Goal: Contribute content: Contribute content

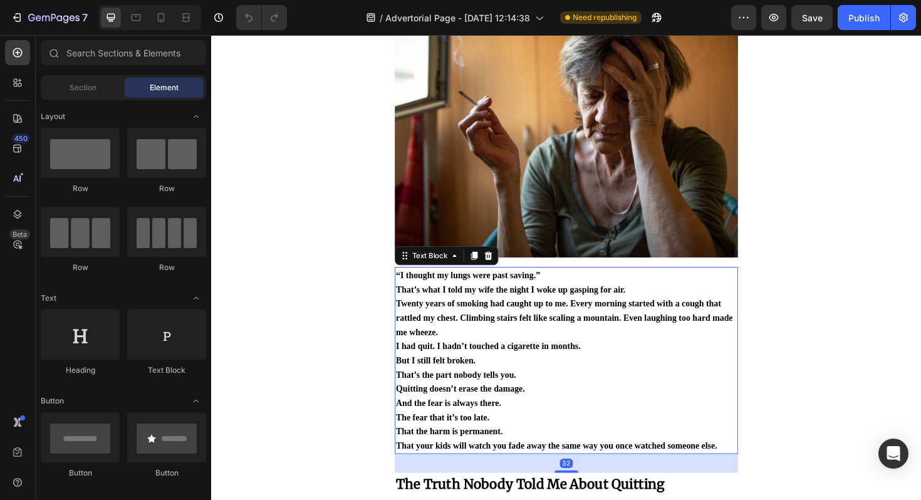
click at [513, 344] on p "Twenty years of smoking had caught up to me. Every morning started with a cough…" at bounding box center [586, 334] width 361 height 45
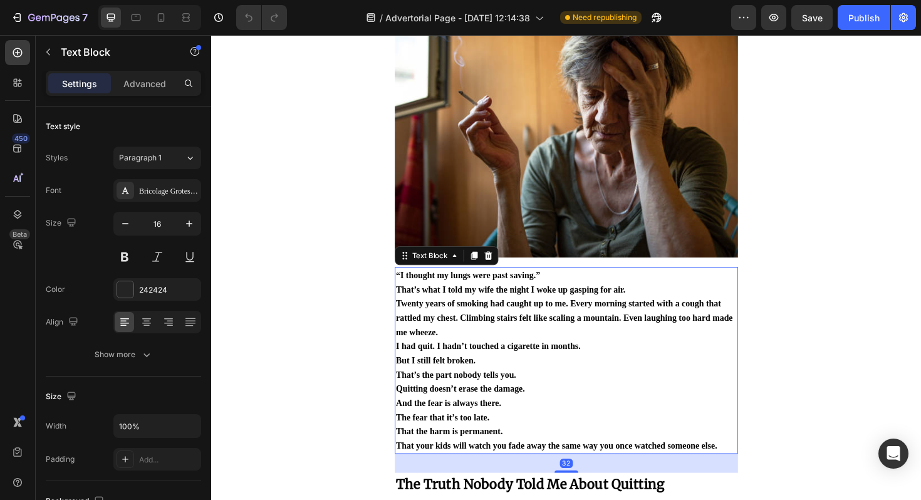
click at [488, 343] on p "Twenty years of smoking had caught up to me. Every morning started with a cough…" at bounding box center [586, 334] width 361 height 45
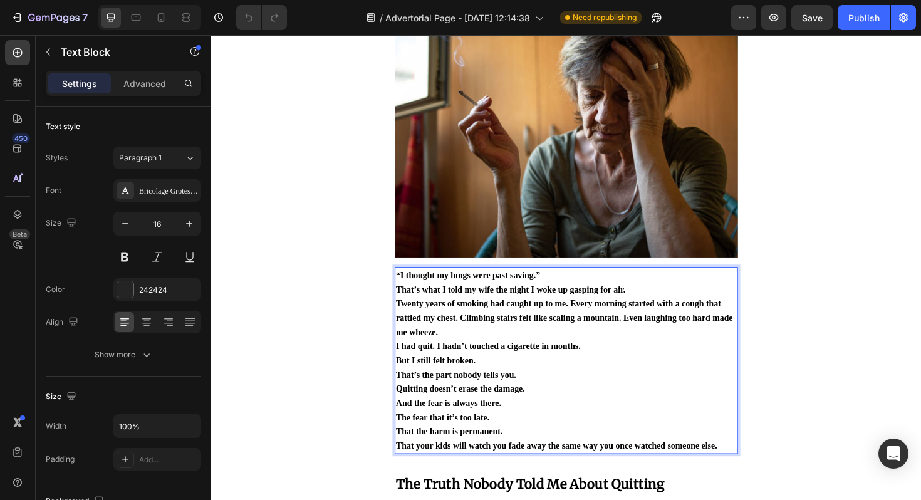
click at [488, 343] on p "Twenty years of smoking had caught up to me. Every morning started with a cough…" at bounding box center [586, 334] width 361 height 45
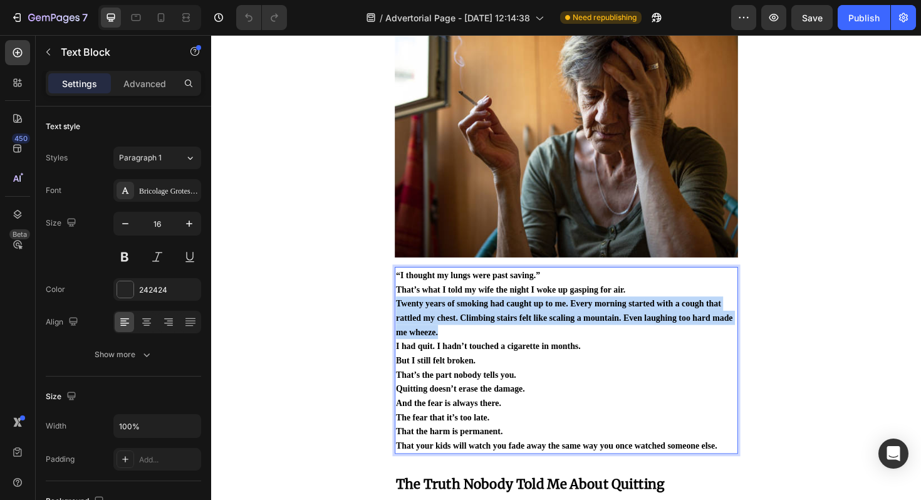
click at [488, 343] on p "Twenty years of smoking had caught up to me. Every morning started with a cough…" at bounding box center [586, 334] width 361 height 45
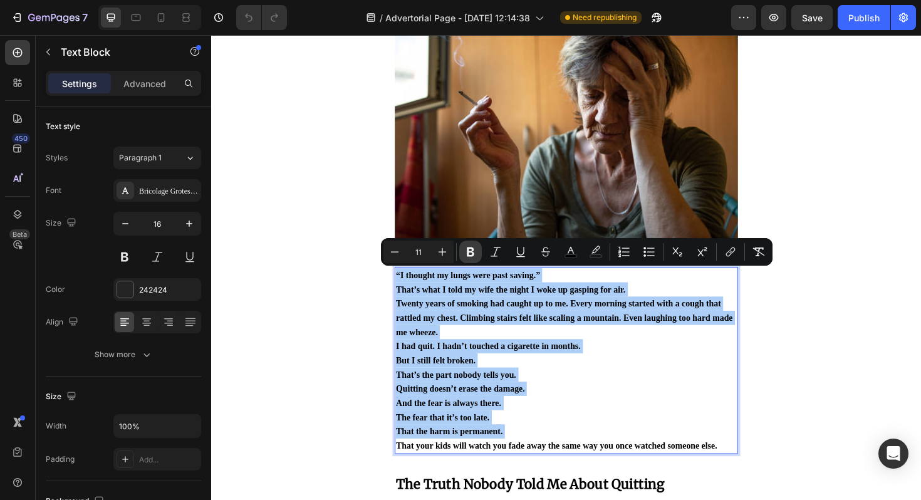
click at [468, 255] on icon "Editor contextual toolbar" at bounding box center [471, 251] width 8 height 9
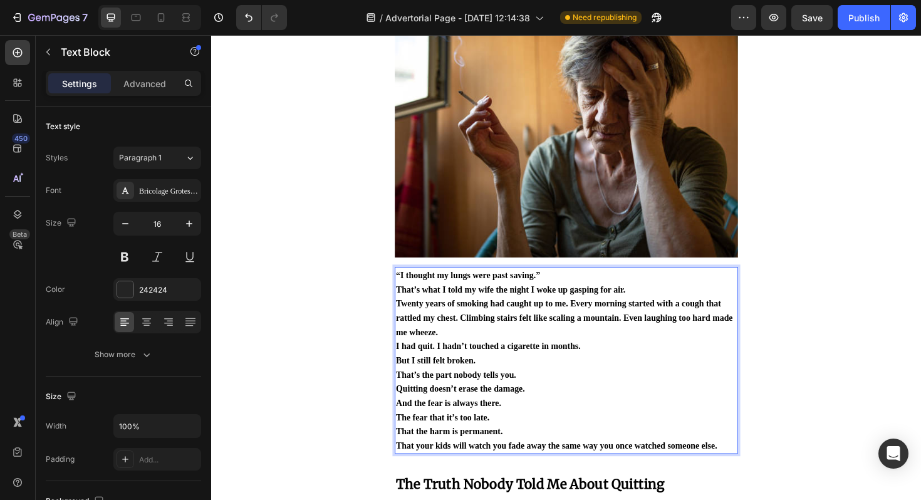
click at [485, 350] on p "Twenty years of smoking had caught up to me. Every morning started with a cough…" at bounding box center [586, 334] width 361 height 45
click at [458, 342] on p "Twenty years of smoking had caught up to me. Every morning started with a cough…" at bounding box center [586, 334] width 361 height 45
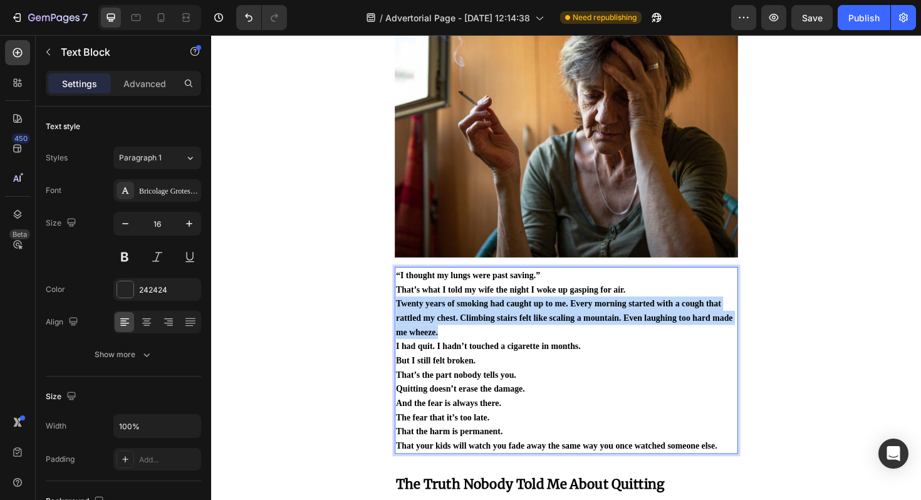
click at [458, 342] on p "Twenty years of smoking had caught up to me. Every morning started with a cough…" at bounding box center [586, 334] width 361 height 45
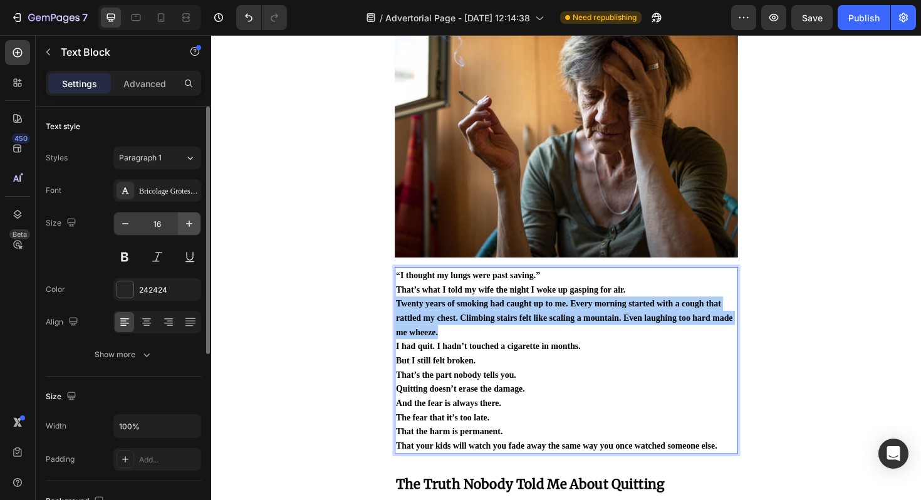
click at [190, 232] on button "button" at bounding box center [189, 223] width 23 height 23
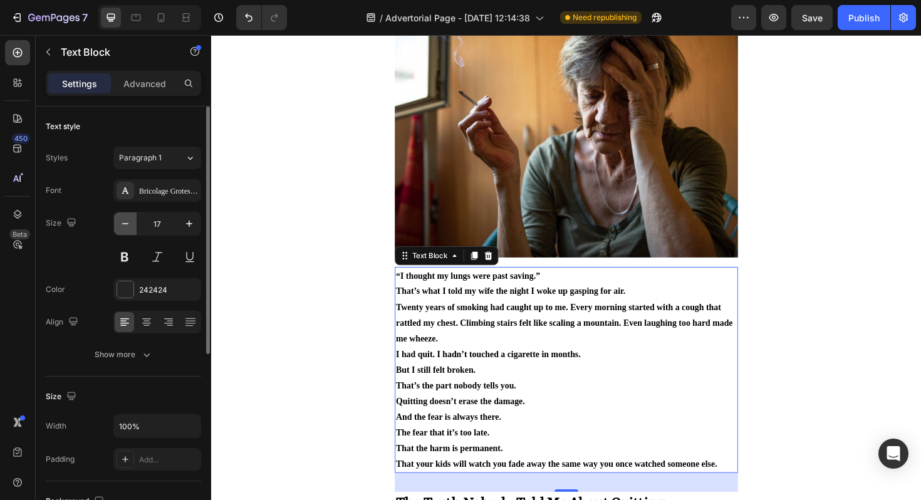
click at [134, 225] on button "button" at bounding box center [125, 223] width 23 height 23
type input "16"
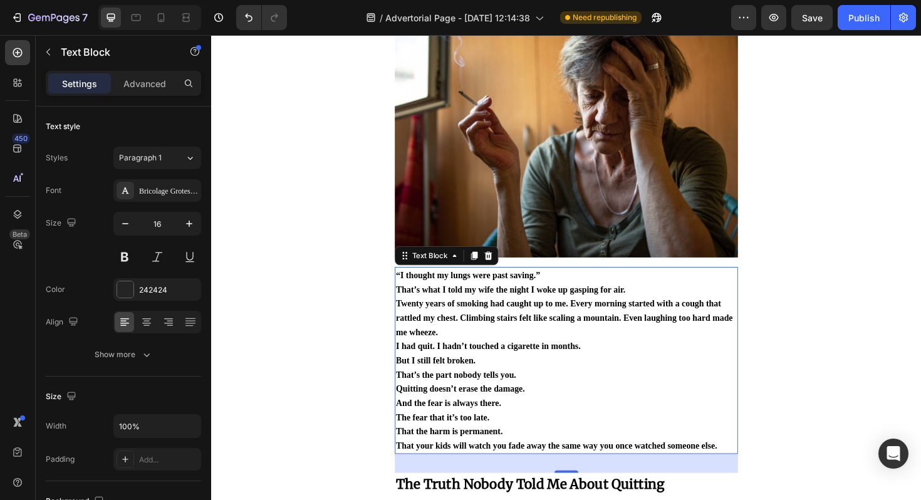
click at [444, 408] on strong "Quitting doesn’t erase the damage." at bounding box center [474, 410] width 137 height 10
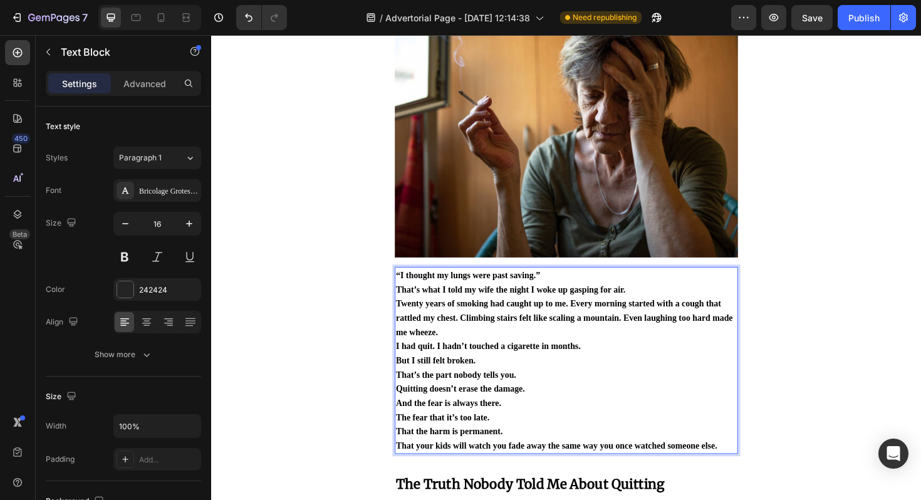
click at [466, 353] on p "Twenty years of smoking had caught up to me. Every morning started with a cough…" at bounding box center [586, 334] width 361 height 45
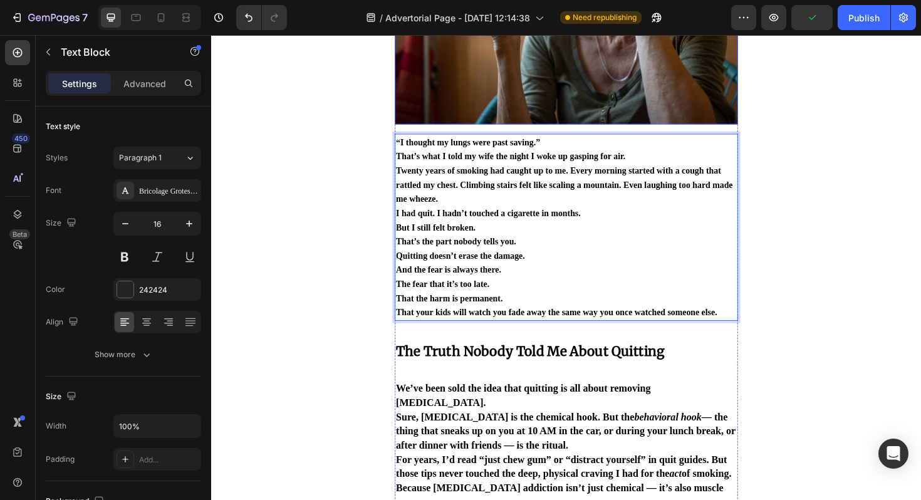
scroll to position [370, 0]
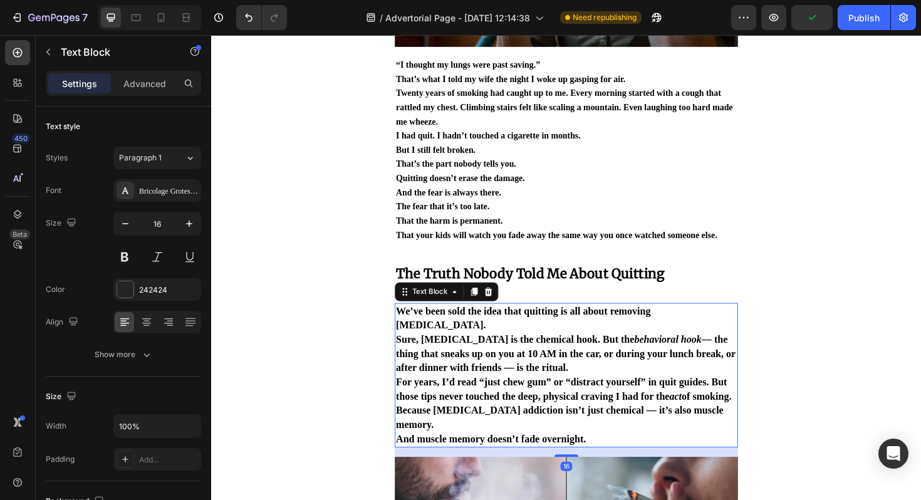
click at [504, 369] on p "Sure, [MEDICAL_DATA] is the chemical hook. But the behavioral hook — the thing …" at bounding box center [586, 372] width 361 height 45
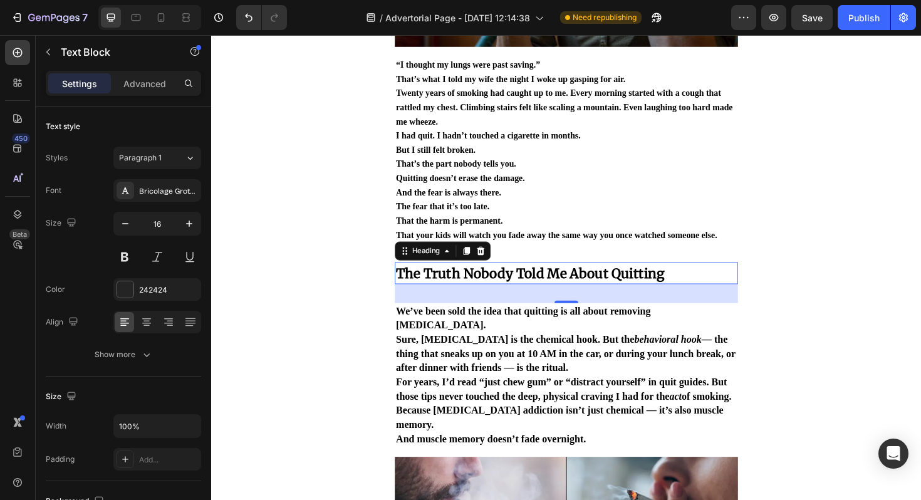
click at [562, 296] on strong "The Truth Nobody Told Me About Quitting" at bounding box center [548, 288] width 284 height 18
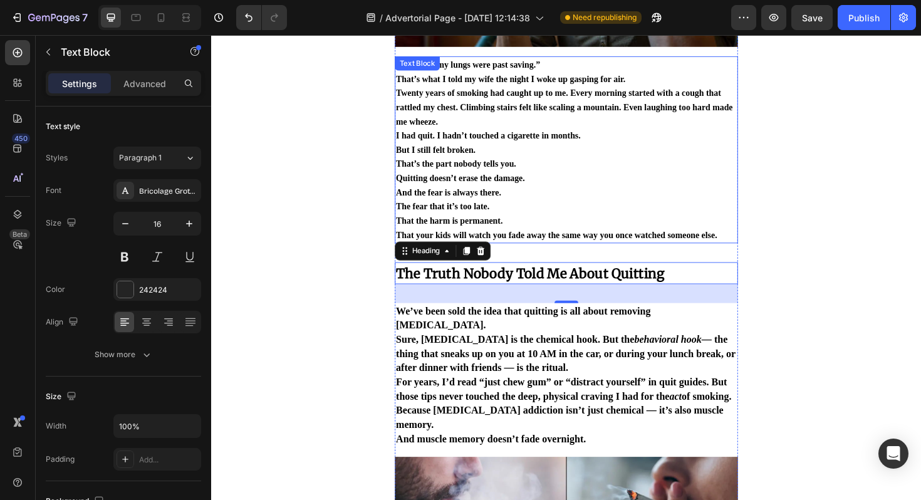
click at [493, 177] on span "That’s the part nobody tells you." at bounding box center [469, 172] width 127 height 10
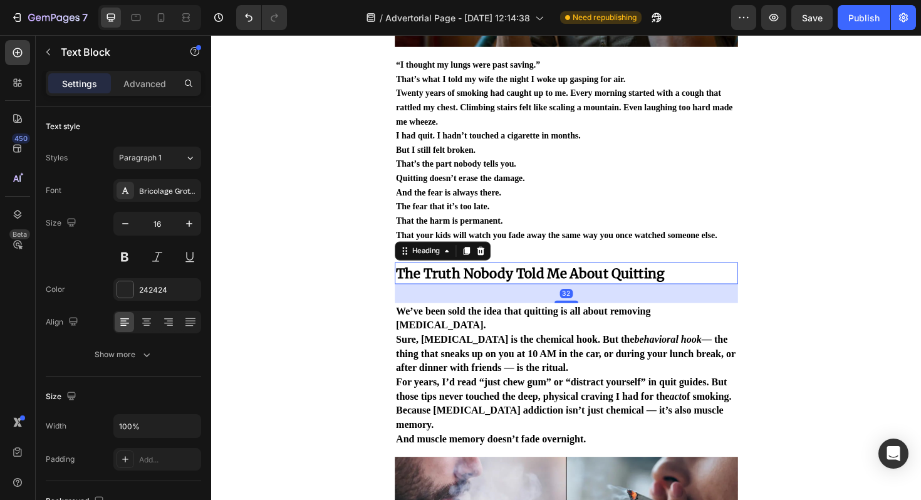
click at [502, 296] on strong "The Truth Nobody Told Me About Quitting" at bounding box center [548, 288] width 284 height 18
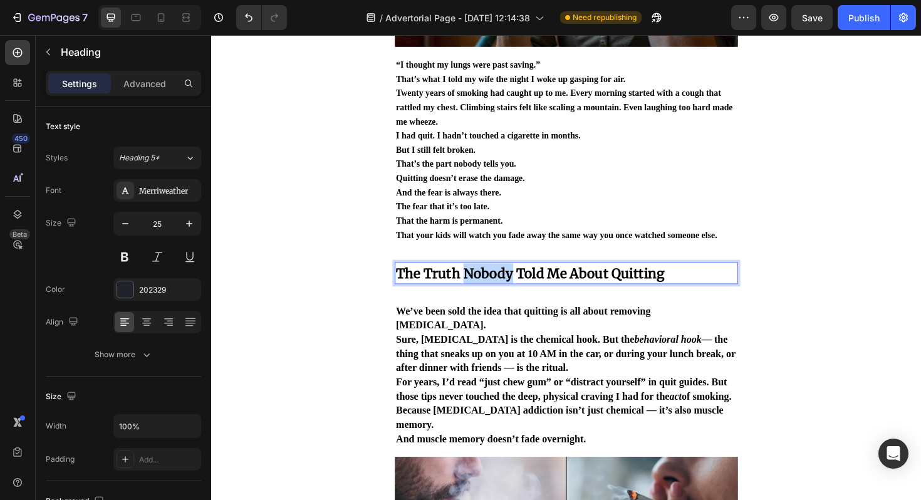
click at [495, 289] on strong "The Truth Nobody Told Me About Quitting" at bounding box center [548, 288] width 284 height 18
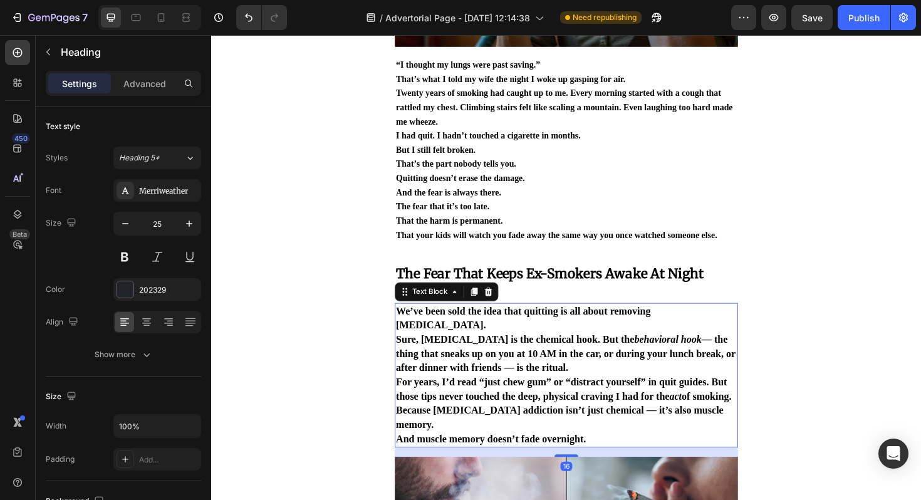
click at [537, 396] on span "For years, I’d read “just chew gum” or “distract yourself” in quit guides. But …" at bounding box center [583, 409] width 355 height 27
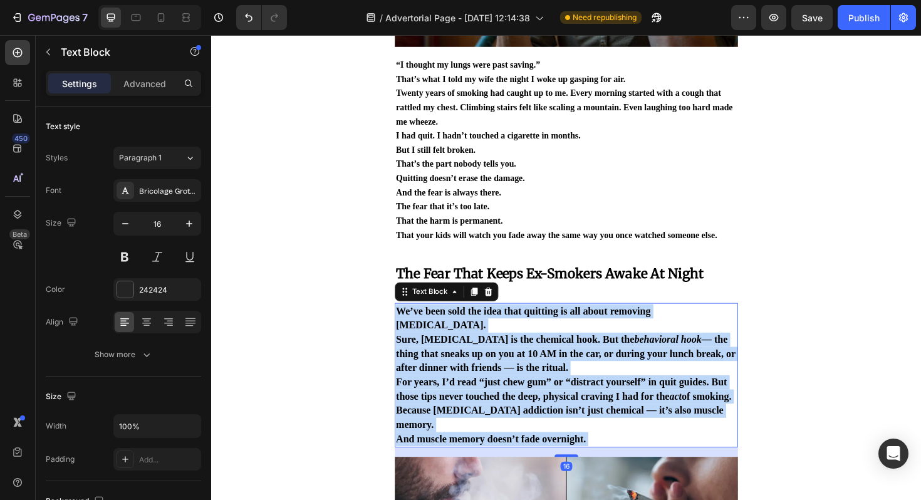
click at [537, 396] on span "For years, I’d read “just chew gum” or “distract yourself” in quit guides. But …" at bounding box center [583, 409] width 355 height 27
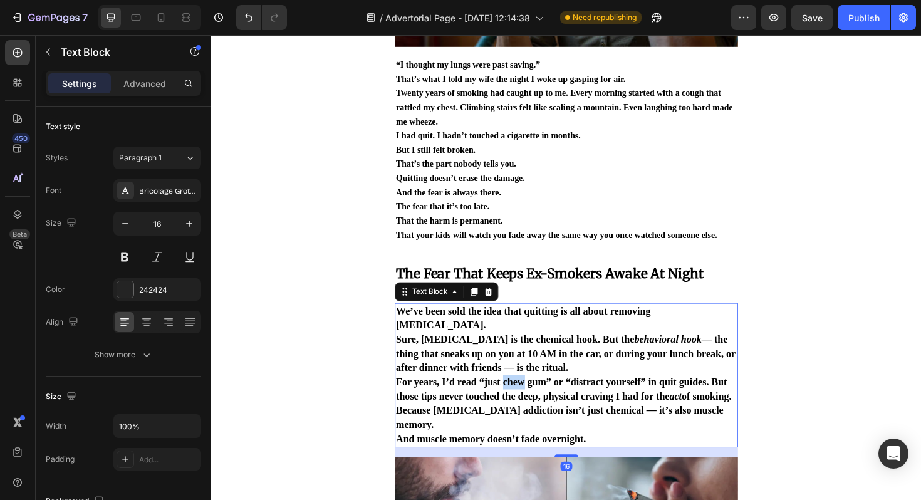
click at [537, 396] on span "For years, I’d read “just chew gum” or “distract yourself” in quit guides. But …" at bounding box center [583, 409] width 355 height 27
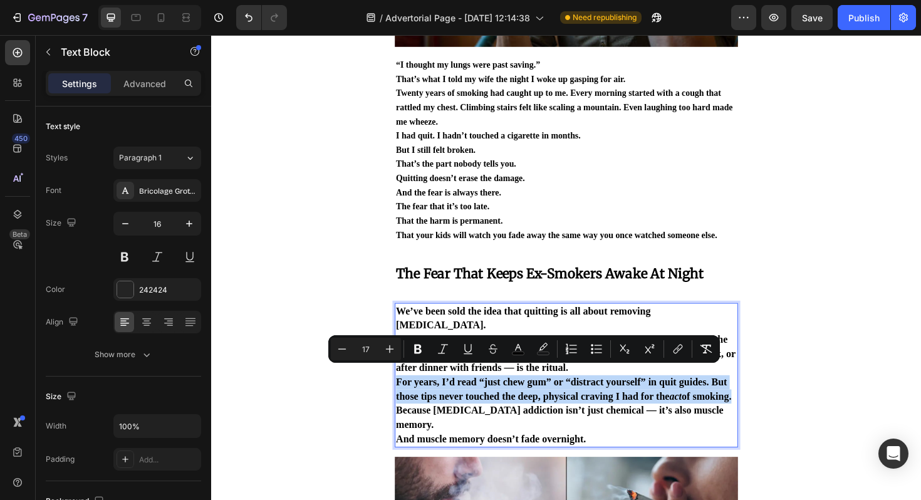
click at [537, 396] on span "For years, I’d read “just chew gum” or “distract yourself” in quit guides. But …" at bounding box center [583, 409] width 355 height 27
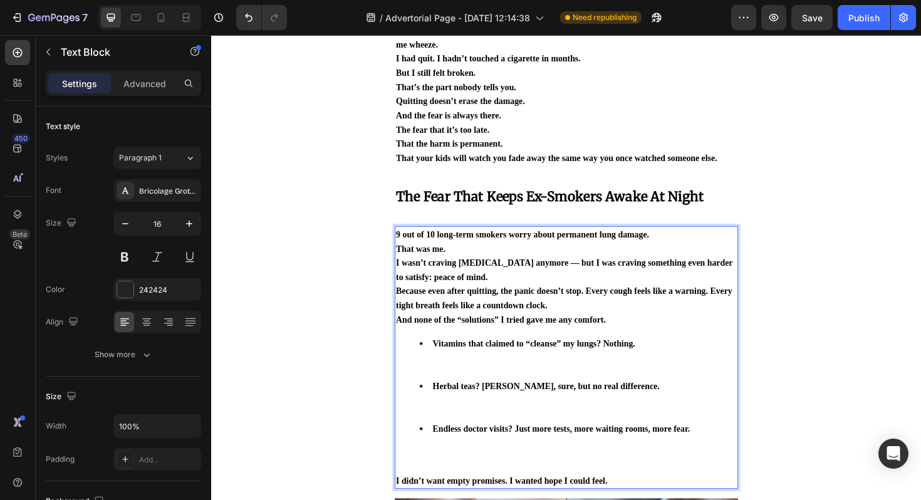
scroll to position [456, 0]
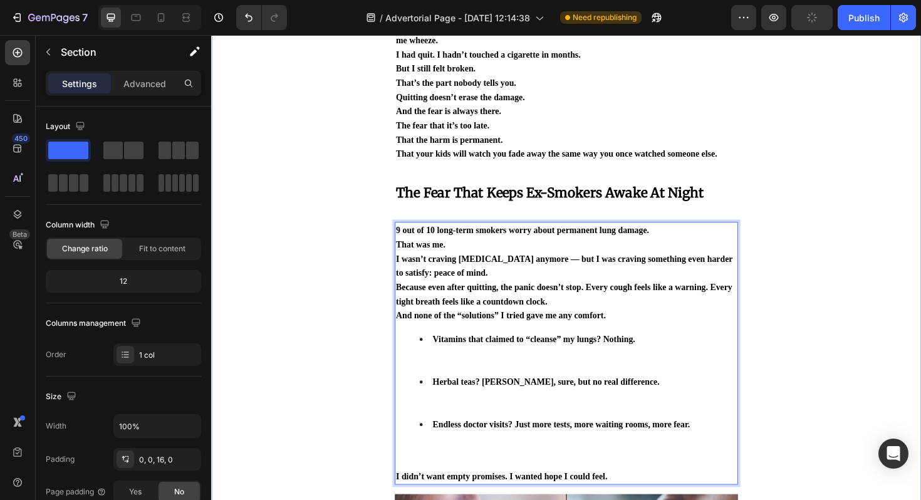
click at [666, 324] on p "Because even after quitting, the panic doesn’t stop. Every cough feels like a w…" at bounding box center [586, 309] width 361 height 30
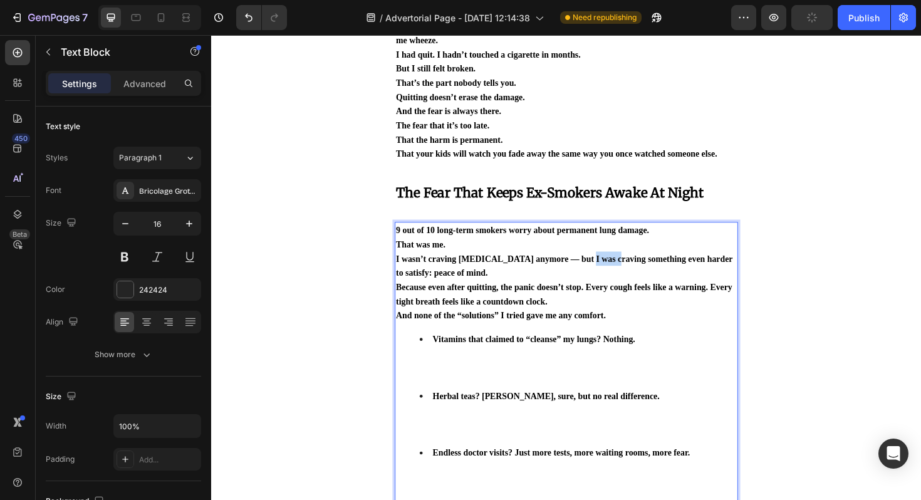
click at [599, 272] on span "I wasn’t craving [MEDICAL_DATA] anymore — but I was craving something even hard…" at bounding box center [584, 279] width 356 height 25
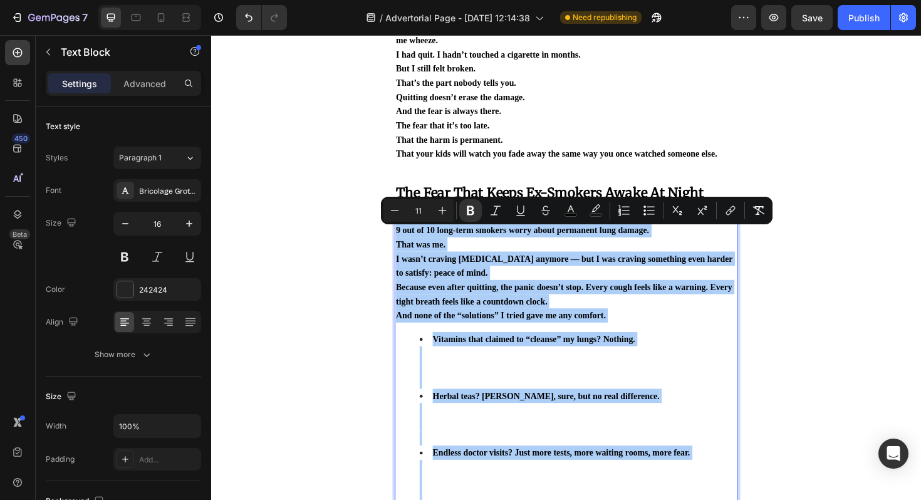
click at [421, 207] on input "11" at bounding box center [418, 210] width 25 height 15
type input "16"
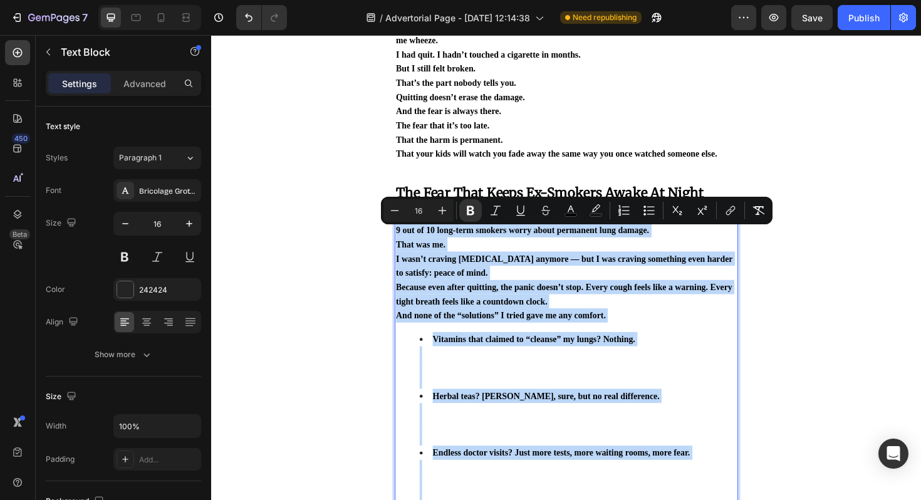
click at [602, 344] on div "9 out of 10 long-term smokers worry about permanent lung damage. That was me. I…" at bounding box center [586, 394] width 363 height 323
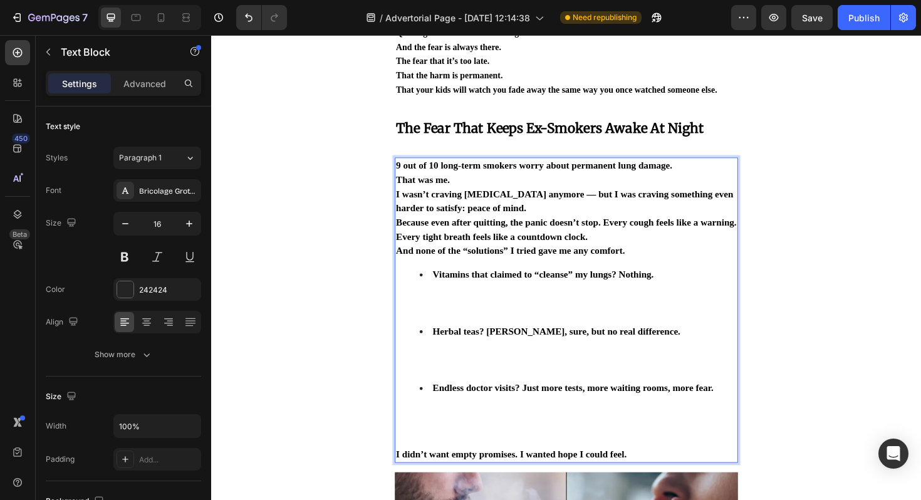
scroll to position [525, 0]
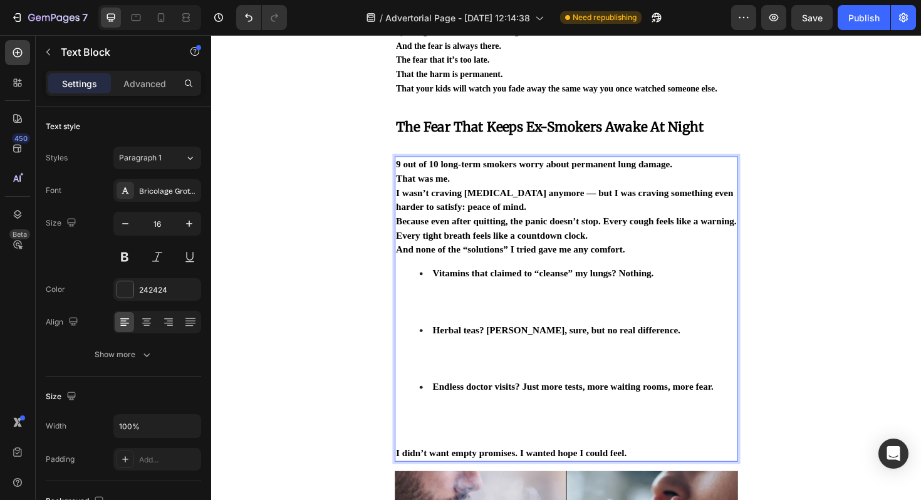
click at [619, 302] on li "Vitamins that claimed to “cleanse” my lungs? Nothing." at bounding box center [600, 310] width 336 height 60
click at [611, 314] on li "Vitamins that claimed to “cleanse” my lungs? Nothing. ⁠⁠⁠⁠⁠⁠⁠" at bounding box center [600, 310] width 336 height 60
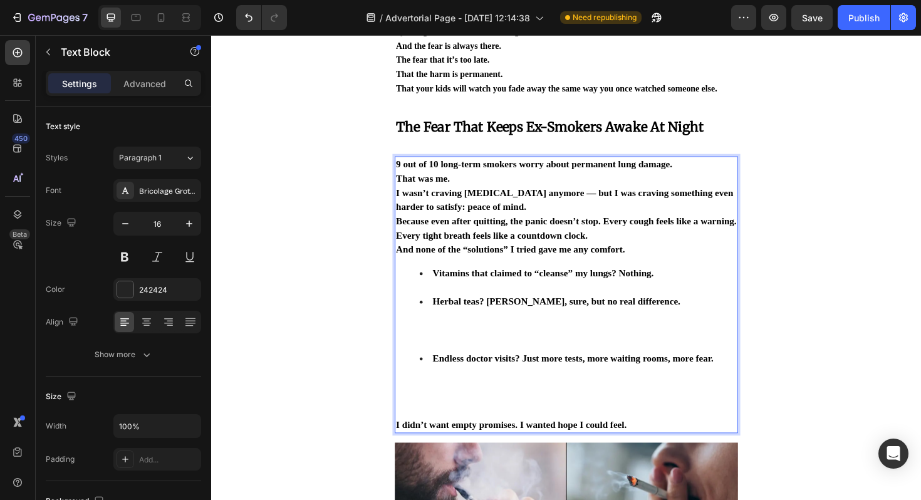
click at [561, 353] on li "Herbal teas? [PERSON_NAME], sure, but no real difference." at bounding box center [600, 340] width 336 height 60
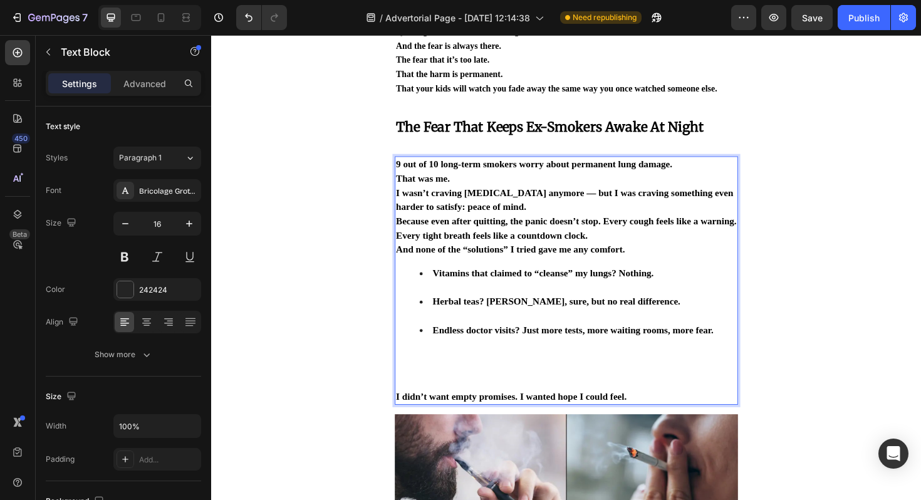
click at [542, 400] on li "Endless doctor visits? Just more tests, more waiting rooms, more fear." at bounding box center [600, 370] width 336 height 60
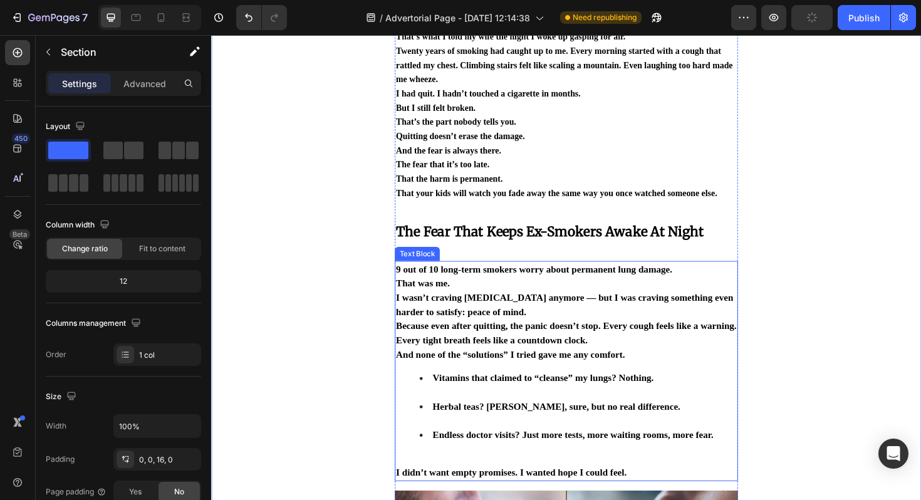
scroll to position [383, 0]
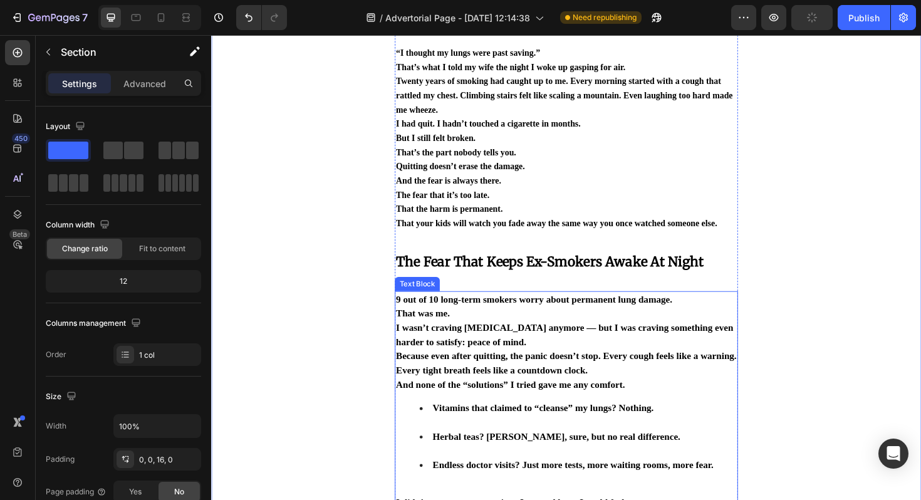
click at [644, 381] on span "Because even after quitting, the panic doesn’t stop. Every cough feels like a w…" at bounding box center [586, 383] width 361 height 26
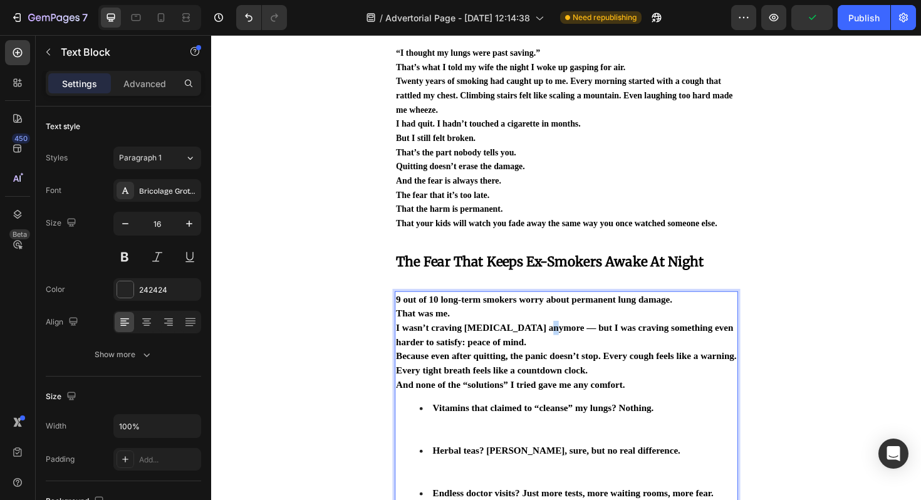
click at [552, 354] on span "I wasn’t craving [MEDICAL_DATA] anymore — but I was craving something even hard…" at bounding box center [584, 352] width 357 height 26
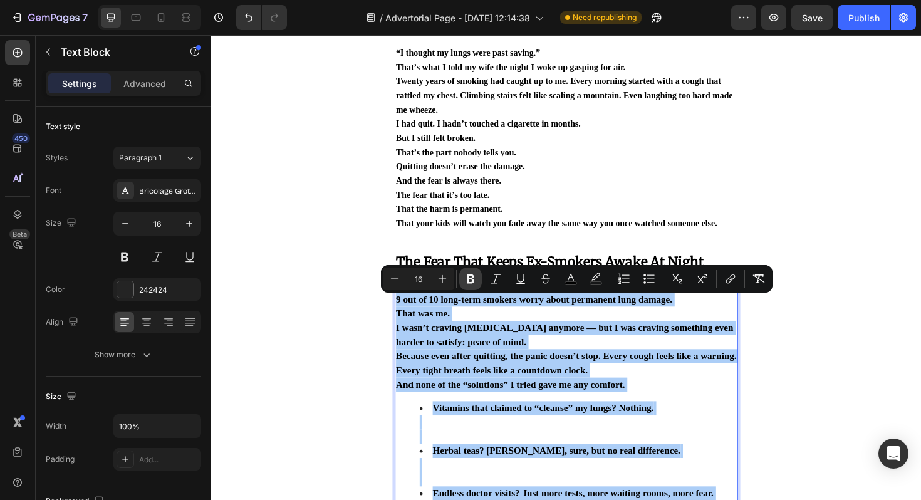
click at [469, 276] on icon "Editor contextual toolbar" at bounding box center [470, 278] width 13 height 13
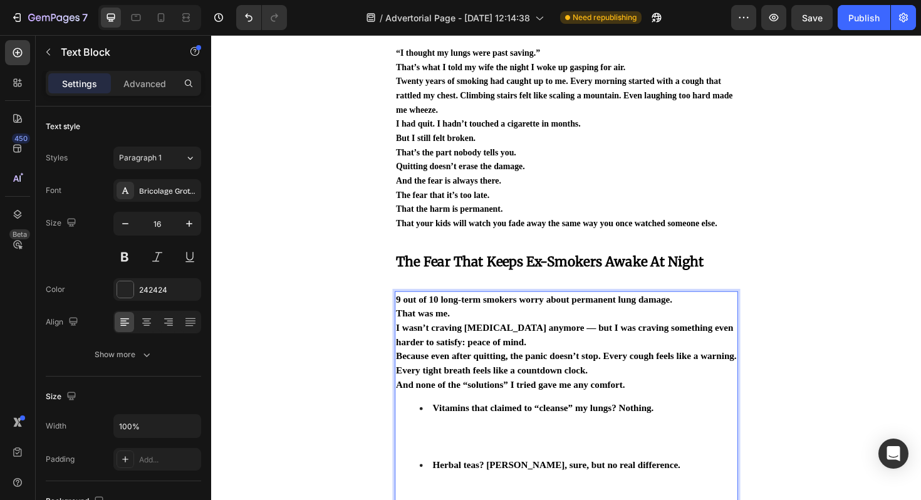
click at [505, 344] on span "I wasn’t craving [MEDICAL_DATA] anymore — but I was craving something even hard…" at bounding box center [584, 352] width 357 height 26
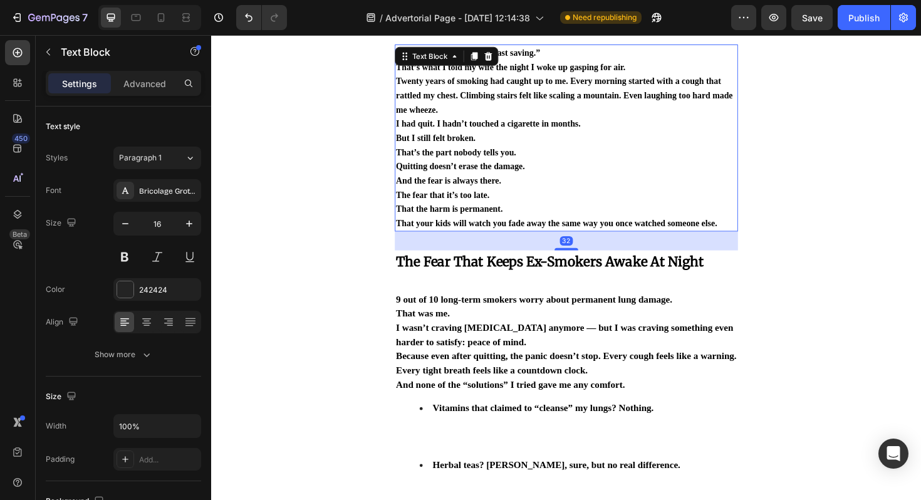
click at [535, 170] on p "That’s the part nobody tells you. Quitting doesn’t erase the damage." at bounding box center [586, 167] width 361 height 30
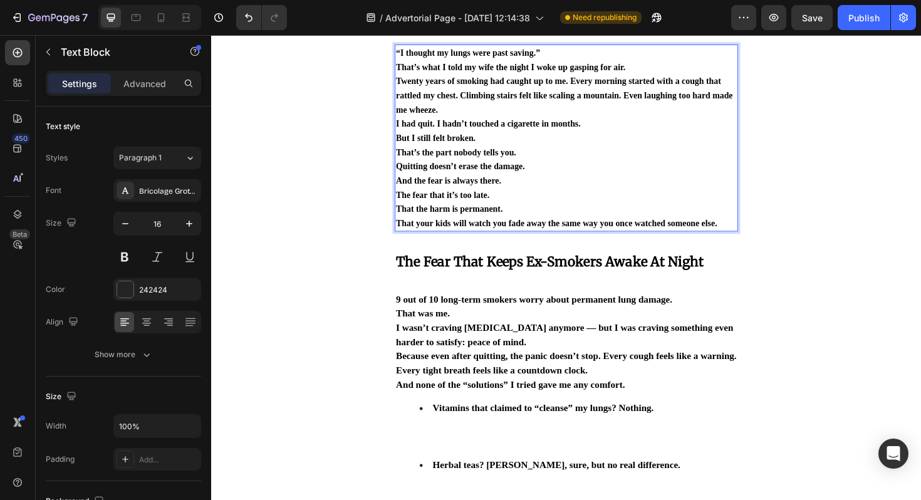
click at [520, 171] on span "Quitting doesn’t erase the damage." at bounding box center [474, 174] width 137 height 10
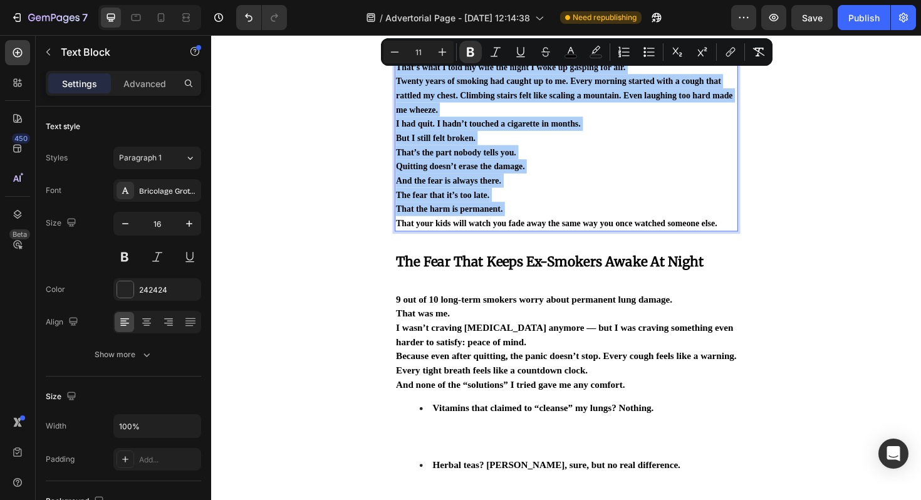
click at [421, 53] on input "11" at bounding box center [418, 51] width 25 height 15
type input "16"
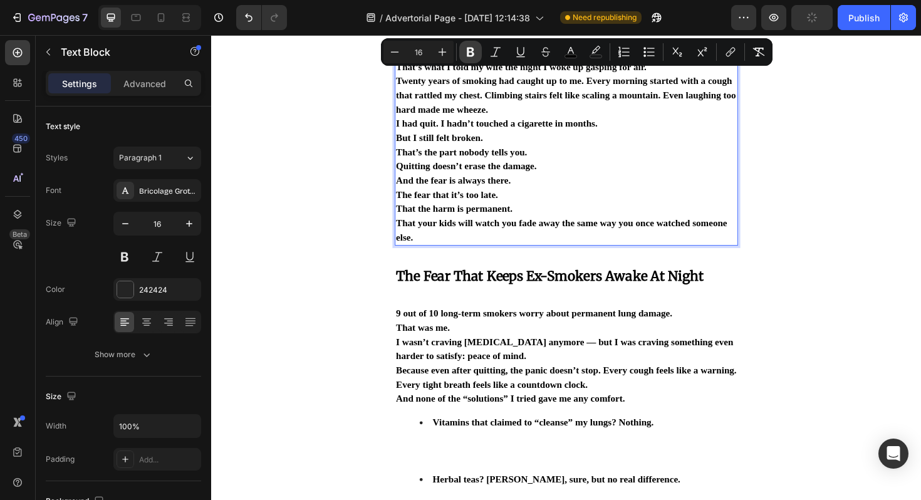
click at [468, 53] on icon "Editor contextual toolbar" at bounding box center [471, 52] width 8 height 9
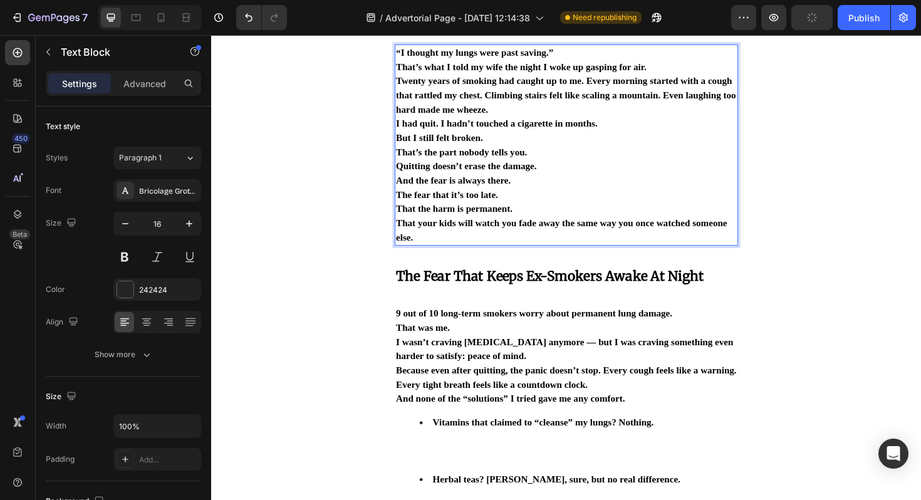
click at [522, 146] on p "But I still felt broken." at bounding box center [586, 144] width 361 height 15
click at [483, 85] on span "Twenty years of smoking had caught up to me. Every morning started with a cough…" at bounding box center [586, 98] width 360 height 41
click at [466, 82] on span "Twenty years of smoking had caught up to me. Every morning started with a cough…" at bounding box center [586, 98] width 360 height 41
click at [472, 123] on span "I had quit. I hadn’t touched a cigarette in months." at bounding box center [513, 128] width 214 height 11
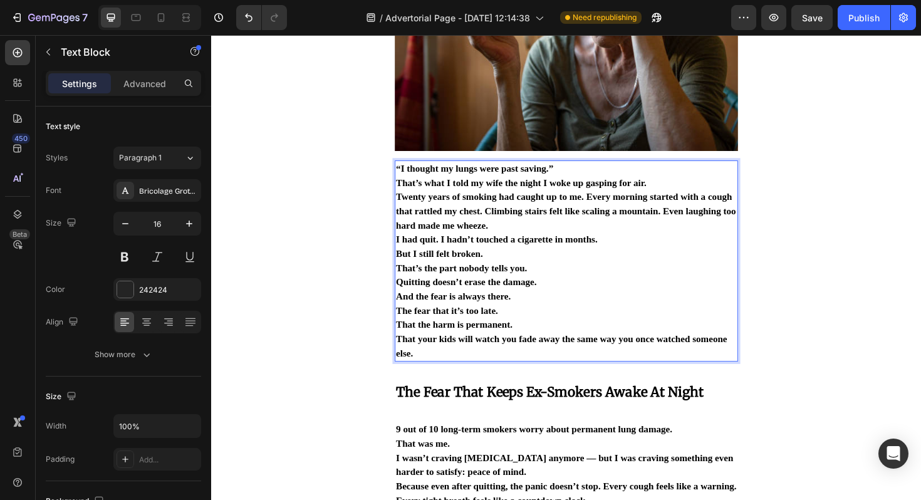
scroll to position [70, 0]
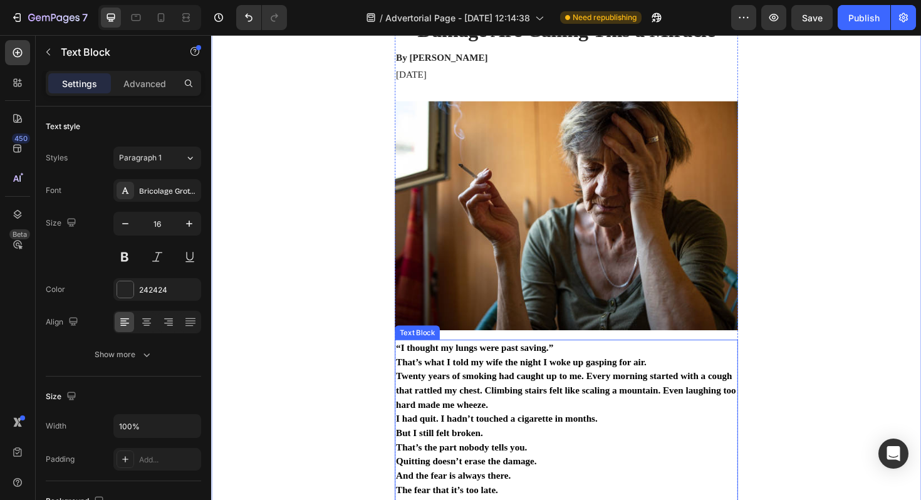
click at [612, 401] on span "Twenty years of smoking had caught up to me. Every morning started with a cough…" at bounding box center [586, 411] width 360 height 41
click at [468, 341] on icon at bounding box center [468, 346] width 10 height 10
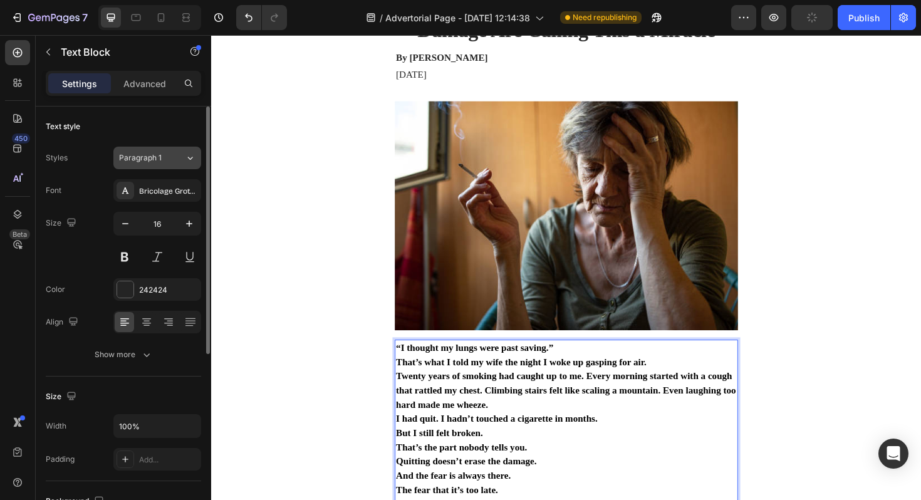
click at [169, 150] on button "Paragraph 1" at bounding box center [157, 158] width 88 height 23
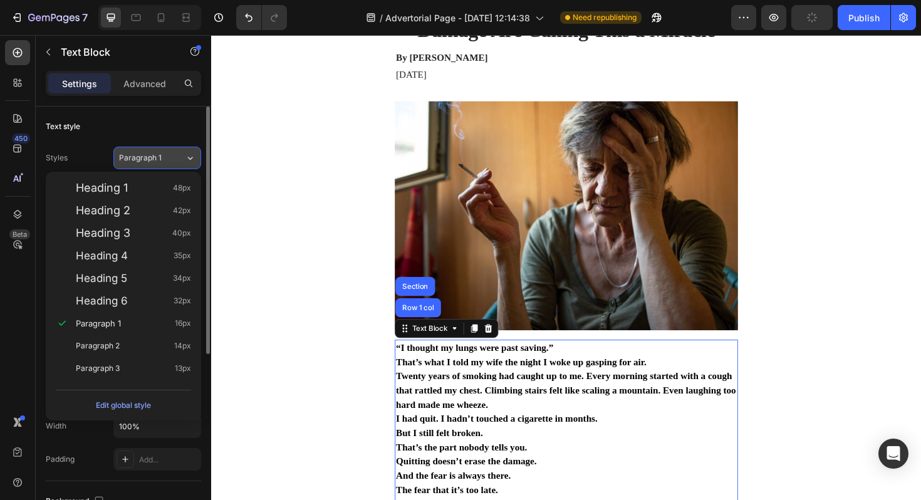
click at [173, 162] on div "Paragraph 1" at bounding box center [152, 157] width 66 height 11
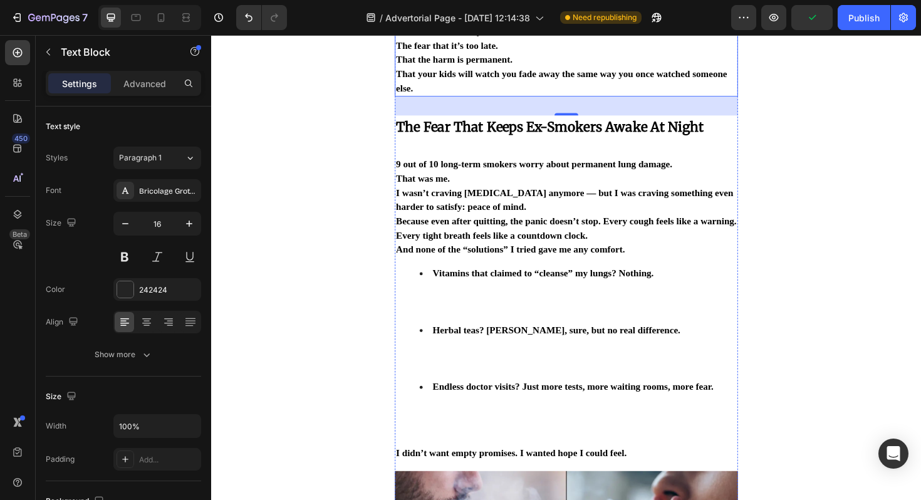
scroll to position [538, 0]
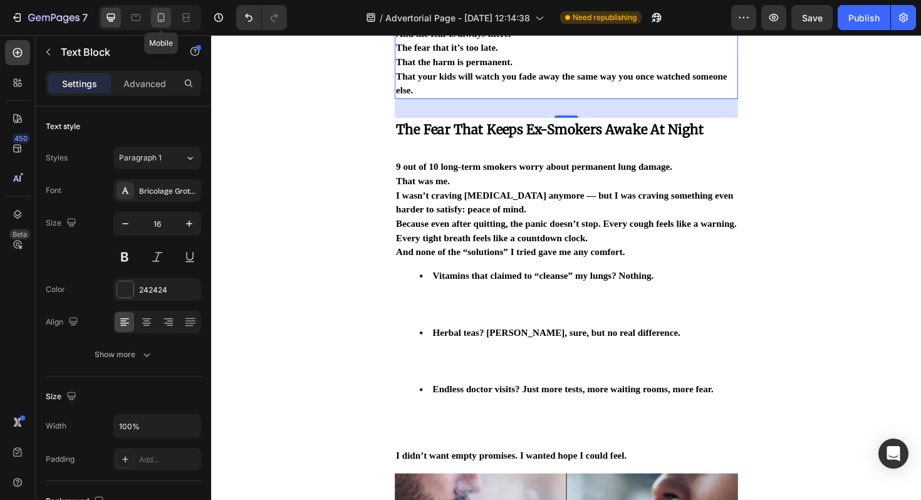
click at [158, 20] on icon at bounding box center [161, 17] width 7 height 9
type input "14"
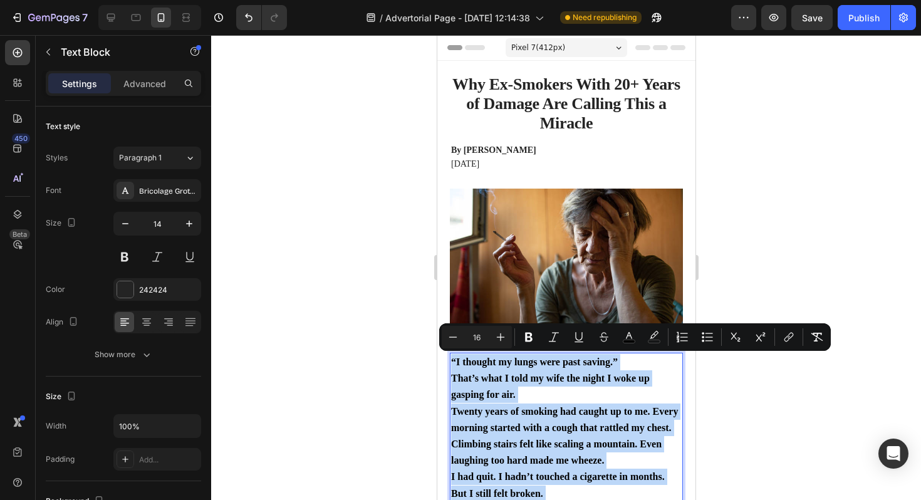
click at [529, 324] on div "Minus 16 Plus Bold Italic Underline Strikethrough color color Numbered List Bul…" at bounding box center [634, 337] width 391 height 28
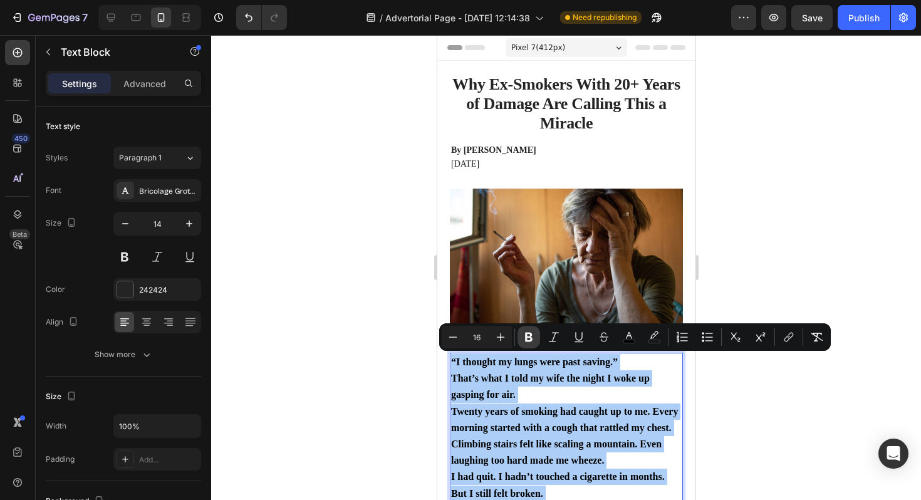
click at [529, 329] on button "Bold" at bounding box center [528, 337] width 23 height 23
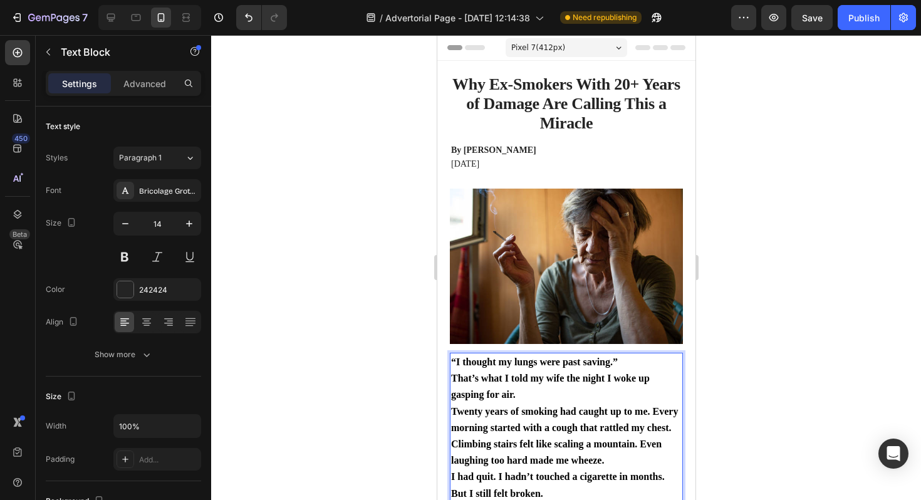
click at [527, 389] on p "That’s what I told my wife the night I woke up gasping for air." at bounding box center [565, 386] width 230 height 33
click at [765, 318] on div at bounding box center [566, 267] width 710 height 465
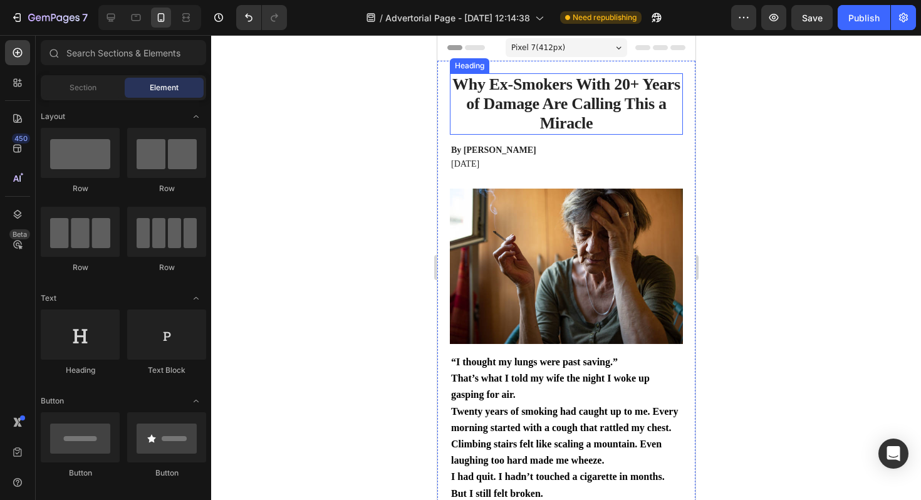
click at [579, 97] on h1 "Why Ex-Smokers With 20+ Years of Damage Are Calling This a Miracle" at bounding box center [565, 103] width 233 height 61
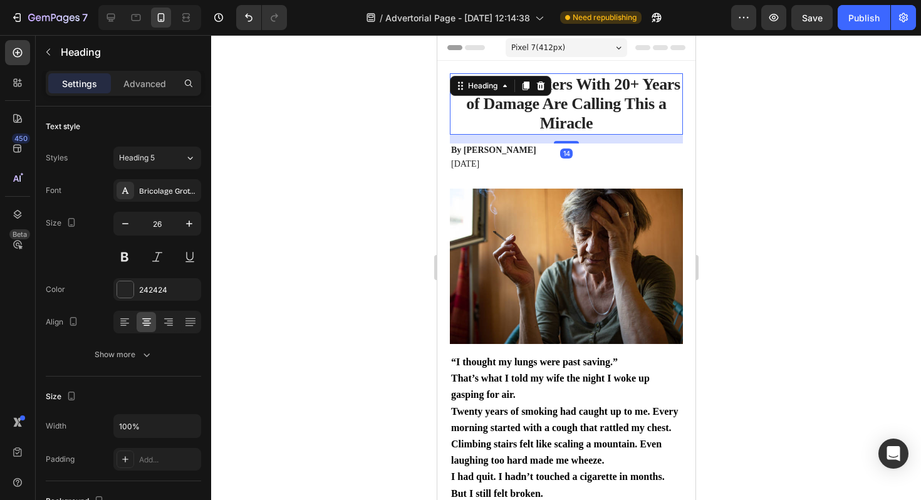
click at [715, 80] on div at bounding box center [566, 267] width 710 height 465
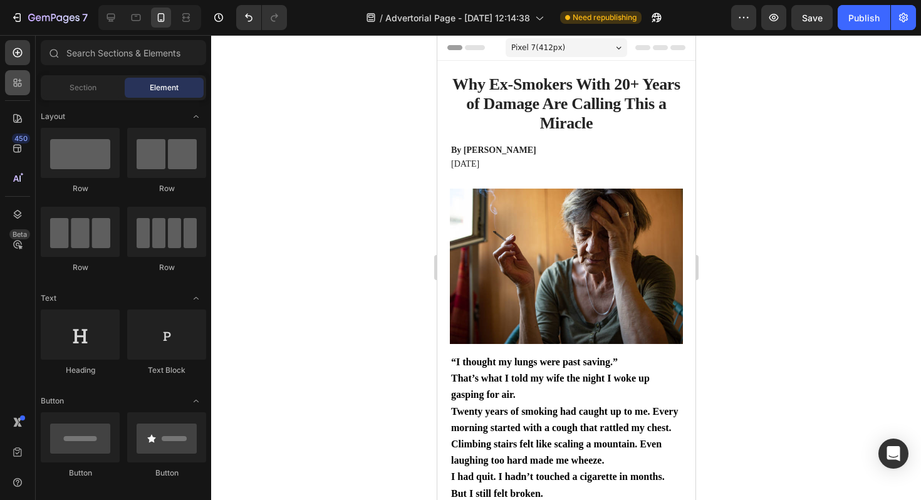
click at [21, 95] on div at bounding box center [17, 82] width 25 height 25
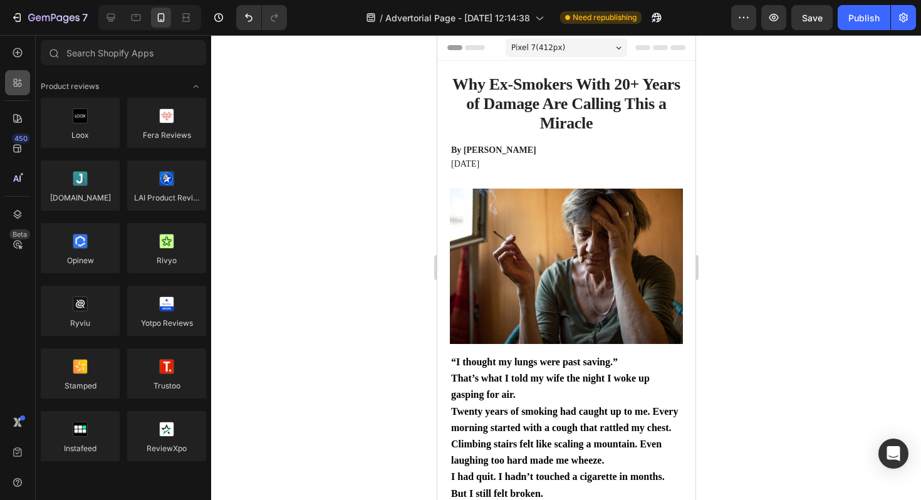
click at [18, 70] on div at bounding box center [17, 82] width 25 height 25
click at [16, 65] on div "450 Beta" at bounding box center [17, 225] width 25 height 370
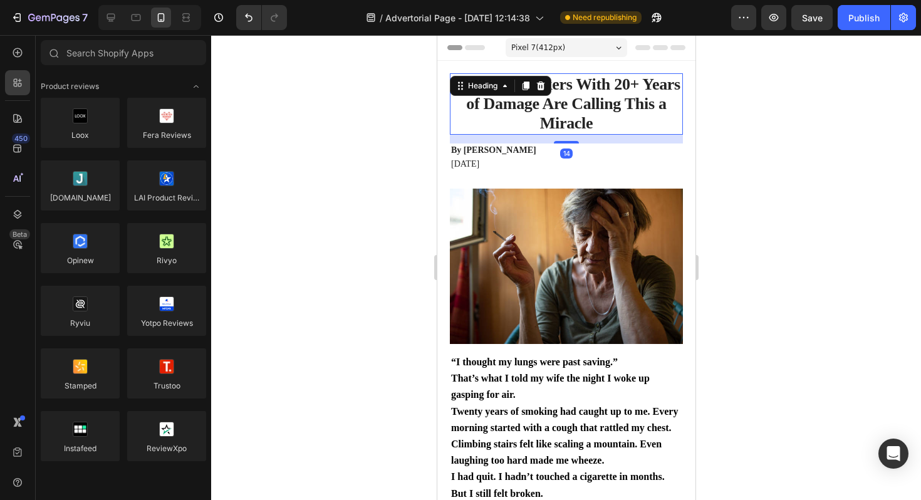
click at [589, 118] on h1 "Why Ex-Smokers With 20+ Years of Damage Are Calling This a Miracle" at bounding box center [565, 103] width 233 height 61
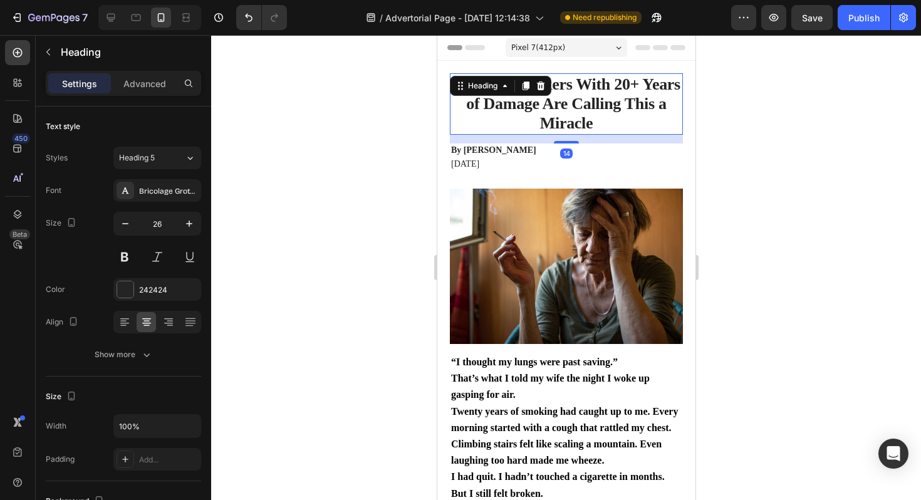
click at [589, 118] on h1 "Why Ex-Smokers With 20+ Years of Damage Are Calling This a Miracle" at bounding box center [565, 103] width 233 height 61
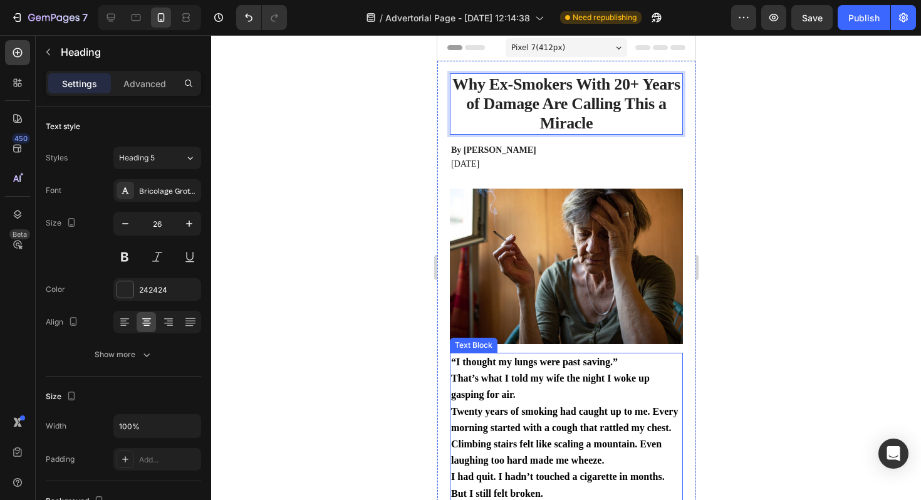
click at [539, 373] on strong "That’s what I told my wife the night I woke up gasping for air." at bounding box center [549, 386] width 199 height 27
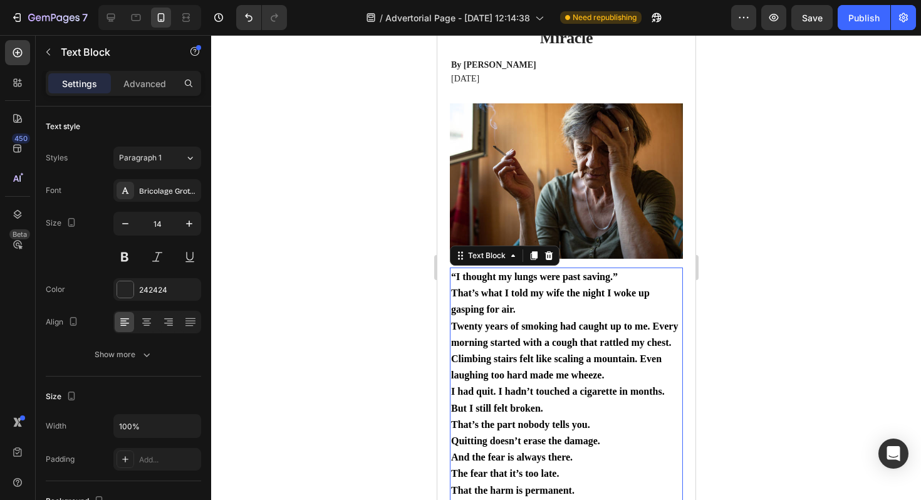
scroll to position [123, 0]
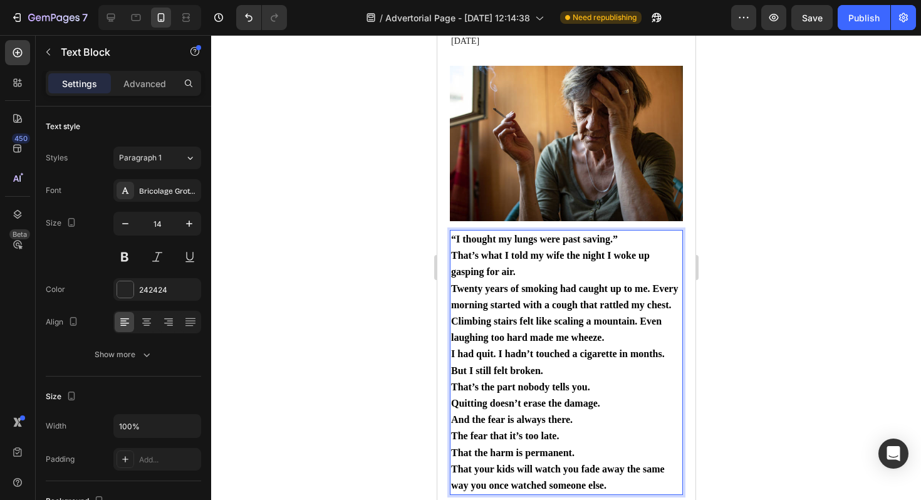
click at [592, 401] on strong "Quitting doesn’t erase the damage." at bounding box center [524, 403] width 149 height 11
click at [585, 328] on p "Twenty years of smoking had caught up to me. Every morning started with a cough…" at bounding box center [565, 314] width 230 height 66
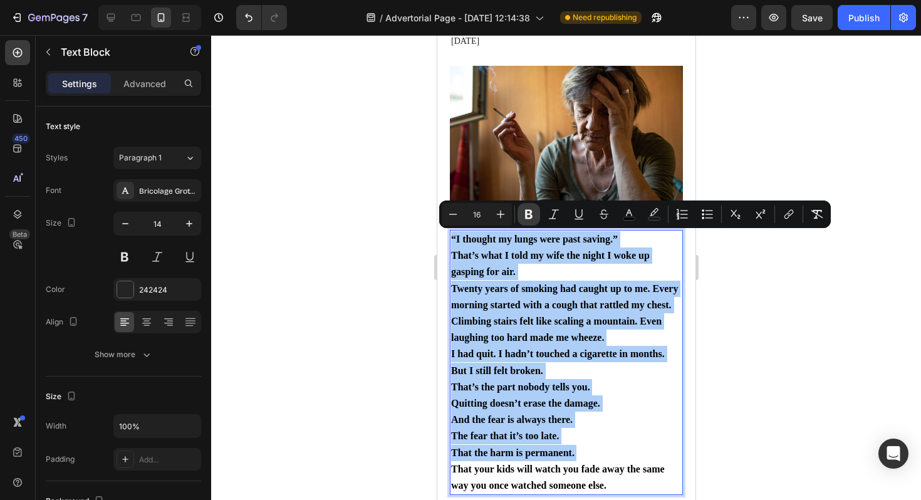
click at [532, 215] on icon "Editor contextual toolbar" at bounding box center [528, 214] width 13 height 13
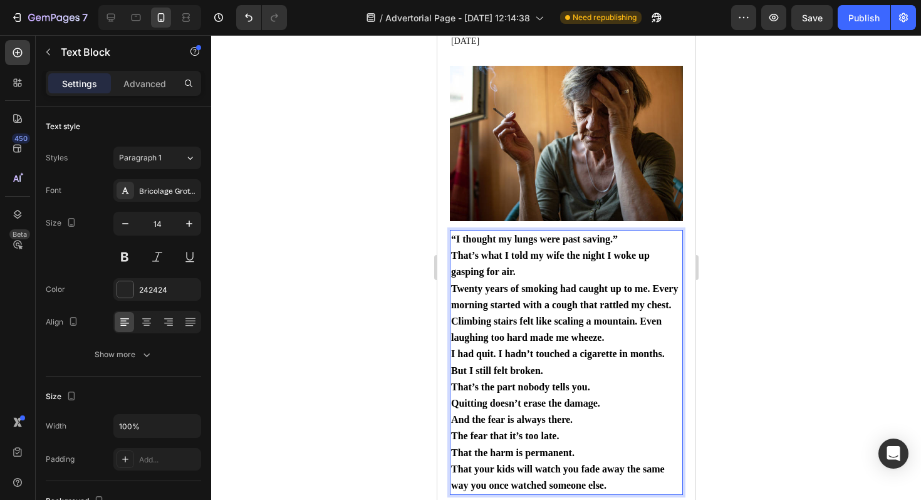
click at [704, 262] on div at bounding box center [566, 267] width 710 height 465
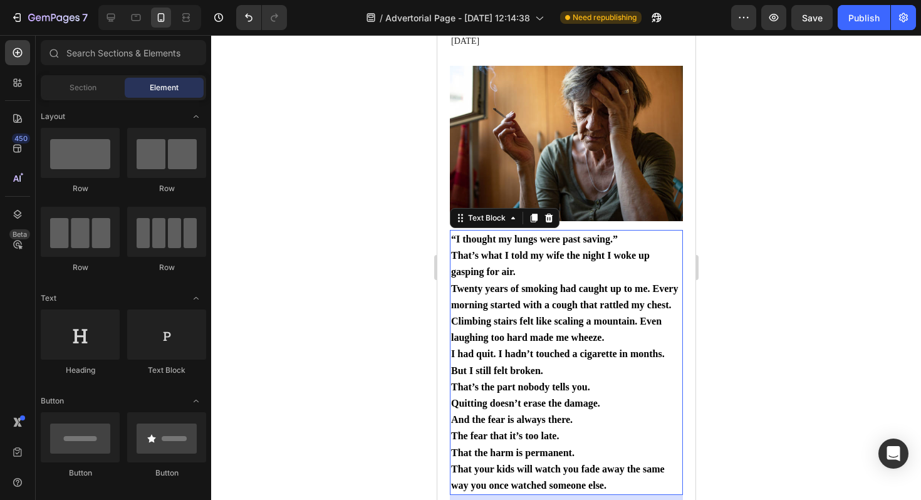
click at [562, 326] on p "Twenty years of smoking had caught up to me. Every morning started with a cough…" at bounding box center [565, 314] width 230 height 66
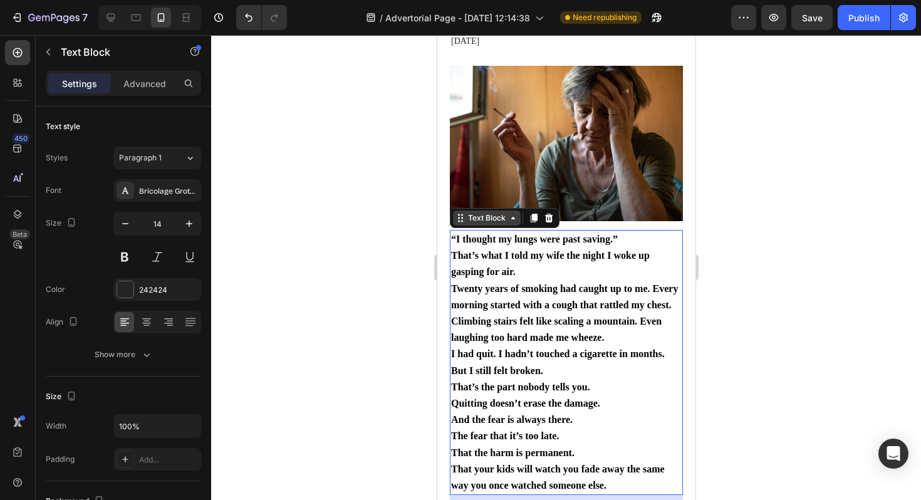
click at [509, 222] on icon at bounding box center [512, 218] width 10 height 10
click at [529, 221] on icon at bounding box center [533, 218] width 10 height 10
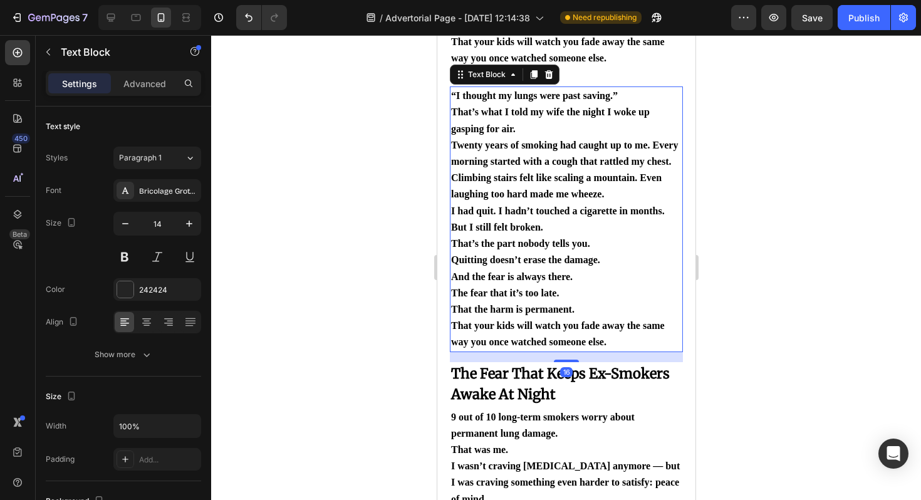
scroll to position [552, 0]
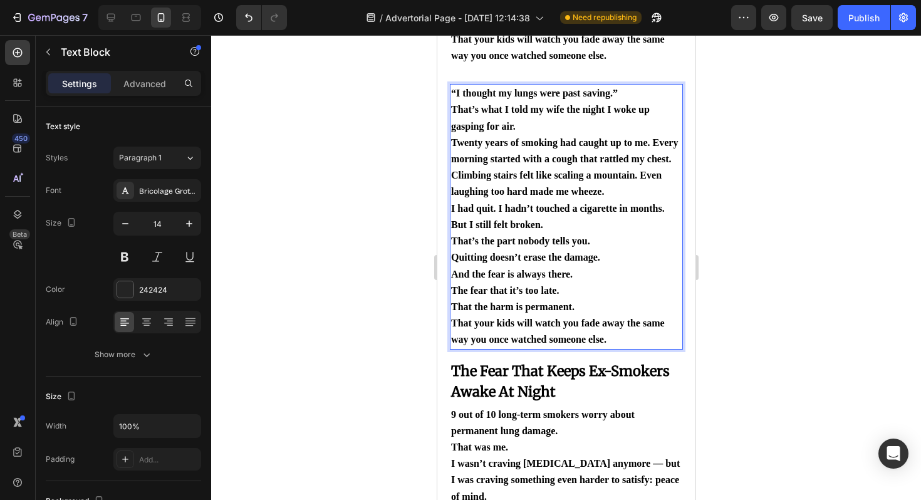
click at [542, 235] on span "That’s the part nobody tells you." at bounding box center [519, 240] width 139 height 11
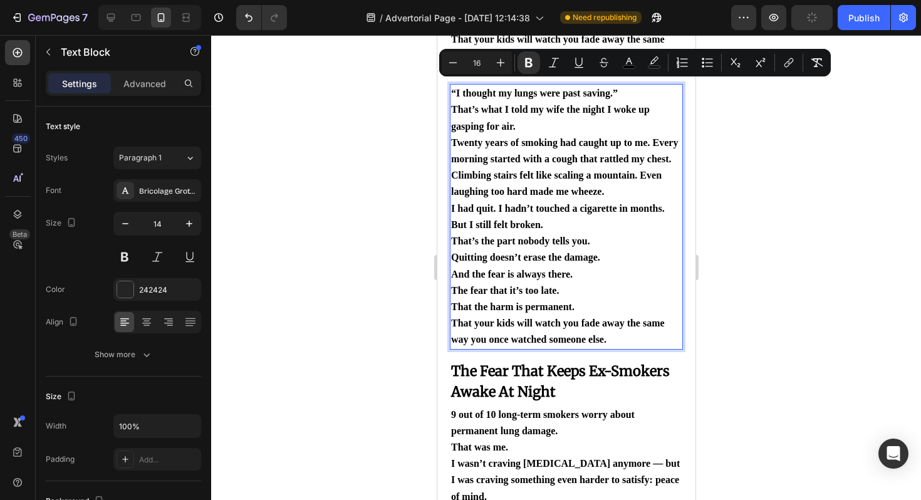
click at [806, 224] on div at bounding box center [566, 267] width 710 height 465
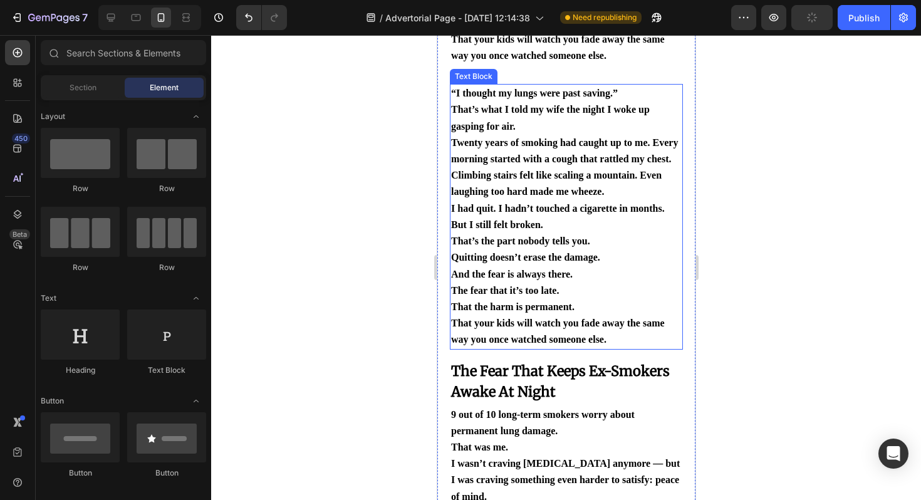
click at [626, 248] on p "That’s the part nobody tells you. Quitting doesn’t erase the damage." at bounding box center [565, 249] width 230 height 33
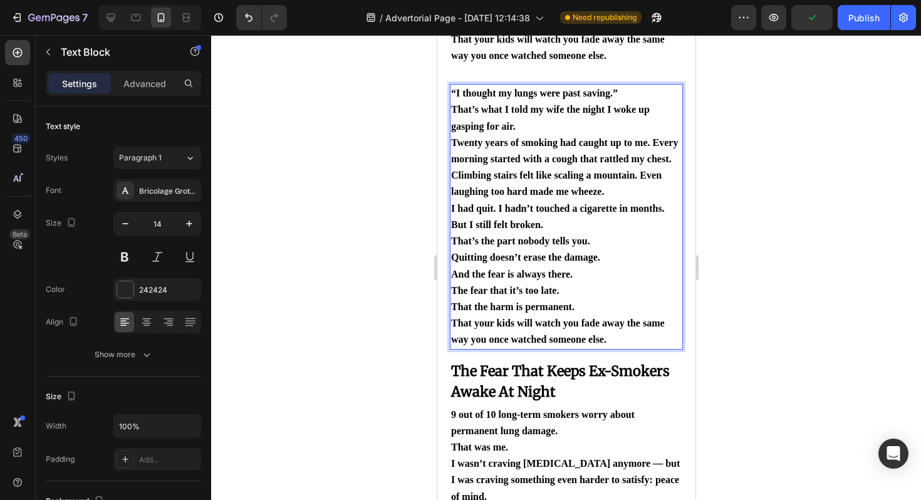
click at [646, 326] on p "And the fear is always there. The fear that it’s too late. That the harm is per…" at bounding box center [565, 307] width 230 height 82
click at [646, 338] on div "“I thought my lungs were past saving.” That’s what I told my wife the night I w…" at bounding box center [565, 216] width 233 height 265
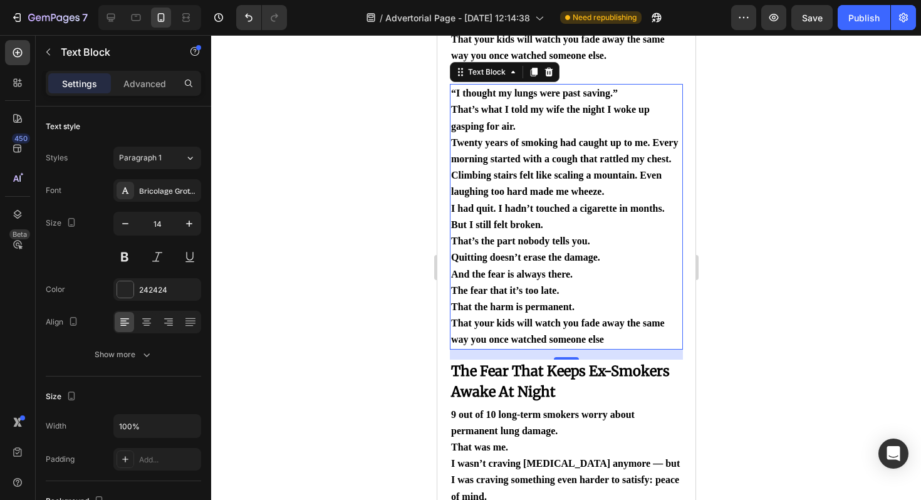
click at [820, 251] on div at bounding box center [566, 267] width 710 height 465
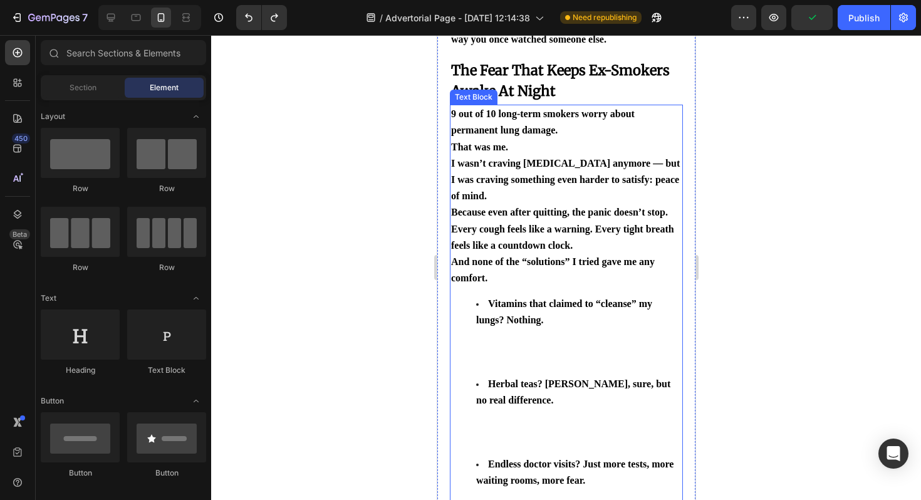
scroll to position [628, 0]
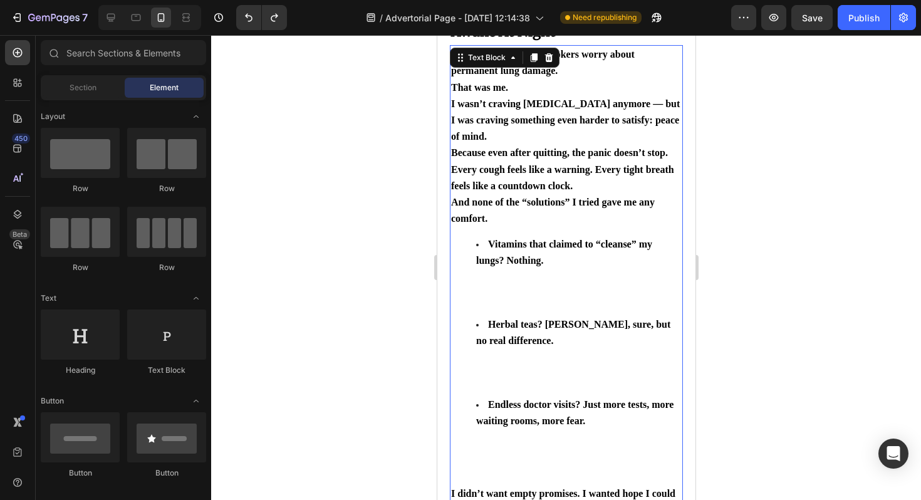
click at [519, 270] on li "Vitamins that claimed to “cleanse” my lungs? Nothing." at bounding box center [577, 276] width 205 height 80
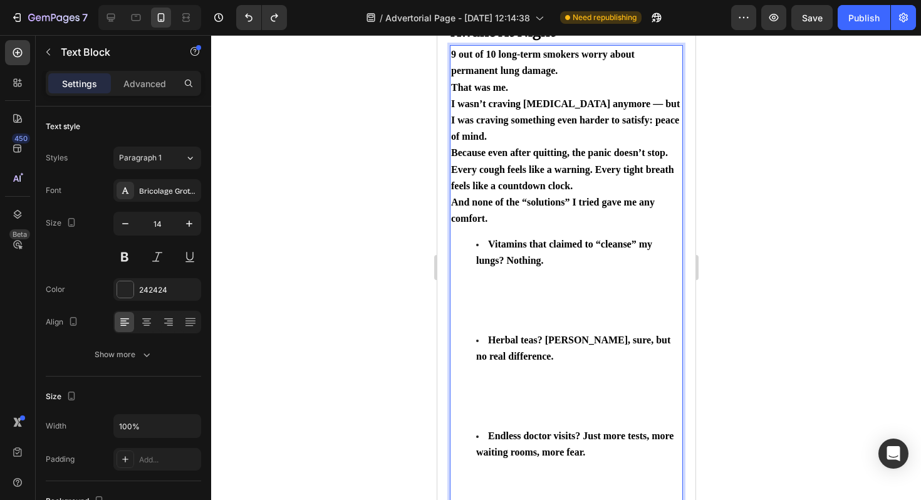
click at [505, 288] on li "Vitamins that claimed to “cleanse” my lungs? Nothing." at bounding box center [577, 284] width 205 height 96
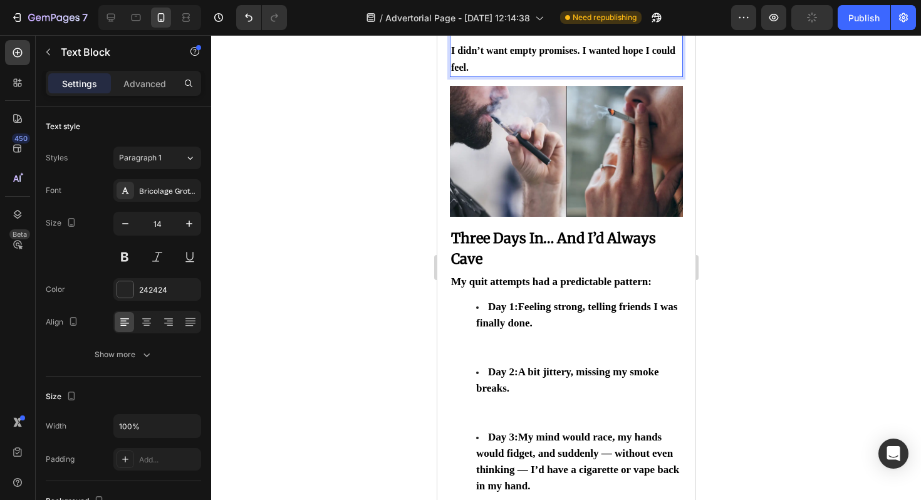
scroll to position [1050, 0]
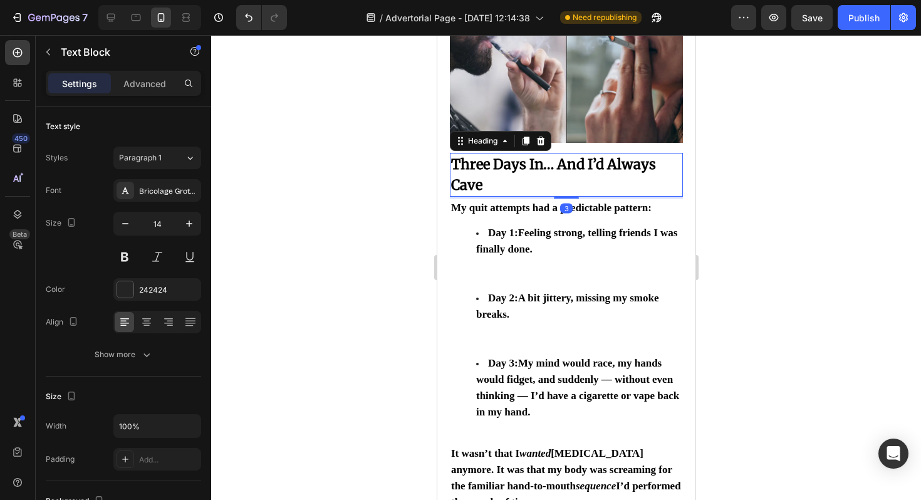
click at [494, 163] on h2 "Three Days In… And I’d Always Cave" at bounding box center [565, 175] width 233 height 44
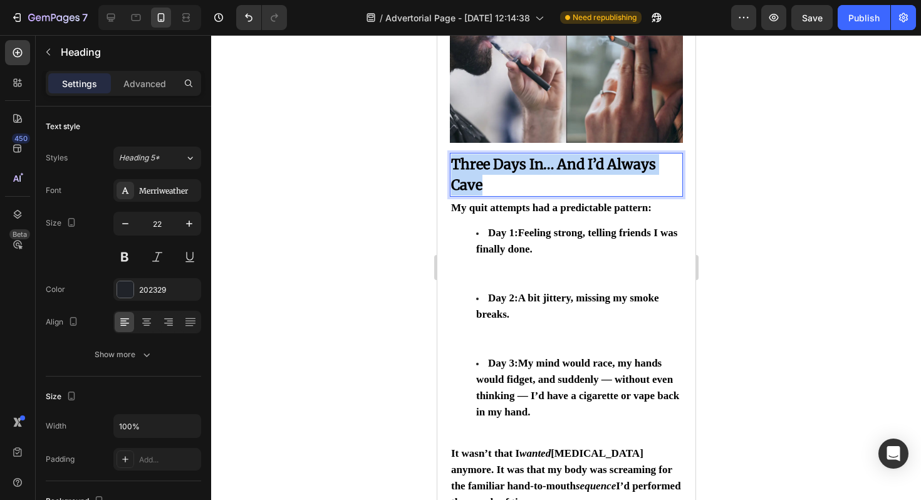
click at [494, 163] on p "Three Days In… And I’d Always Cave" at bounding box center [565, 174] width 230 height 41
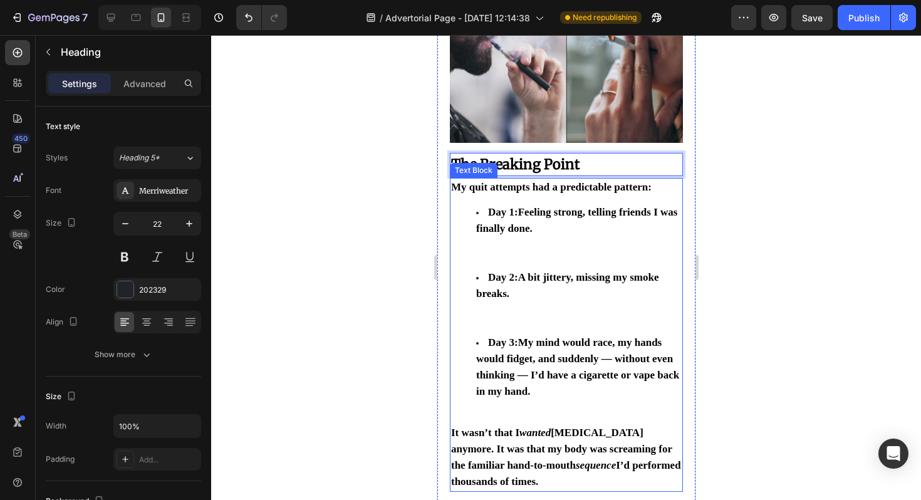
click at [591, 222] on li "Day 1: Feeling strong, telling friends I was finally done." at bounding box center [577, 236] width 205 height 65
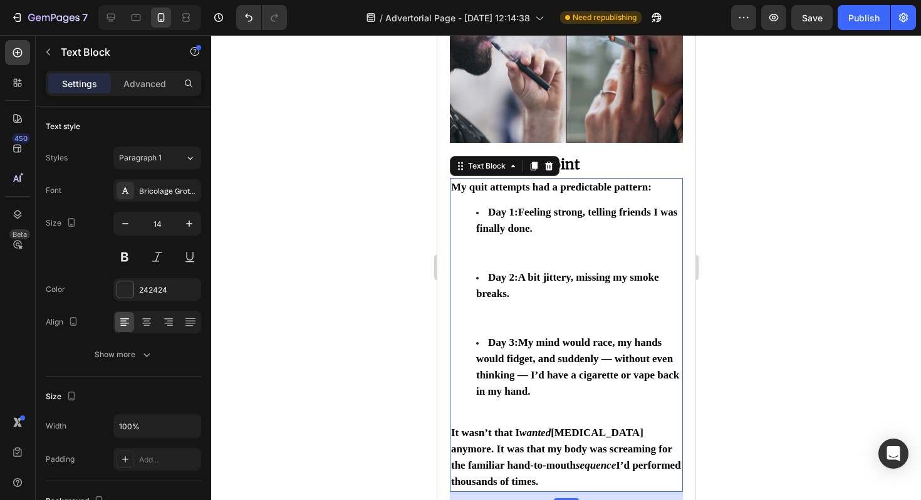
click at [568, 189] on div "My quit attempts had a predictable pattern: Day 1: Feeling strong, telling frie…" at bounding box center [565, 335] width 233 height 314
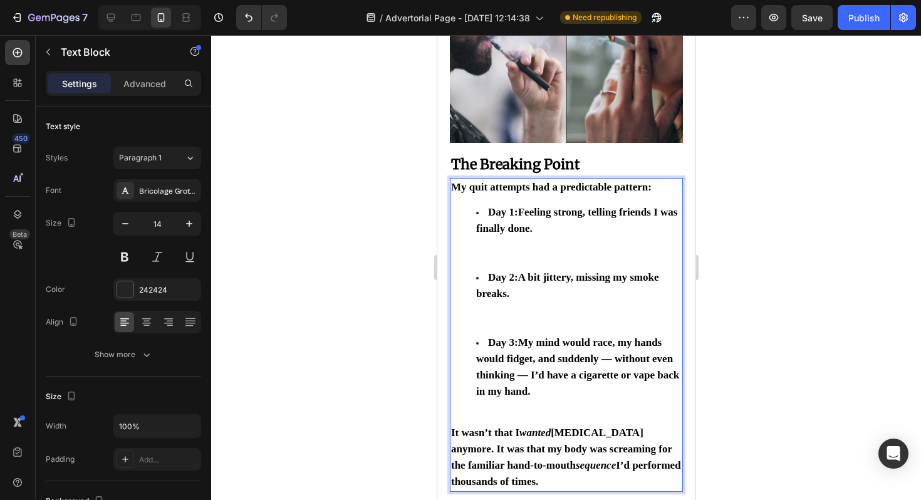
click at [590, 236] on li "Day 1: Feeling strong, telling friends I was finally done." at bounding box center [577, 236] width 205 height 65
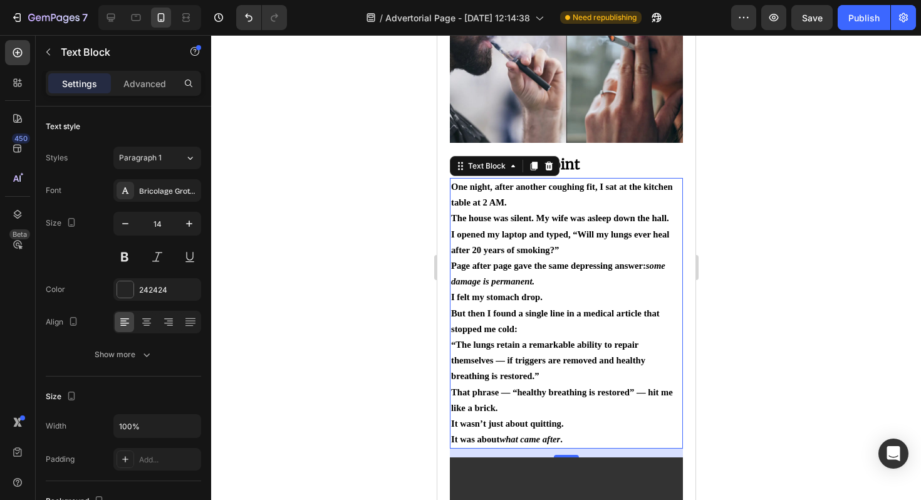
click at [812, 280] on div at bounding box center [566, 267] width 710 height 465
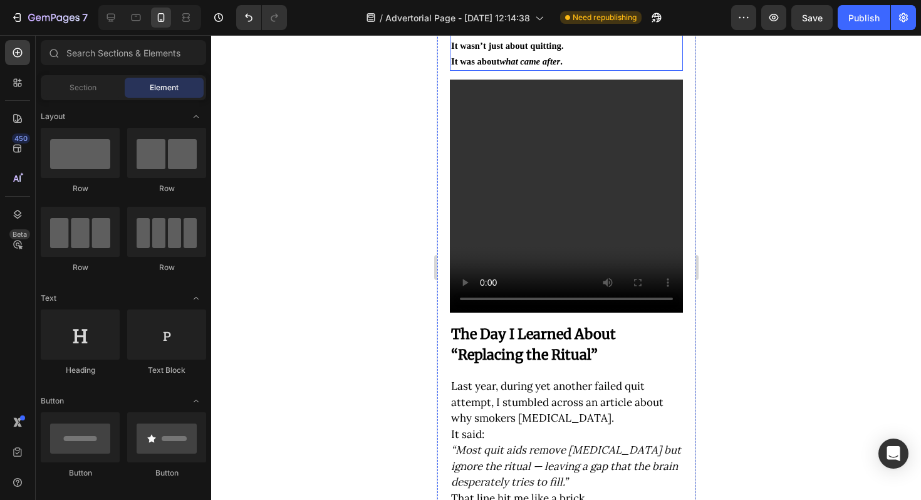
scroll to position [1444, 0]
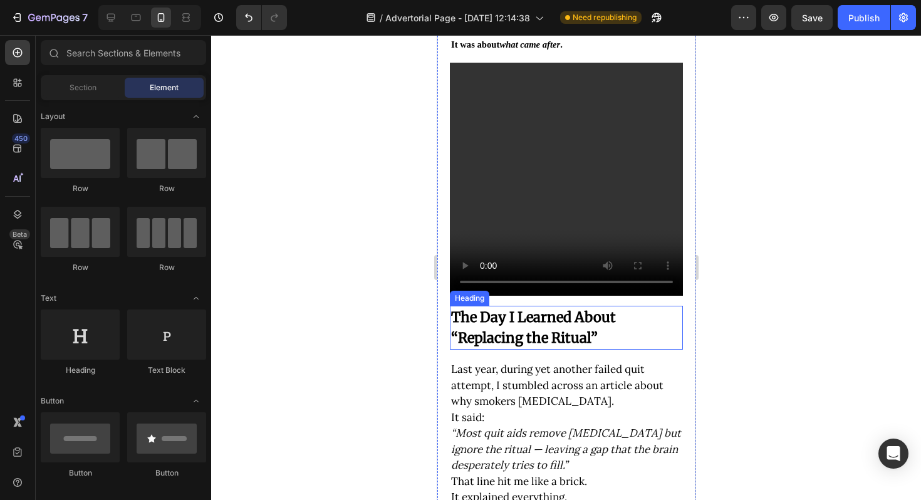
click at [521, 312] on strong "The Day I Learned About “Replacing the Ritual”" at bounding box center [532, 327] width 165 height 38
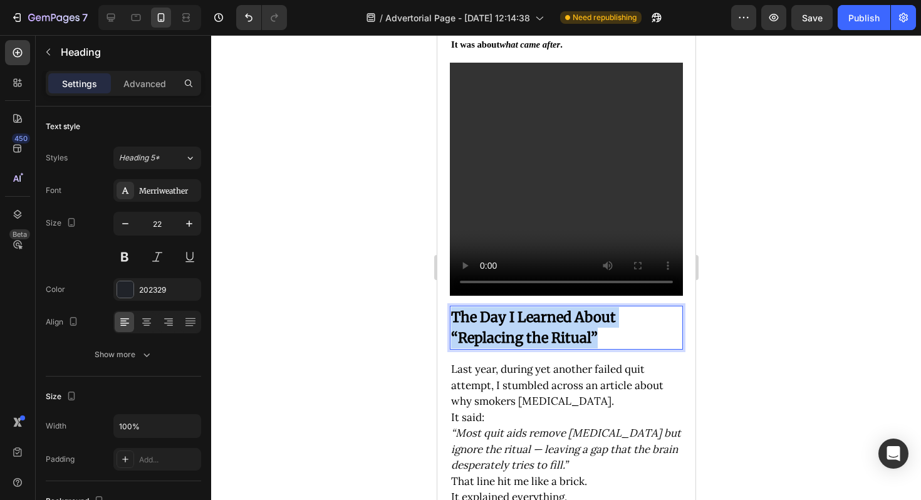
click at [521, 312] on strong "The Day I Learned About “Replacing the Ritual”" at bounding box center [532, 327] width 165 height 38
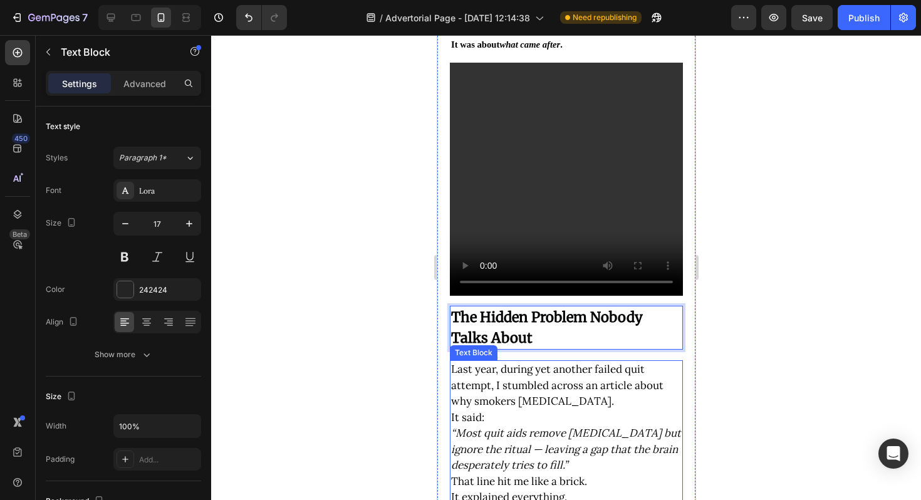
click at [562, 362] on span "Last year, during yet another failed quit attempt, I stumbled across an article…" at bounding box center [556, 385] width 212 height 46
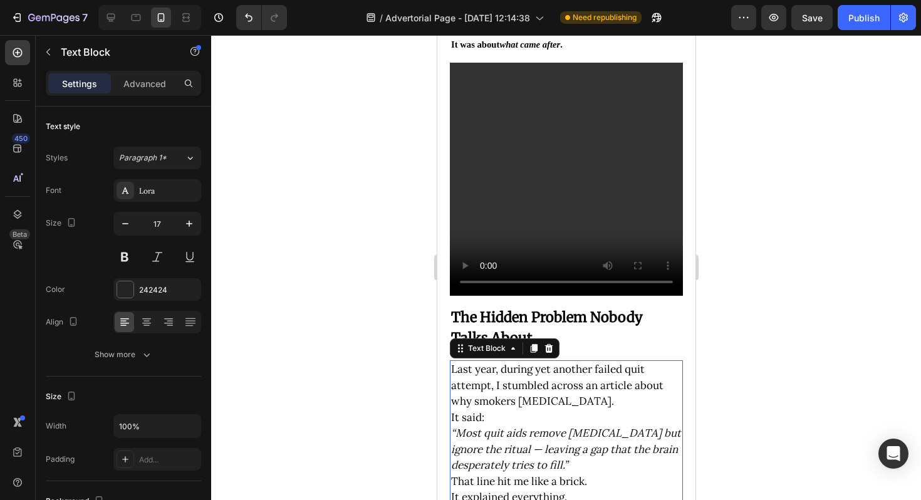
click at [562, 362] on span "Last year, during yet another failed quit attempt, I stumbled across an article…" at bounding box center [556, 385] width 212 height 46
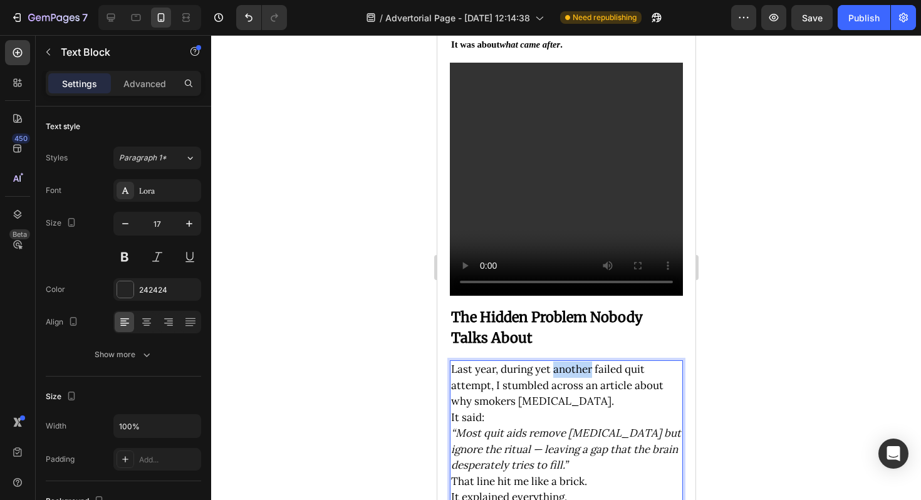
click at [562, 362] on span "Last year, during yet another failed quit attempt, I stumbled across an article…" at bounding box center [556, 385] width 212 height 46
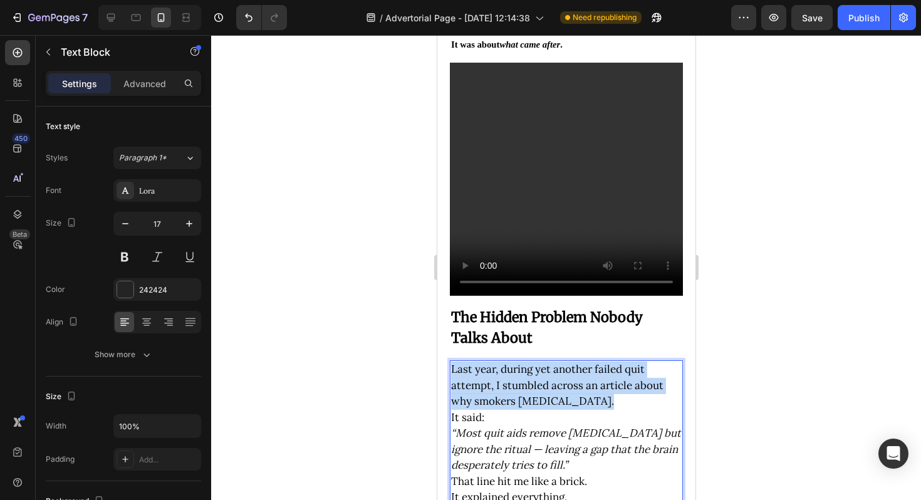
click at [562, 362] on span "Last year, during yet another failed quit attempt, I stumbled across an article…" at bounding box center [556, 385] width 212 height 46
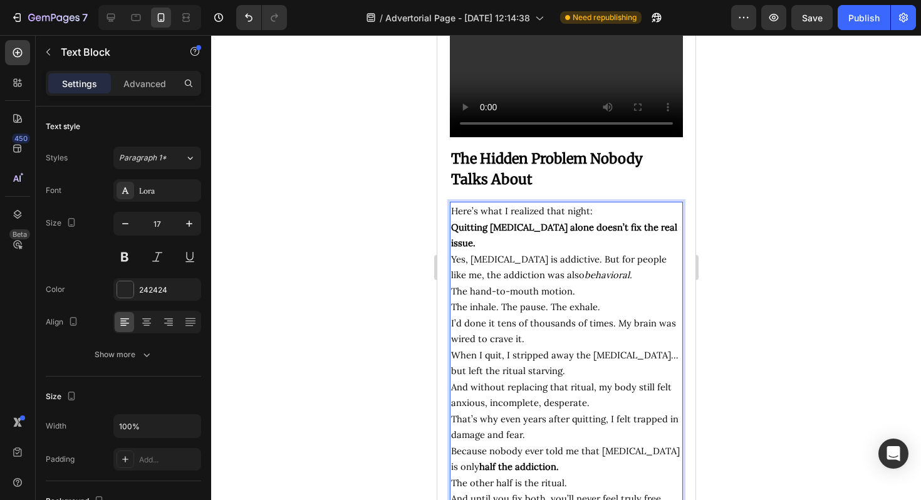
scroll to position [1604, 0]
click at [567, 282] on p "The hand-to-mouth motion. The inhale. The pause. The exhale. I’d done it tens o…" at bounding box center [565, 314] width 230 height 64
click at [548, 284] on span "The hand-to-mouth motion." at bounding box center [512, 290] width 124 height 12
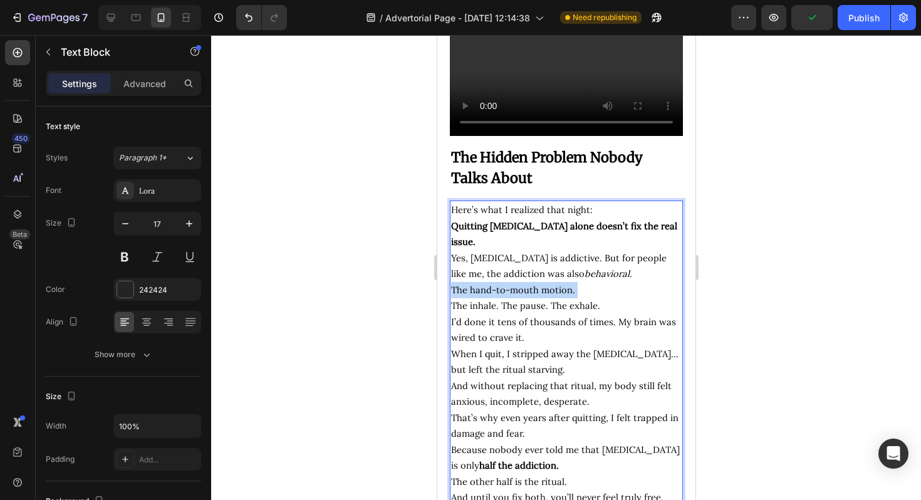
click at [548, 284] on span "The hand-to-mouth motion." at bounding box center [512, 290] width 124 height 12
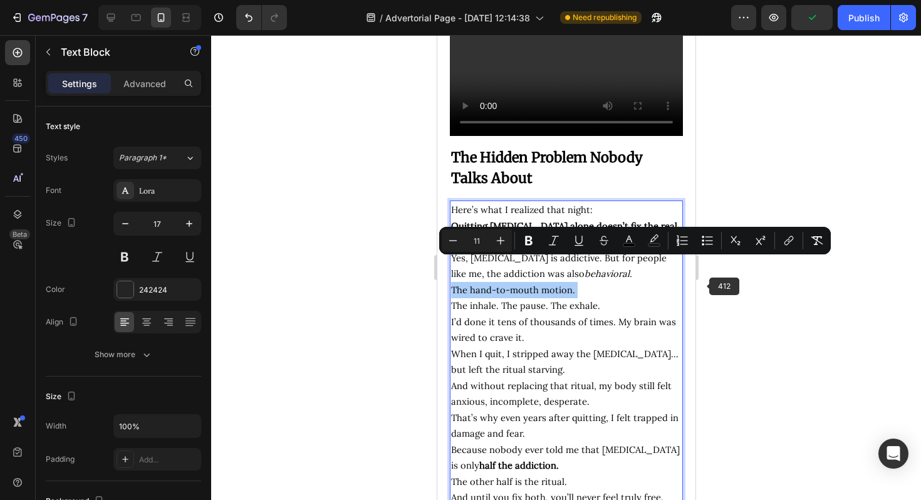
click at [777, 299] on div at bounding box center [566, 267] width 710 height 465
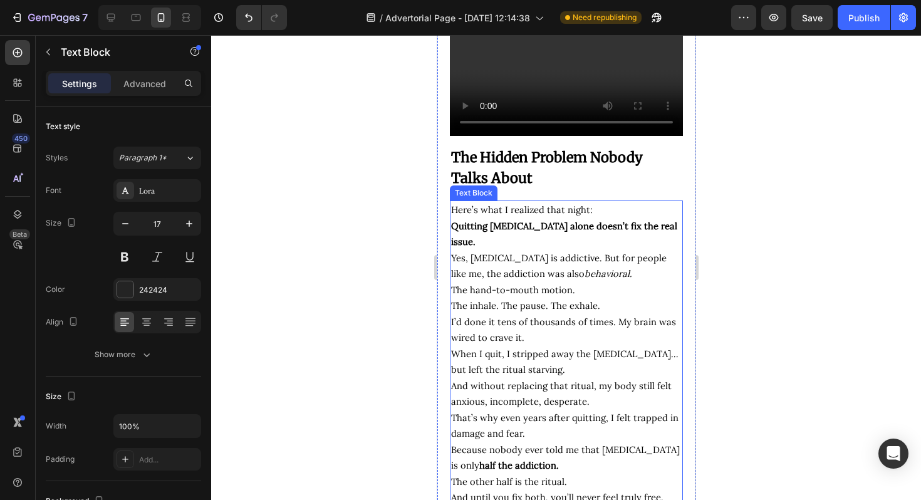
click at [599, 282] on p "The hand-to-mouth motion. The inhale. The pause. The exhale. I’d done it tens o…" at bounding box center [565, 314] width 230 height 64
click at [532, 185] on icon at bounding box center [533, 189] width 7 height 9
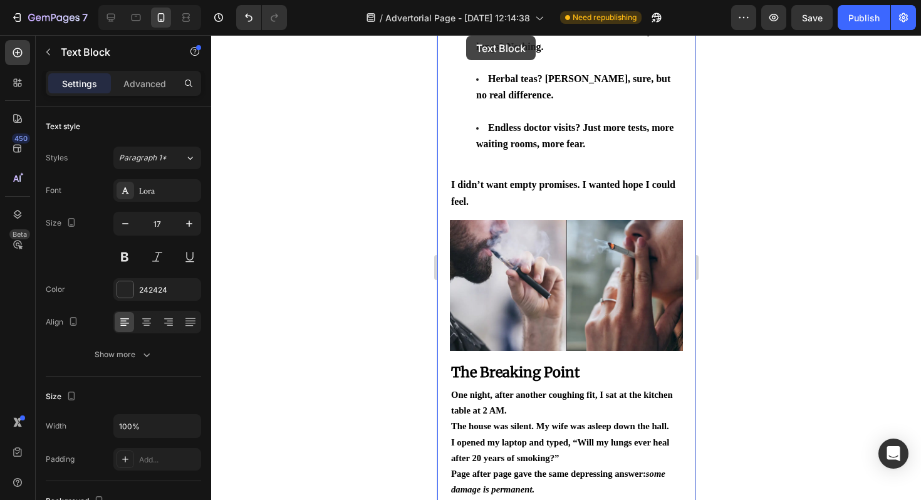
scroll to position [814, 0]
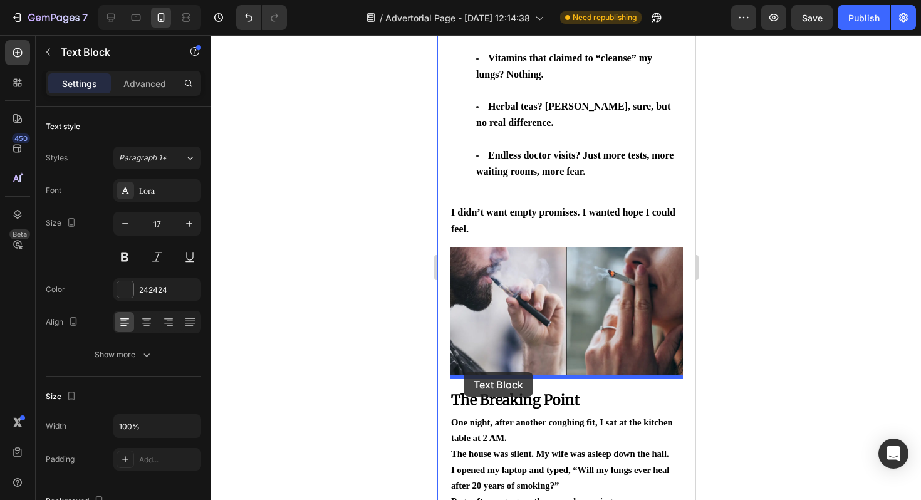
drag, startPoint x: 462, startPoint y: 73, endPoint x: 463, endPoint y: 372, distance: 299.4
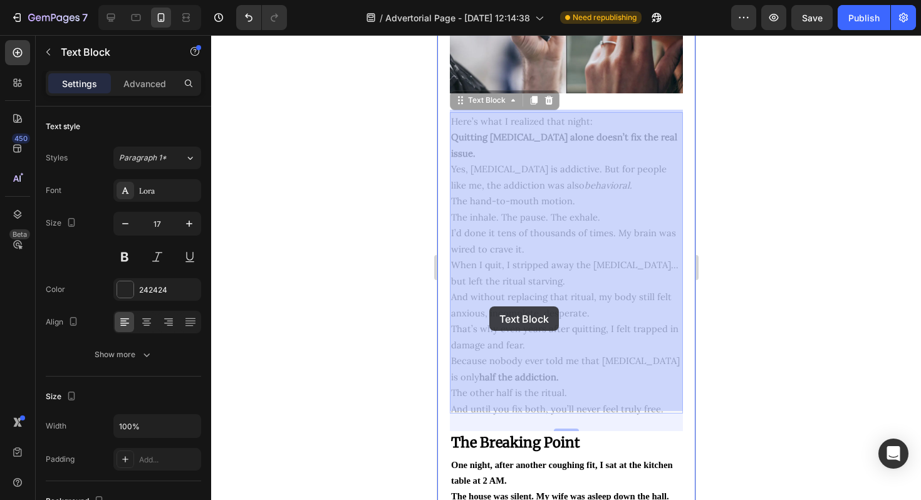
scroll to position [1170, 0]
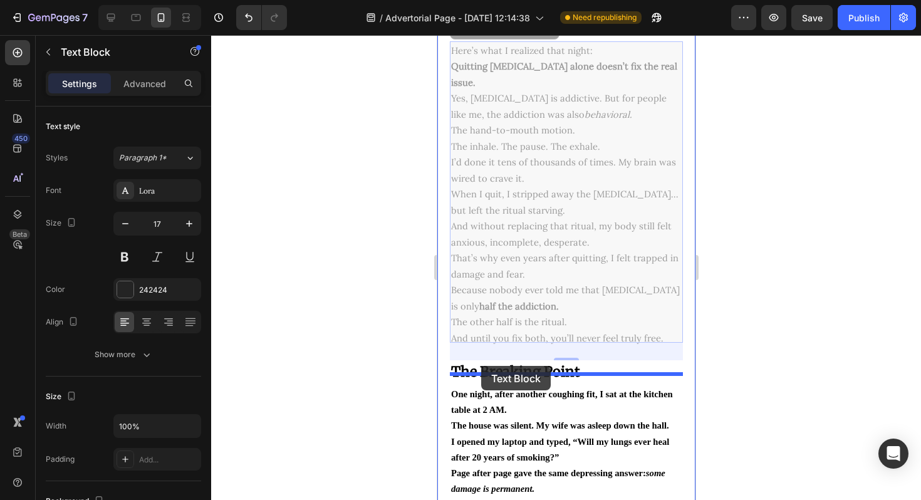
drag, startPoint x: 457, startPoint y: 147, endPoint x: 480, endPoint y: 365, distance: 219.9
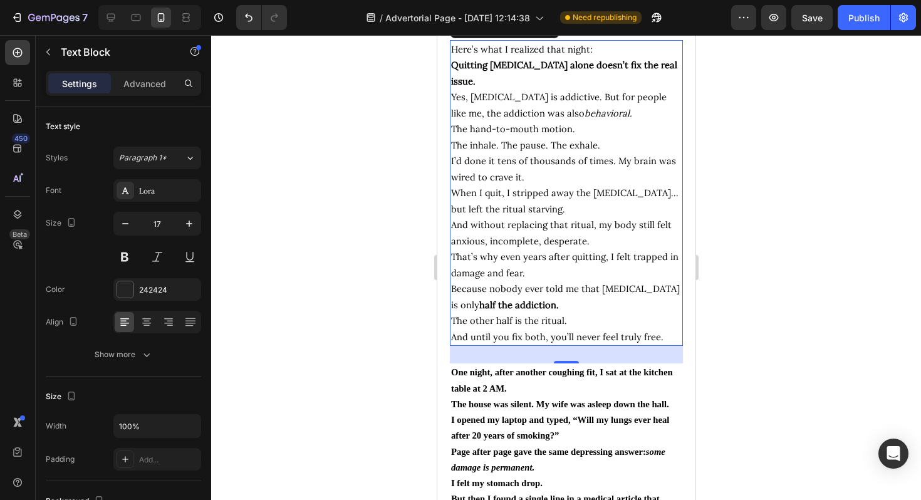
scroll to position [1250, 0]
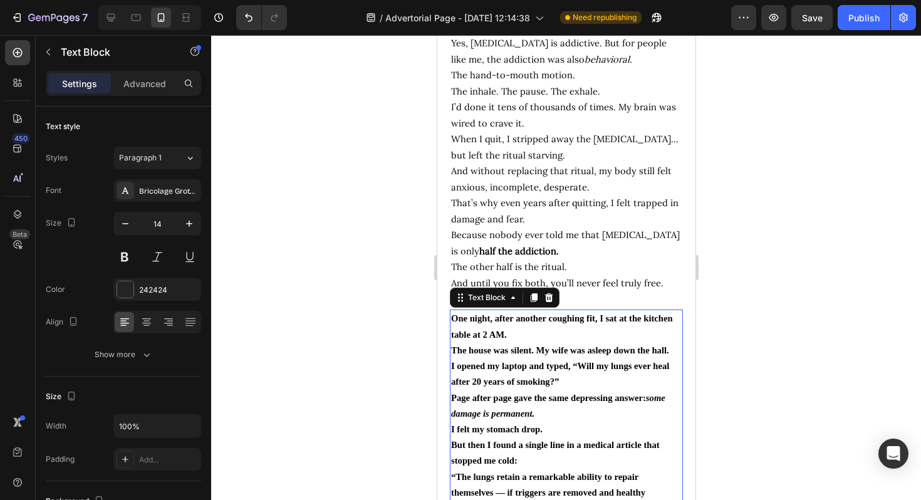
click at [522, 366] on span "I opened my laptop and typed, “Will my lungs ever heal after 20 years of smokin…" at bounding box center [559, 374] width 218 height 26
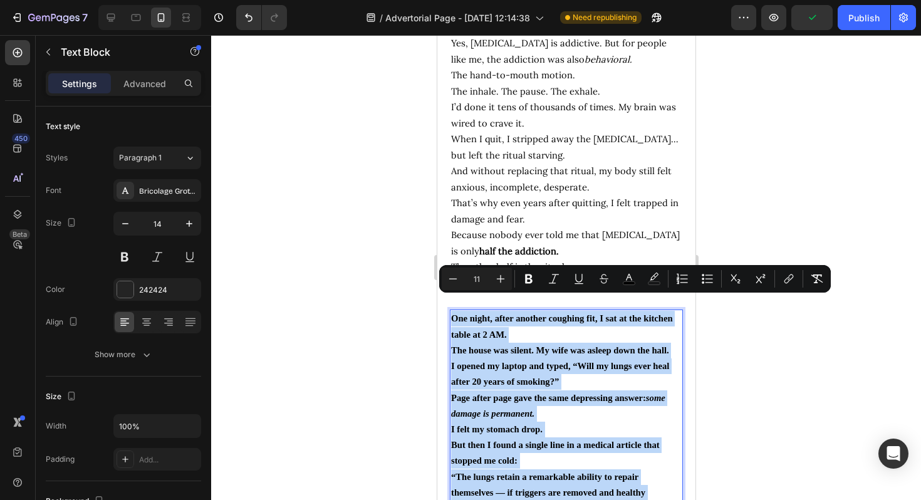
copy div "One night, after another coughing fit, I sat at the kitchen table at 2 AM. The …"
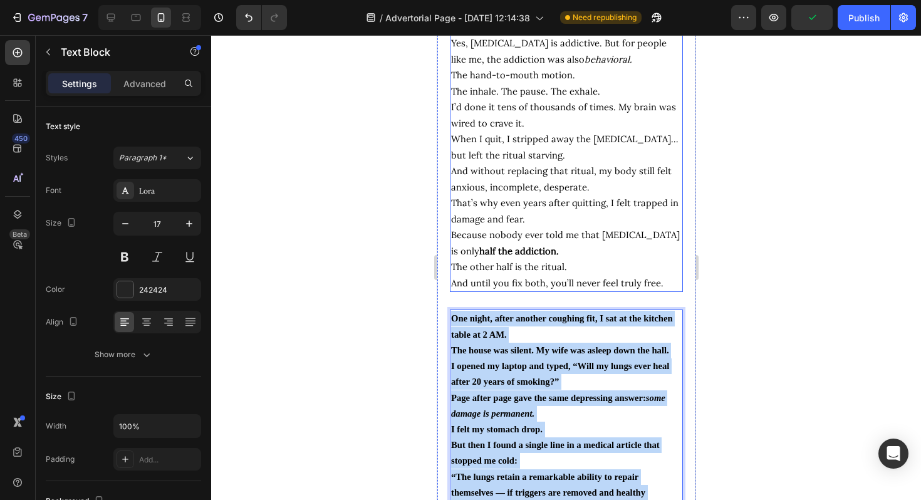
click at [524, 165] on span "And without replacing that ritual, my body still felt anxious, incomplete, desp…" at bounding box center [560, 179] width 220 height 28
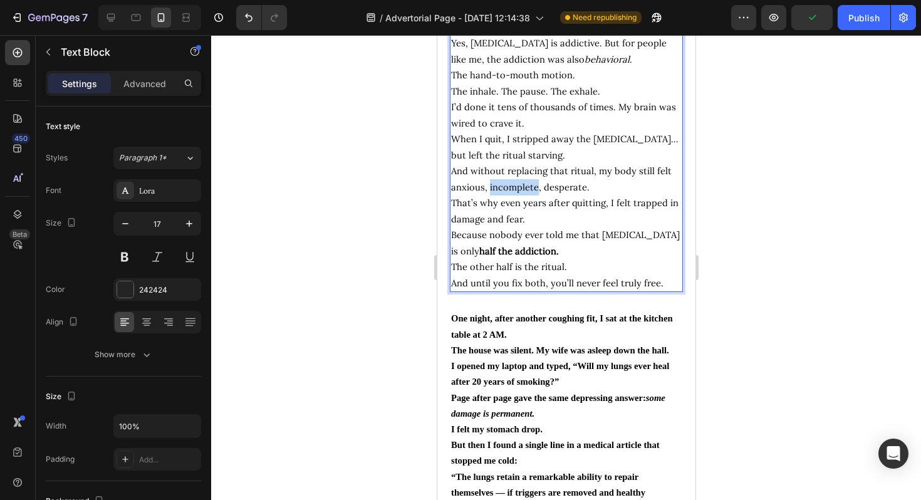
click at [524, 165] on span "And without replacing that ritual, my body still felt anxious, incomplete, desp…" at bounding box center [560, 179] width 220 height 28
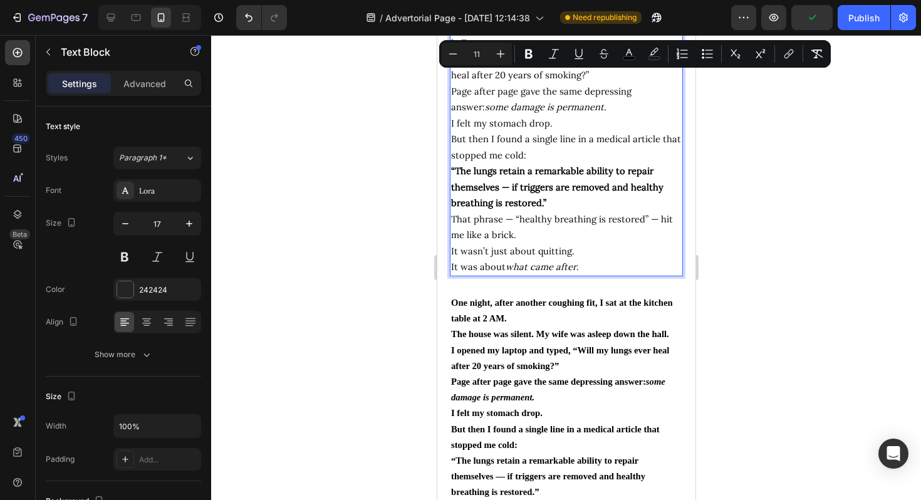
scroll to position [1283, 0]
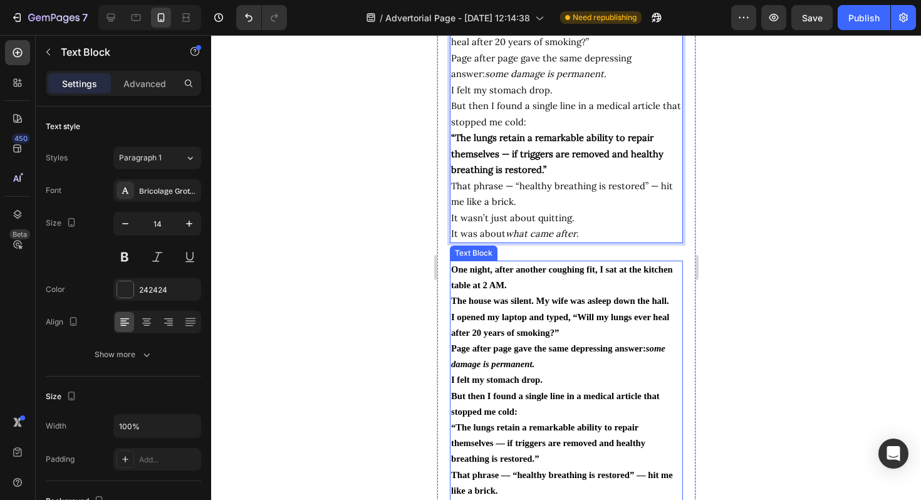
click at [526, 342] on p "Page after page gave the same depressing answer: some damage is permanent." at bounding box center [565, 356] width 230 height 31
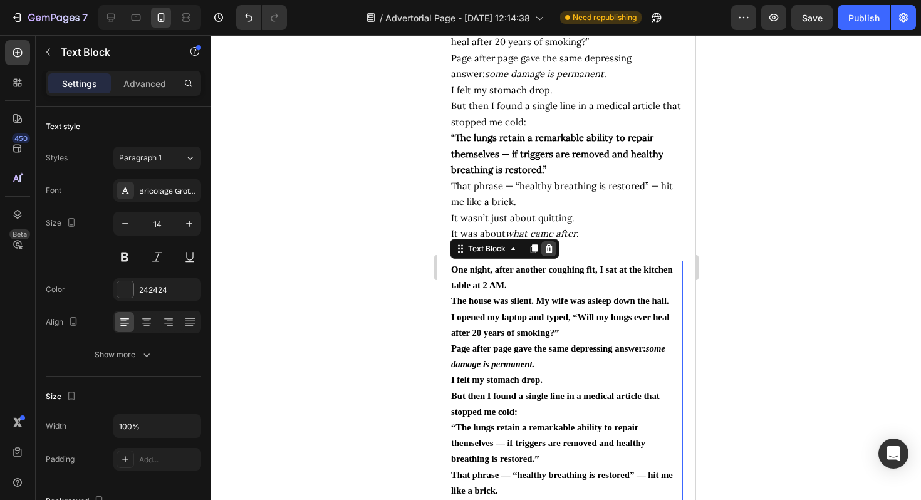
click at [547, 250] on icon at bounding box center [548, 249] width 10 height 10
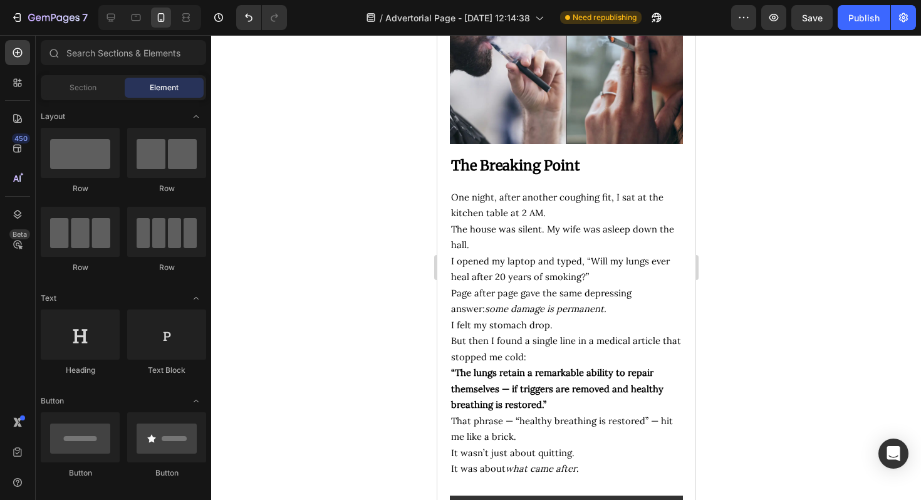
scroll to position [1086, 0]
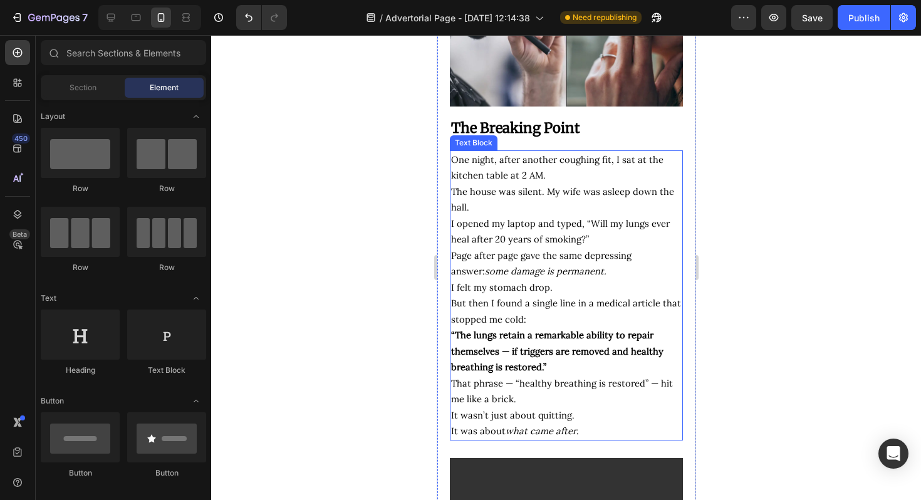
click at [532, 321] on p "But then I found a single line in a medical article that stopped me cold:" at bounding box center [565, 311] width 230 height 32
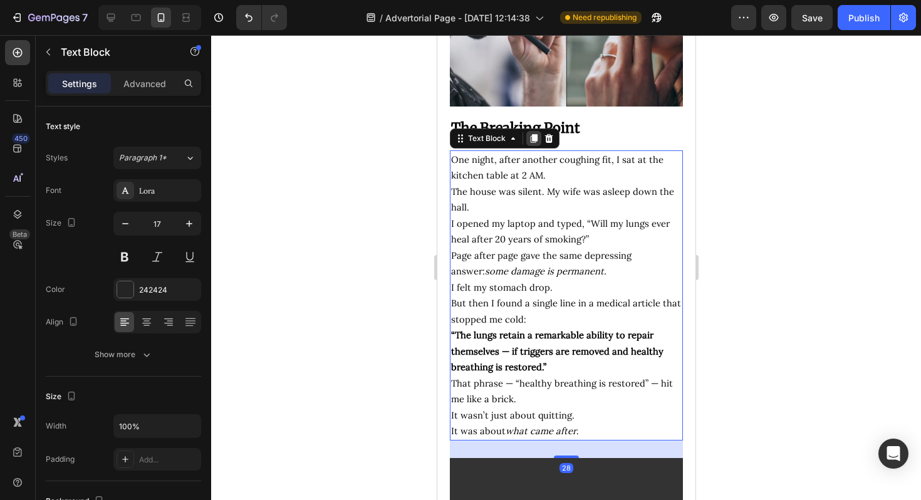
click at [531, 134] on icon at bounding box center [533, 138] width 7 height 9
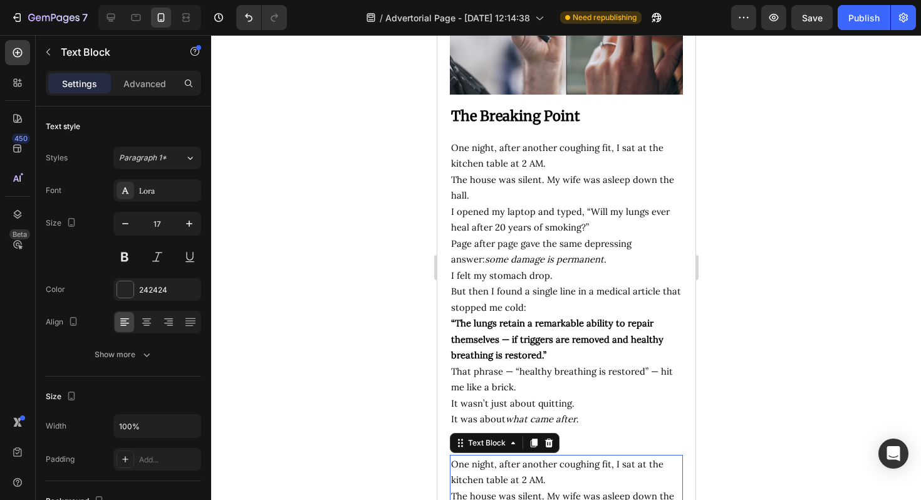
scroll to position [1023, 0]
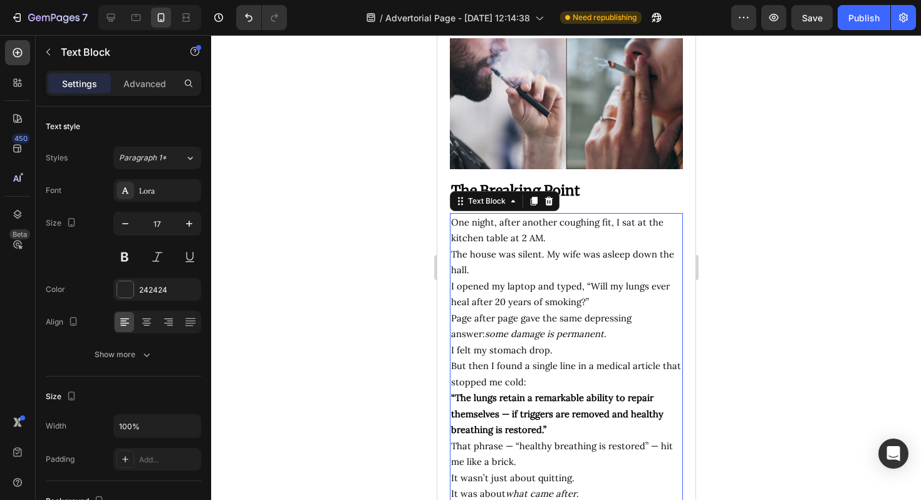
click at [483, 280] on span "I opened my laptop and typed, “Will my lungs ever heal after 20 years of smokin…" at bounding box center [559, 294] width 219 height 28
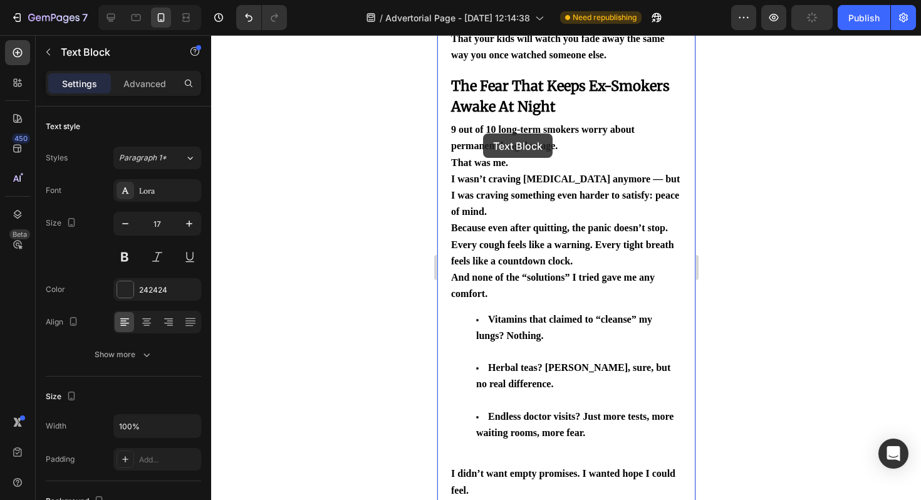
scroll to position [511, 0]
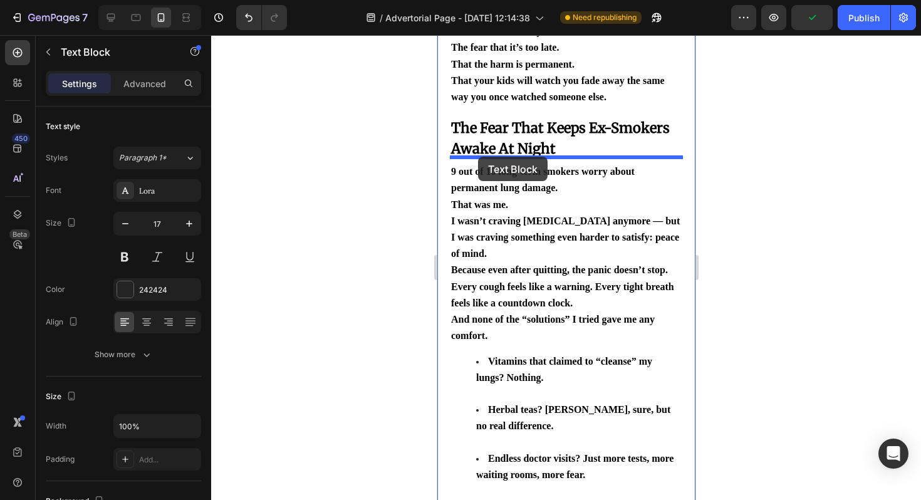
drag, startPoint x: 458, startPoint y: 192, endPoint x: 477, endPoint y: 157, distance: 40.3
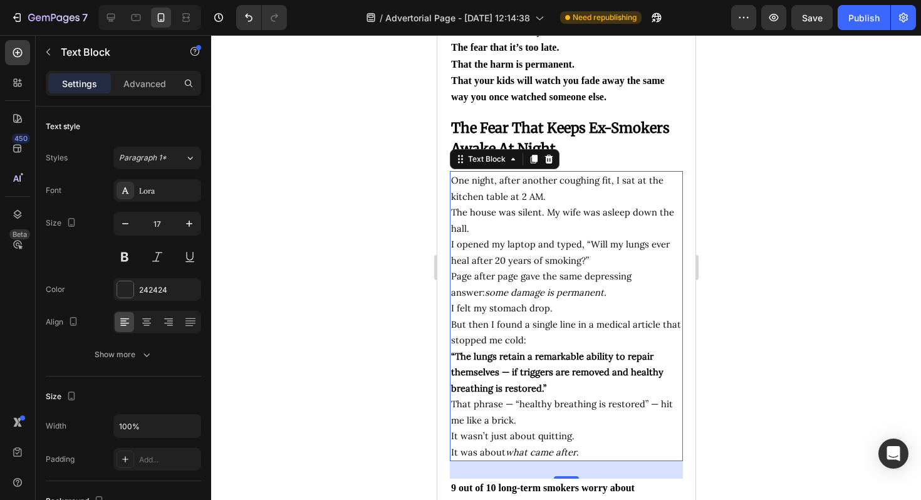
scroll to position [819, 0]
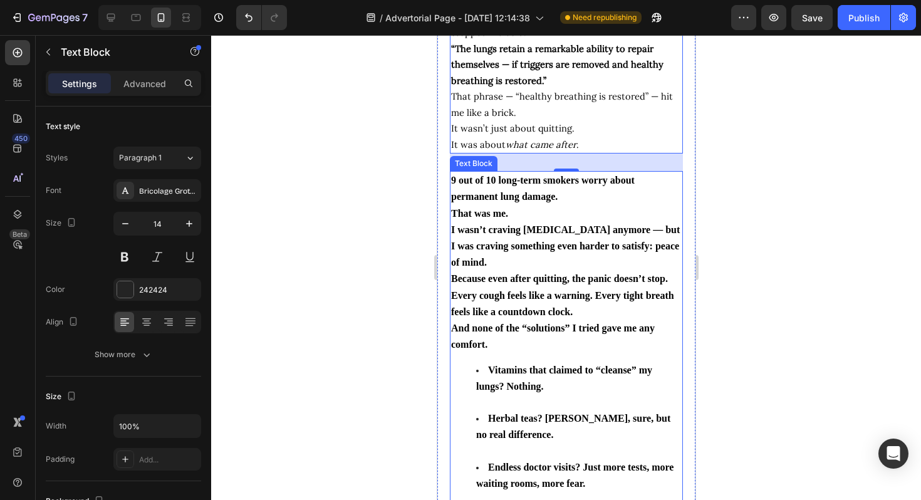
click at [534, 296] on span "Because even after quitting, the panic doesn’t stop. Every cough feels like a w…" at bounding box center [561, 294] width 223 height 43
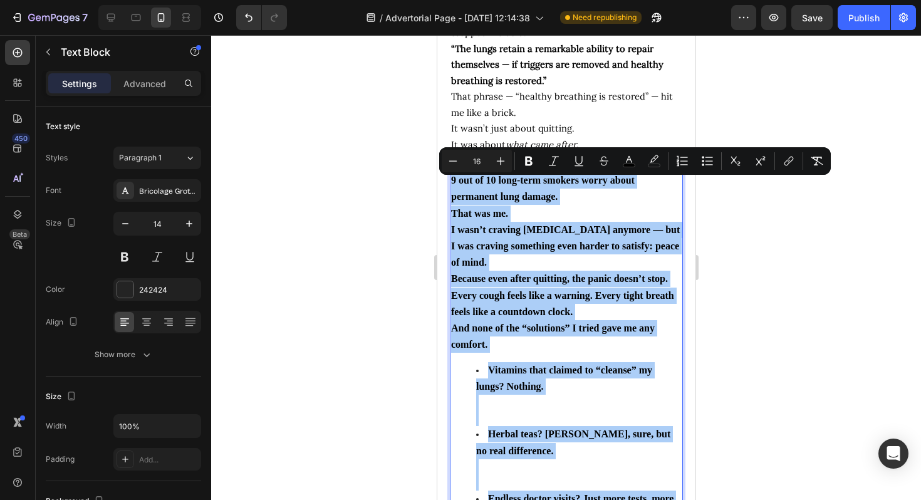
click at [777, 252] on div at bounding box center [566, 267] width 710 height 465
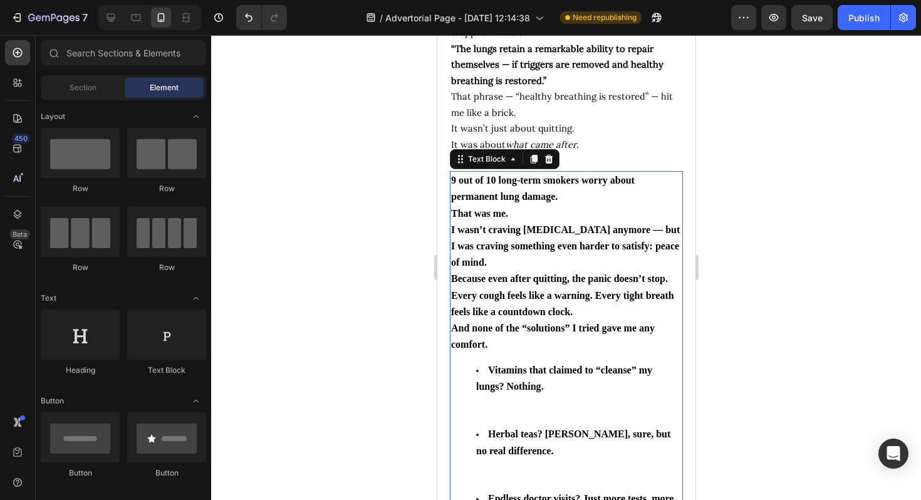
click at [631, 271] on p "I wasn’t craving [MEDICAL_DATA] anymore — but I was craving something even hard…" at bounding box center [565, 246] width 230 height 49
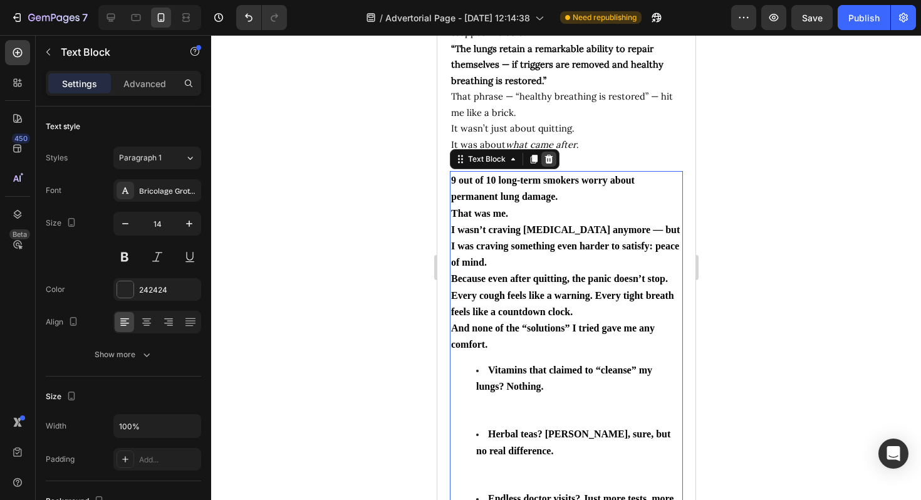
click at [551, 164] on icon at bounding box center [548, 159] width 10 height 10
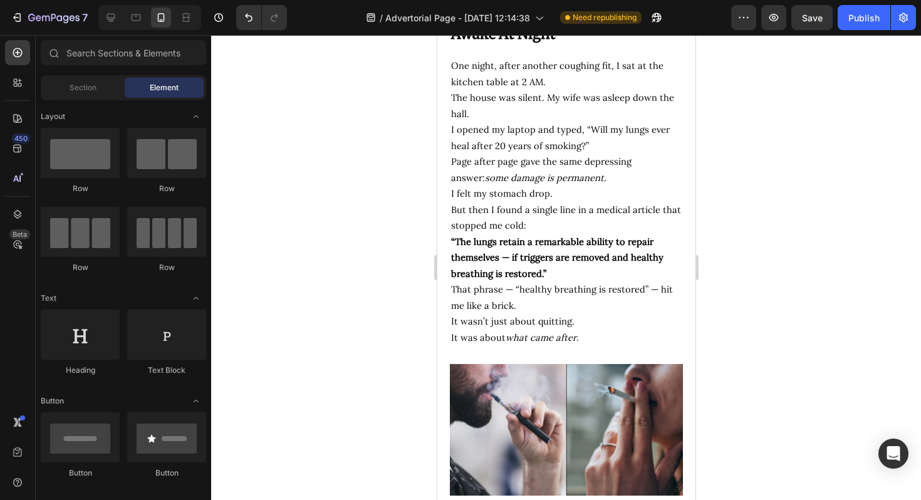
scroll to position [609, 0]
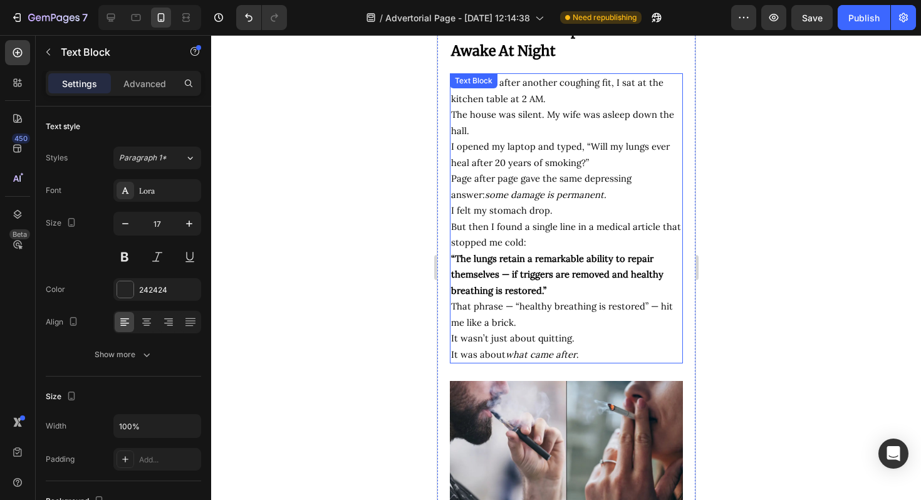
click at [523, 223] on span "But then I found a single line in a medical article that stopped me cold:" at bounding box center [565, 234] width 230 height 28
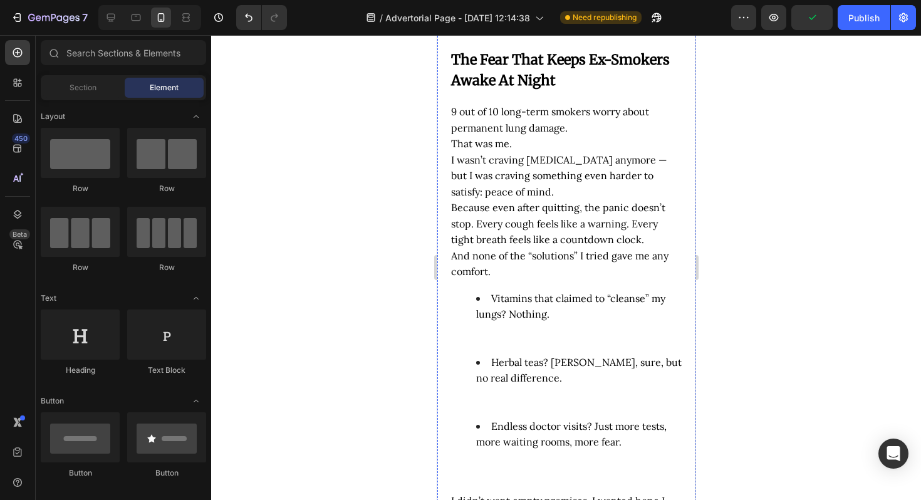
scroll to position [574, 0]
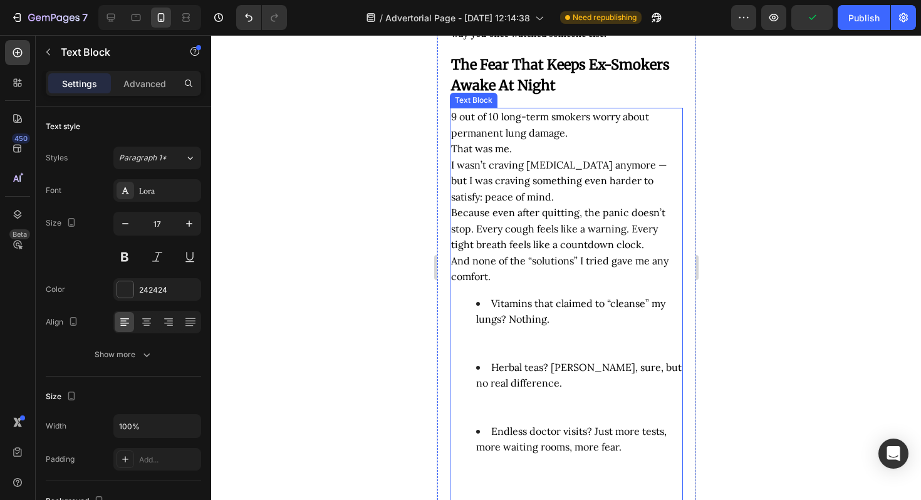
click at [505, 224] on span "Because even after quitting, the panic doesn’t stop. Every cough feels like a w…" at bounding box center [557, 228] width 214 height 44
click at [529, 91] on icon at bounding box center [533, 96] width 10 height 10
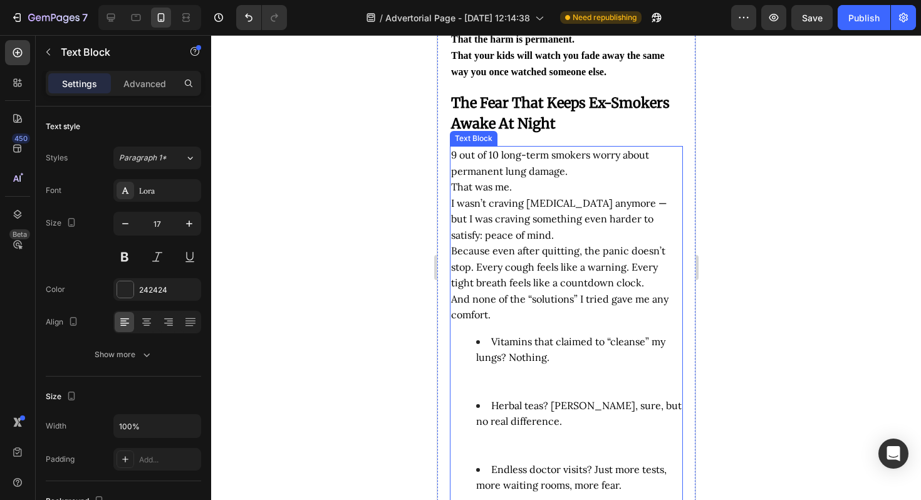
scroll to position [469, 0]
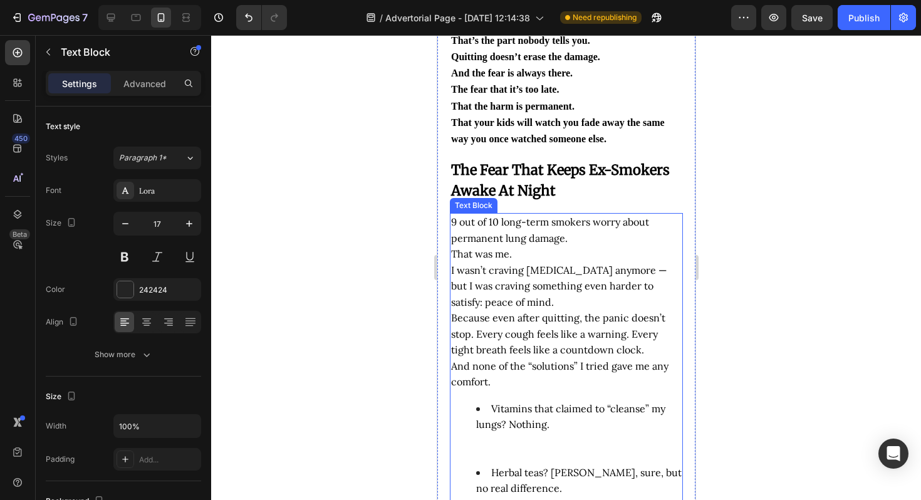
click at [463, 233] on span "9 out of 10 long-term smokers worry about permanent lung damage." at bounding box center [549, 229] width 198 height 29
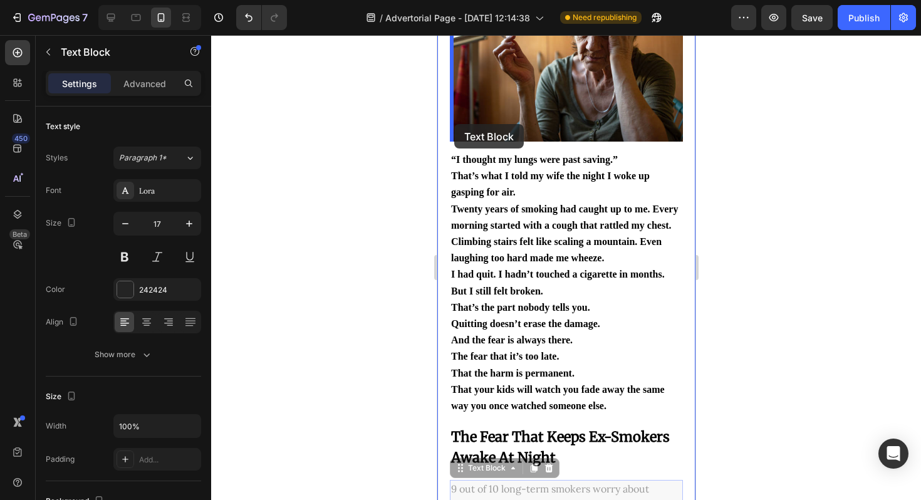
scroll to position [202, 0]
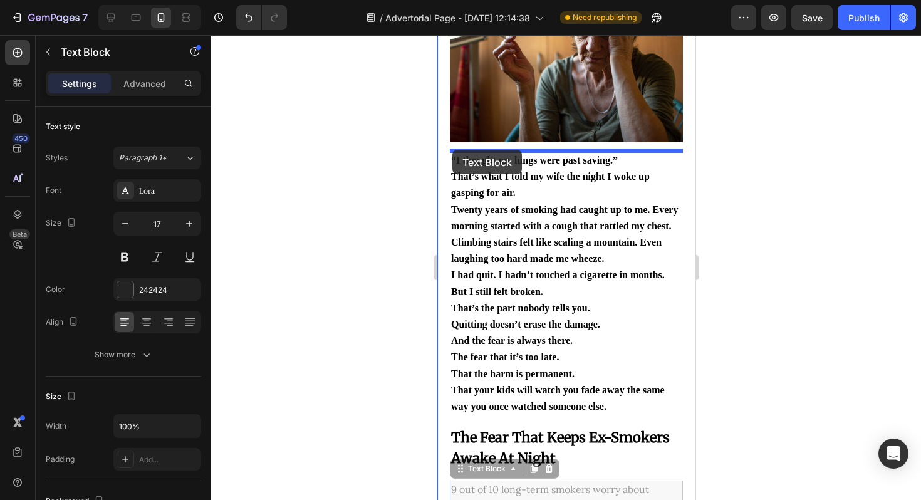
drag, startPoint x: 458, startPoint y: 195, endPoint x: 452, endPoint y: 150, distance: 45.6
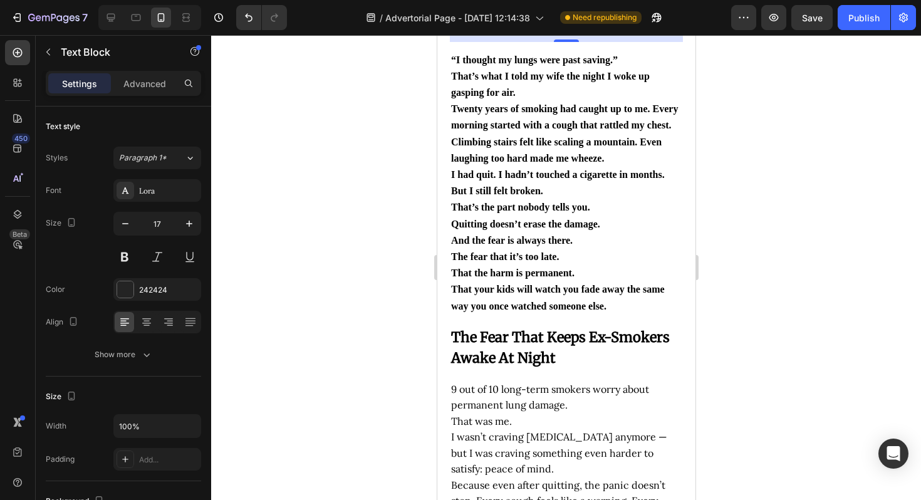
scroll to position [770, 0]
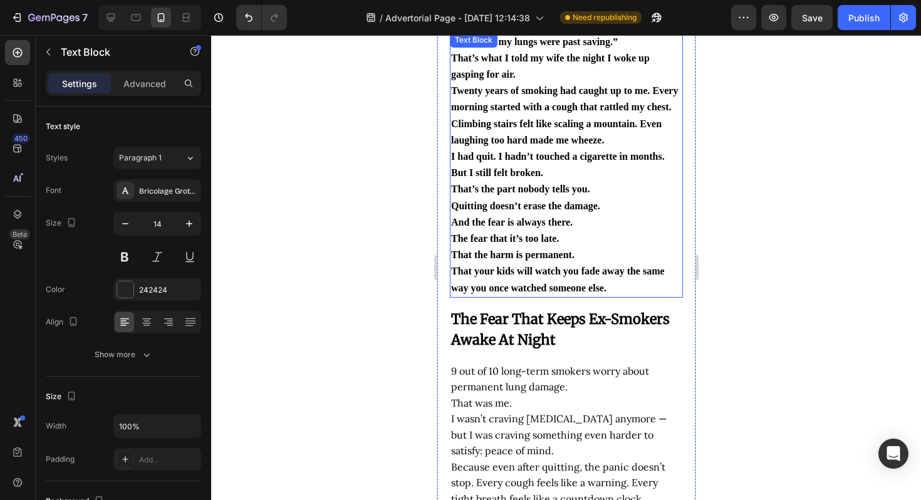
click at [509, 177] on span "But I still felt broken." at bounding box center [496, 172] width 92 height 11
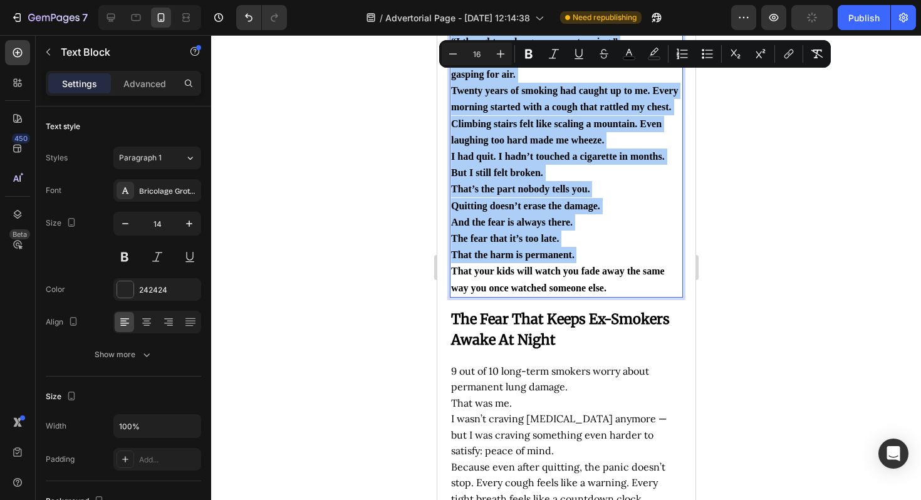
click at [736, 140] on div at bounding box center [566, 267] width 710 height 465
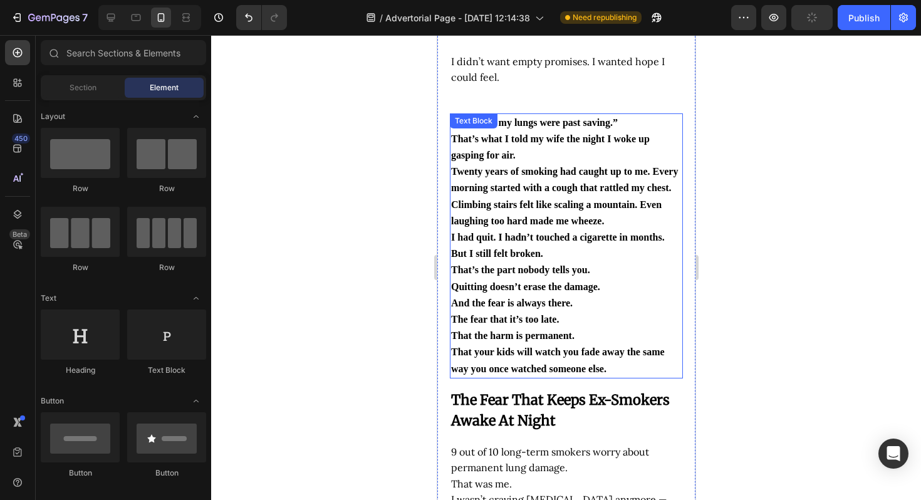
scroll to position [615, 0]
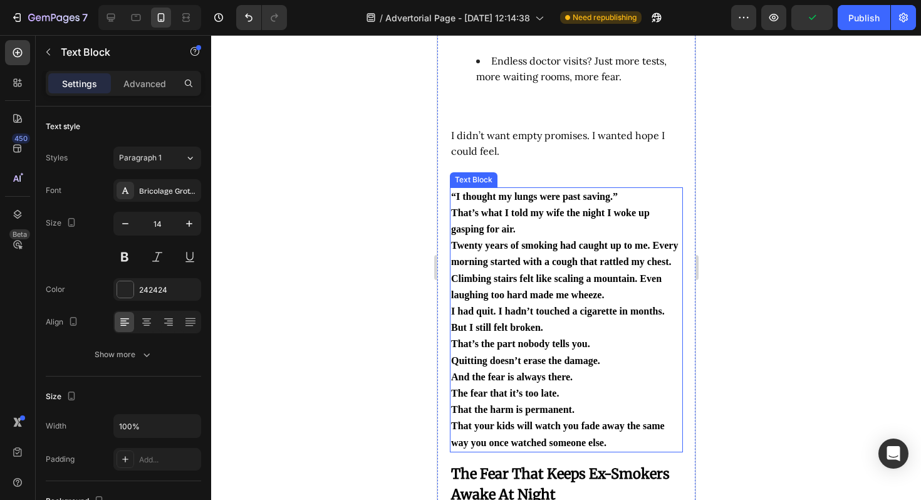
click at [530, 246] on span "Twenty years of smoking had caught up to me. Every morning started with a cough…" at bounding box center [563, 270] width 227 height 60
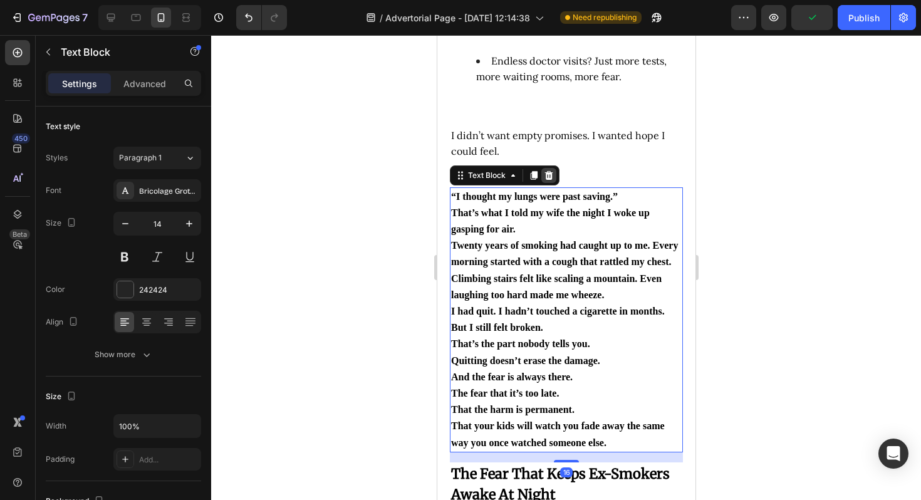
click at [550, 179] on icon at bounding box center [548, 174] width 8 height 9
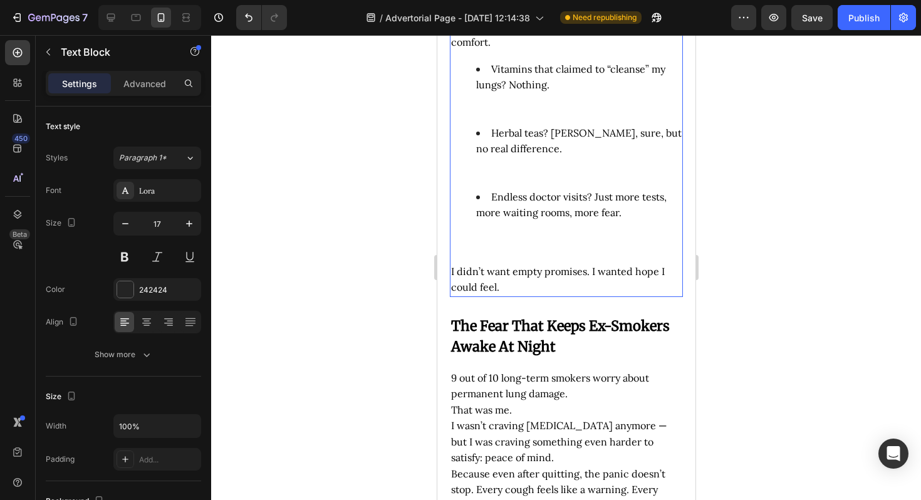
click at [537, 239] on li "Endless doctor visits? Just more tests, more waiting rooms, more fear." at bounding box center [577, 221] width 205 height 64
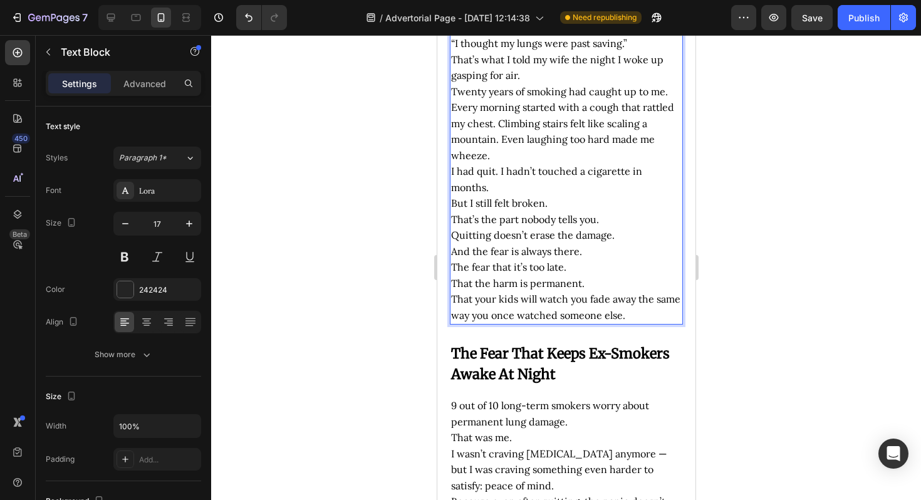
scroll to position [98, 0]
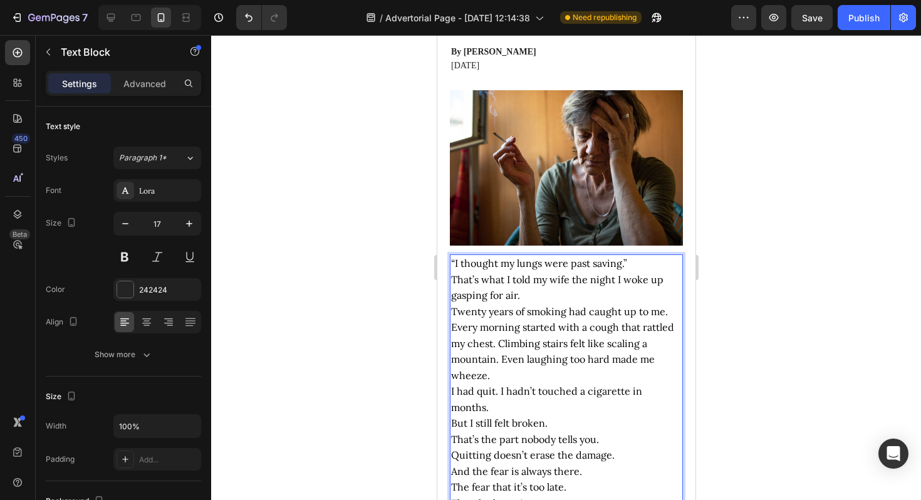
click at [756, 266] on div at bounding box center [566, 267] width 710 height 465
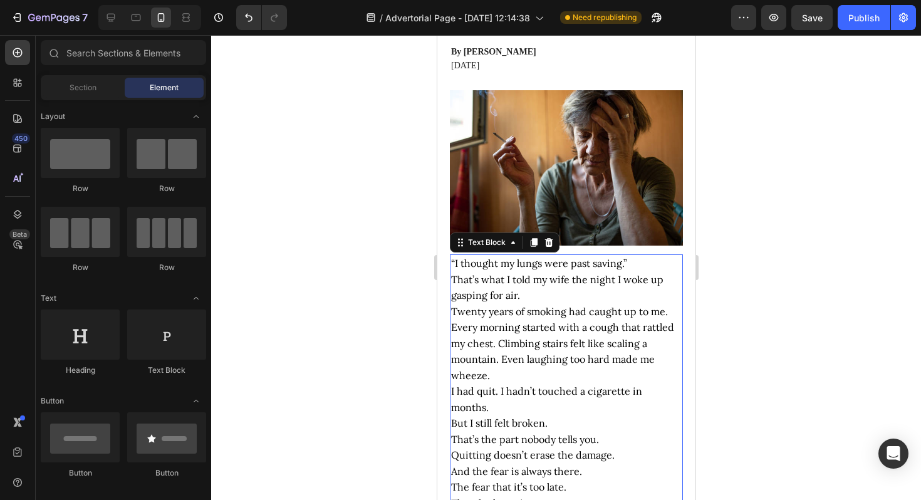
click at [568, 298] on p "That’s what I told my wife the night I woke up gasping for air." at bounding box center [565, 288] width 230 height 32
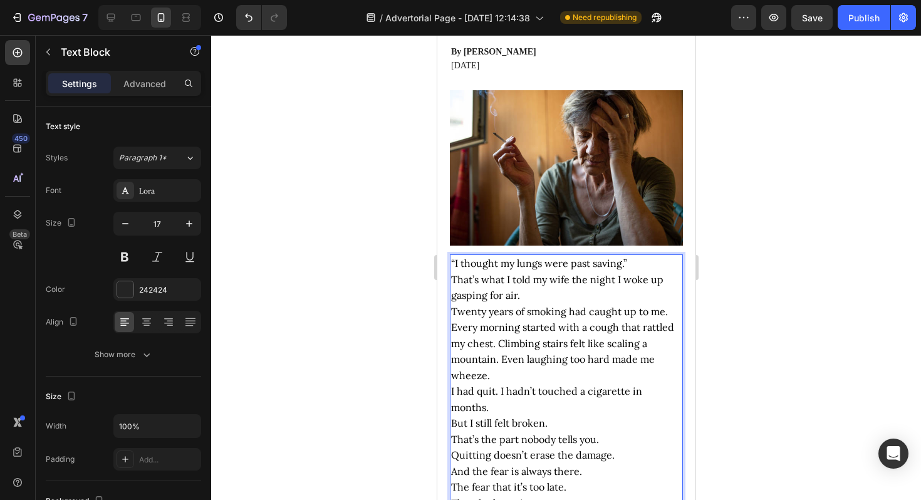
click at [559, 319] on p "Twenty years of smoking had caught up to me. Every morning started with a cough…" at bounding box center [565, 344] width 230 height 80
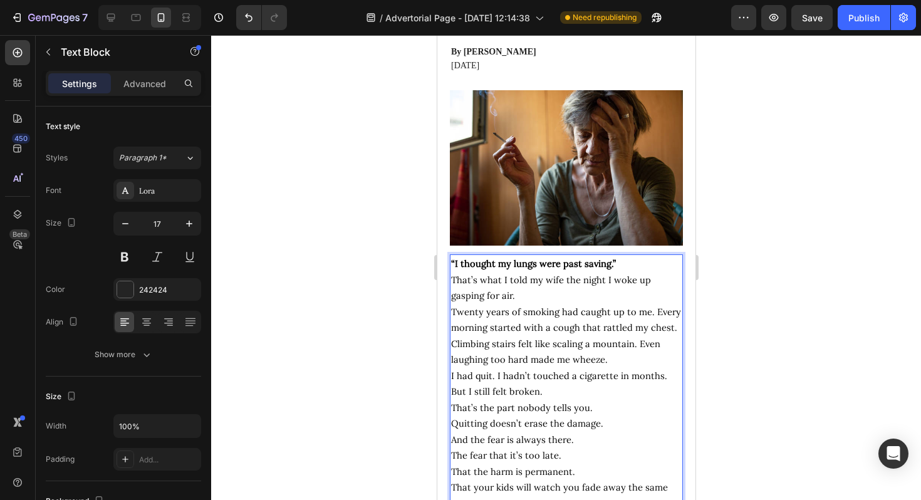
scroll to position [130, 0]
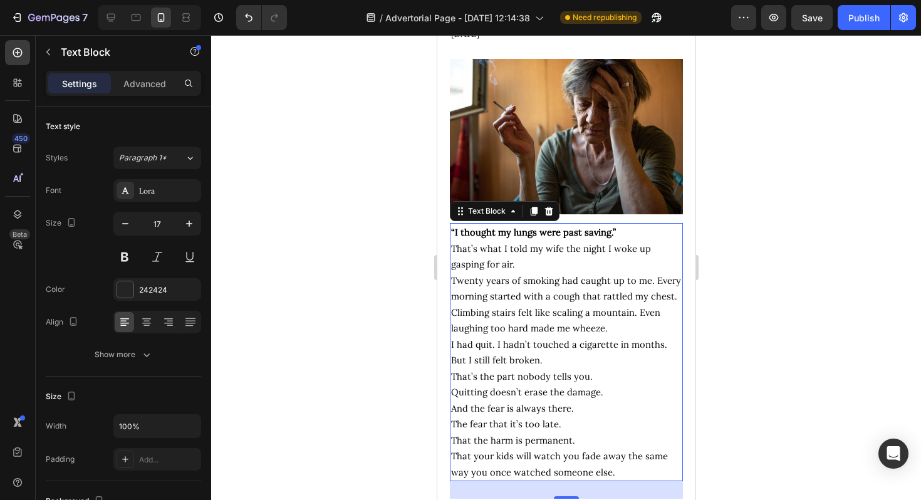
click at [733, 329] on div at bounding box center [566, 267] width 710 height 465
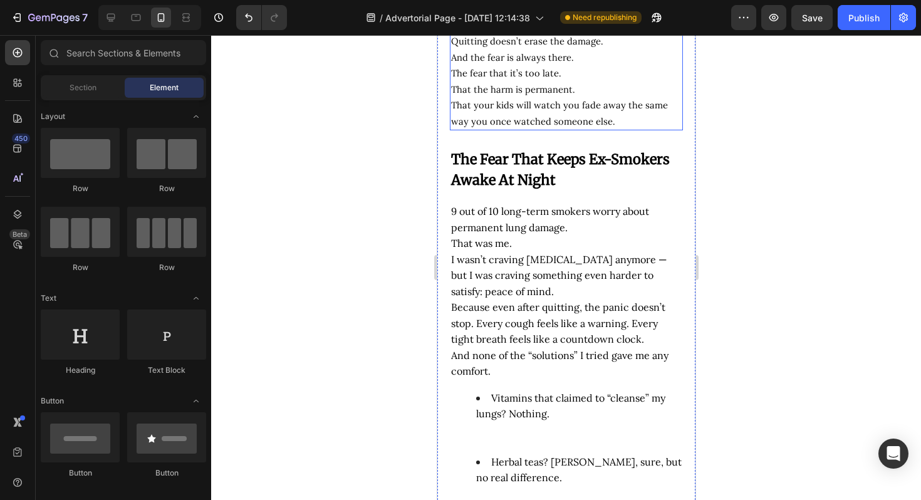
scroll to position [536, 0]
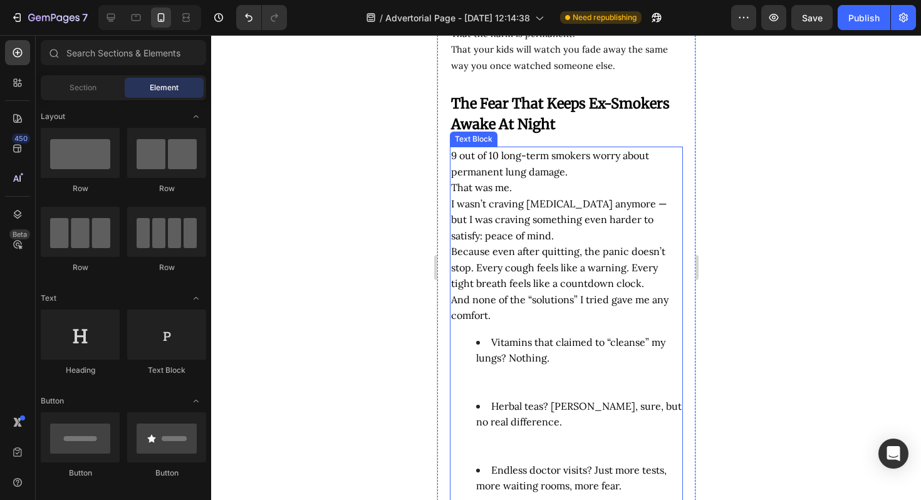
click at [609, 289] on span "Because even after quitting, the panic doesn’t stop. Every cough feels like a w…" at bounding box center [557, 267] width 214 height 44
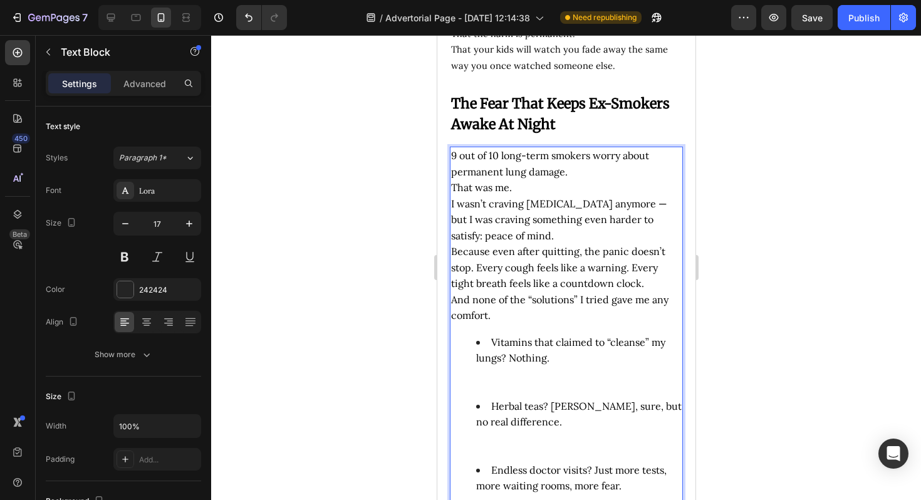
click at [561, 272] on p "Because even after quitting, the panic doesn’t stop. Every cough feels like a w…" at bounding box center [565, 268] width 230 height 48
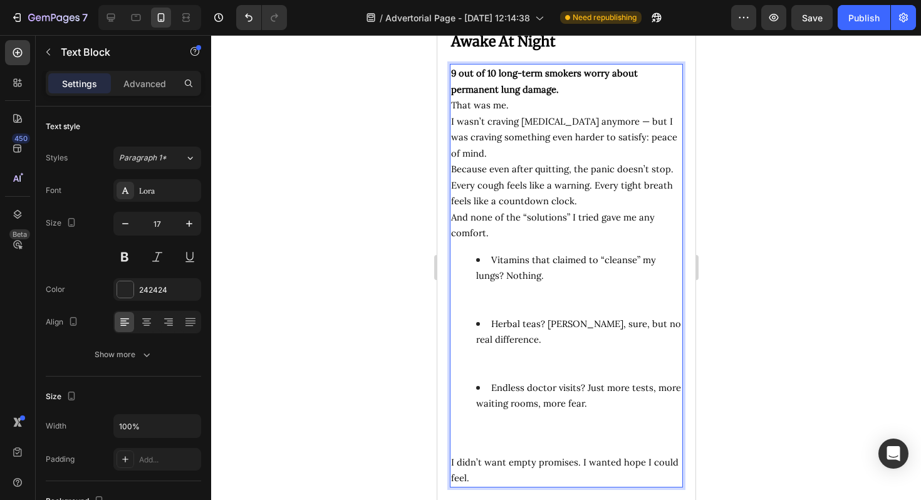
scroll to position [620, 0]
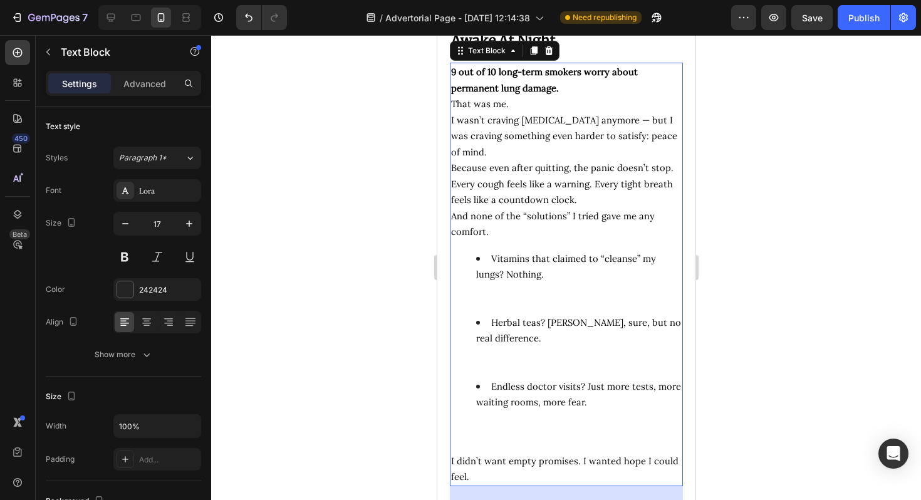
click at [776, 291] on div at bounding box center [566, 267] width 710 height 465
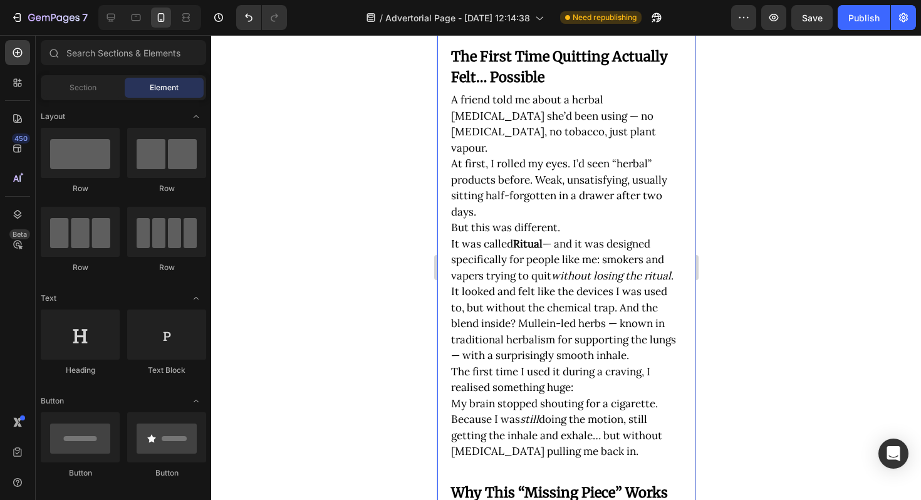
scroll to position [2312, 0]
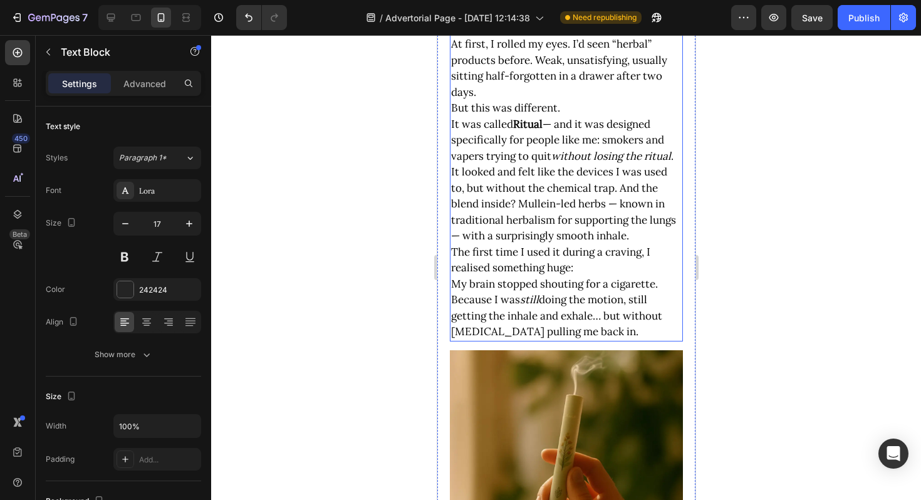
click at [533, 99] on span "At first, I rolled my eyes. I’d seen “herbal” products before. Weak, unsatisfyi…" at bounding box center [558, 68] width 216 height 62
click at [589, 99] on span "At first, I rolled my eyes. I’d seen “herbal” products before. Weak, unsatisfyi…" at bounding box center [558, 68] width 216 height 62
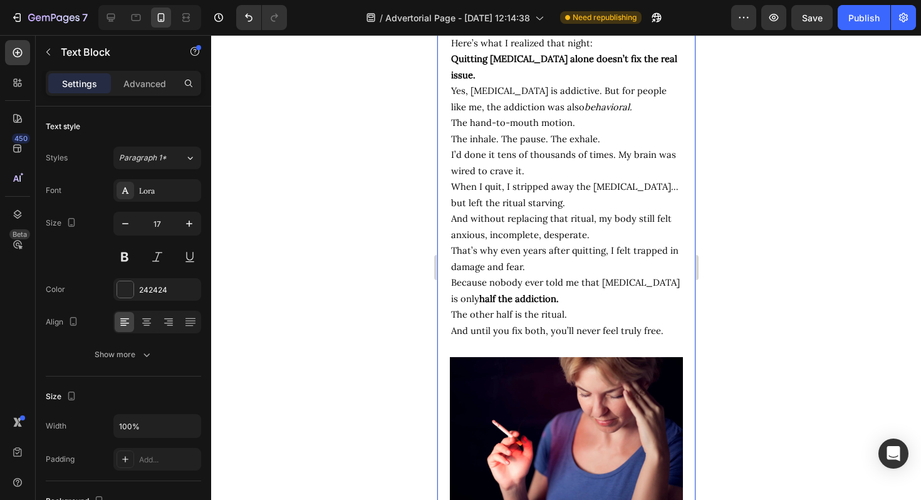
scroll to position [2199, 0]
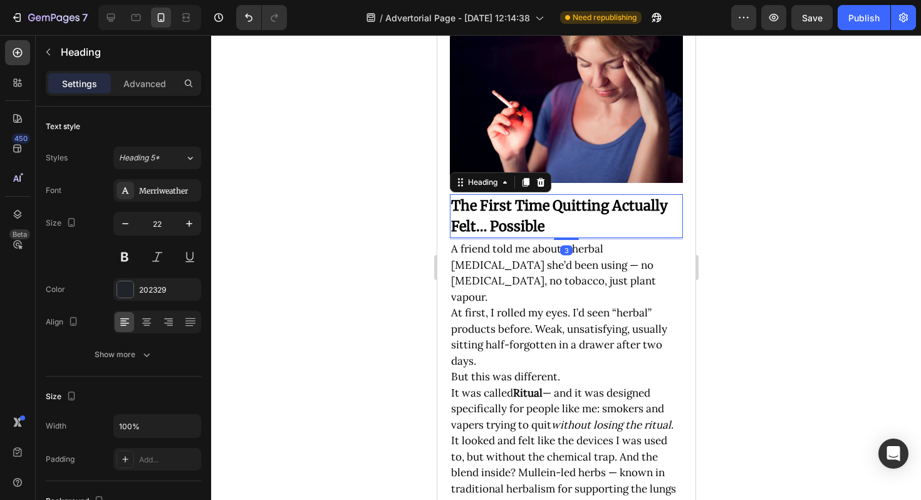
click at [557, 218] on strong "The First Time Quitting Actually Felt… Possible" at bounding box center [558, 216] width 217 height 38
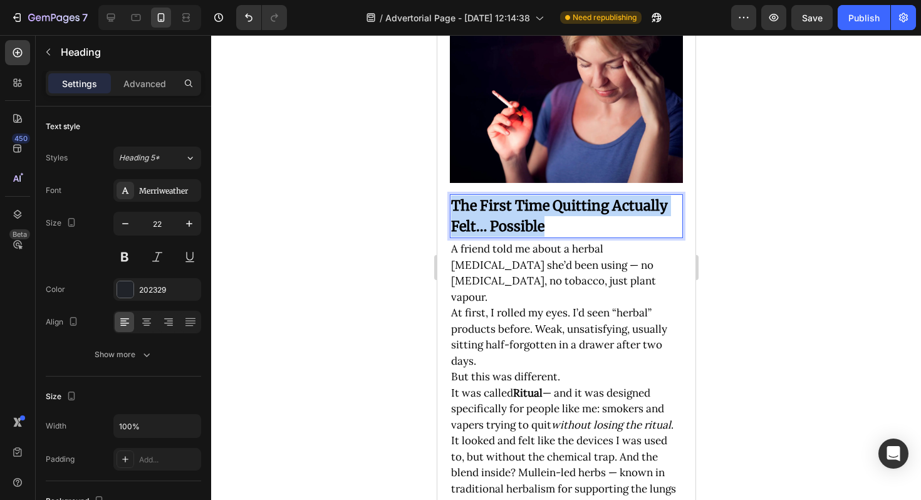
click at [557, 218] on strong "The First Time Quitting Actually Felt… Possible" at bounding box center [558, 216] width 217 height 38
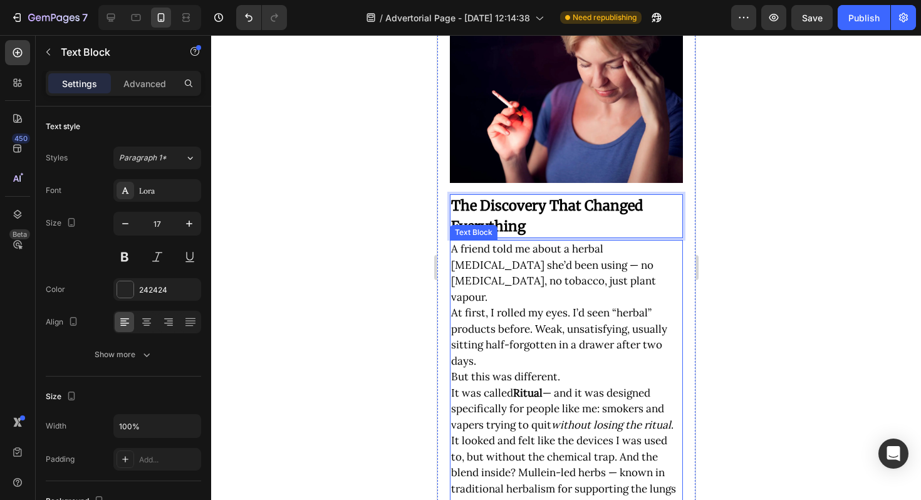
click at [519, 282] on span "A friend told me about a herbal [MEDICAL_DATA] she’d been using — no [MEDICAL_D…" at bounding box center [552, 273] width 205 height 62
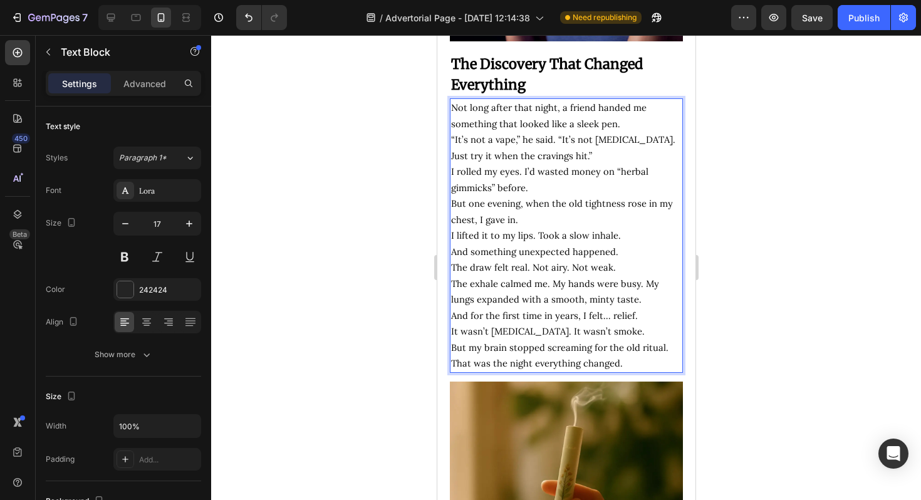
scroll to position [2349, 0]
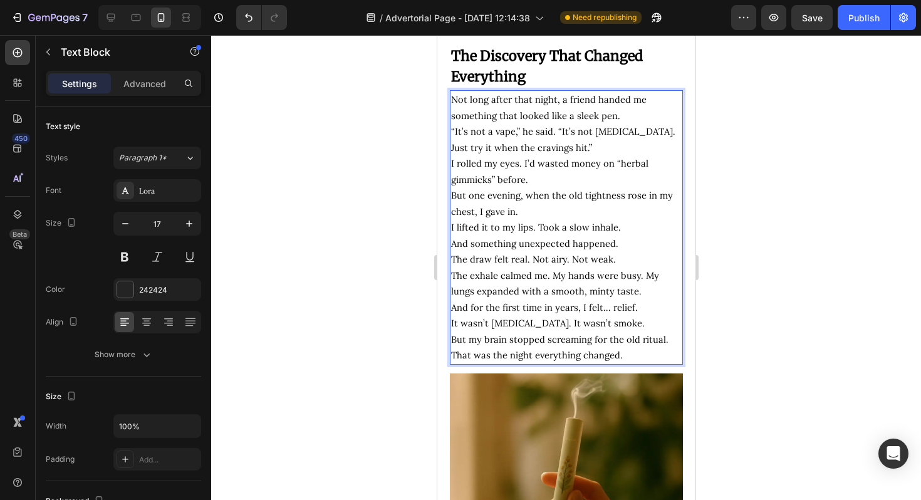
click at [736, 298] on div at bounding box center [566, 267] width 710 height 465
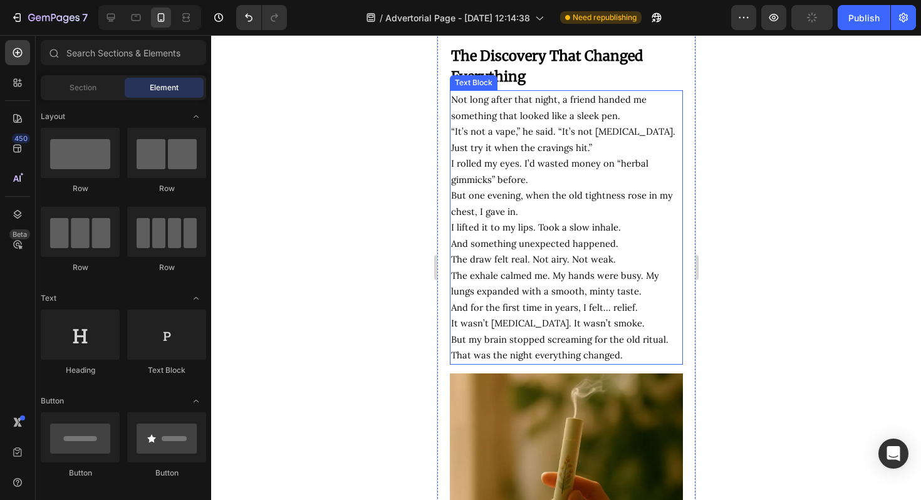
scroll to position [2361, 0]
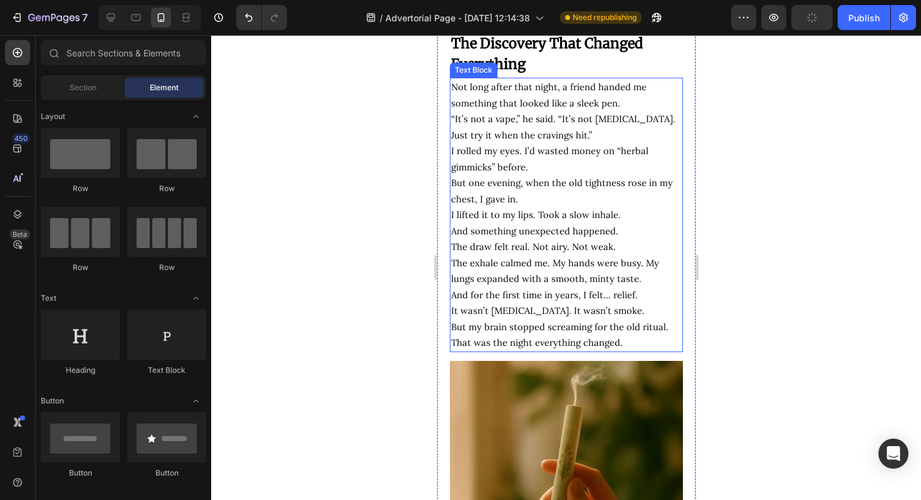
click at [529, 163] on span "I rolled my eyes. I’d wasted money on “herbal gimmicks” before." at bounding box center [548, 159] width 197 height 28
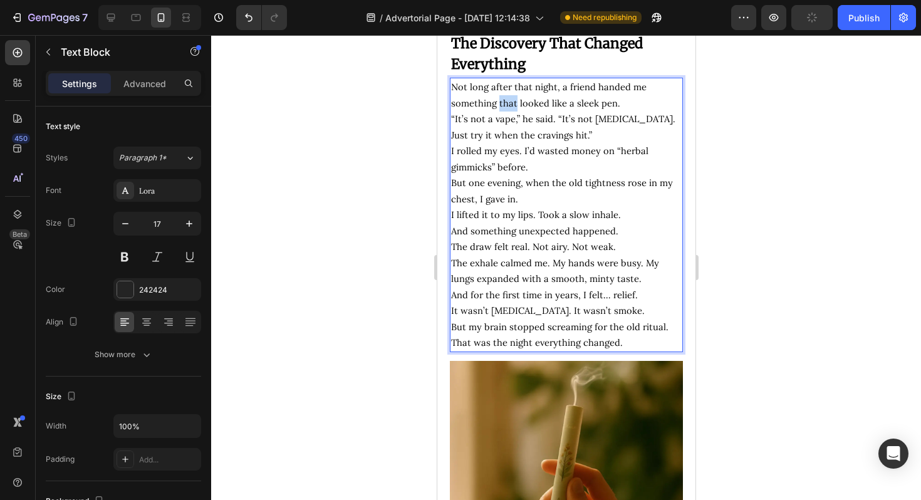
click at [498, 111] on p "Not long after that night, a friend handed me something that looked like a slee…" at bounding box center [565, 95] width 230 height 32
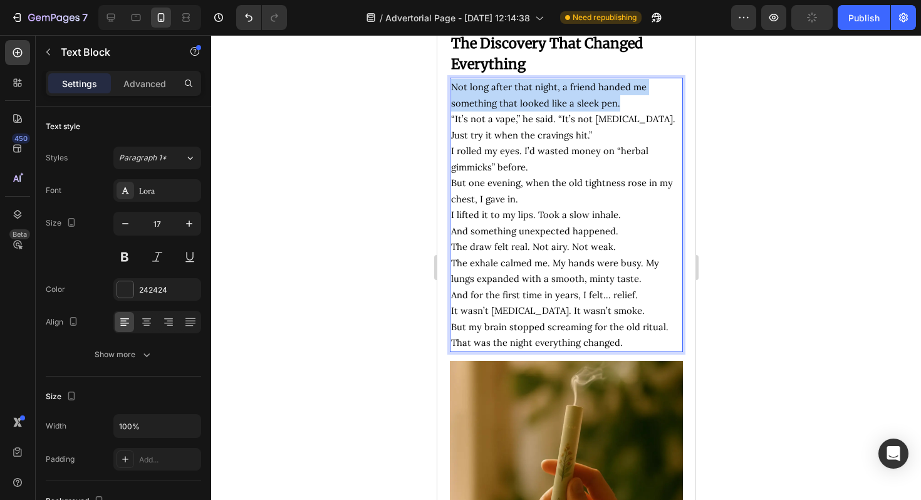
click at [498, 111] on p "Not long after that night, a friend handed me something that looked like a slee…" at bounding box center [565, 95] width 230 height 32
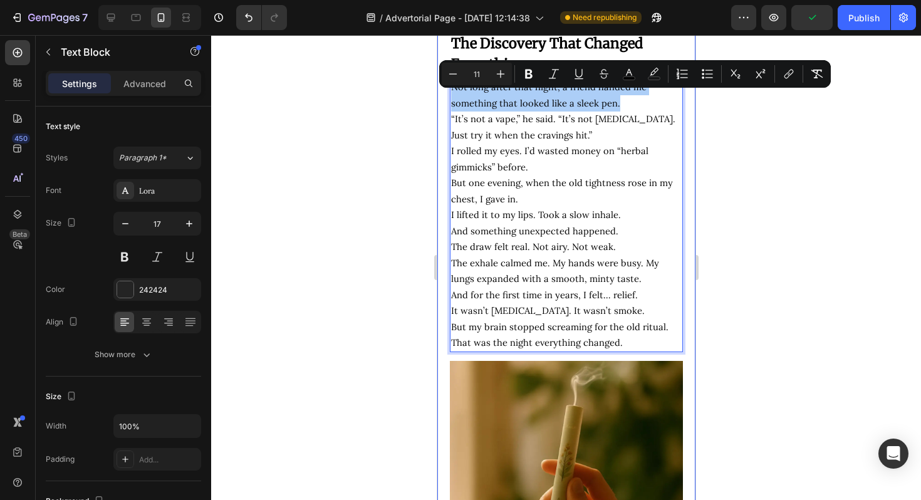
click at [713, 183] on div at bounding box center [566, 267] width 710 height 465
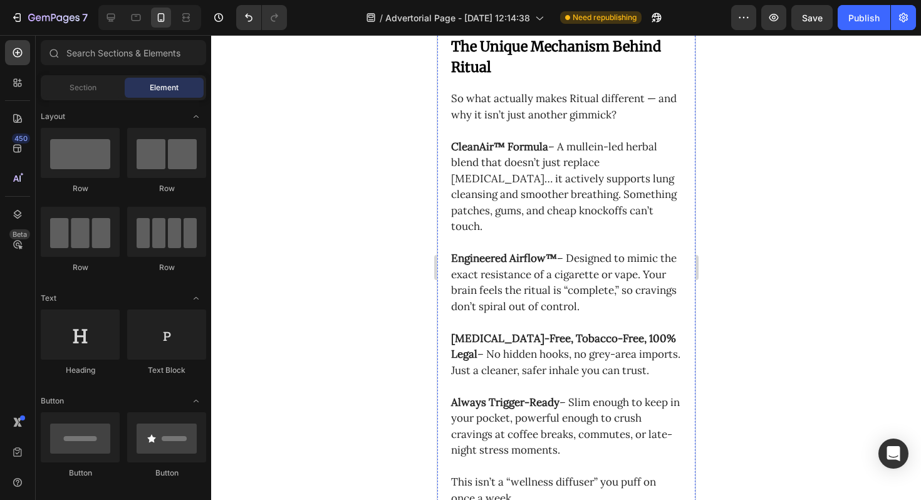
scroll to position [3448, 0]
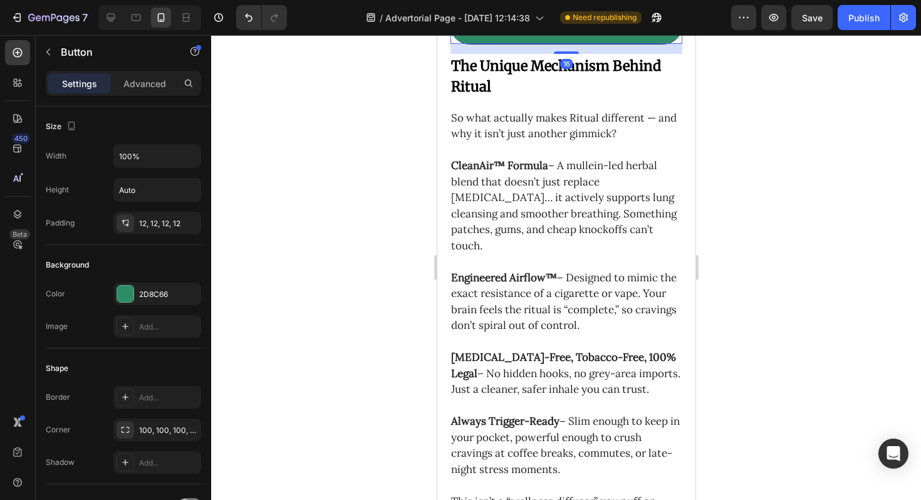
click at [864, 234] on div at bounding box center [566, 267] width 710 height 465
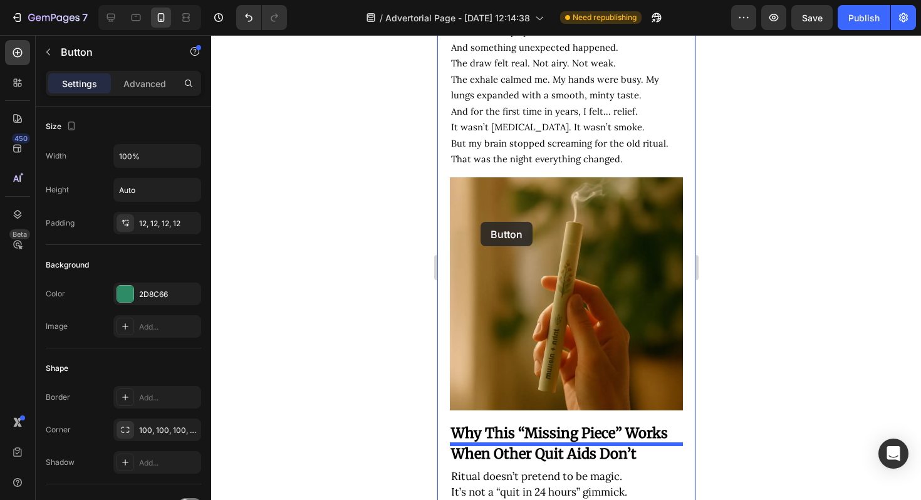
scroll to position [2523, 0]
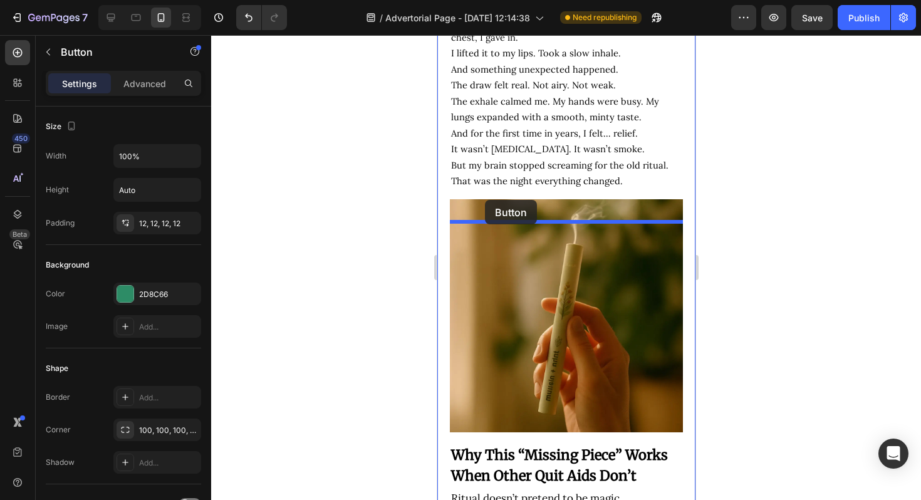
drag, startPoint x: 458, startPoint y: 202, endPoint x: 484, endPoint y: 200, distance: 25.7
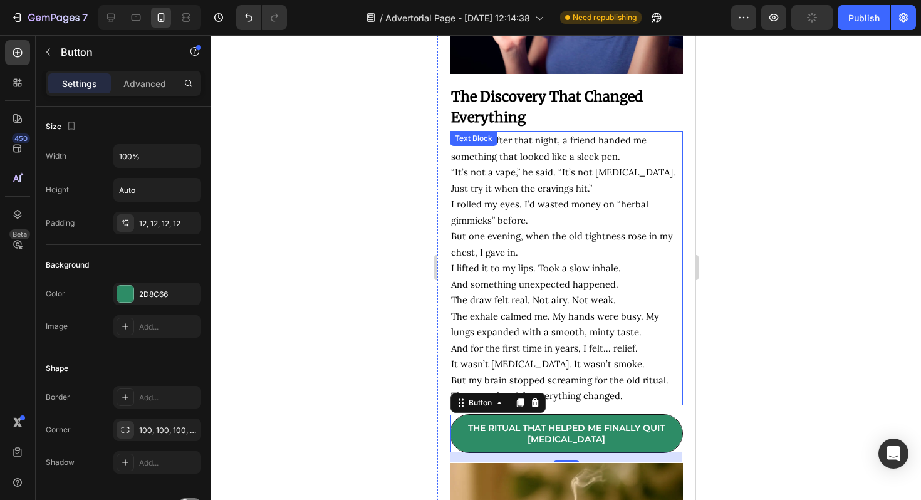
scroll to position [2302, 0]
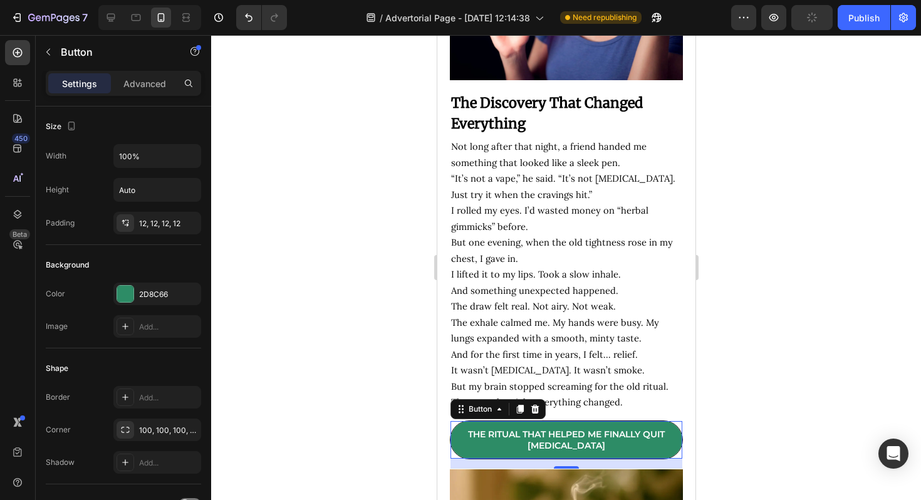
click at [752, 316] on div at bounding box center [566, 267] width 710 height 465
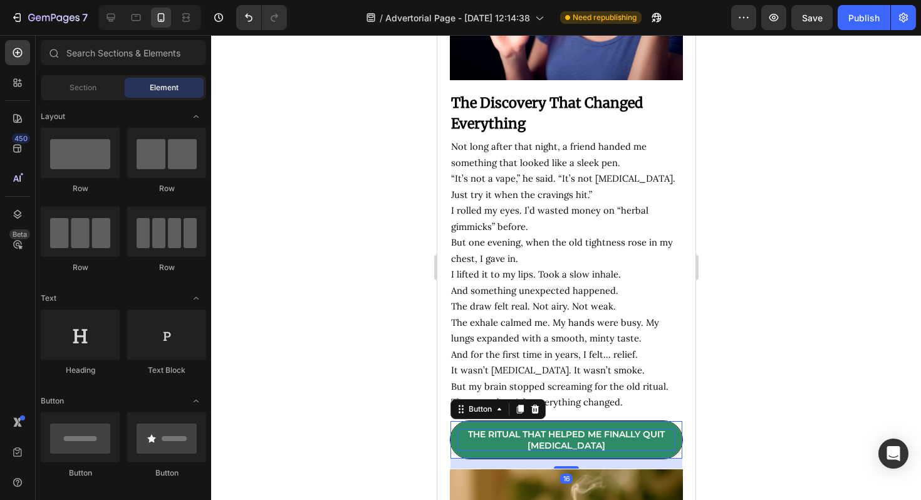
click at [537, 451] on strong "The Ritual That Helped Me Finally Quit [MEDICAL_DATA]" at bounding box center [565, 439] width 197 height 23
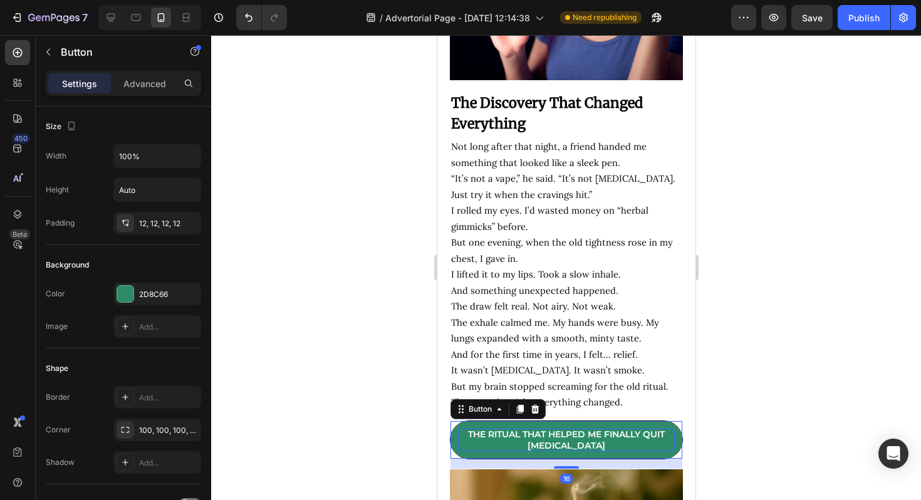
click at [537, 451] on strong "The Ritual That Helped Me Finally Quit [MEDICAL_DATA]" at bounding box center [565, 439] width 197 height 23
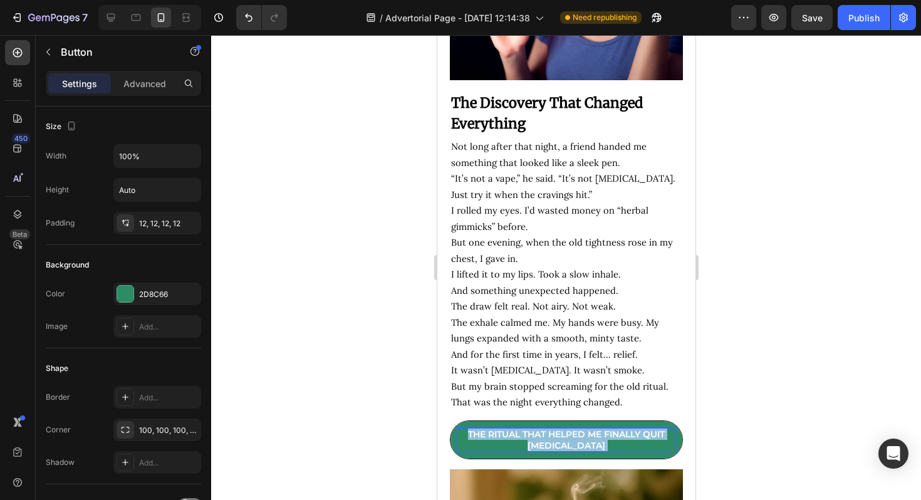
click at [537, 451] on strong "The Ritual That Helped Me Finally Quit [MEDICAL_DATA]" at bounding box center [565, 439] width 197 height 23
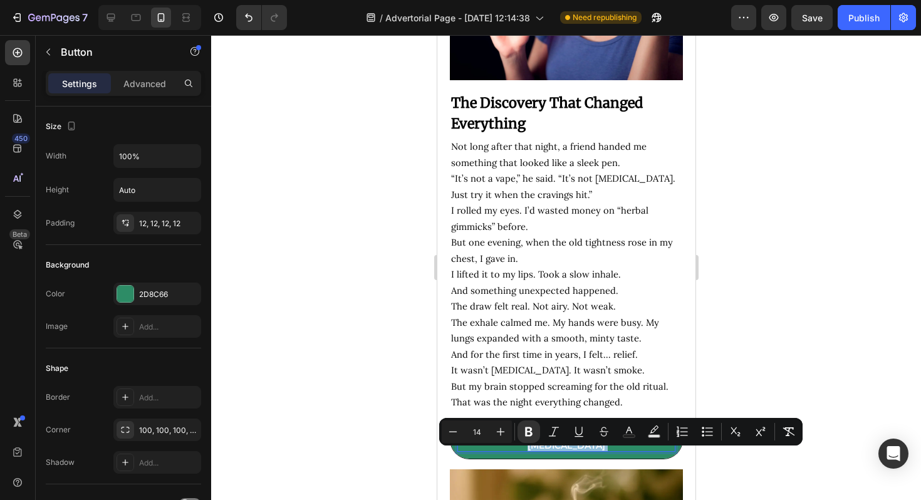
type input "11"
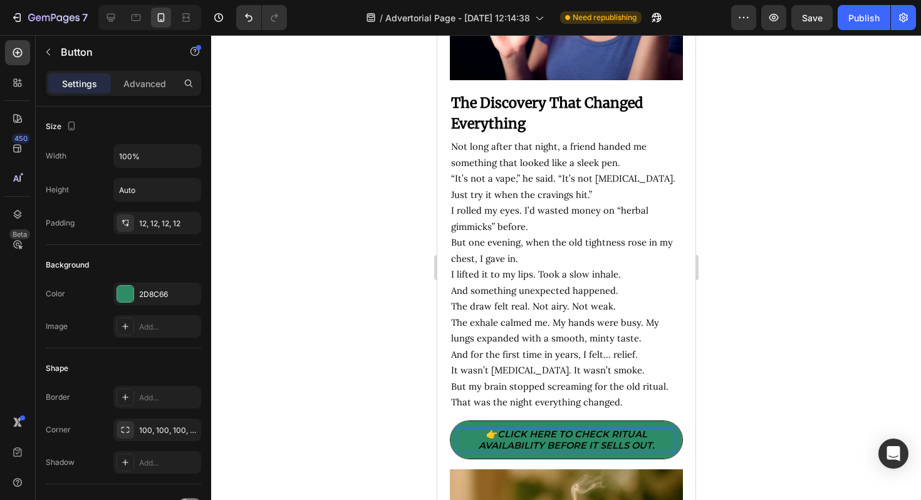
click at [619, 451] on strong "Click here to check Ritual availability before it sells out." at bounding box center [566, 439] width 176 height 23
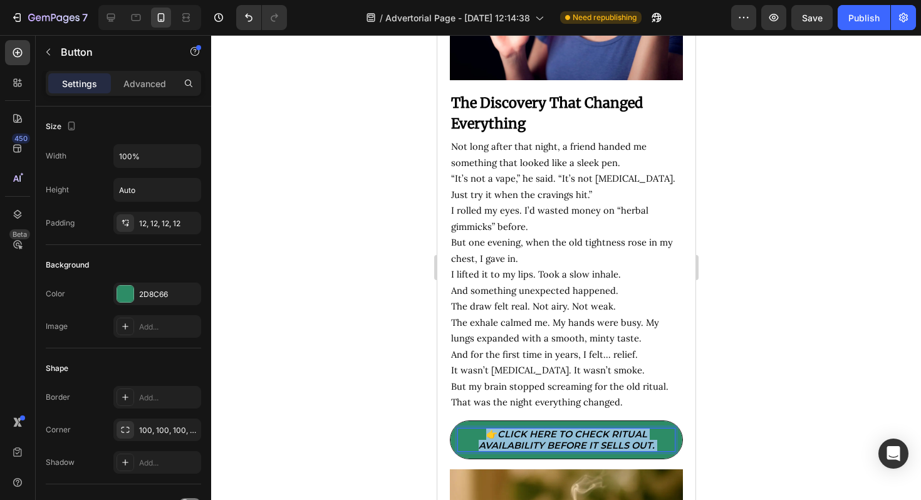
click at [619, 451] on strong "Click here to check Ritual availability before it sells out." at bounding box center [566, 439] width 176 height 23
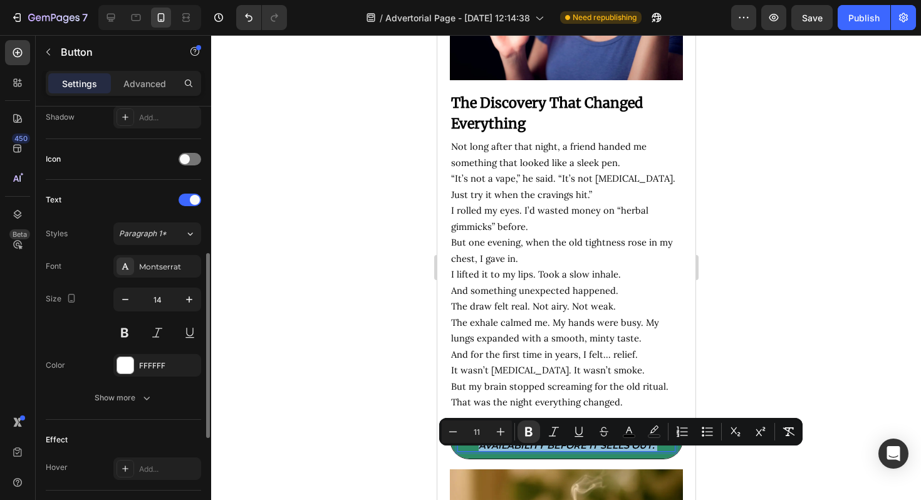
scroll to position [336, 0]
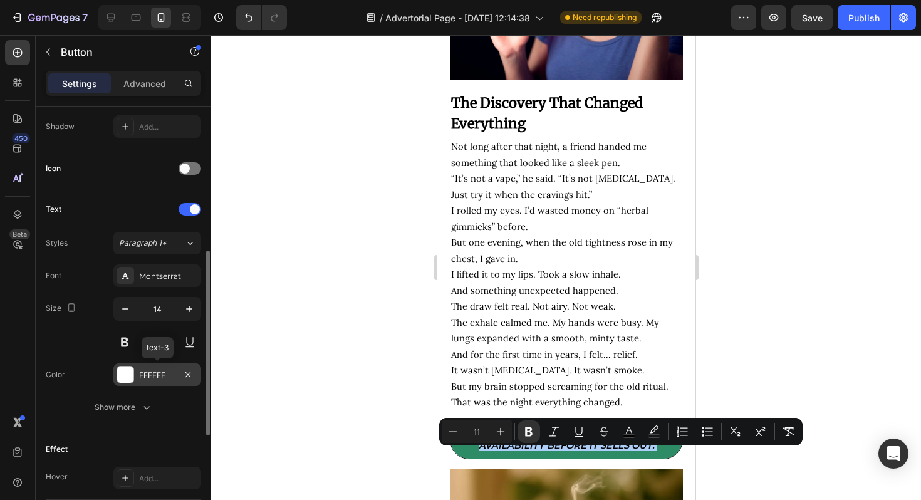
click at [125, 375] on div at bounding box center [125, 374] width 16 height 16
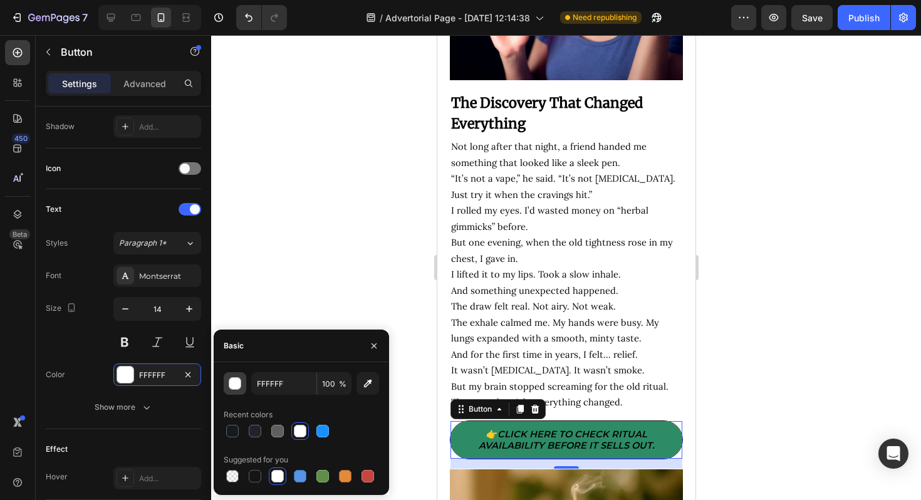
click at [232, 385] on div "button" at bounding box center [235, 384] width 13 height 13
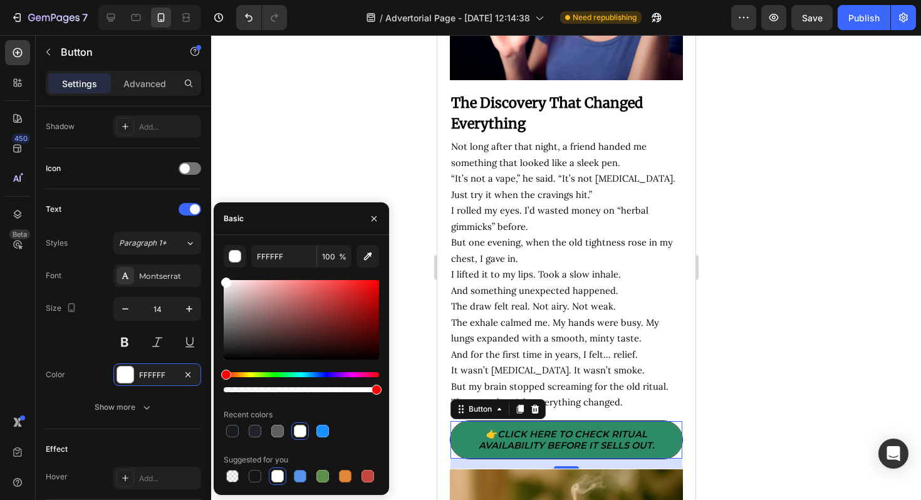
drag, startPoint x: 241, startPoint y: 327, endPoint x: 212, endPoint y: 261, distance: 72.4
click at [212, 0] on div "7 / Advertorial Page - [DATE] 12:14:38 Need republishing Preview Save Publish 4…" at bounding box center [460, 0] width 921 height 0
click at [66, 341] on div "Size 14" at bounding box center [123, 325] width 155 height 56
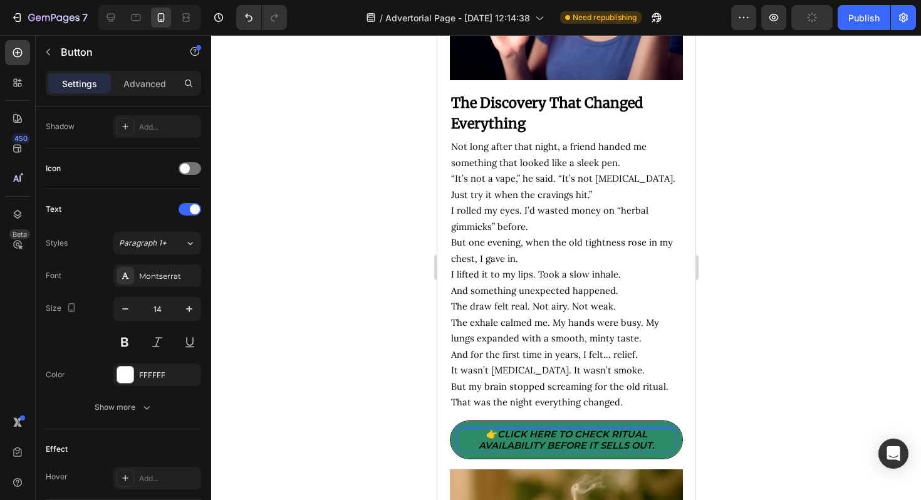
click at [563, 451] on strong "Click here to check Ritual availability before it sells out." at bounding box center [566, 439] width 176 height 23
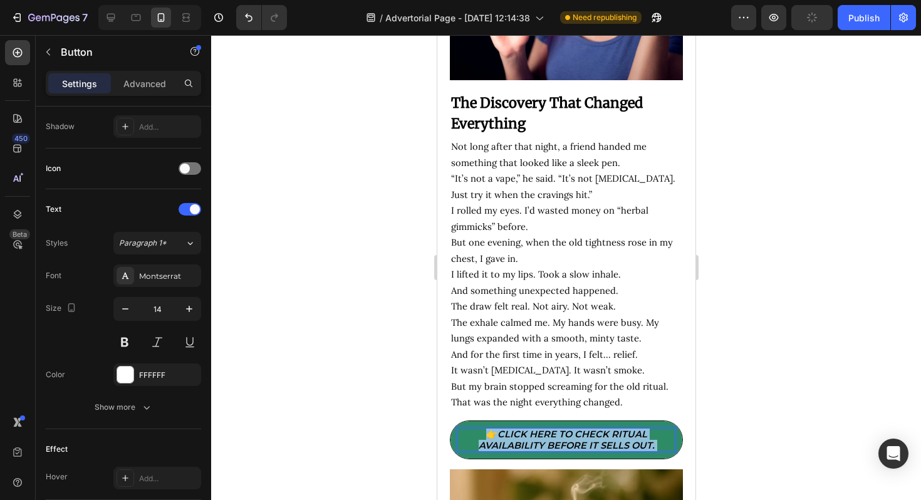
click at [563, 451] on strong "Click here to check Ritual availability before it sells out." at bounding box center [566, 439] width 176 height 23
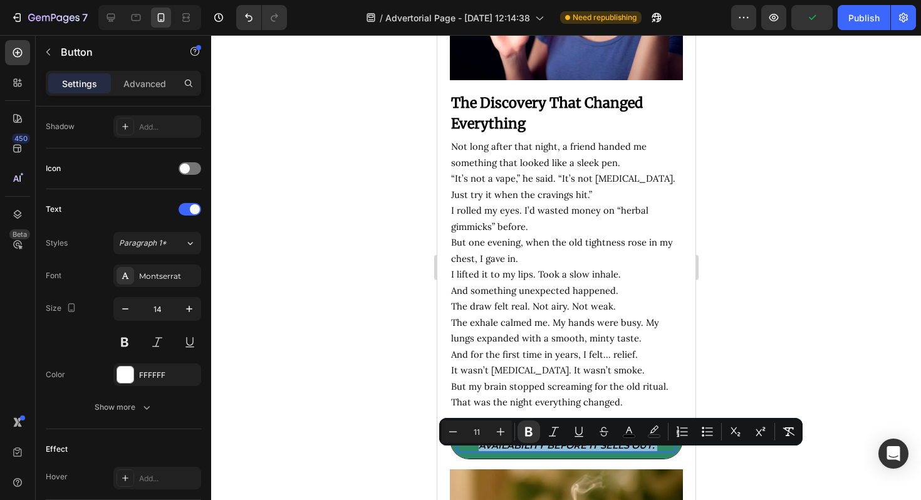
click at [501, 451] on strong "Click here to check Ritual availability before it sells out." at bounding box center [566, 439] width 176 height 23
drag, startPoint x: 501, startPoint y: 453, endPoint x: 659, endPoint y: 465, distance: 158.9
click at [659, 451] on p "👉 Click here to check Ritual availability before it sells out." at bounding box center [565, 439] width 217 height 23
click at [623, 432] on icon "Editor contextual toolbar" at bounding box center [629, 431] width 13 height 13
type input "000000"
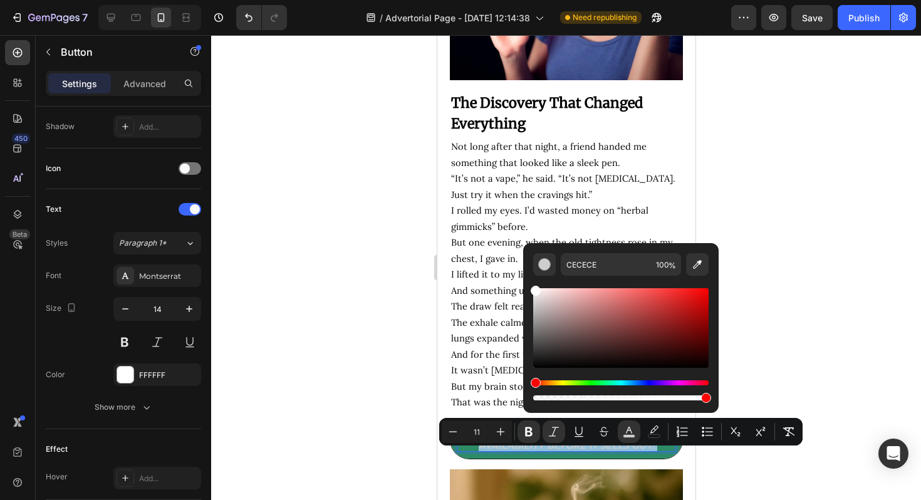
type input "FFFFFF"
drag, startPoint x: 980, startPoint y: 368, endPoint x: 517, endPoint y: 271, distance: 473.5
click at [787, 307] on div at bounding box center [566, 267] width 710 height 465
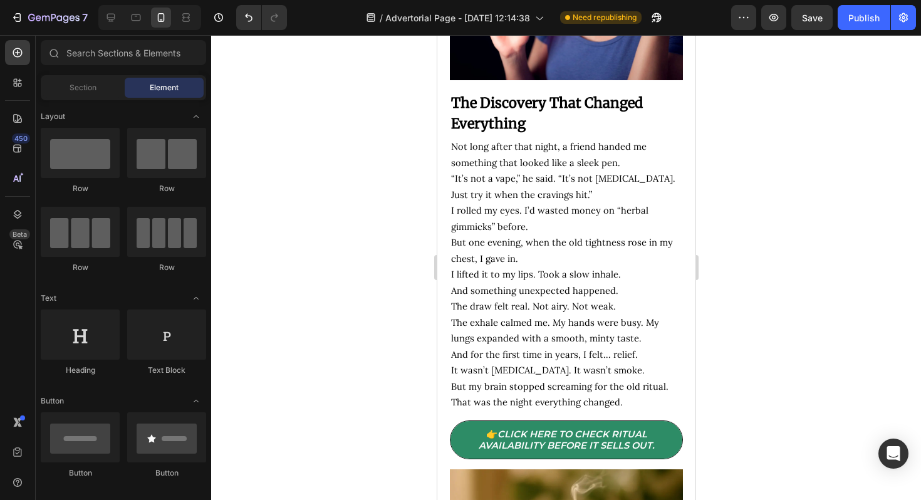
click at [785, 322] on div at bounding box center [566, 267] width 710 height 465
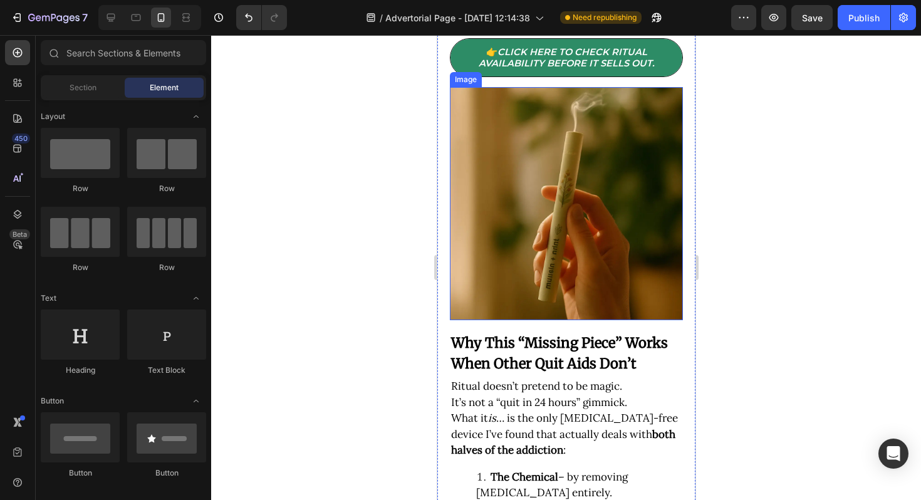
scroll to position [2747, 0]
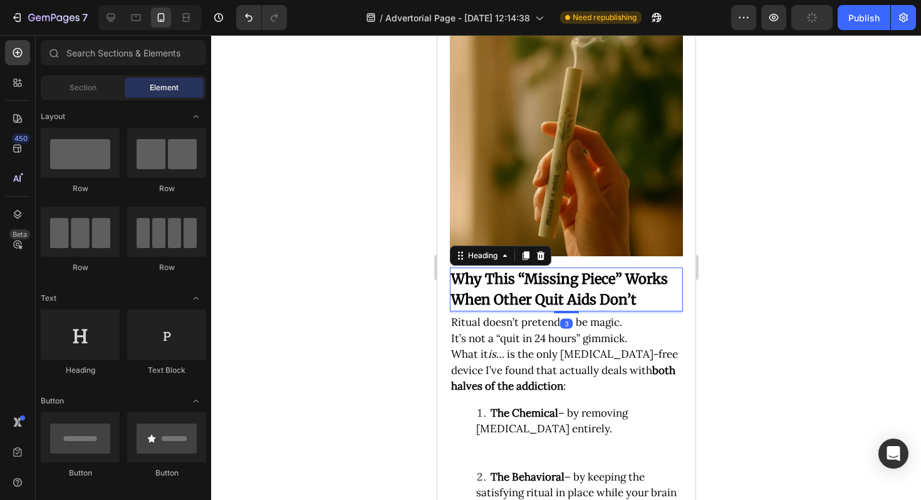
click at [595, 308] on strong "Why This “Missing Piece” Works When Other Quit Aids Don’t" at bounding box center [558, 289] width 217 height 38
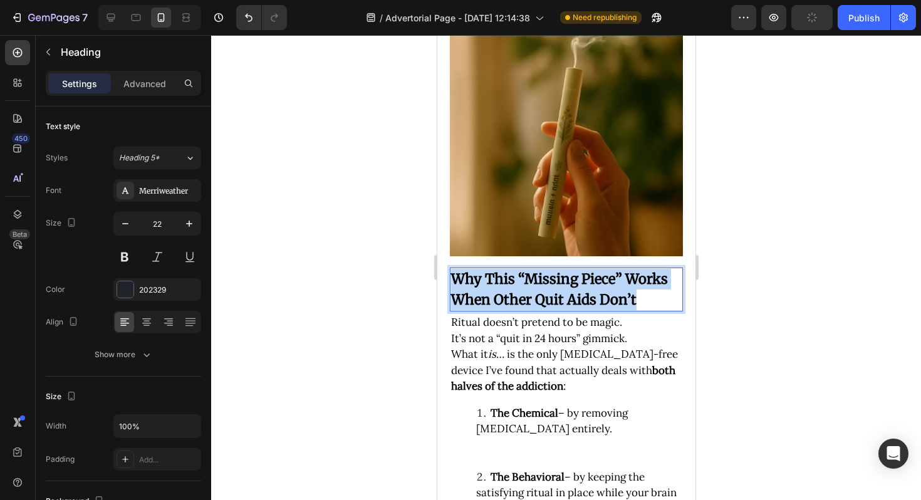
click at [595, 308] on strong "Why This “Missing Piece” Works When Other Quit Aids Don’t" at bounding box center [558, 289] width 217 height 38
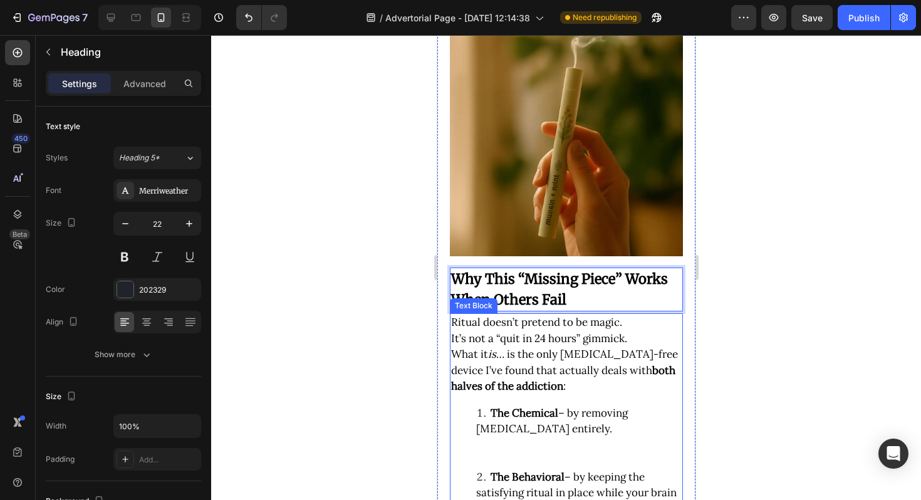
click at [515, 329] on span "Ritual doesn’t pretend to be magic." at bounding box center [535, 322] width 171 height 14
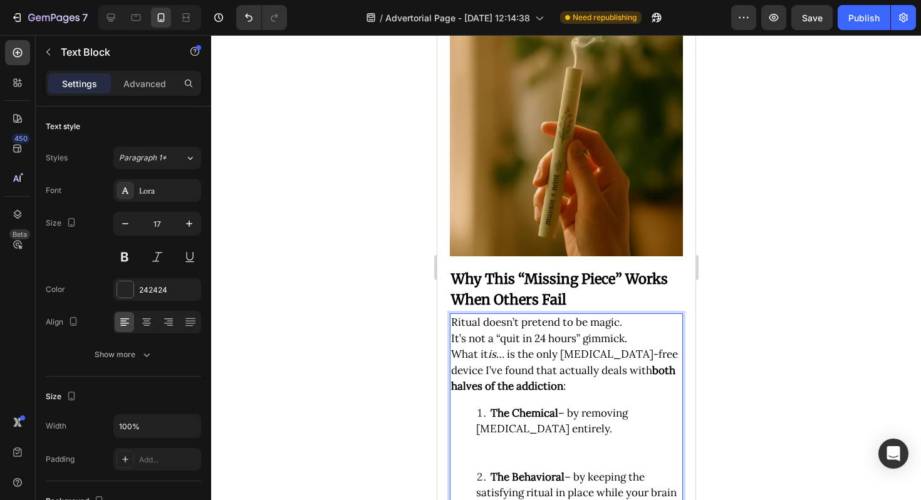
click at [517, 345] on span "It’s not a “quit in 24 hours” gimmick." at bounding box center [538, 338] width 176 height 14
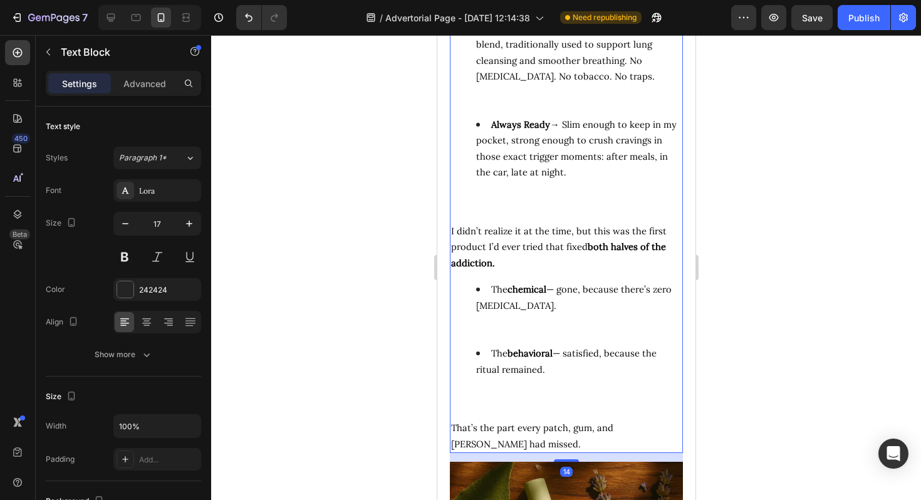
click at [718, 364] on div at bounding box center [566, 267] width 710 height 465
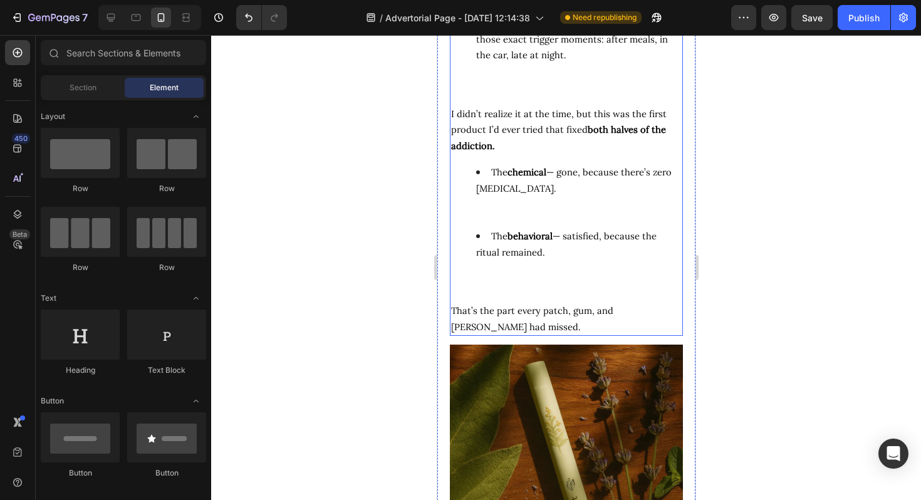
scroll to position [3314, 0]
click at [569, 291] on li "The behavioral — satisfied, because the ritual remained." at bounding box center [577, 259] width 205 height 64
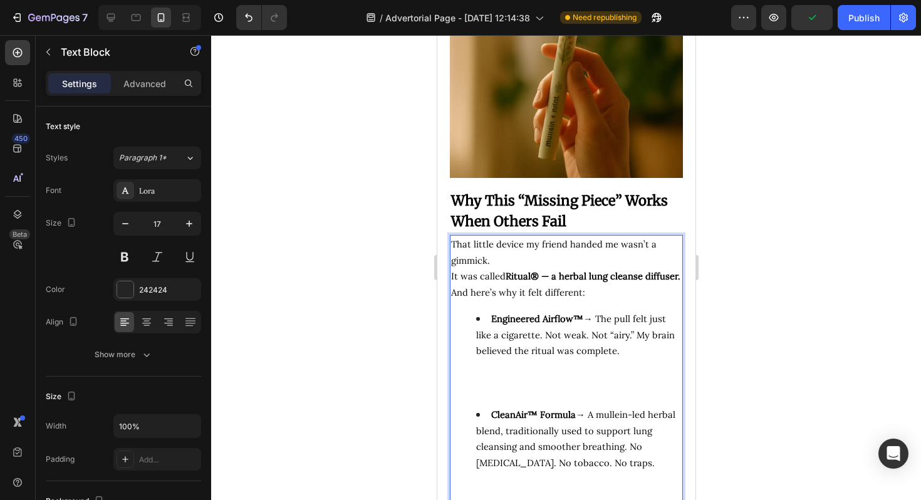
scroll to position [2898, 0]
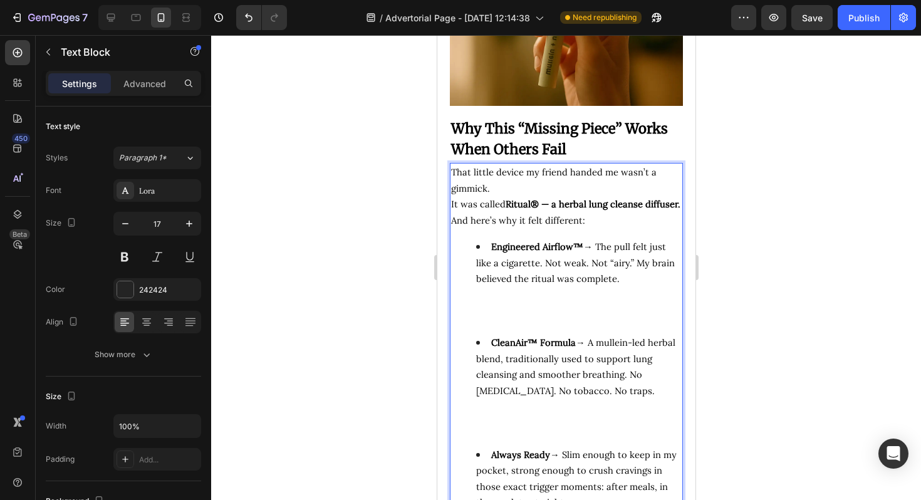
click at [549, 323] on li "Engineered Airflow™ → The pull felt just like a cigarette. Not weak. Not “airy.…" at bounding box center [577, 287] width 205 height 96
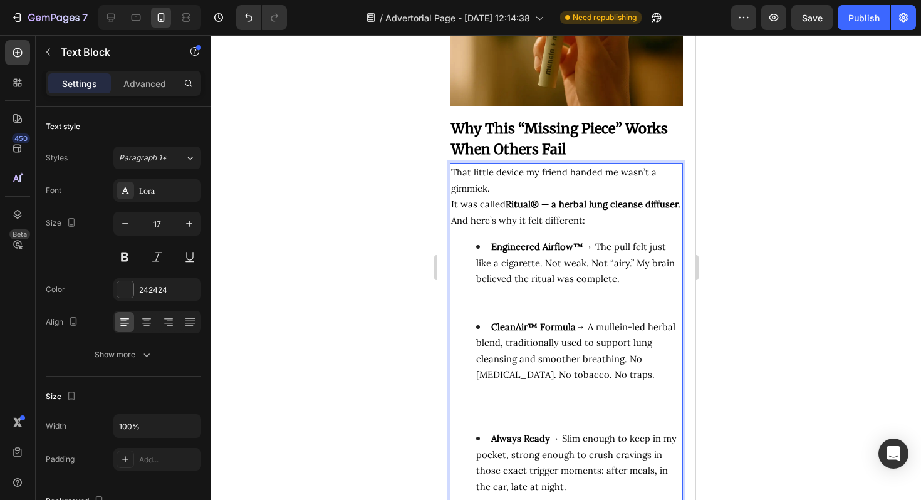
click at [516, 425] on li "CleanAir™ Formula → A mullein-led herbal blend, traditionally used to support l…" at bounding box center [577, 375] width 205 height 112
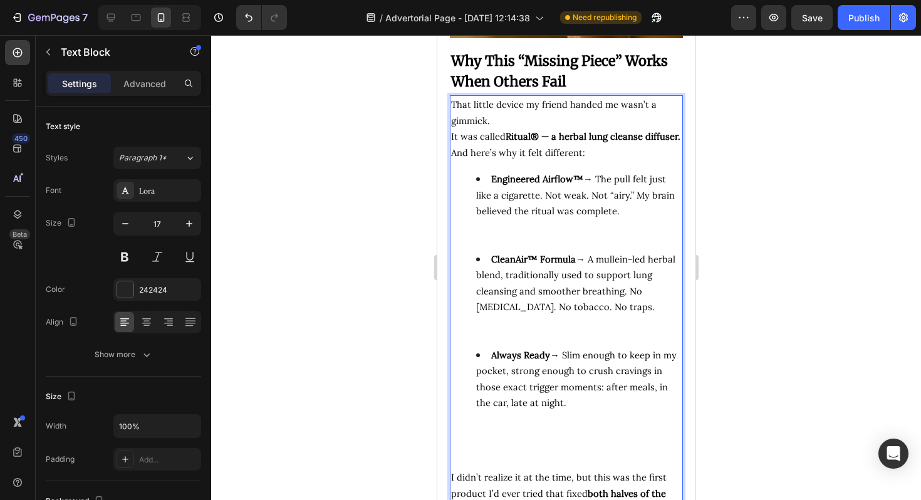
scroll to position [3047, 0]
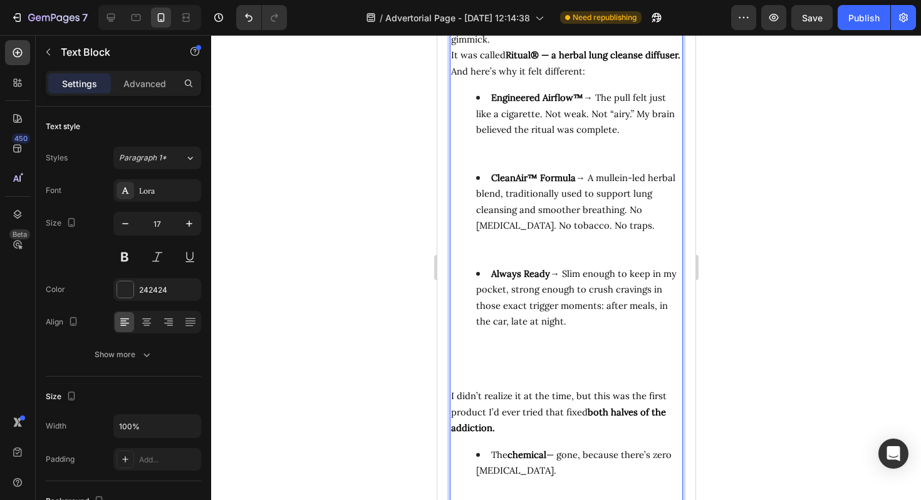
click at [530, 378] on li "Always Ready → Slim enough to keep in my pocket, strong enough to crush craving…" at bounding box center [577, 322] width 205 height 112
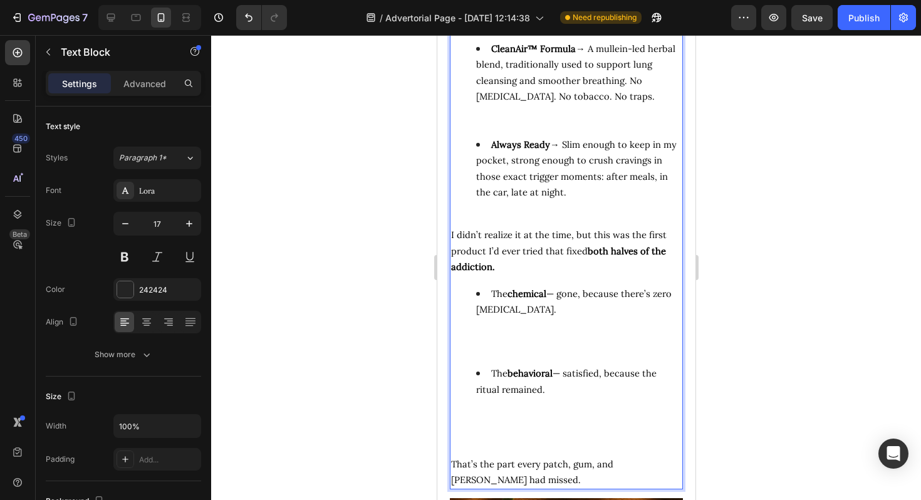
scroll to position [3185, 0]
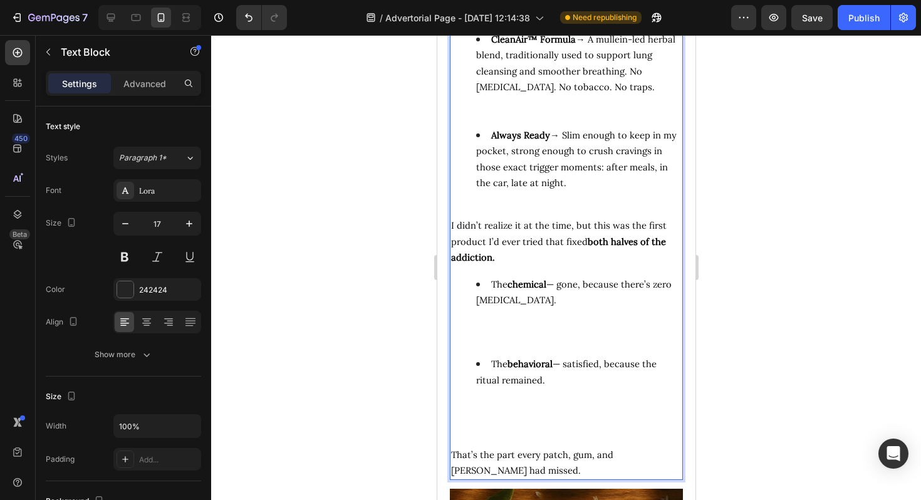
click at [505, 356] on li "The chemical — gone, because there’s zero [MEDICAL_DATA]." at bounding box center [577, 316] width 205 height 80
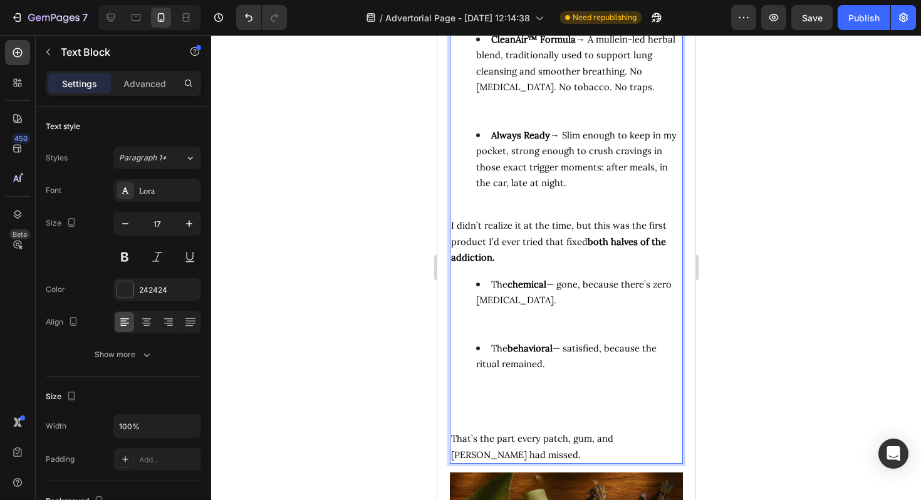
click at [504, 420] on li "The behavioral — satisfied, because the ritual remained." at bounding box center [577, 380] width 205 height 80
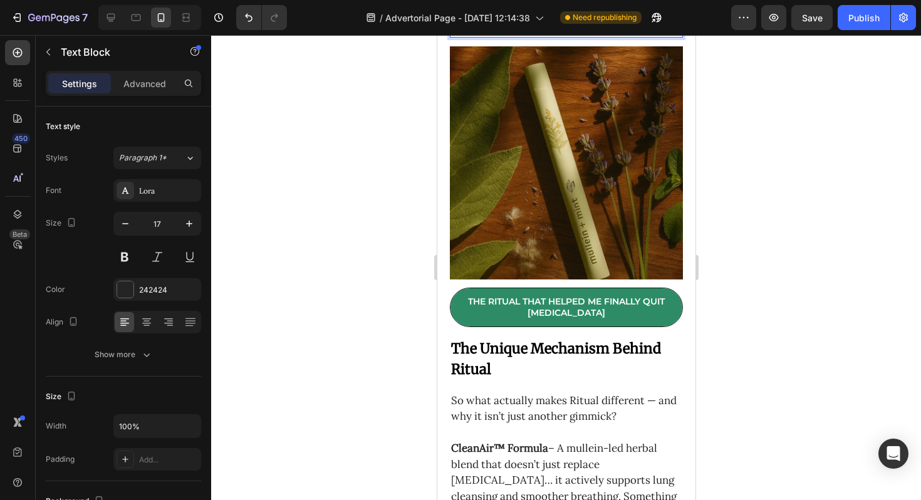
scroll to position [3585, 0]
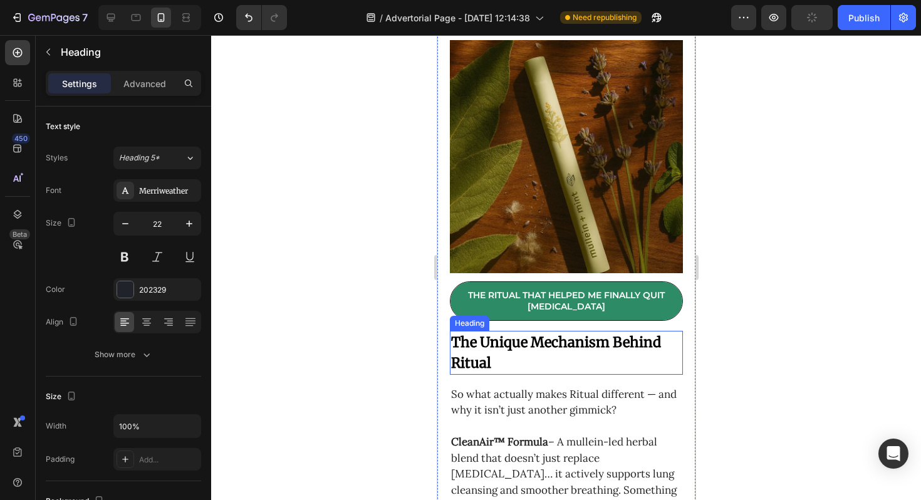
click at [529, 371] on strong "The Unique Mechanism Behind Ritual" at bounding box center [555, 352] width 210 height 38
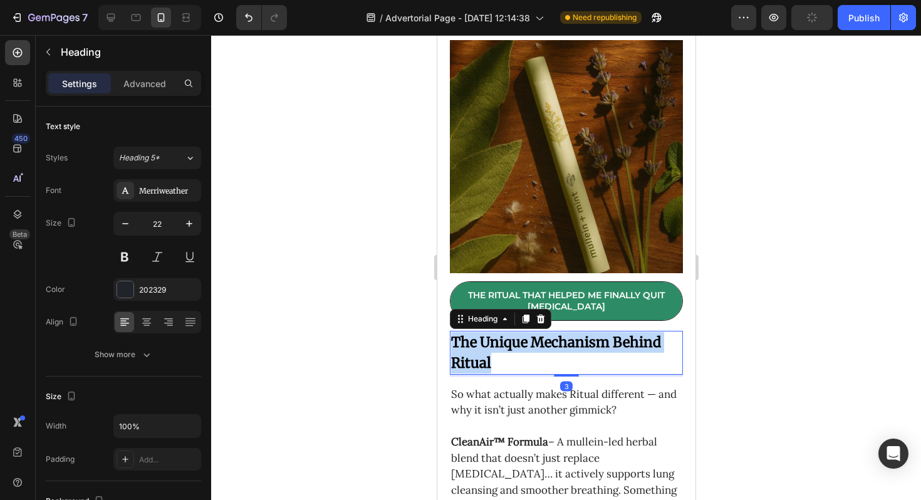
click at [529, 371] on strong "The Unique Mechanism Behind Ritual" at bounding box center [555, 352] width 210 height 38
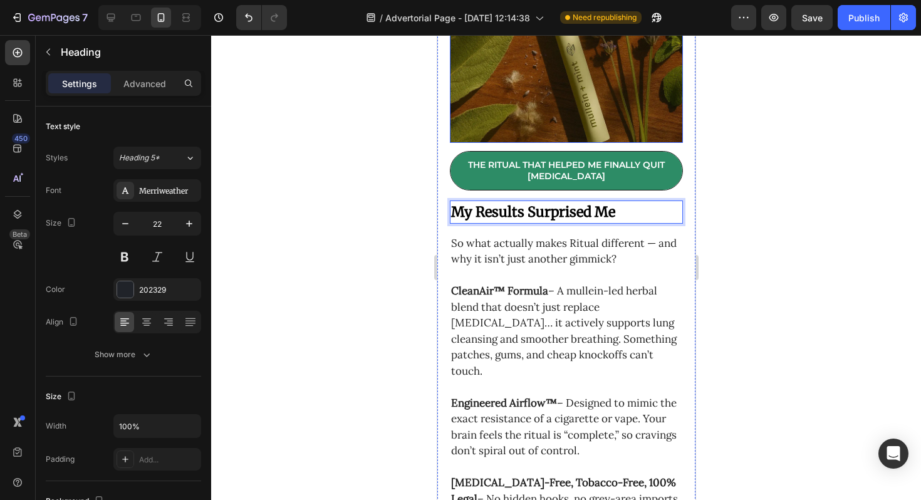
scroll to position [3791, 0]
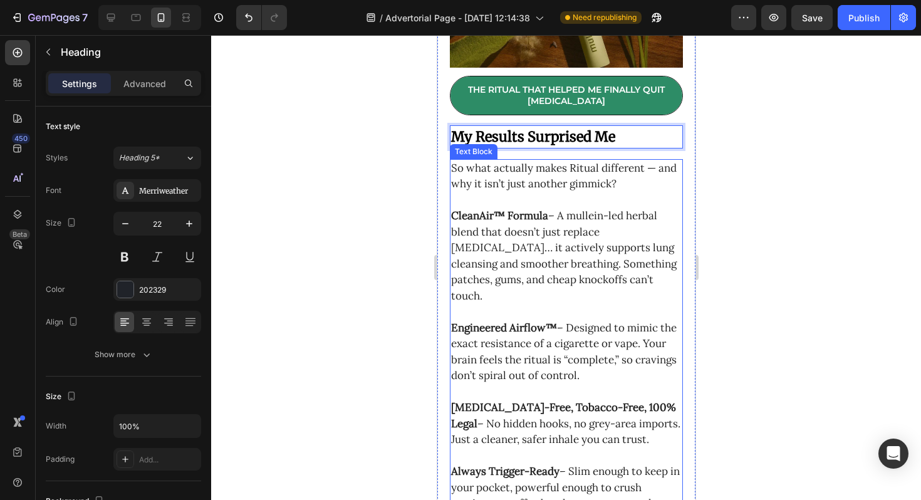
click at [528, 268] on span "CleanAir™ Formula – A mullein-led herbal blend that doesn’t just replace [MEDIC…" at bounding box center [562, 256] width 225 height 94
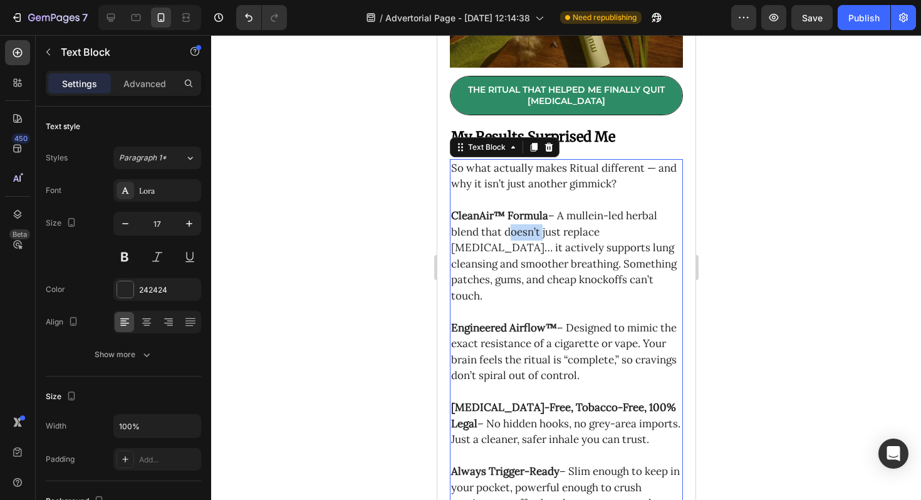
click at [528, 268] on span "CleanAir™ Formula – A mullein-led herbal blend that doesn’t just replace [MEDIC…" at bounding box center [562, 256] width 225 height 94
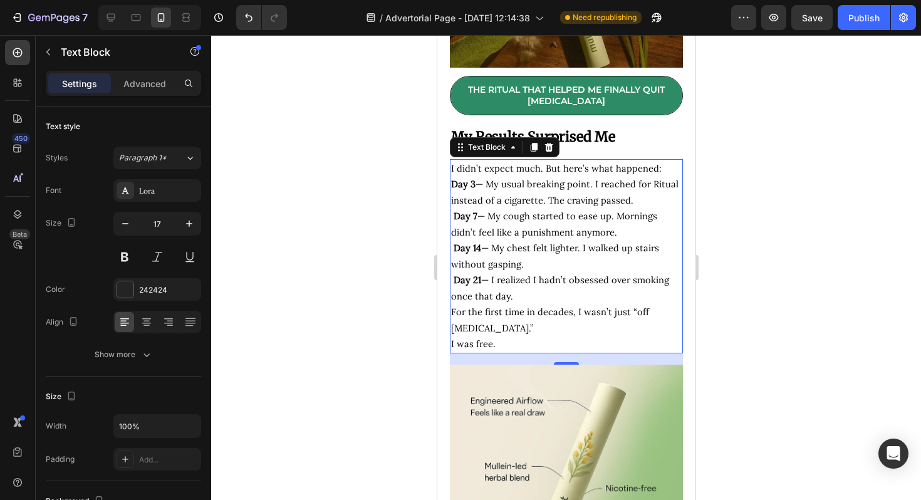
click at [742, 251] on div at bounding box center [566, 267] width 710 height 465
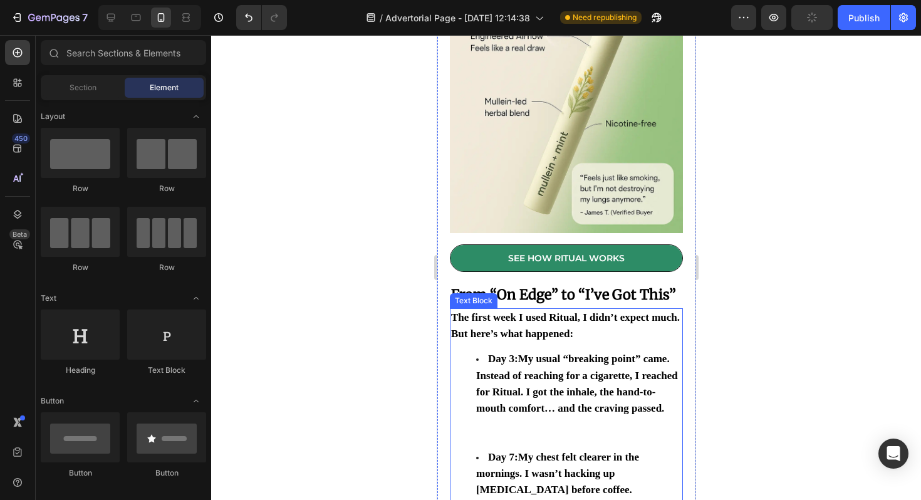
scroll to position [4170, 0]
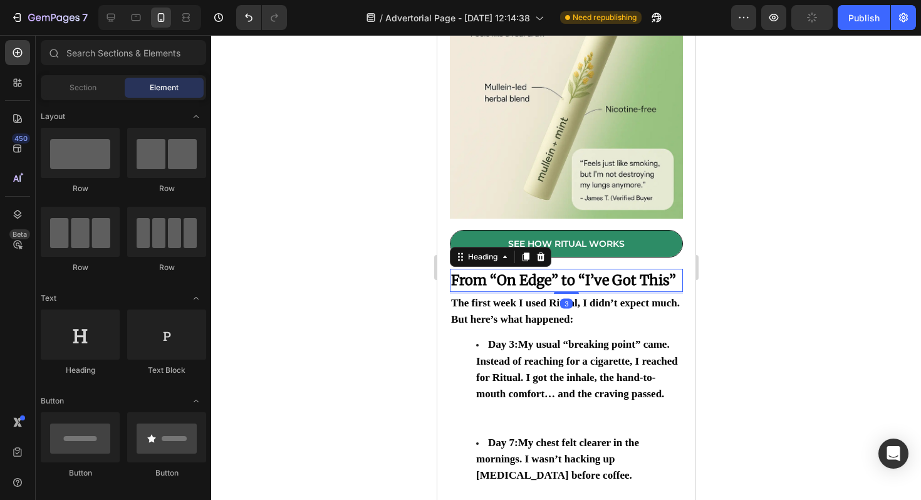
click at [557, 292] on h2 "From “On Edge” to “I’ve Got This”" at bounding box center [565, 280] width 233 height 23
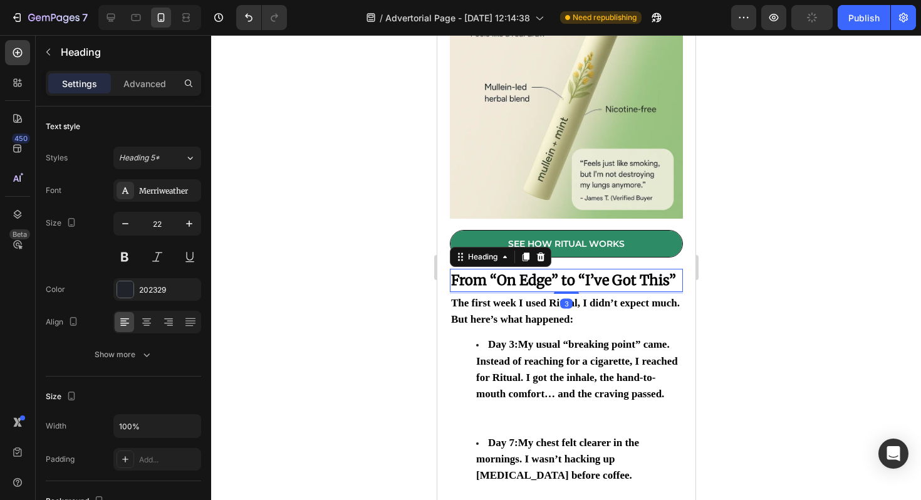
click at [557, 292] on h2 "From “On Edge” to “I’ve Got This”" at bounding box center [565, 280] width 233 height 23
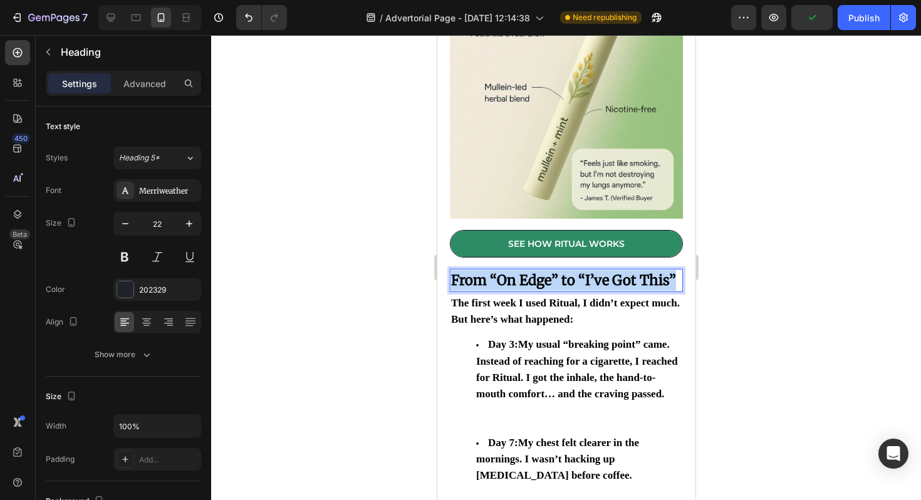
click at [557, 291] on p "From “On Edge” to “I’ve Got This”" at bounding box center [565, 280] width 230 height 21
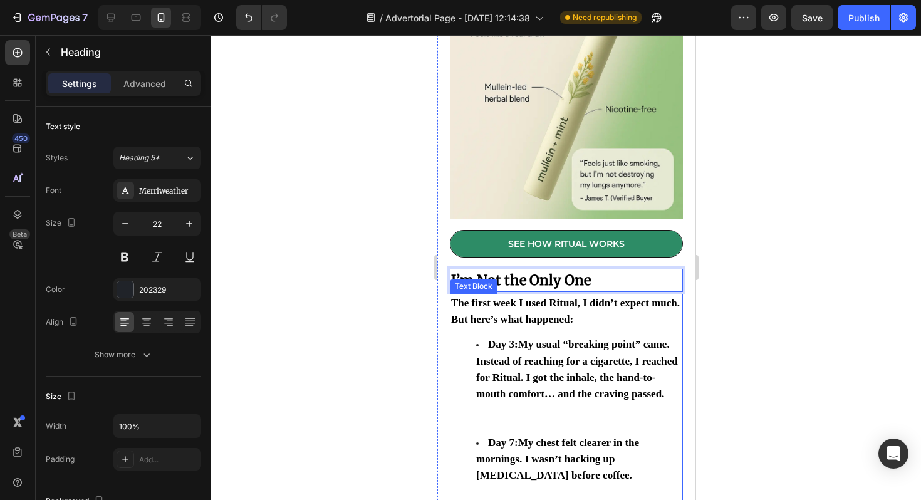
click at [529, 376] on div "The first week I used Ritual, I didn’t expect much. But here’s what happened: D…" at bounding box center [565, 475] width 233 height 363
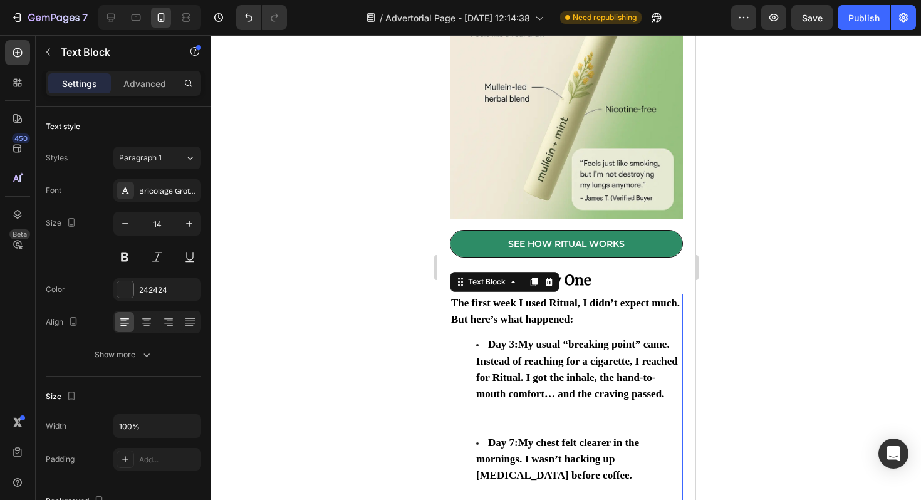
click at [529, 376] on div "The first week I used Ritual, I didn’t expect much. But here’s what happened: D…" at bounding box center [565, 475] width 233 height 363
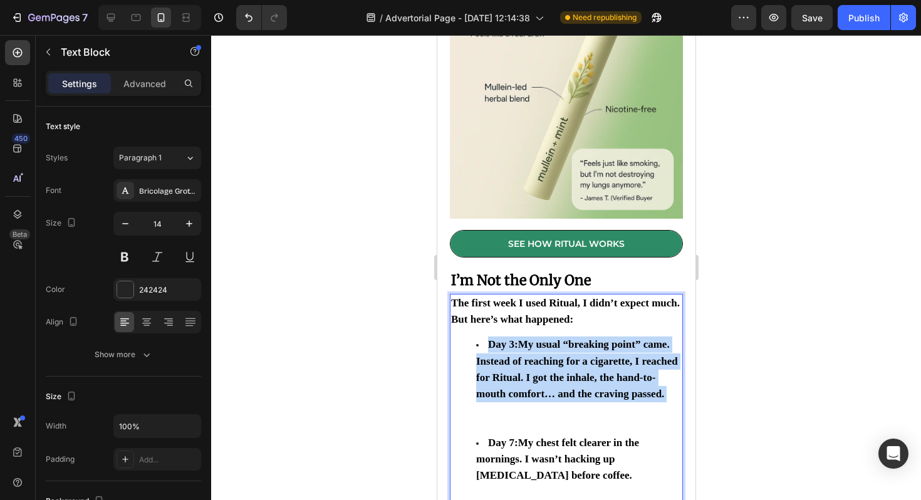
click at [529, 376] on div "The first week I used Ritual, I didn’t expect much. But here’s what happened: D…" at bounding box center [565, 475] width 233 height 363
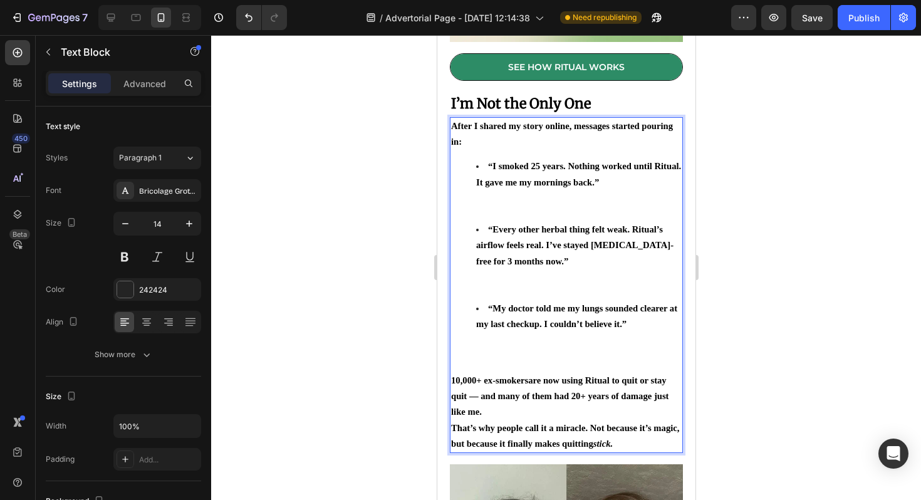
scroll to position [4353, 0]
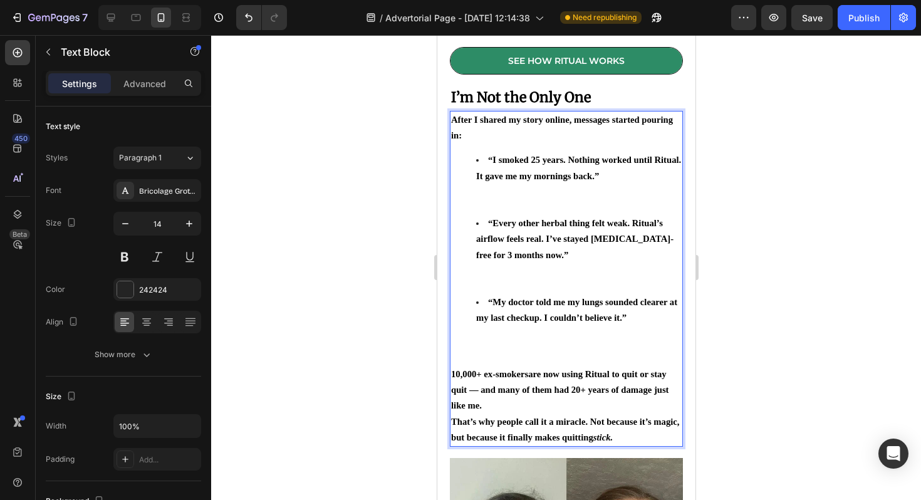
click at [549, 180] on strong "“I smoked 25 years. Nothing worked until Ritual. It gave me my mornings back.”" at bounding box center [577, 168] width 205 height 26
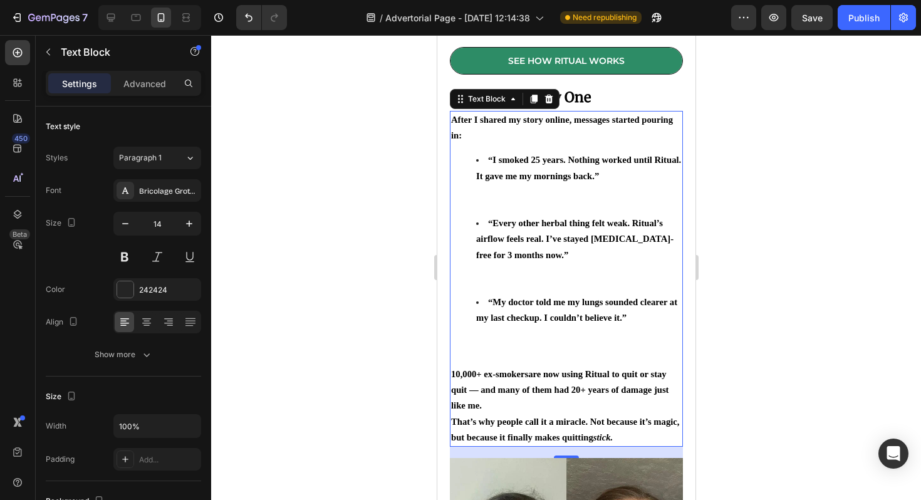
click at [747, 210] on div at bounding box center [566, 267] width 710 height 465
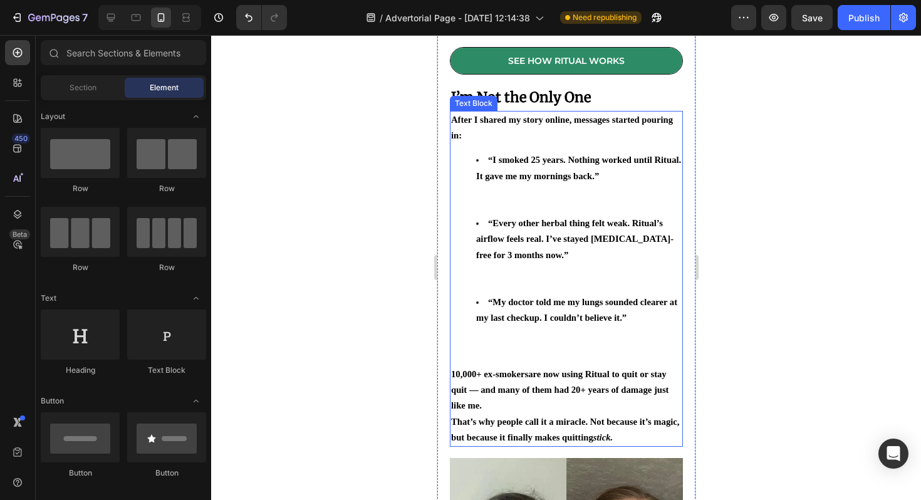
click at [628, 215] on li "“I smoked 25 years. Nothing worked until Ritual. It gave me my mornings back.”" at bounding box center [577, 183] width 205 height 63
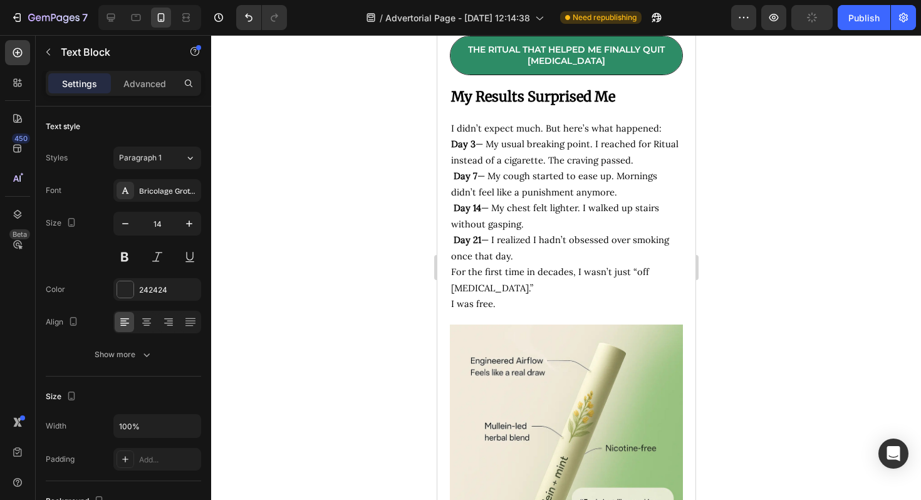
scroll to position [3821, 0]
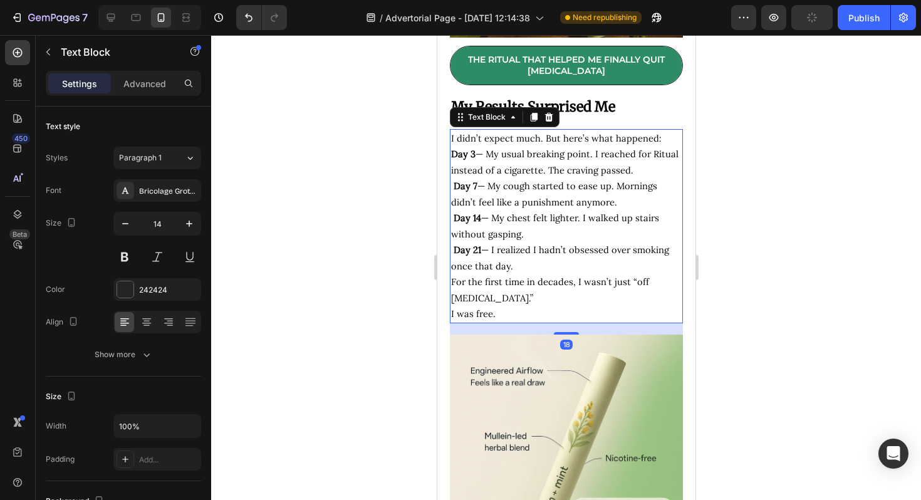
click at [567, 232] on p "Day 3 — My usual breaking point. I reached for Ritual instead of a cigarette. T…" at bounding box center [565, 210] width 230 height 128
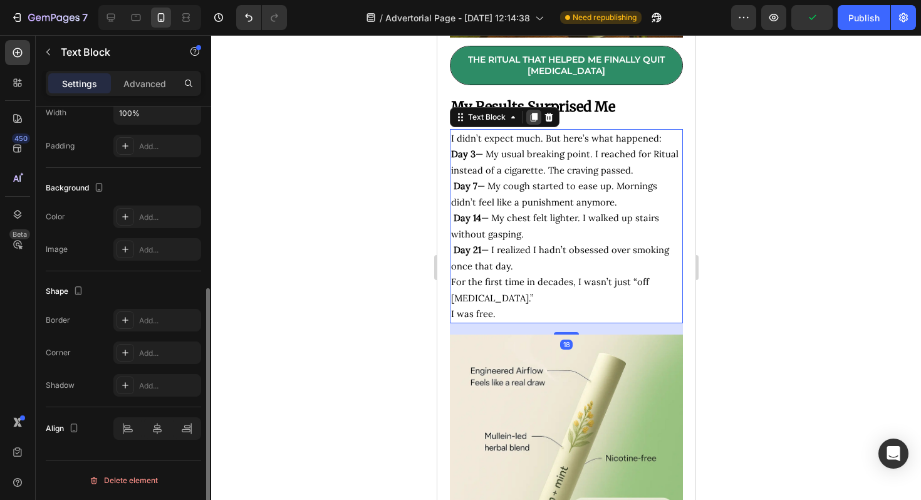
click at [529, 122] on icon at bounding box center [533, 117] width 10 height 10
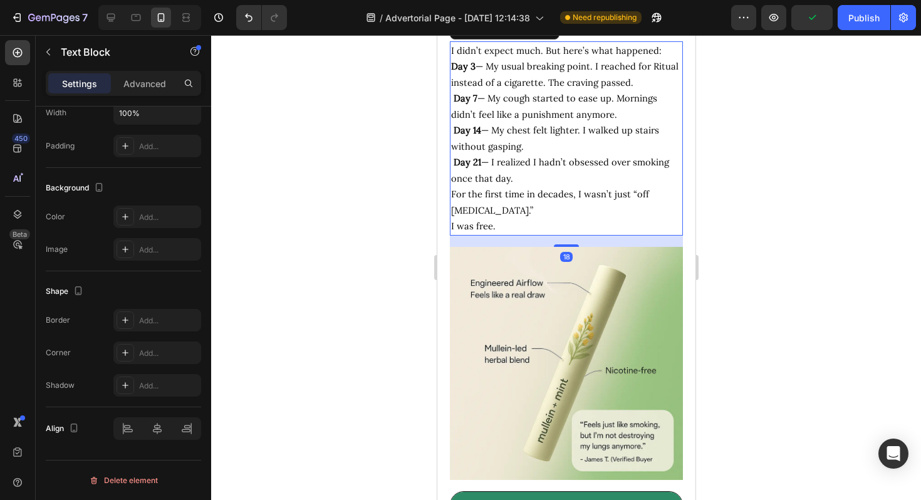
scroll to position [4130, 0]
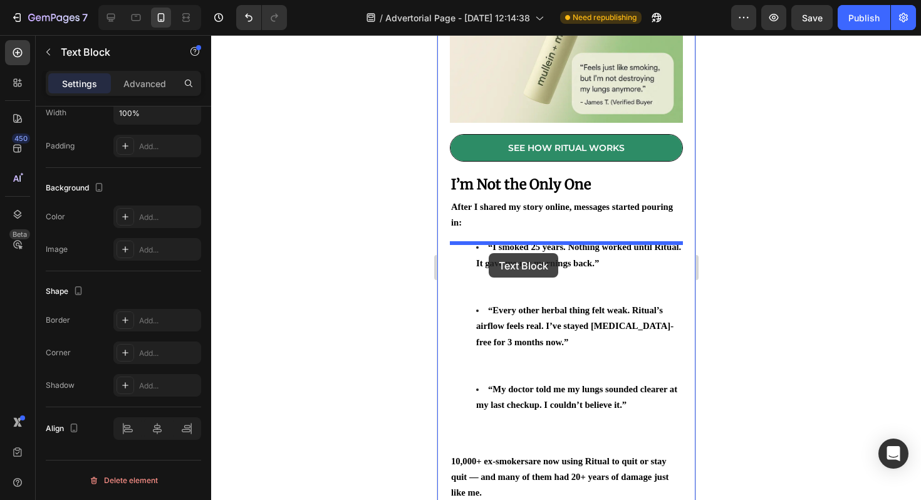
drag, startPoint x: 457, startPoint y: 66, endPoint x: 488, endPoint y: 253, distance: 189.2
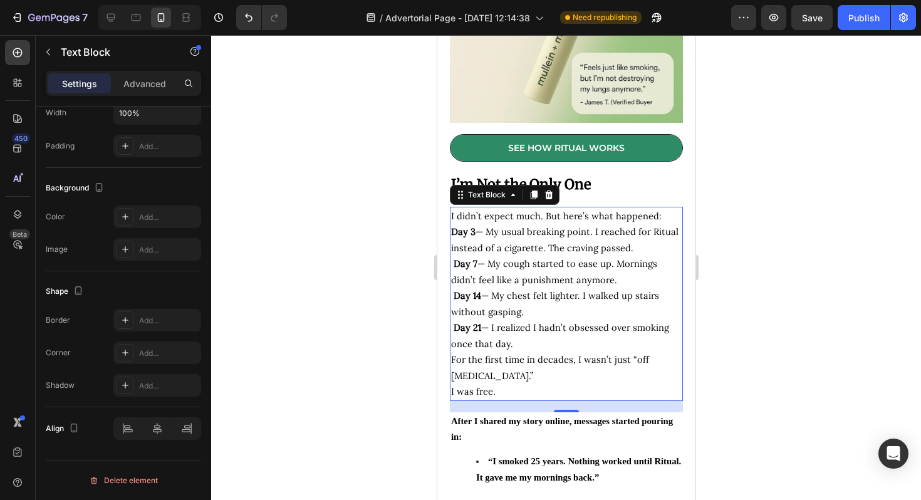
click at [524, 286] on span "Day 7 — My cough started to ease up. Mornings didn’t feel like a punishment any…" at bounding box center [553, 271] width 206 height 28
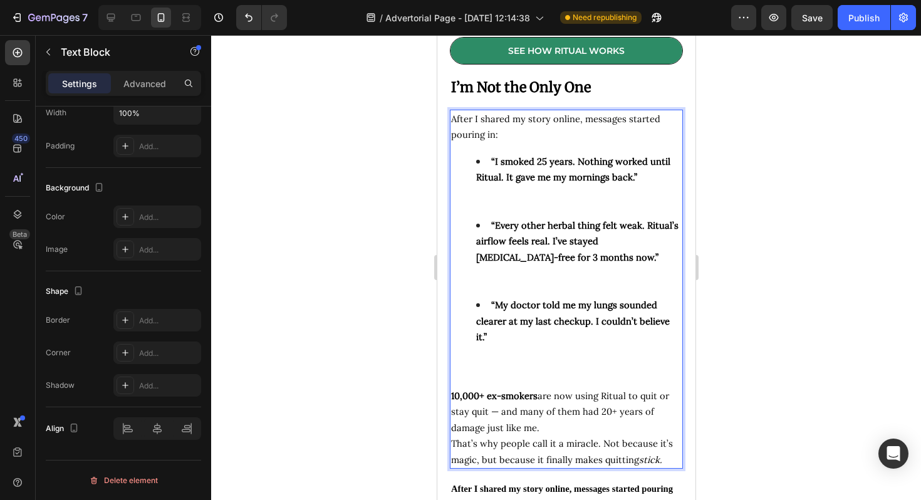
scroll to position [4378, 0]
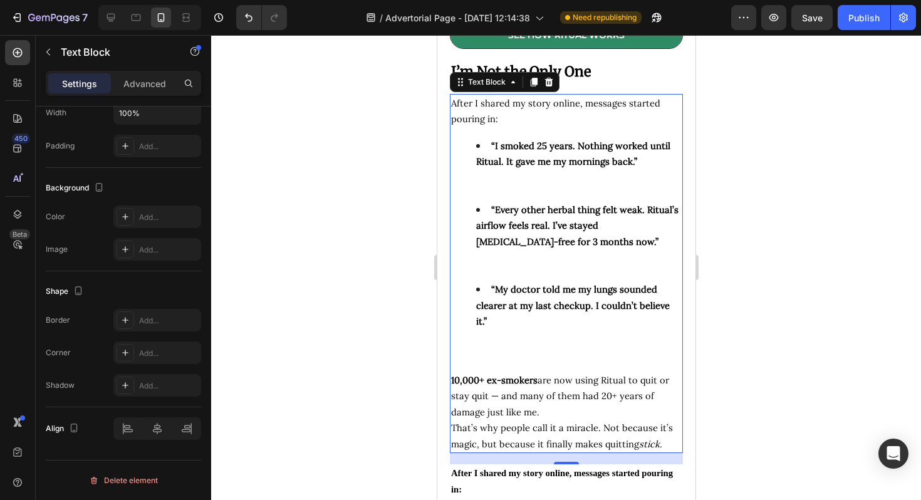
click at [762, 296] on div at bounding box center [566, 267] width 710 height 465
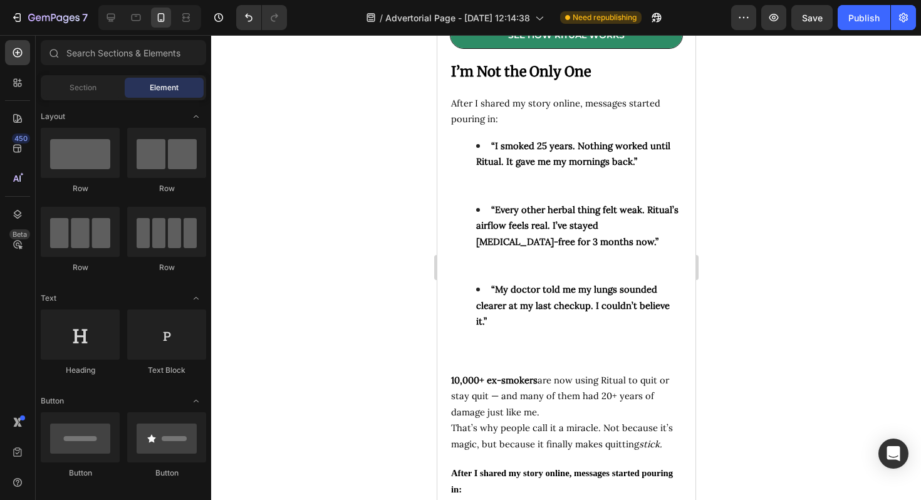
scroll to position [4719, 0]
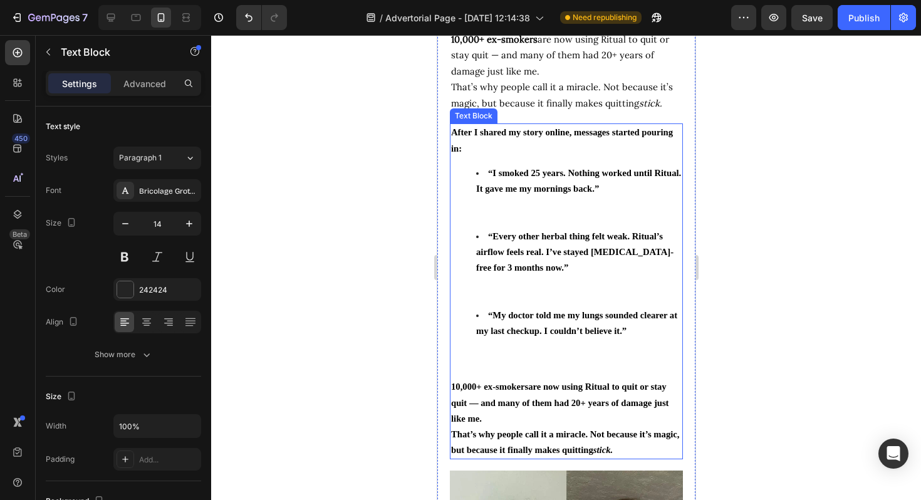
click at [605, 299] on li "“Every other herbal thing felt weak. Ritual’s airflow feels real. I’ve stayed […" at bounding box center [577, 268] width 205 height 79
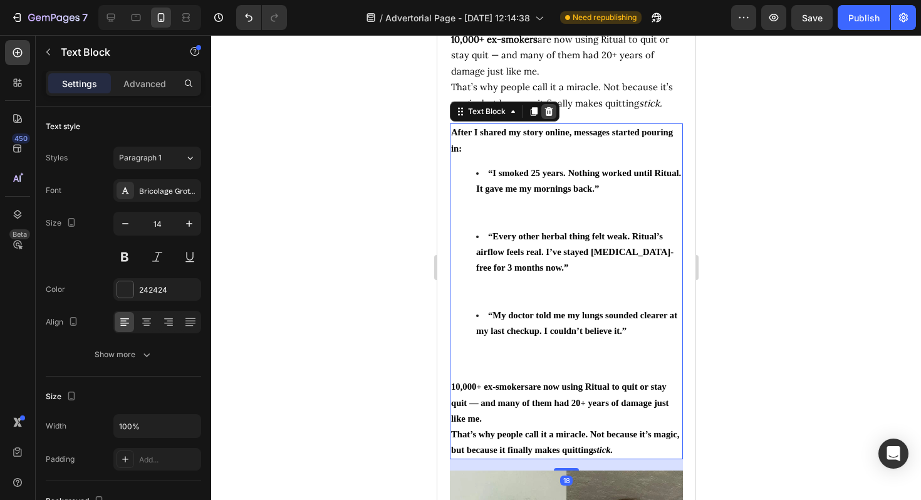
click at [550, 116] on icon at bounding box center [548, 111] width 8 height 9
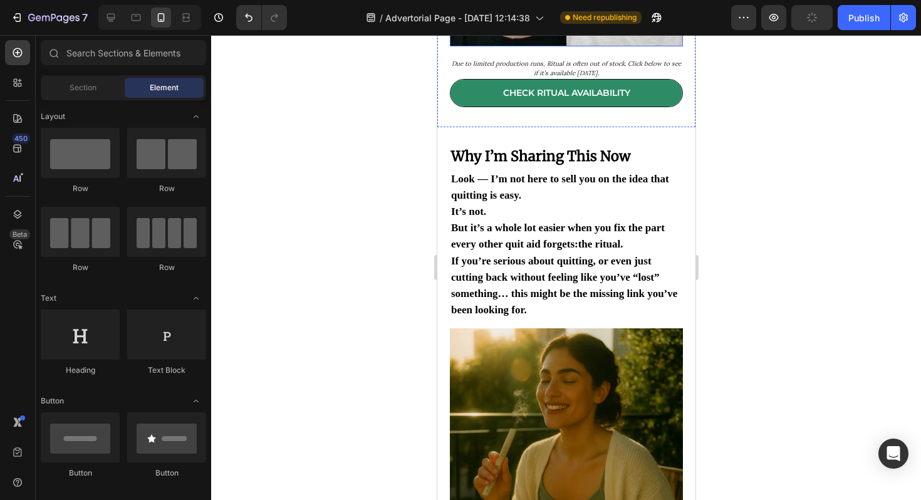
scroll to position [5040, 0]
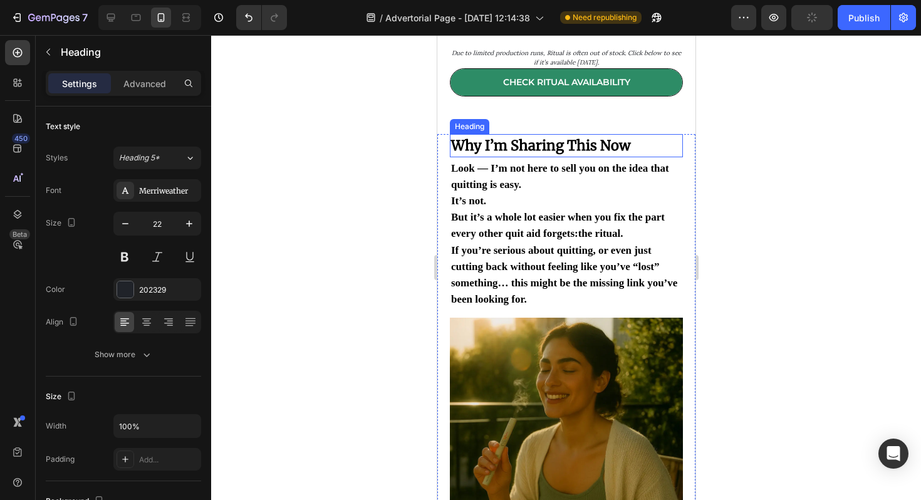
click at [532, 154] on strong "Why I’m Sharing This Now" at bounding box center [540, 146] width 180 height 18
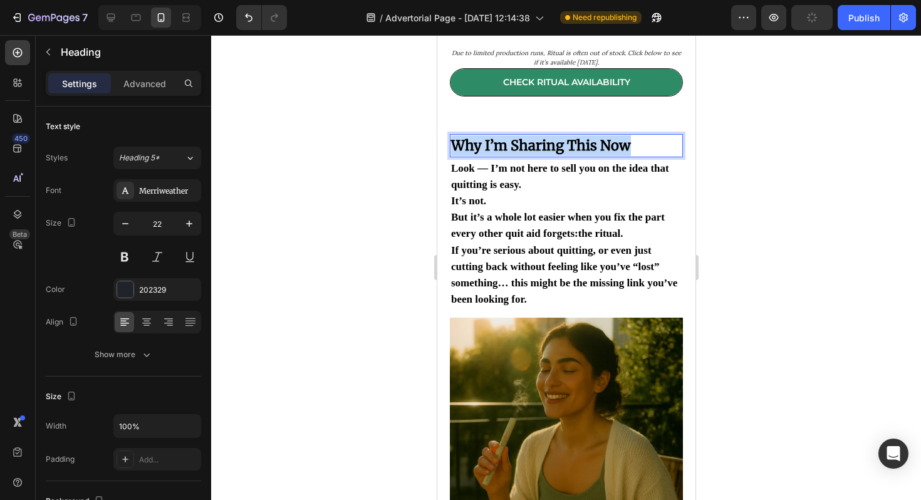
click at [532, 154] on strong "Why I’m Sharing This Now" at bounding box center [540, 146] width 180 height 18
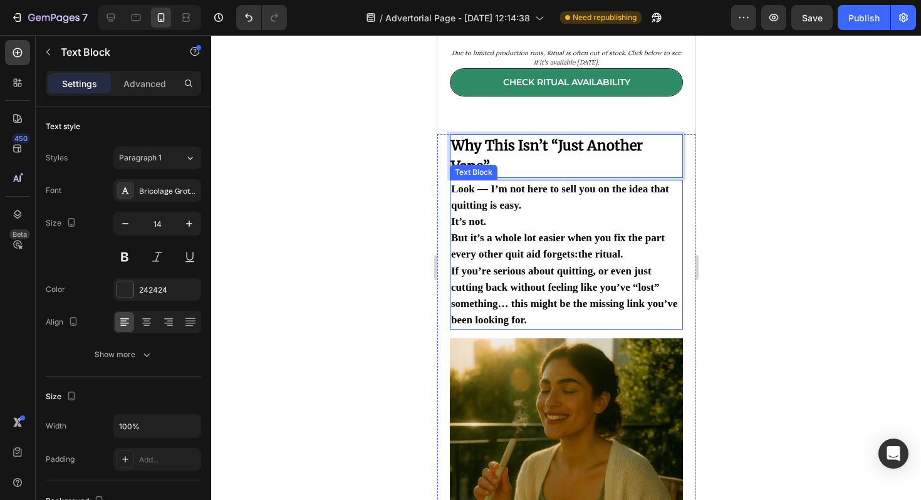
click at [519, 262] on p "But it’s a whole lot easier when you fix the part every other quit aid forgets:…" at bounding box center [565, 246] width 230 height 33
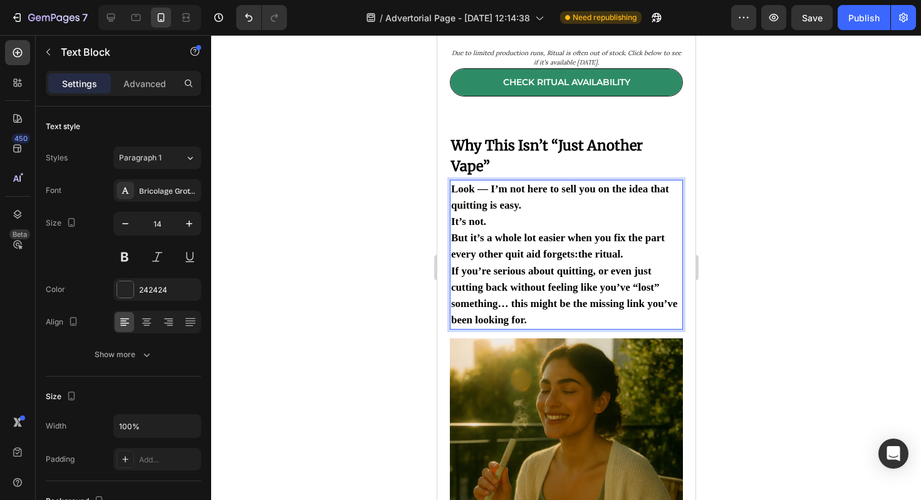
click at [519, 262] on p "But it’s a whole lot easier when you fix the part every other quit aid forgets:…" at bounding box center [565, 246] width 230 height 33
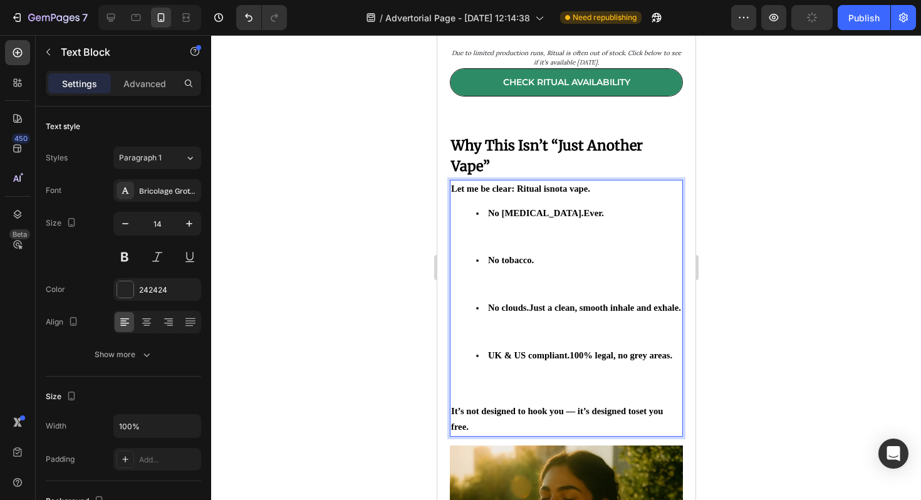
click at [558, 253] on li "No [MEDICAL_DATA]. Ever." at bounding box center [577, 229] width 205 height 48
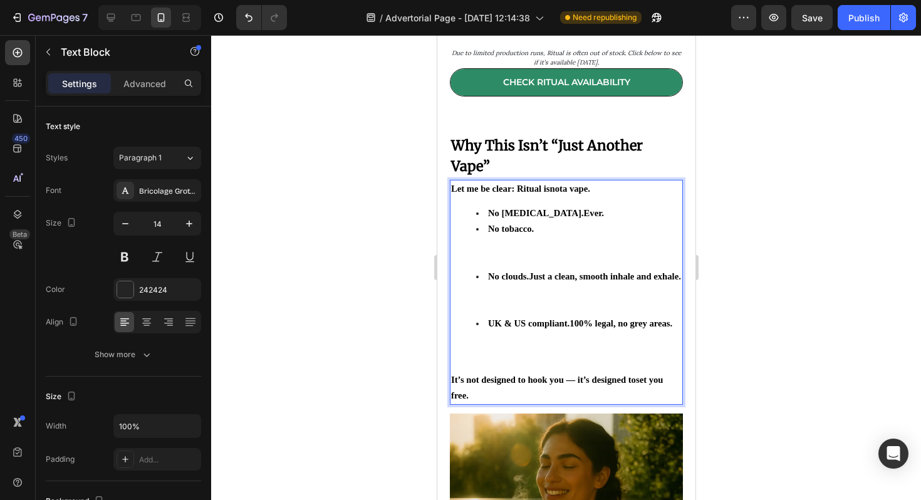
click at [525, 269] on li "No tobacco." at bounding box center [577, 245] width 205 height 48
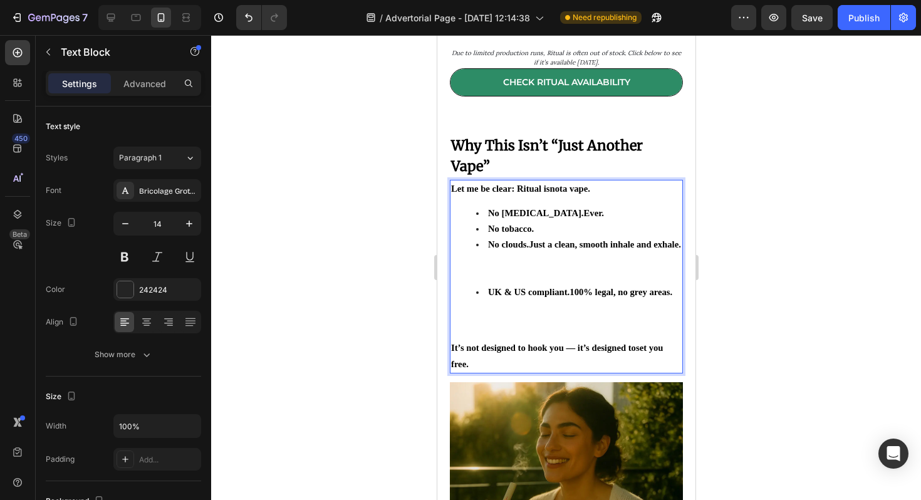
click at [508, 284] on li "No clouds. Just a clean, smooth inhale and exhale." at bounding box center [577, 261] width 205 height 48
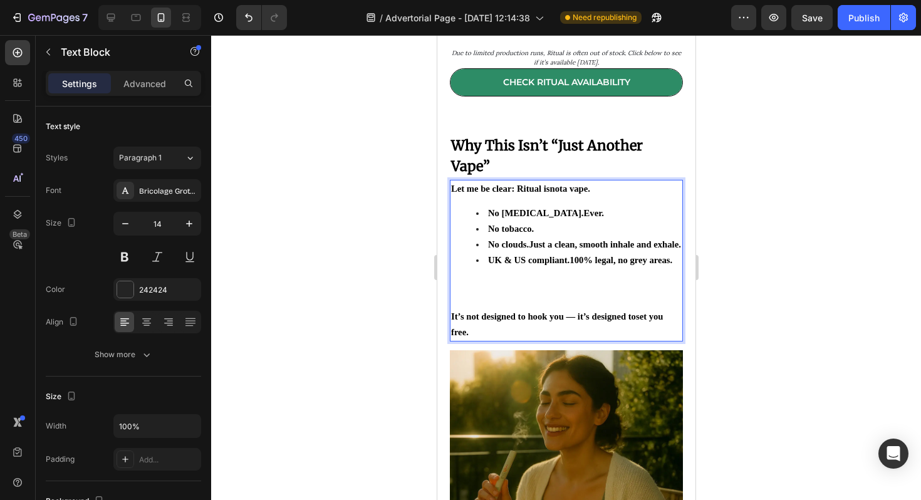
click at [507, 265] on strong "UK & US compliant." at bounding box center [527, 260] width 81 height 10
click at [504, 265] on strong "UK & US compliant." at bounding box center [527, 260] width 81 height 10
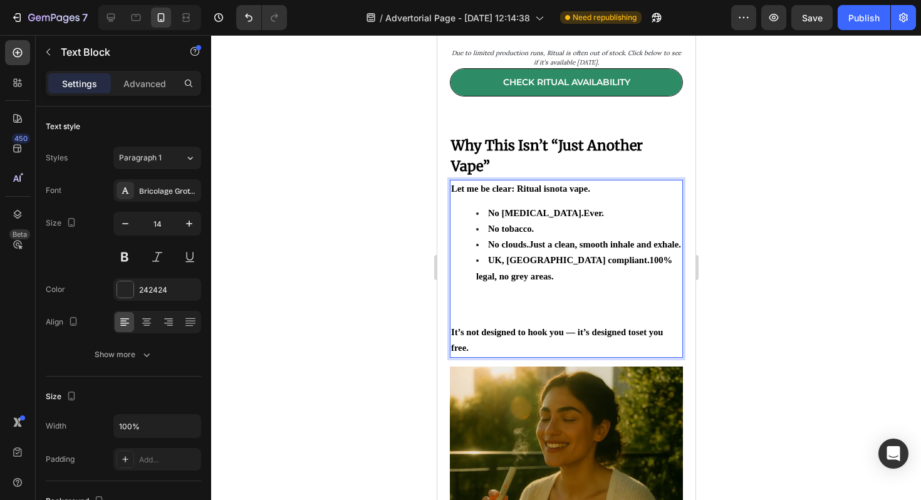
click at [517, 265] on strong "UK, [GEOGRAPHIC_DATA] compliant." at bounding box center [568, 260] width 162 height 10
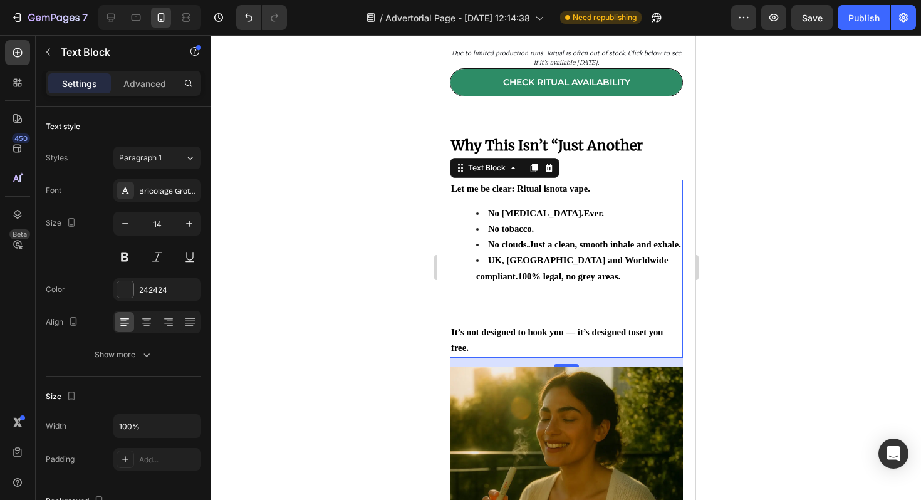
click at [708, 328] on div at bounding box center [566, 267] width 710 height 465
click at [561, 281] on strong "UK, [GEOGRAPHIC_DATA] and Worldwide compliant." at bounding box center [571, 268] width 192 height 26
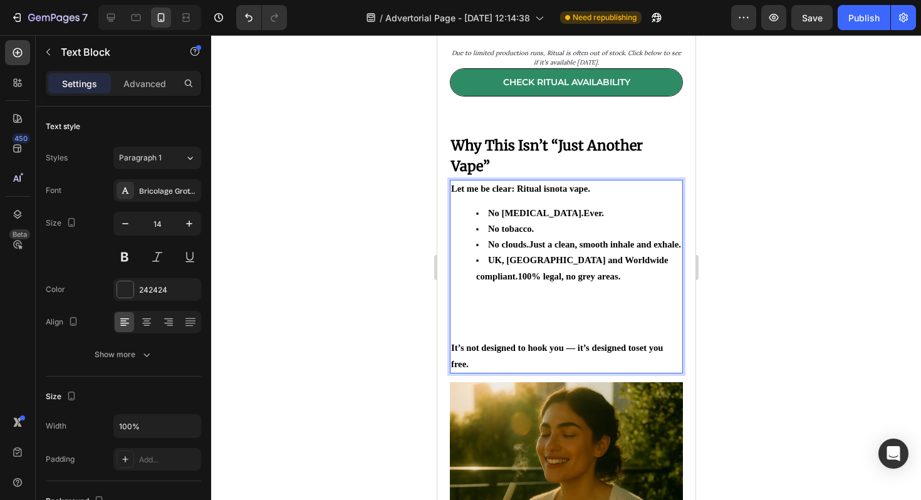
click at [565, 281] on strong "UK, [GEOGRAPHIC_DATA] and Worldwide compliant." at bounding box center [571, 268] width 192 height 26
click at [559, 281] on strong "UK, [GEOGRAPHIC_DATA] and Worldwide compliant." at bounding box center [571, 268] width 192 height 26
click at [564, 281] on strong "UK, [GEOGRAPHIC_DATA] and Worldwide compliant." at bounding box center [571, 268] width 192 height 26
click at [566, 281] on strong "UK, [GEOGRAPHIC_DATA] and Worldwide compliant." at bounding box center [571, 268] width 192 height 26
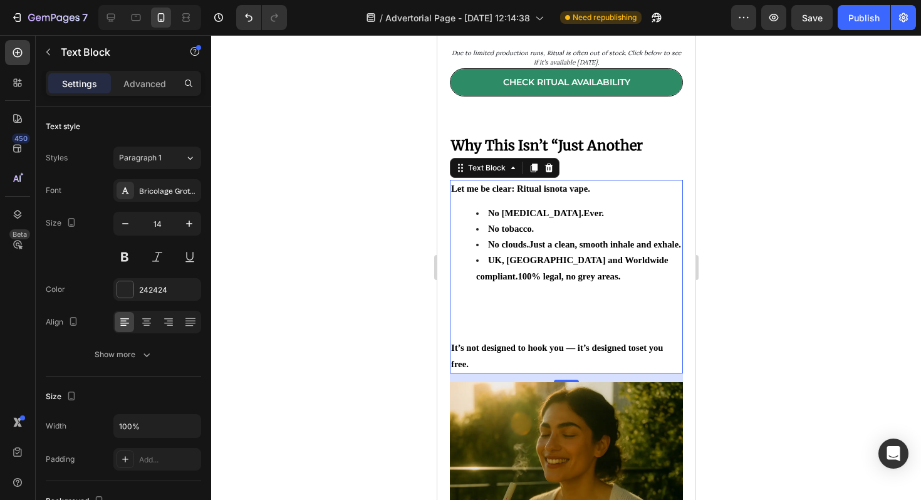
click at [748, 353] on div at bounding box center [566, 267] width 710 height 465
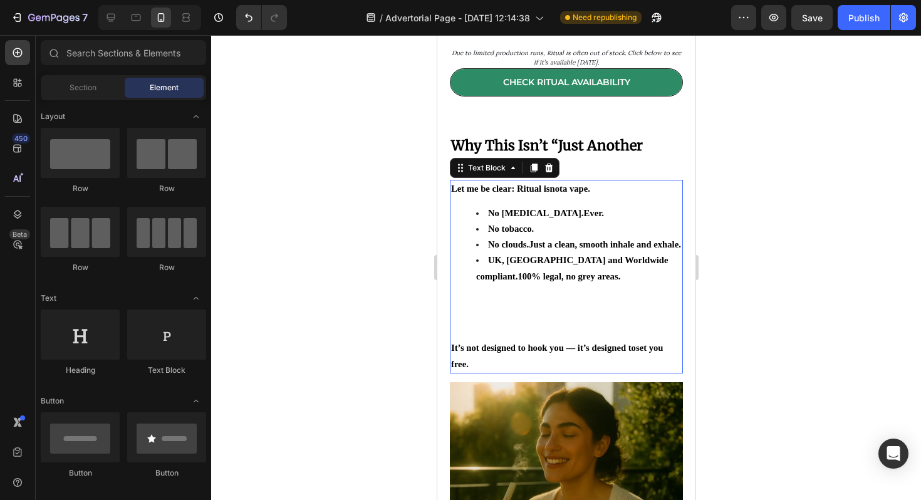
click at [572, 331] on li "[GEOGRAPHIC_DATA], [GEOGRAPHIC_DATA] and Worldwide compliant. 100% legal, no gr…" at bounding box center [577, 291] width 205 height 79
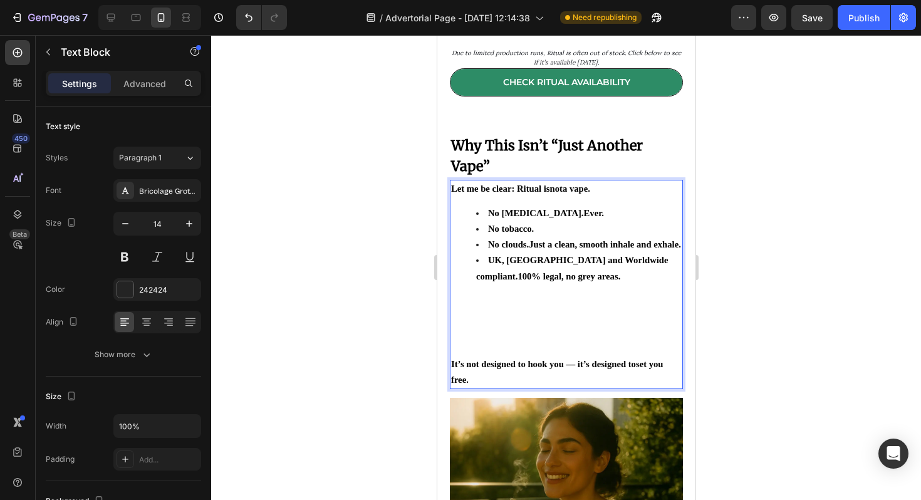
click at [502, 347] on li "[GEOGRAPHIC_DATA], [GEOGRAPHIC_DATA] and Worldwide compliant. 100% legal, no gr…" at bounding box center [577, 299] width 205 height 95
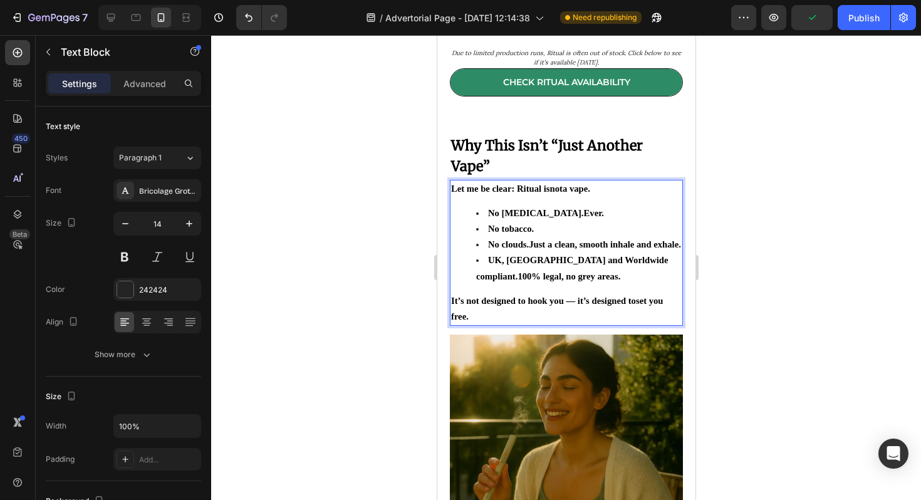
drag, startPoint x: 558, startPoint y: 327, endPoint x: 542, endPoint y: 338, distance: 19.5
click at [542, 326] on div "Let me be clear: Ritual is not a vape. No [MEDICAL_DATA]. Ever. No tobacco. No …" at bounding box center [565, 253] width 233 height 147
click at [540, 324] on p "It’s not designed to hook you — it’s designed to set you free." at bounding box center [565, 308] width 230 height 31
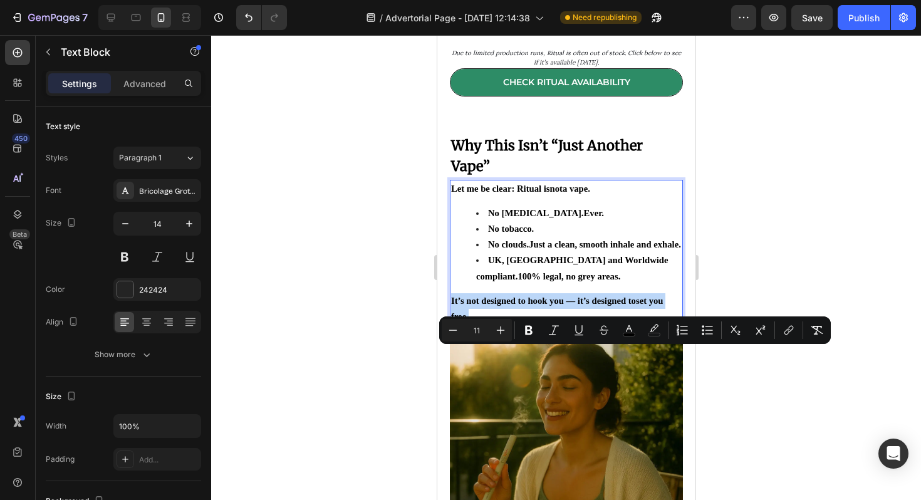
click at [519, 321] on span "It’s not designed to hook you — it’s designed to set you free." at bounding box center [556, 309] width 212 height 26
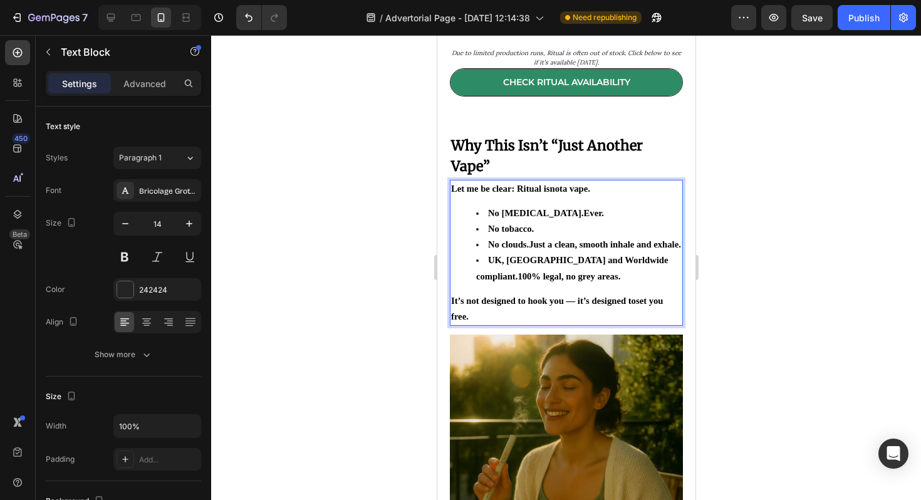
click at [534, 252] on li "No clouds. Just a clean, smooth inhale and exhale." at bounding box center [577, 245] width 205 height 16
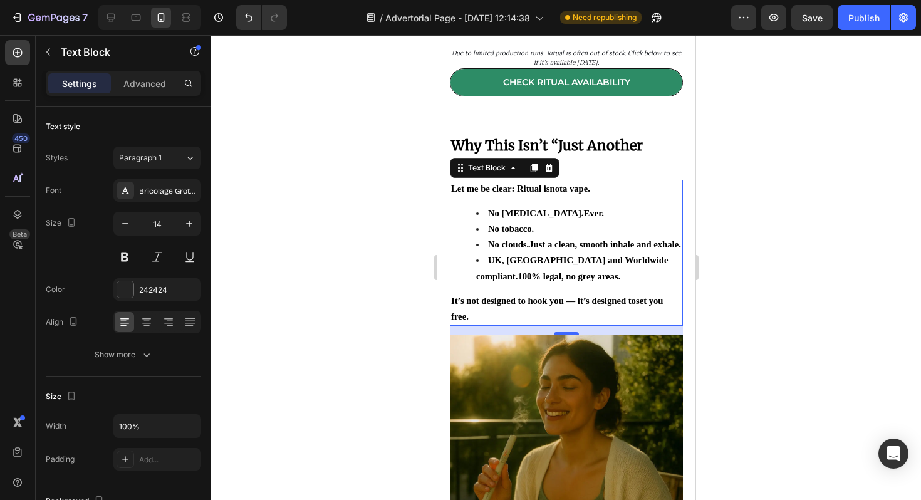
click at [718, 301] on div at bounding box center [566, 267] width 710 height 465
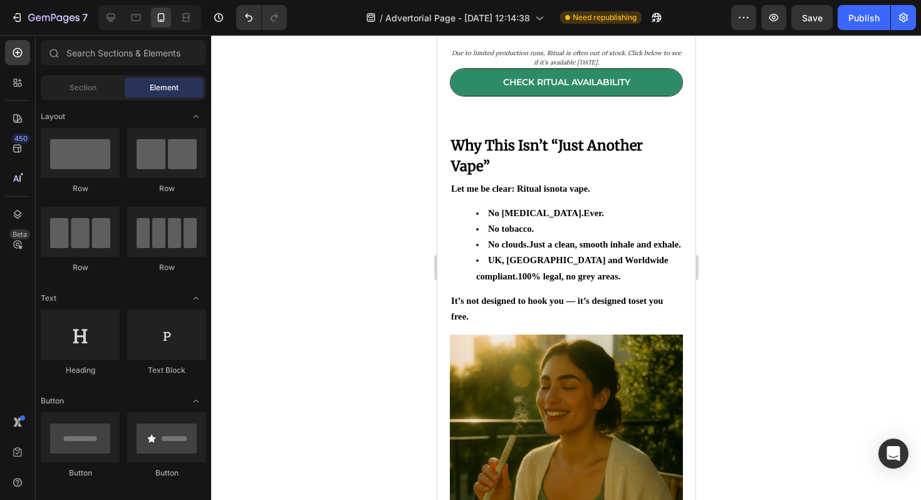
click at [619, 252] on li "No clouds. Just a clean, smooth inhale and exhale." at bounding box center [577, 245] width 205 height 16
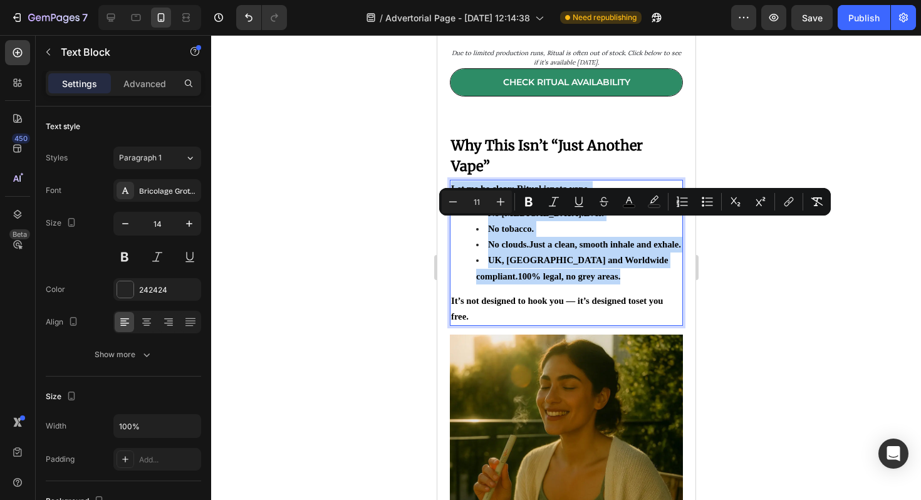
copy div "Let me be clear: Ritual is not a vape. No [MEDICAL_DATA]. Ever. No tobacco. No …"
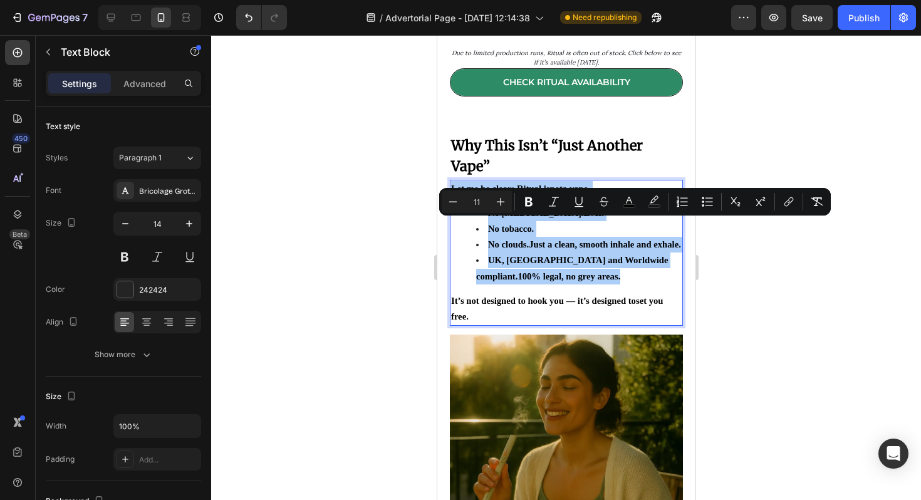
click at [753, 294] on div at bounding box center [566, 267] width 710 height 465
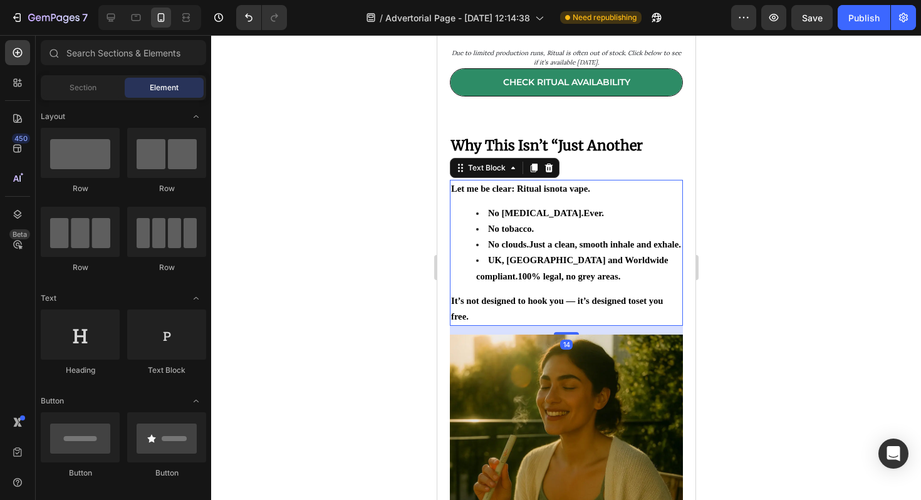
click at [614, 197] on p "Let me be clear: Ritual is not a vape." at bounding box center [565, 189] width 230 height 16
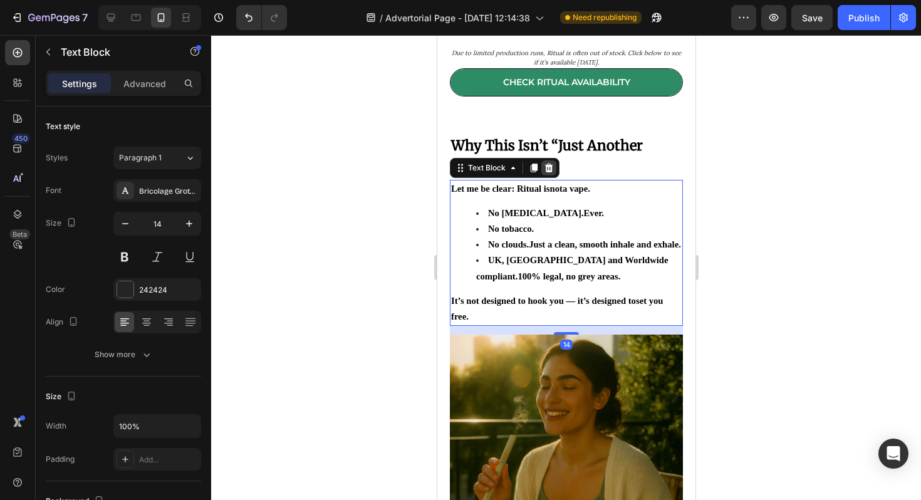
click at [553, 175] on div at bounding box center [547, 167] width 15 height 15
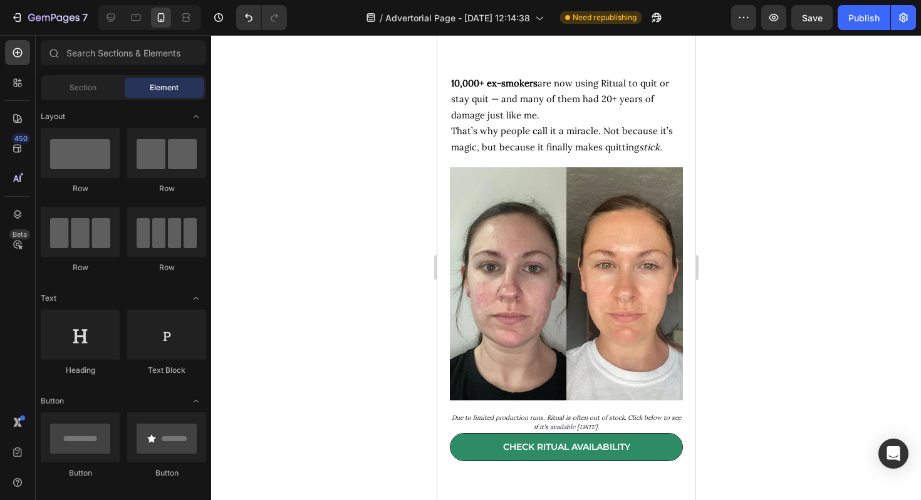
scroll to position [4673, 0]
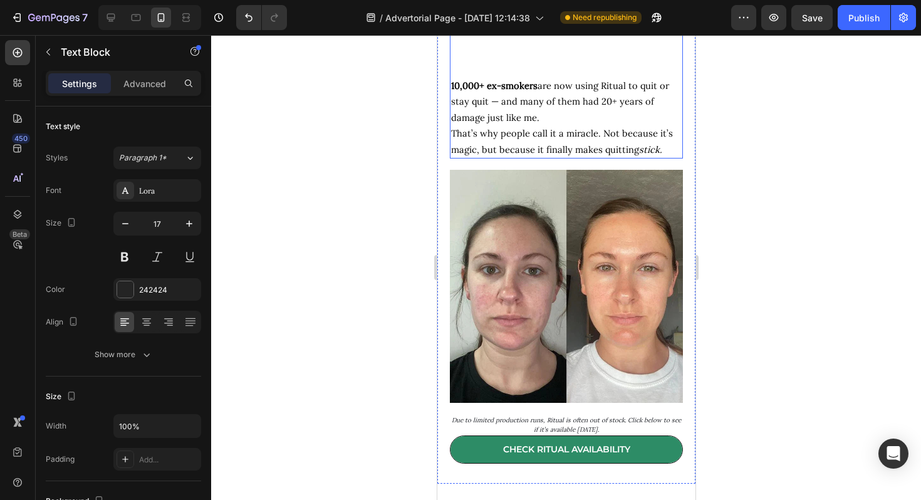
click at [550, 155] on span "That’s why people call it a miracle. Not because it’s magic, but because it fin…" at bounding box center [561, 141] width 222 height 28
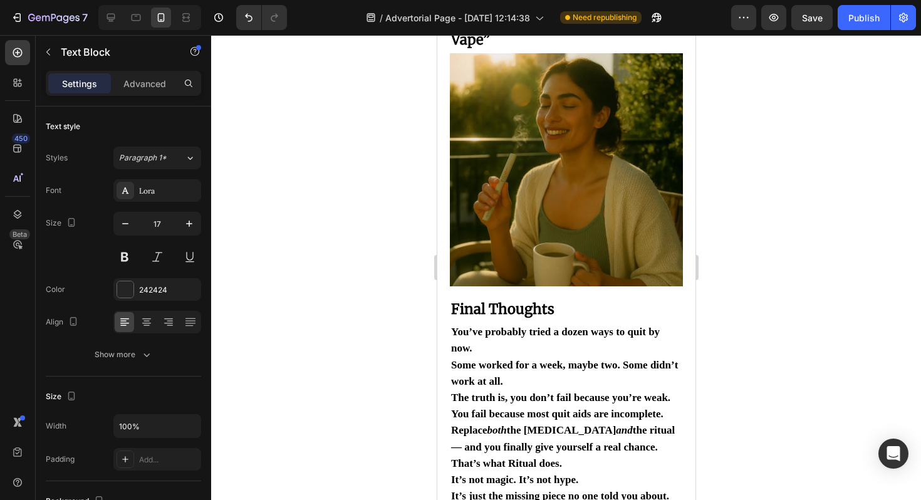
scroll to position [5215, 0]
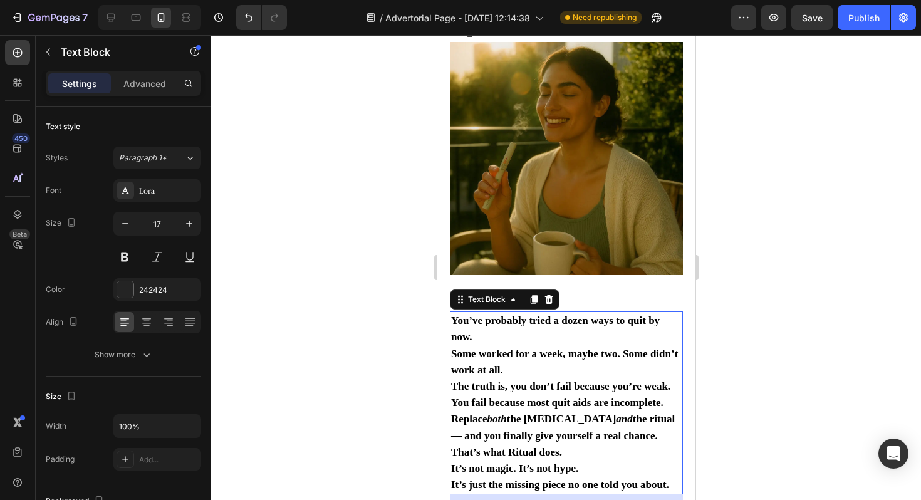
click at [535, 366] on p "Some worked for a week, maybe two. Some didn’t work at all." at bounding box center [565, 362] width 230 height 33
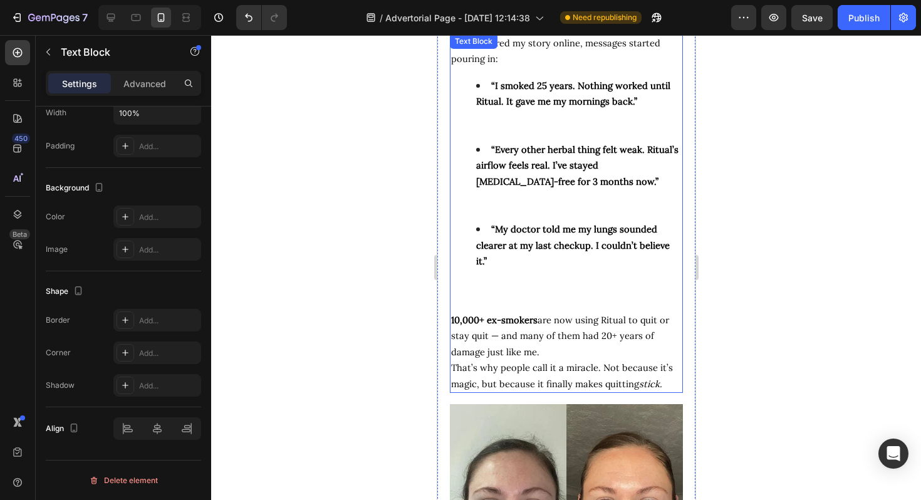
scroll to position [4266, 0]
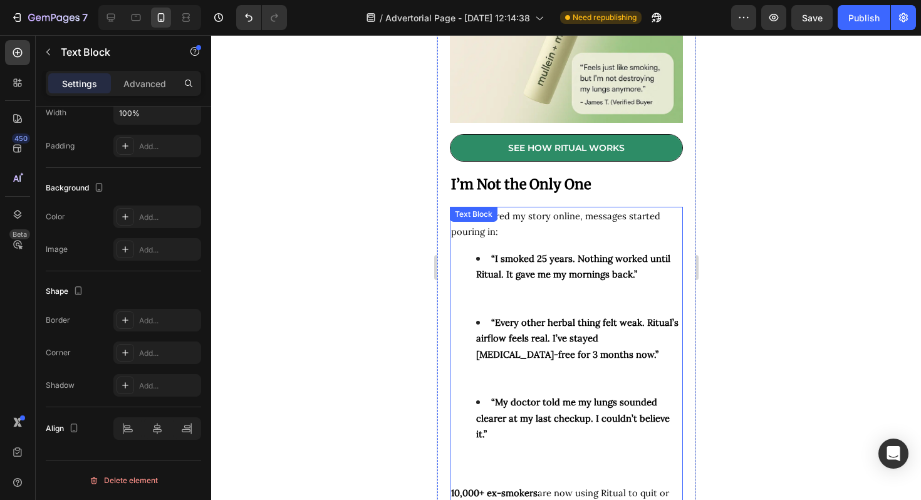
click at [527, 281] on strong "“I smoked 25 years. Nothing worked until Ritual. It gave me my mornings back.”" at bounding box center [572, 266] width 194 height 28
click at [530, 199] on icon at bounding box center [533, 194] width 7 height 9
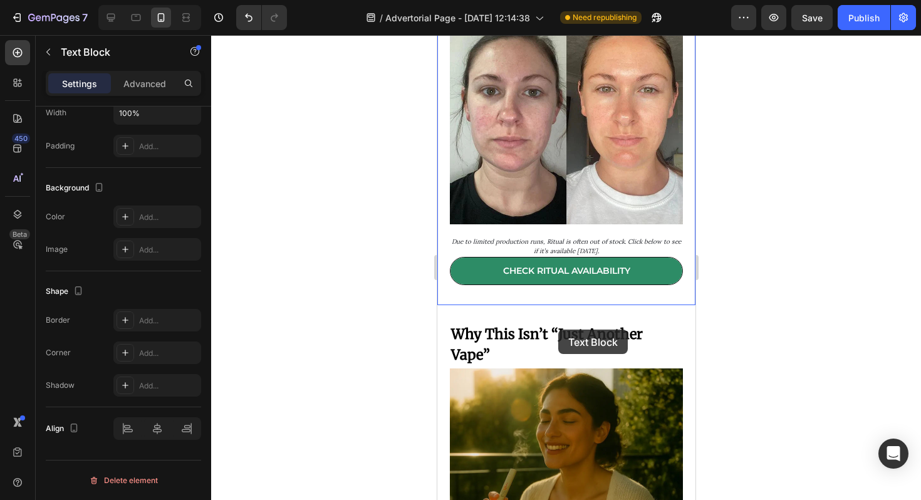
scroll to position [5268, 0]
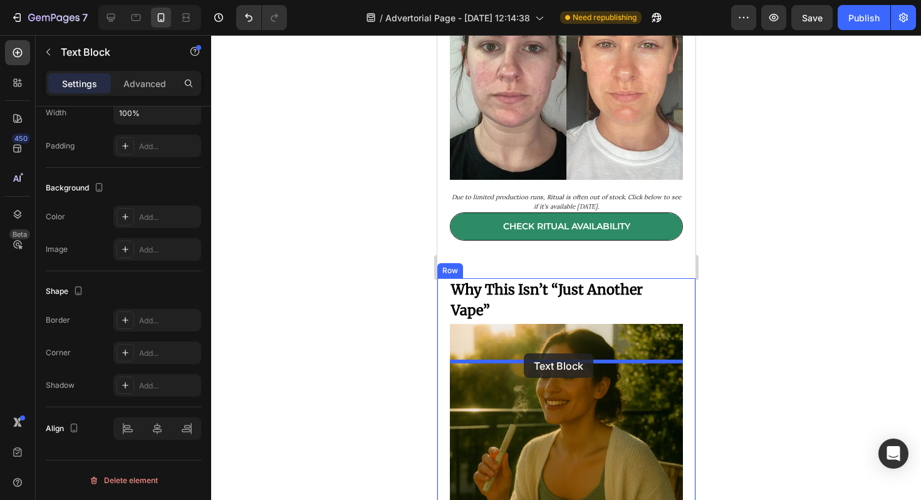
drag, startPoint x: 468, startPoint y: 78, endPoint x: 523, endPoint y: 353, distance: 280.9
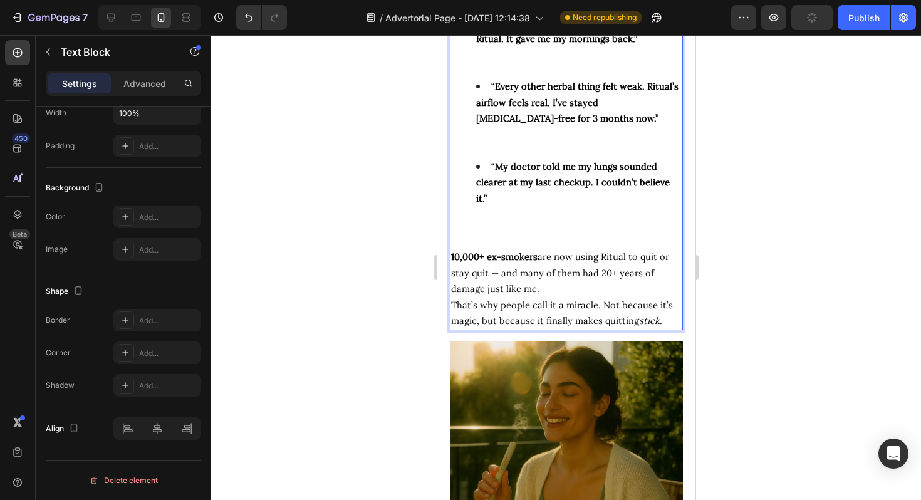
click at [542, 193] on strong "“My doctor told me my lungs sounded clearer at my last checkup. I couldn’t beli…" at bounding box center [572, 182] width 194 height 44
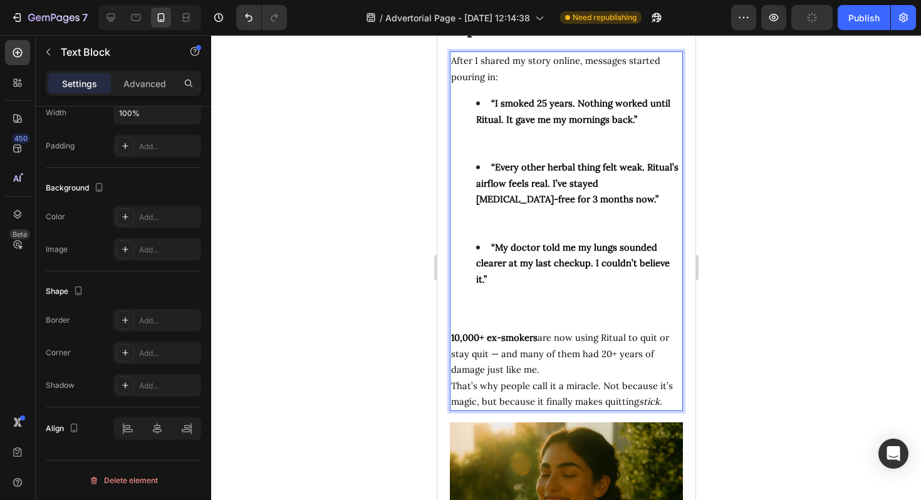
scroll to position [5214, 0]
click at [541, 193] on strong "“Every other herbal thing felt weak. Ritual’s airflow feels real. I’ve stayed […" at bounding box center [576, 184] width 202 height 44
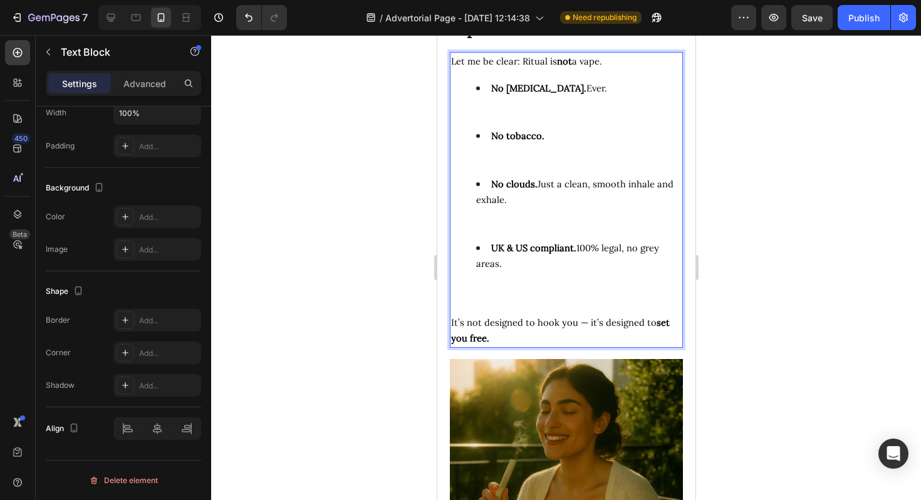
click at [800, 262] on div at bounding box center [566, 267] width 710 height 465
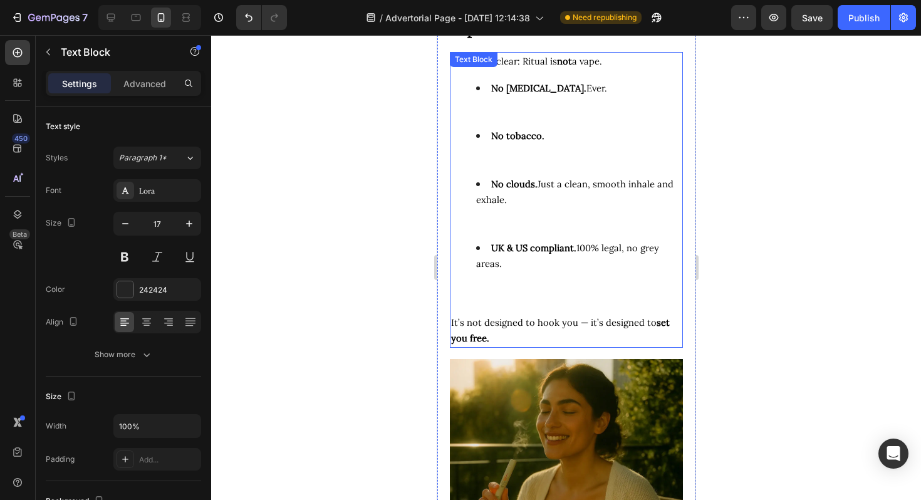
click at [532, 118] on li "No [MEDICAL_DATA]. Ever." at bounding box center [577, 104] width 205 height 48
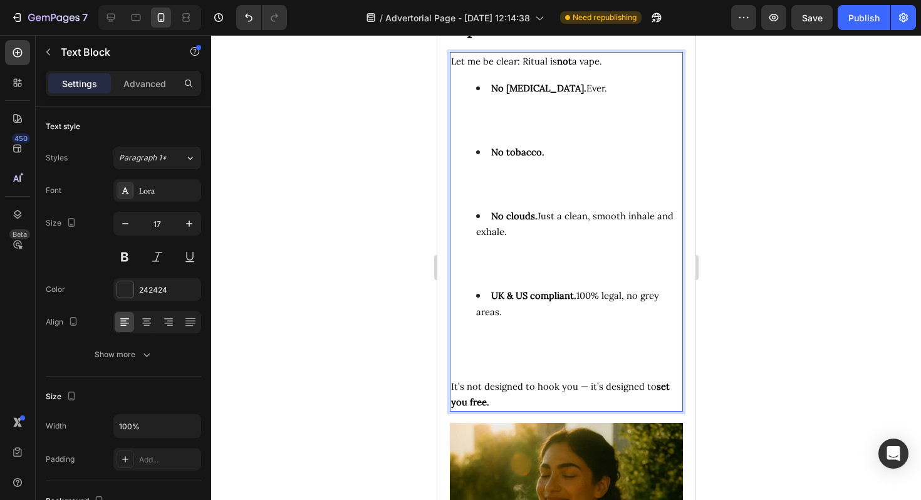
click at [499, 110] on li "No [MEDICAL_DATA]. Ever." at bounding box center [577, 112] width 205 height 64
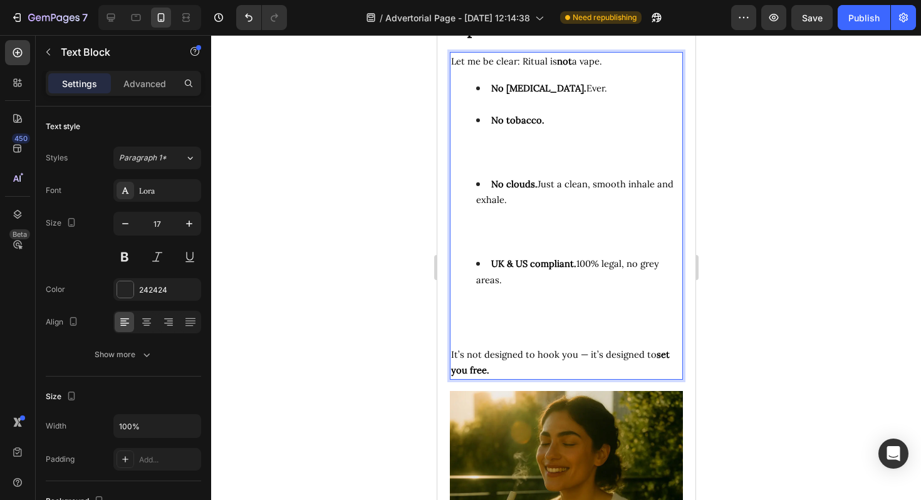
click at [477, 159] on li "No tobacco." at bounding box center [577, 144] width 205 height 64
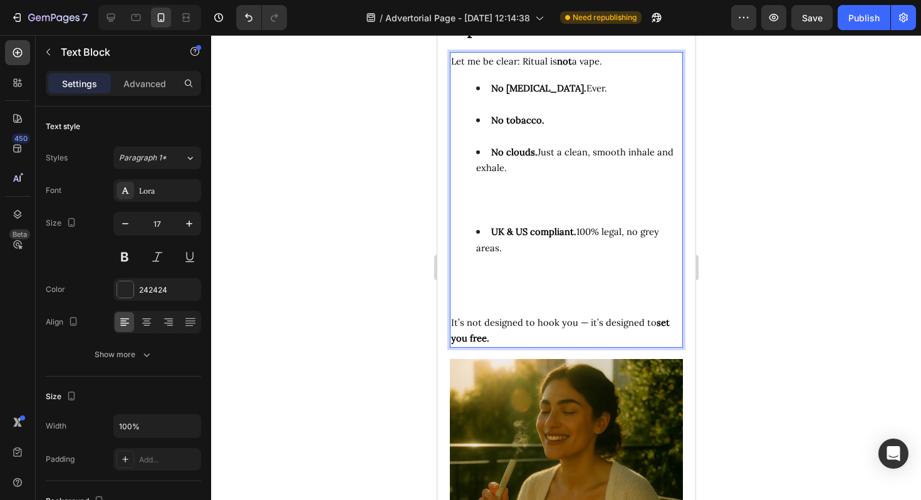
click at [490, 197] on li "No clouds. Just a clean, smooth inhale and exhale." at bounding box center [577, 184] width 205 height 80
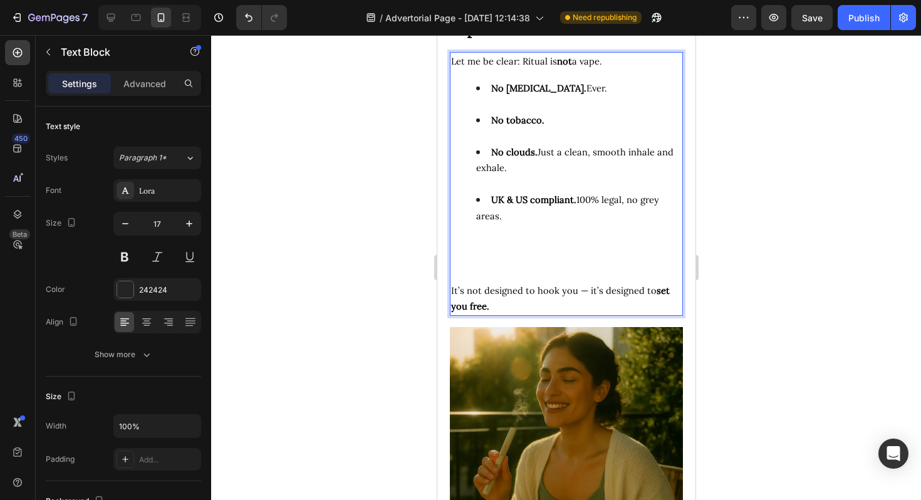
click at [505, 248] on li "UK & US compliant. 100% legal, no grey areas." at bounding box center [577, 232] width 205 height 80
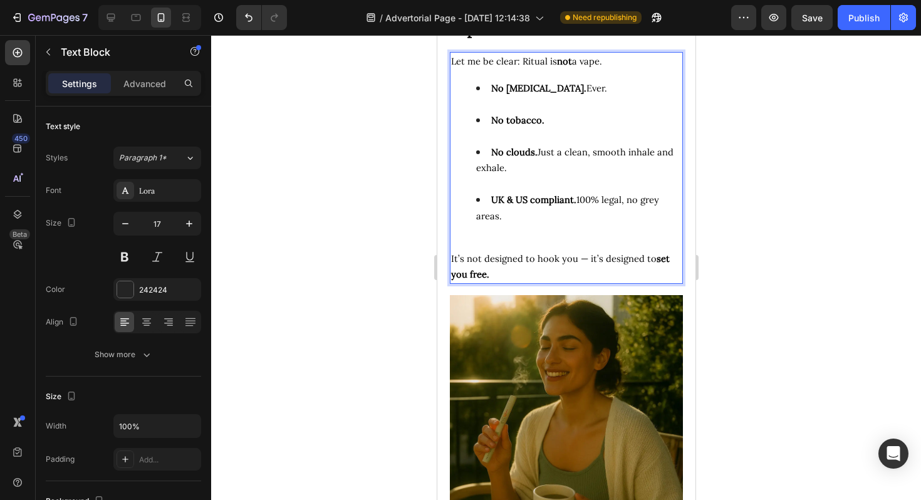
click at [509, 204] on strong "UK & US compliant." at bounding box center [532, 200] width 85 height 12
click at [525, 202] on strong "UK , [GEOGRAPHIC_DATA] compliant." at bounding box center [573, 200] width 167 height 12
click at [722, 221] on div at bounding box center [566, 267] width 710 height 465
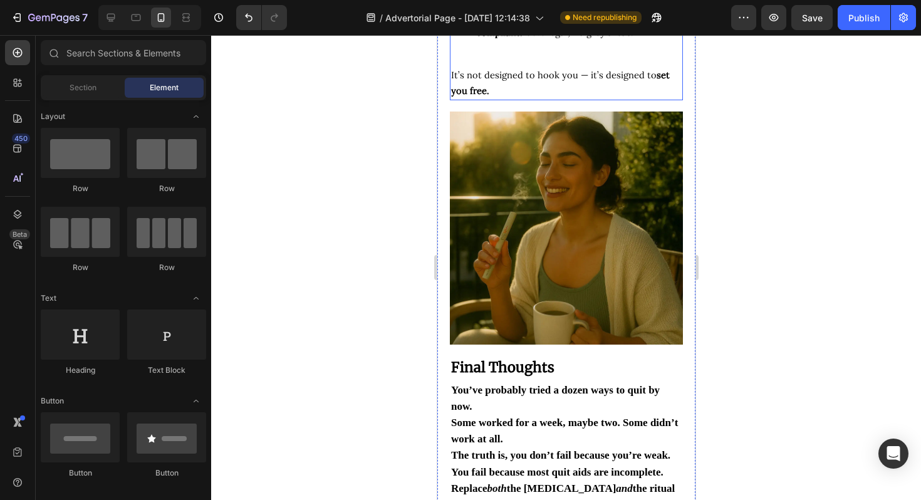
scroll to position [5541, 0]
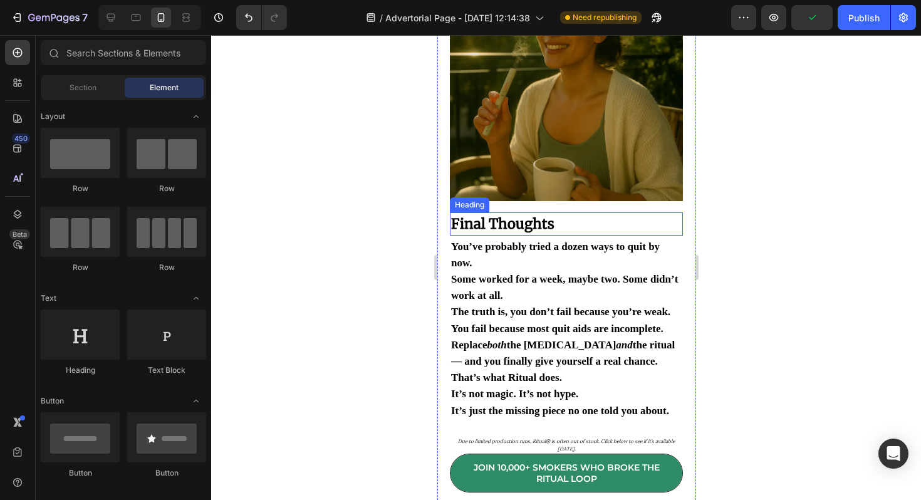
click at [519, 232] on strong "Final Thoughts" at bounding box center [501, 224] width 103 height 18
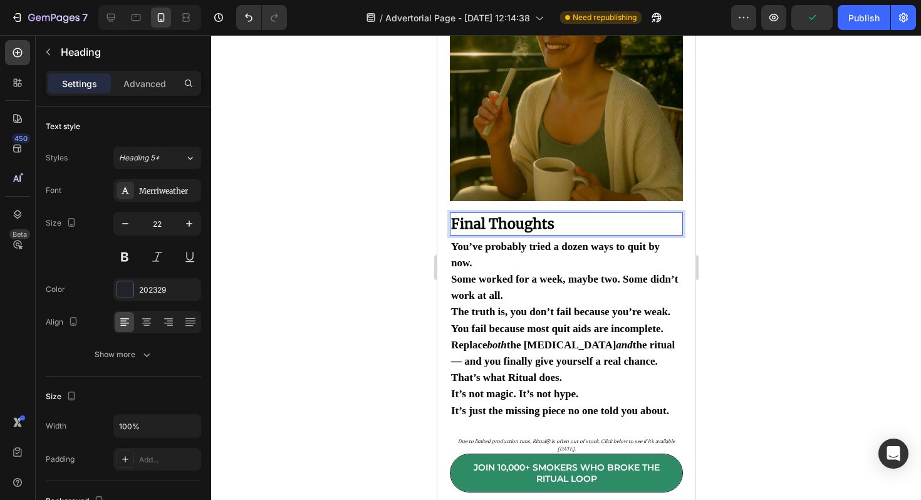
click at [519, 232] on strong "Final Thoughts" at bounding box center [501, 224] width 103 height 18
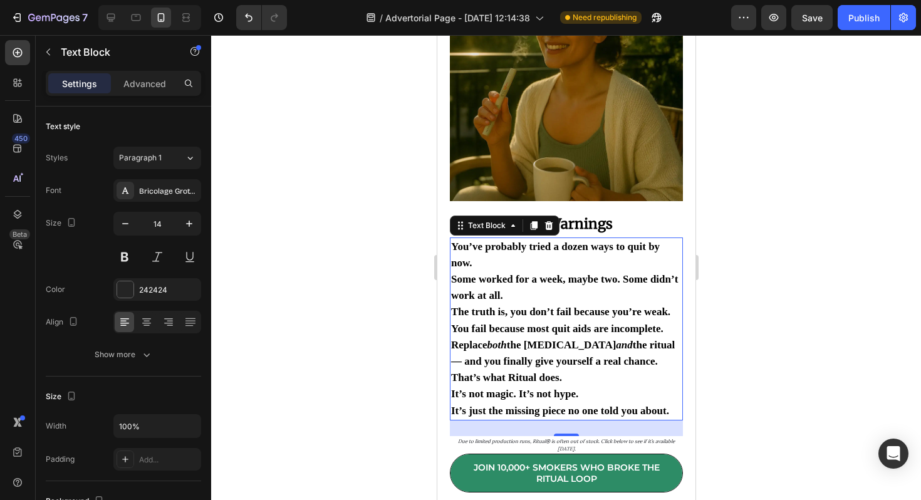
click at [606, 316] on span "The truth is, you don’t fail because you’re weak." at bounding box center [559, 312] width 219 height 12
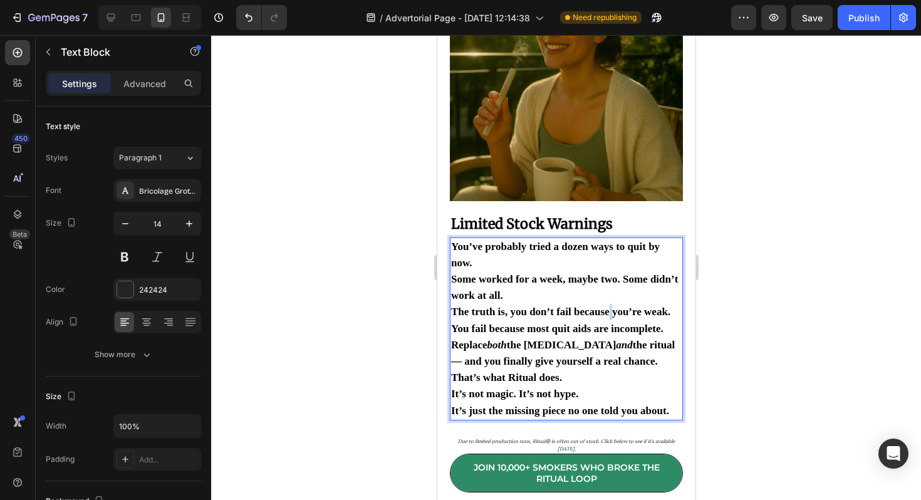
click at [606, 316] on span "The truth is, you don’t fail because you’re weak." at bounding box center [559, 312] width 219 height 12
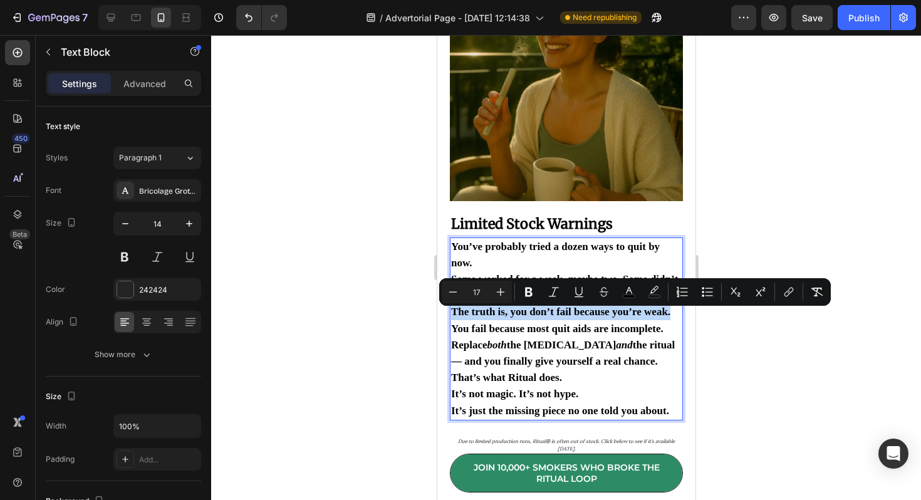
click at [715, 279] on div "Minus 17 Plus Bold Italic Underline Strikethrough color color Numbered List Bul…" at bounding box center [634, 292] width 391 height 28
click at [729, 234] on div at bounding box center [566, 267] width 710 height 465
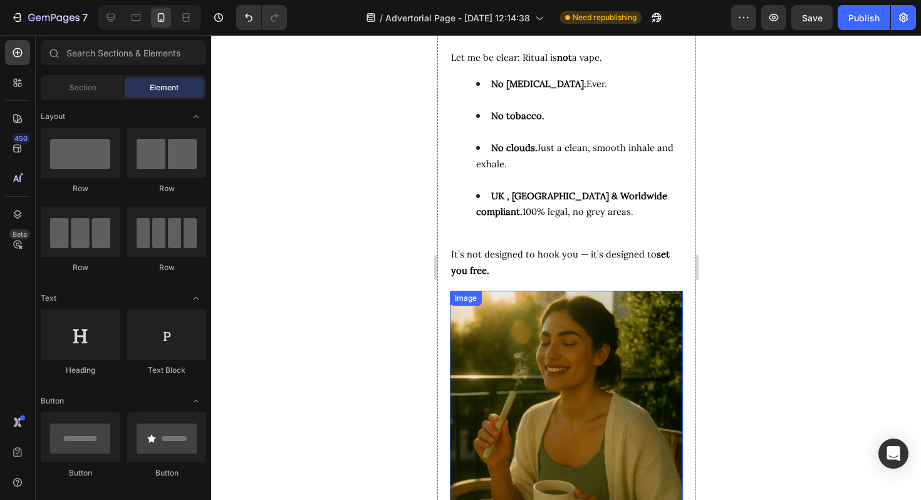
scroll to position [5137, 0]
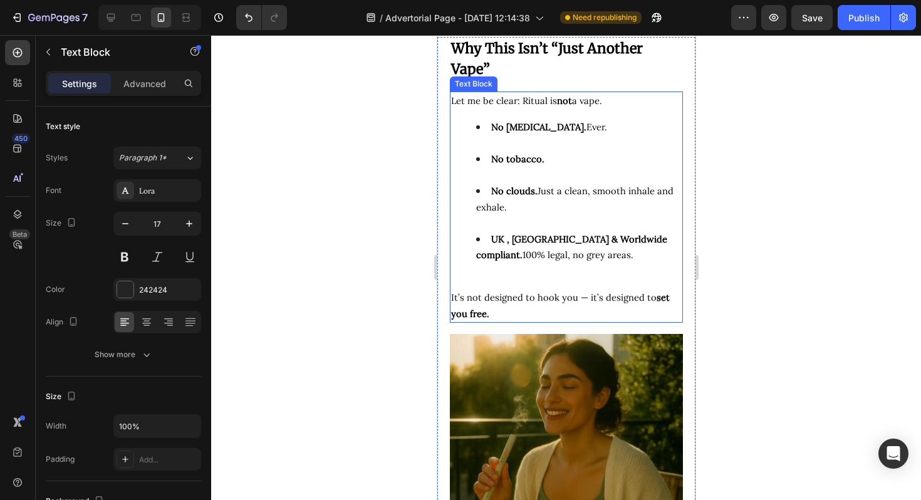
click at [643, 109] on p "Let me be clear: Ritual is not a vape." at bounding box center [565, 101] width 230 height 16
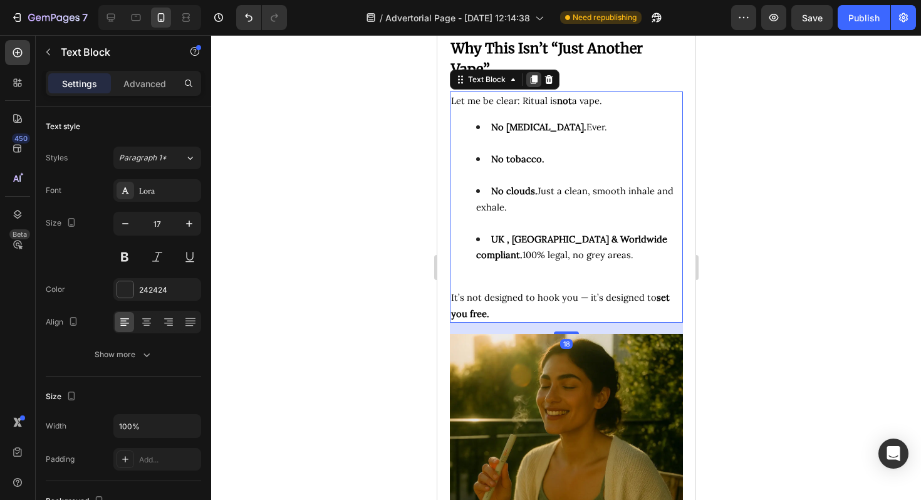
click at [532, 87] on div at bounding box center [532, 79] width 15 height 15
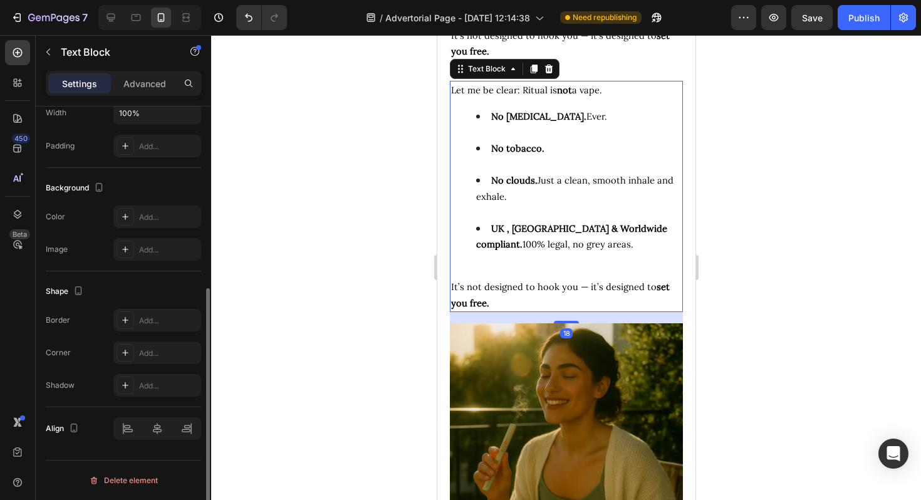
scroll to position [5444, 0]
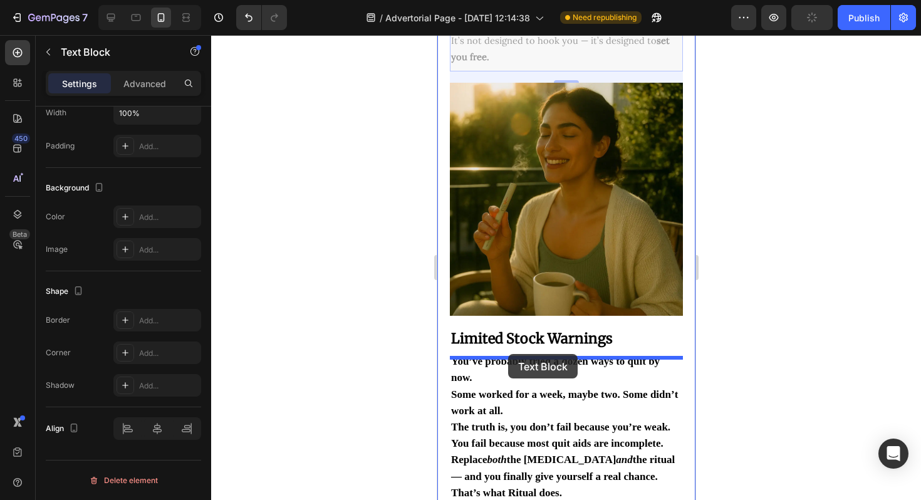
drag, startPoint x: 460, startPoint y: 71, endPoint x: 507, endPoint y: 354, distance: 286.4
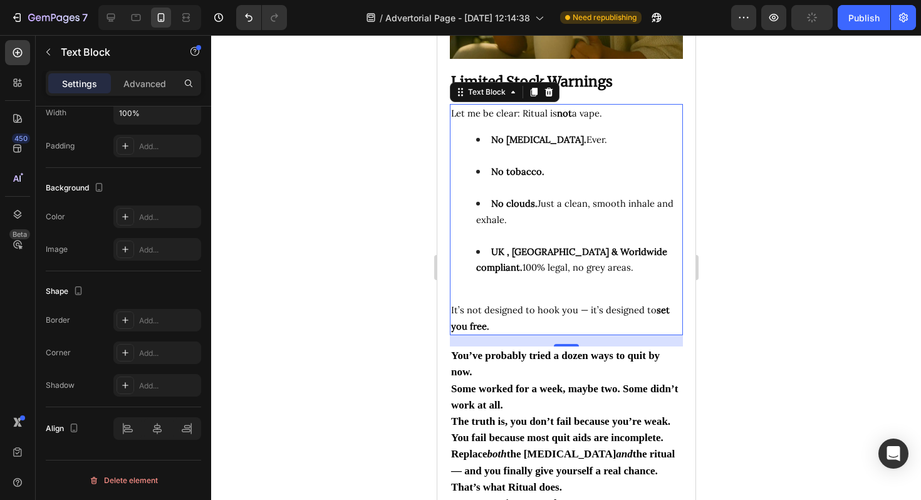
scroll to position [5426, 0]
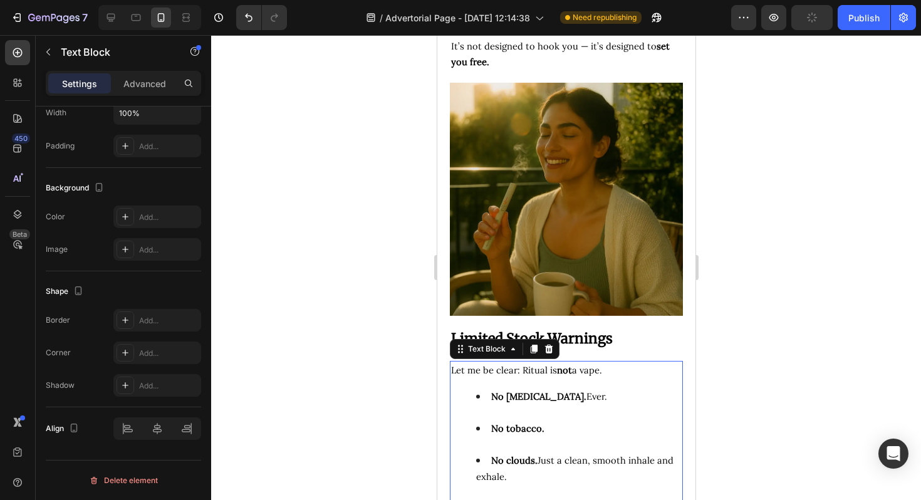
click at [516, 416] on li "No [MEDICAL_DATA]. Ever." at bounding box center [577, 404] width 205 height 32
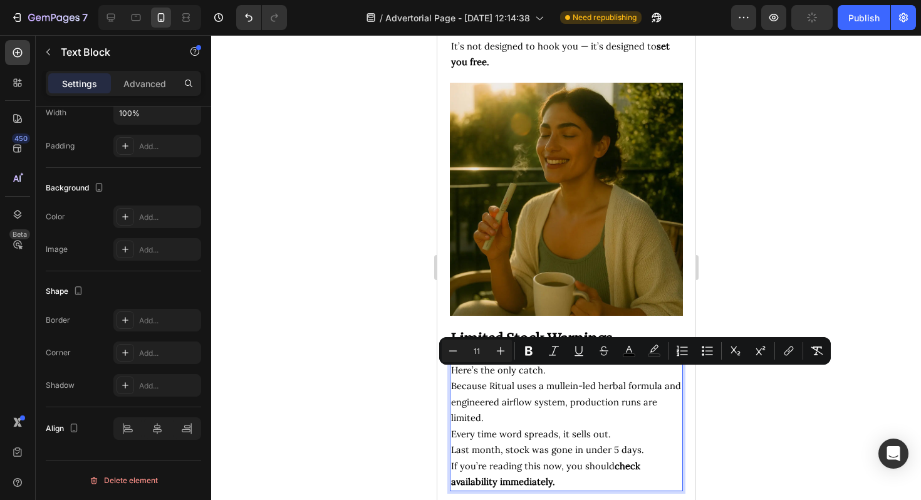
scroll to position [5437, 0]
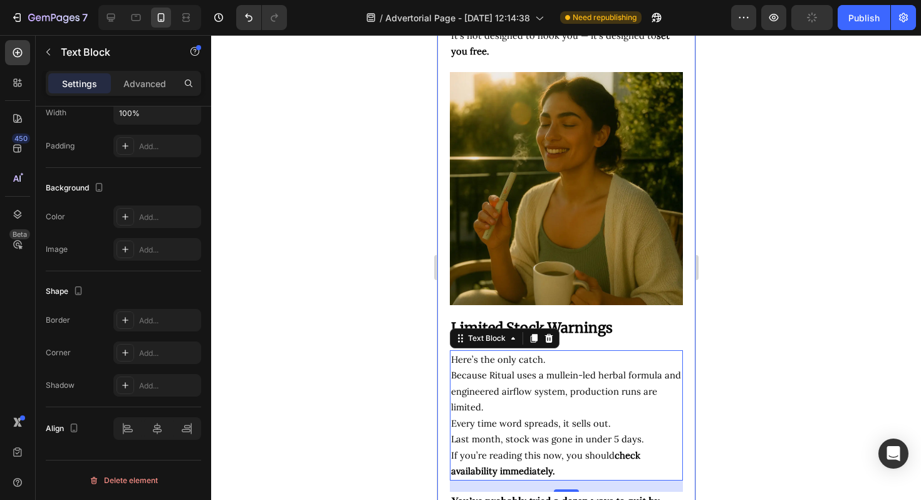
click at [738, 393] on div at bounding box center [566, 267] width 710 height 465
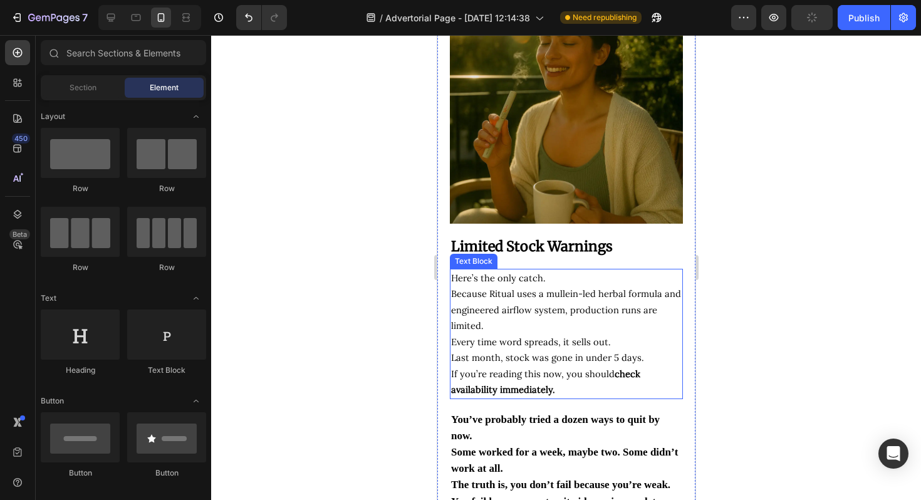
scroll to position [5616, 0]
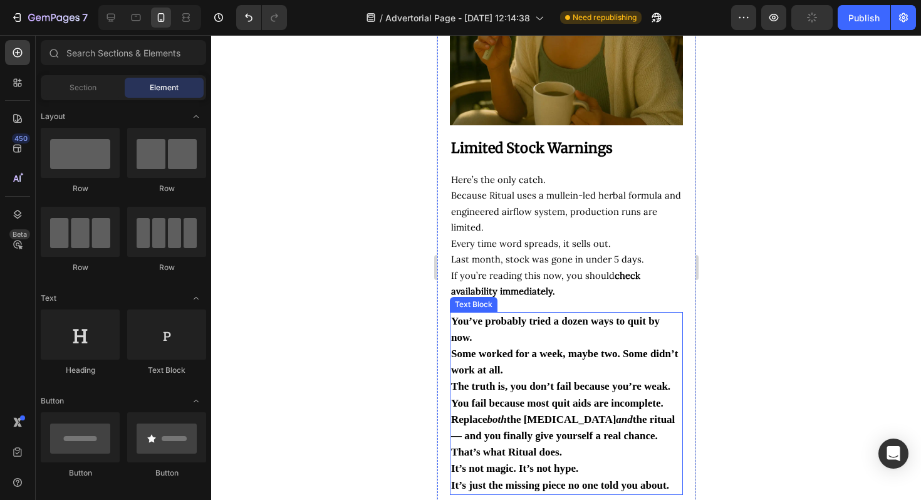
click at [597, 378] on p "Some worked for a week, maybe two. Some didn’t work at all." at bounding box center [565, 362] width 230 height 33
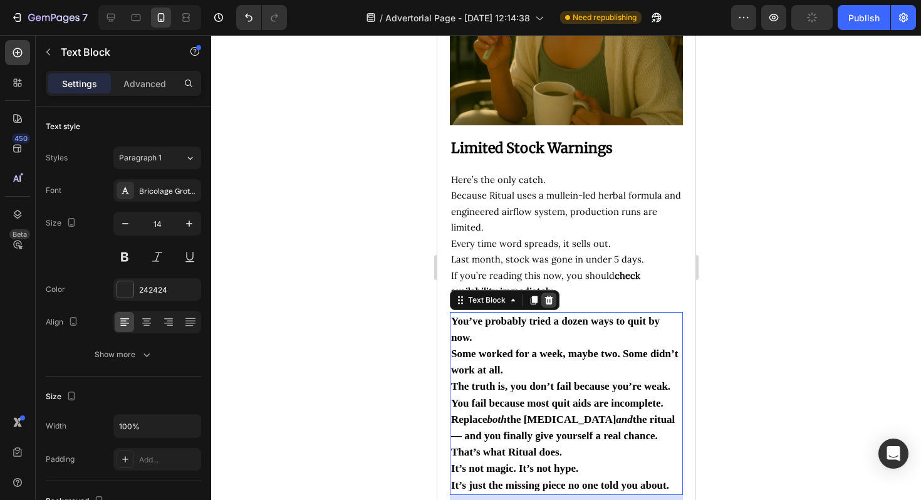
click at [552, 305] on icon at bounding box center [548, 300] width 10 height 10
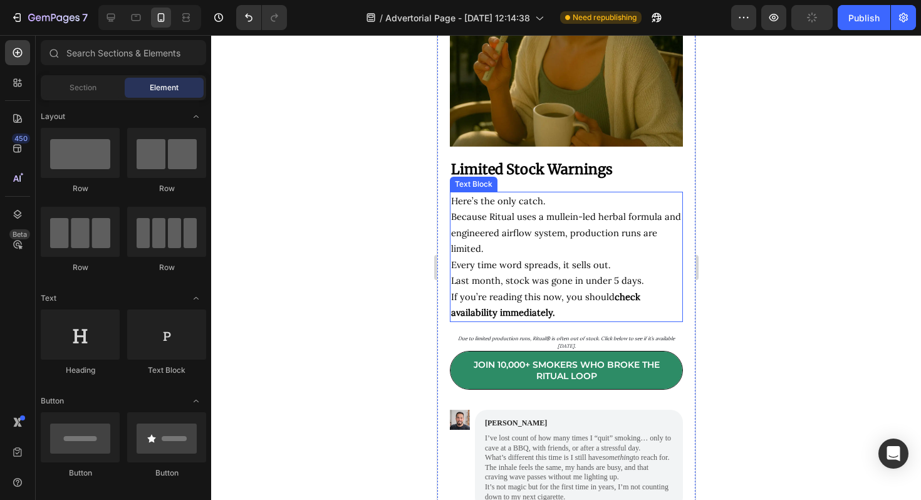
scroll to position [5565, 0]
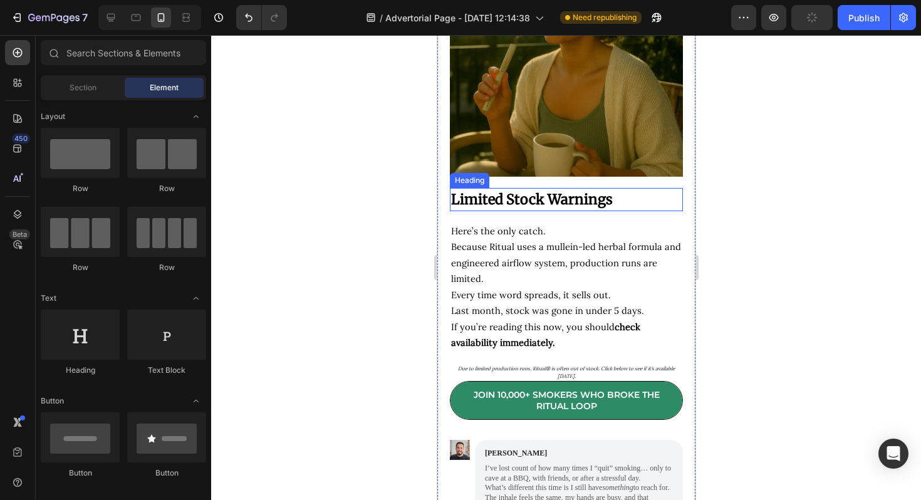
click at [561, 207] on strong "Limited Stock Warnings" at bounding box center [531, 199] width 162 height 18
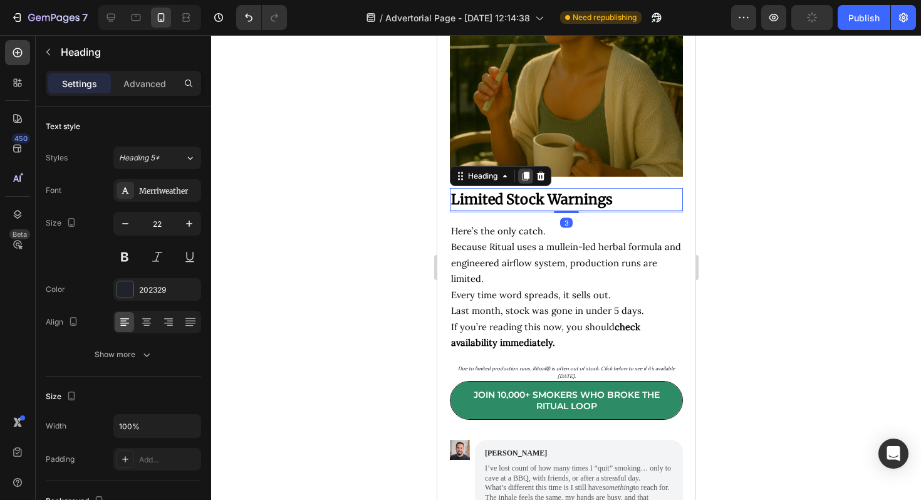
click at [527, 181] on icon at bounding box center [525, 176] width 10 height 10
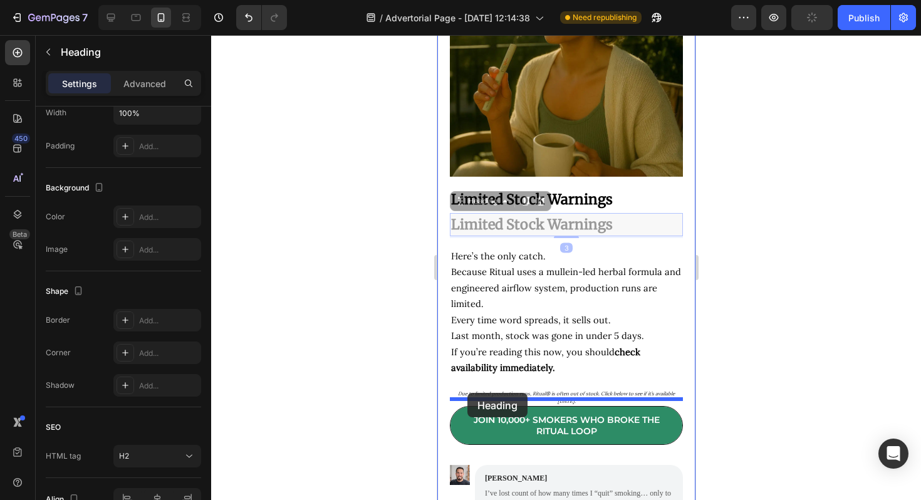
drag, startPoint x: 465, startPoint y: 210, endPoint x: 467, endPoint y: 393, distance: 182.9
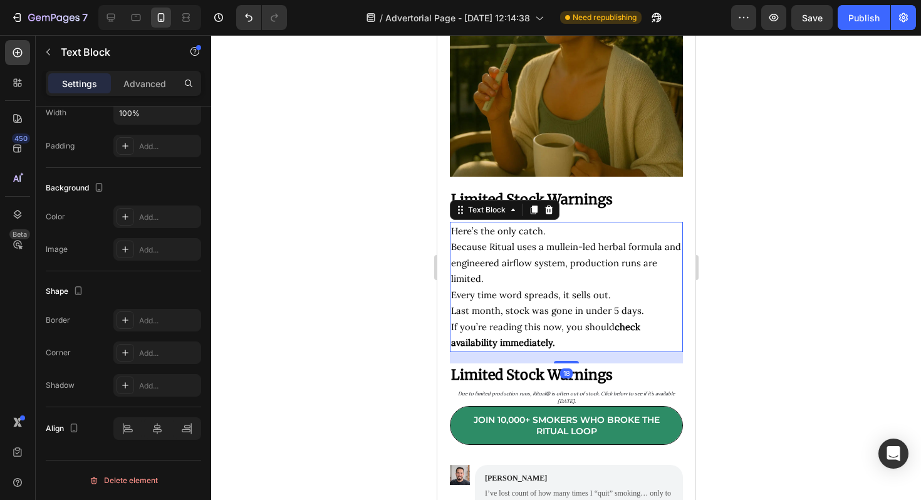
click at [537, 274] on span "Because Ritual uses a mullein-led herbal formula and engineered airflow system,…" at bounding box center [565, 262] width 230 height 44
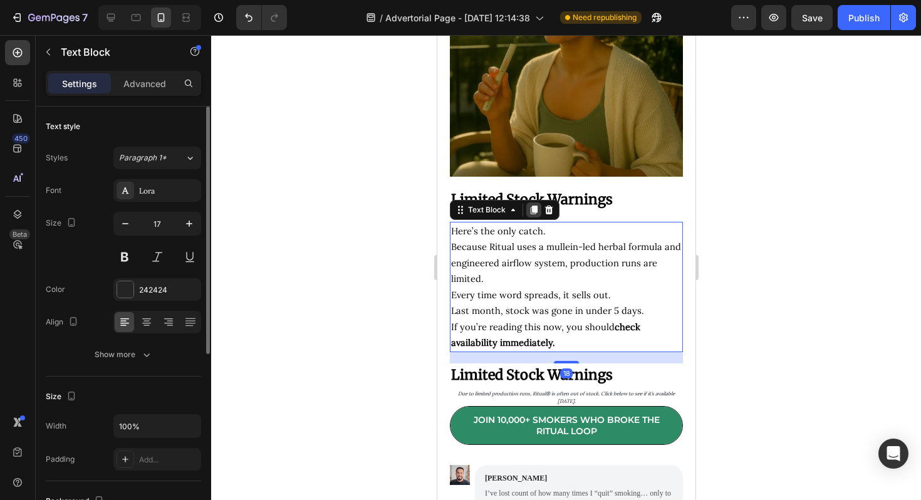
click at [534, 217] on div at bounding box center [532, 209] width 15 height 15
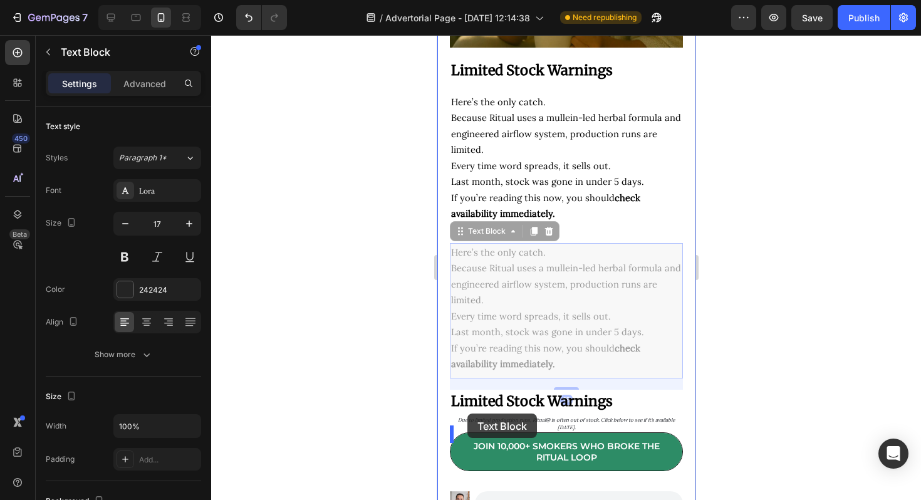
scroll to position [5709, 0]
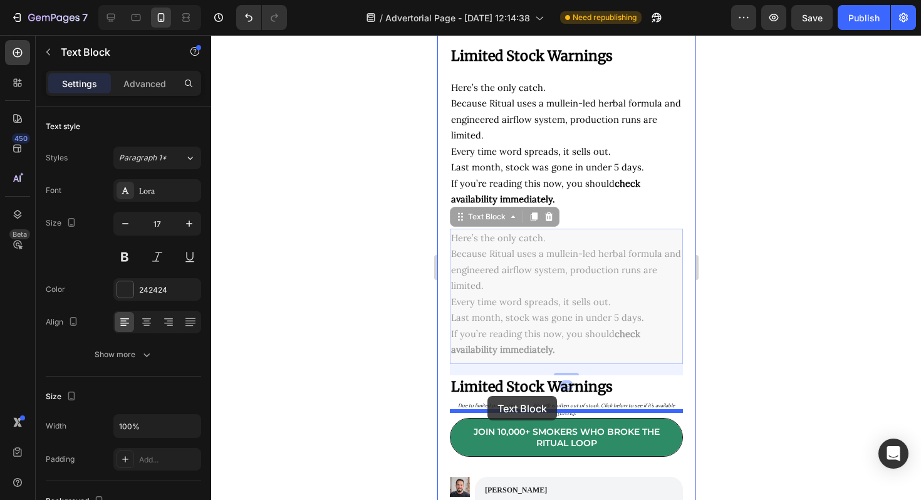
drag, startPoint x: 463, startPoint y: 374, endPoint x: 487, endPoint y: 396, distance: 32.4
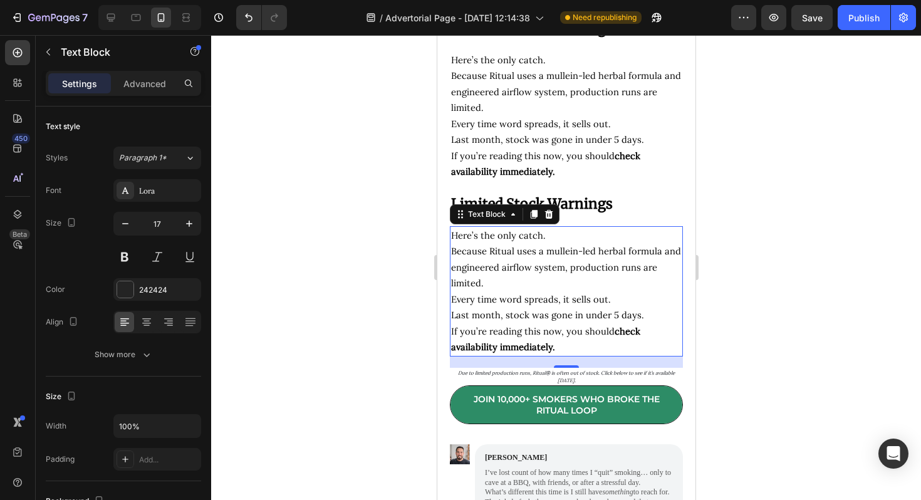
scroll to position [5761, 0]
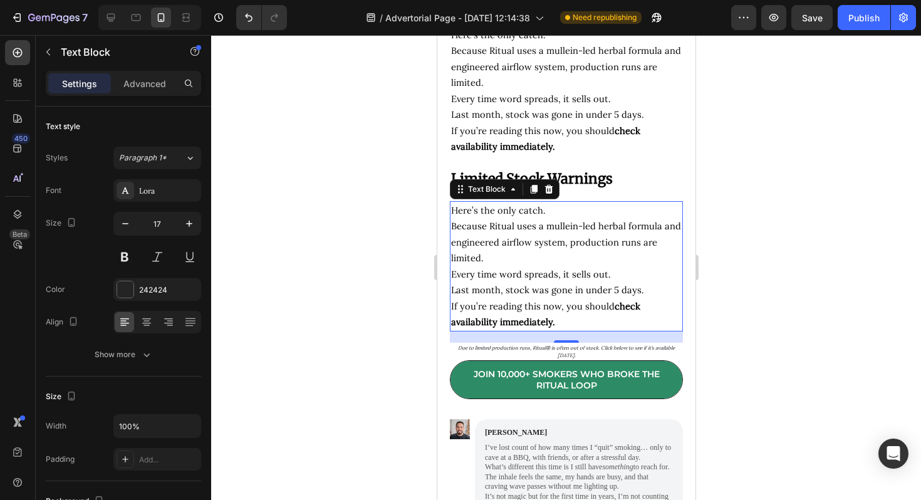
click at [521, 280] on span "Every time word spreads, it sells out." at bounding box center [530, 274] width 160 height 12
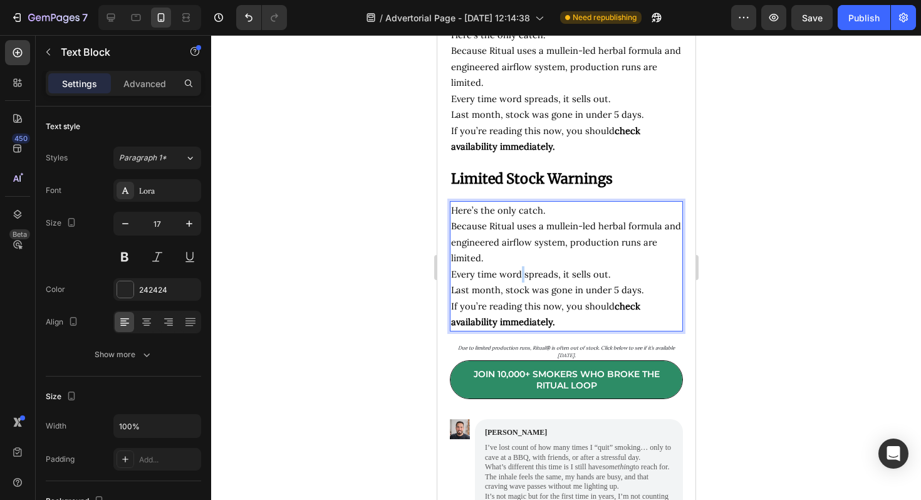
click at [521, 280] on span "Every time word spreads, it sells out." at bounding box center [530, 274] width 160 height 12
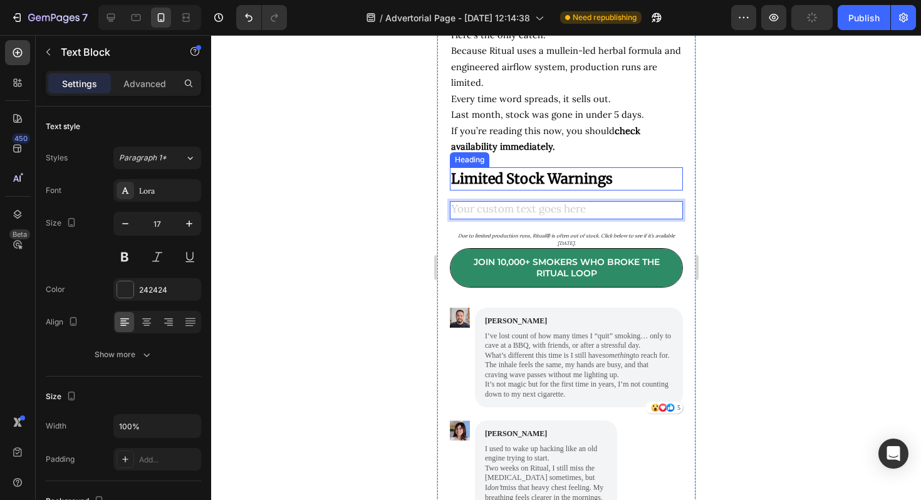
click at [755, 181] on div at bounding box center [566, 267] width 710 height 465
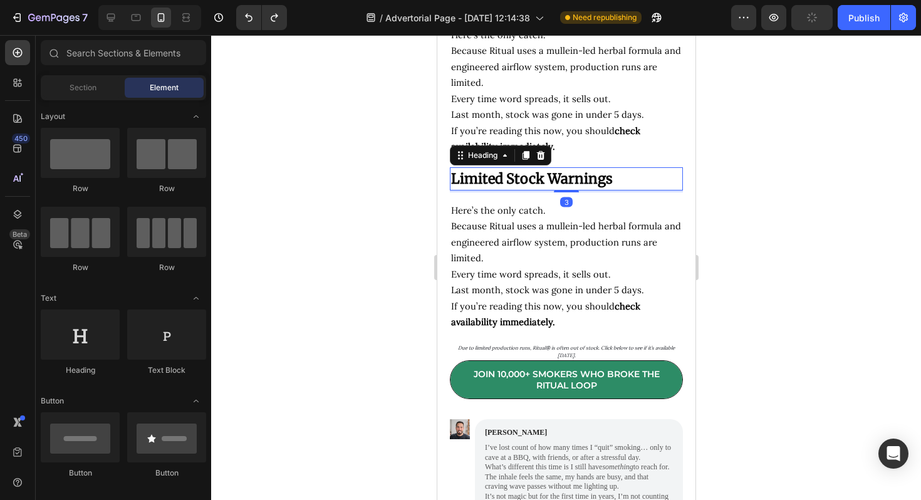
click at [542, 190] on h2 "Limited Stock Warnings" at bounding box center [565, 178] width 233 height 23
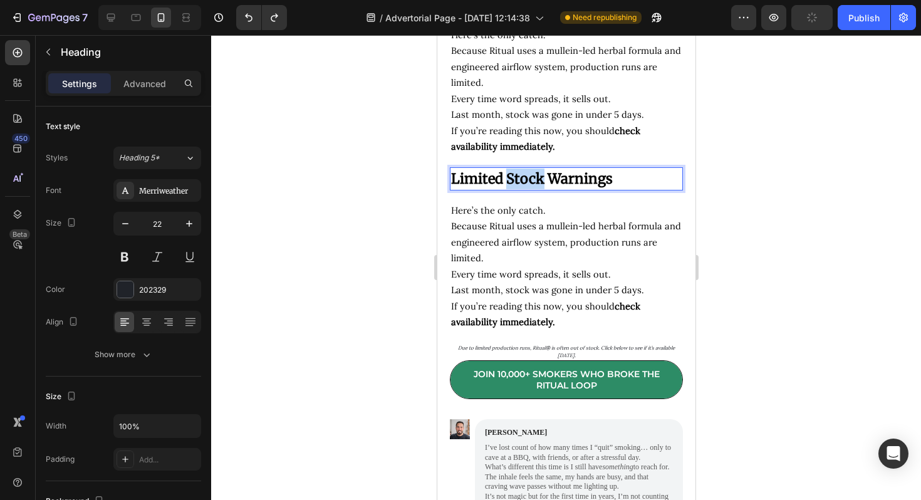
click at [531, 187] on strong "Limited Stock Warnings" at bounding box center [531, 179] width 162 height 18
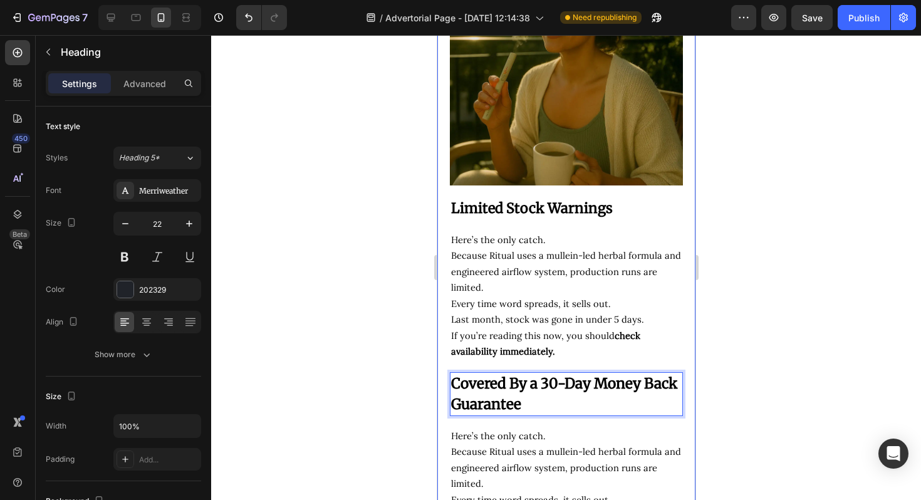
scroll to position [5702, 0]
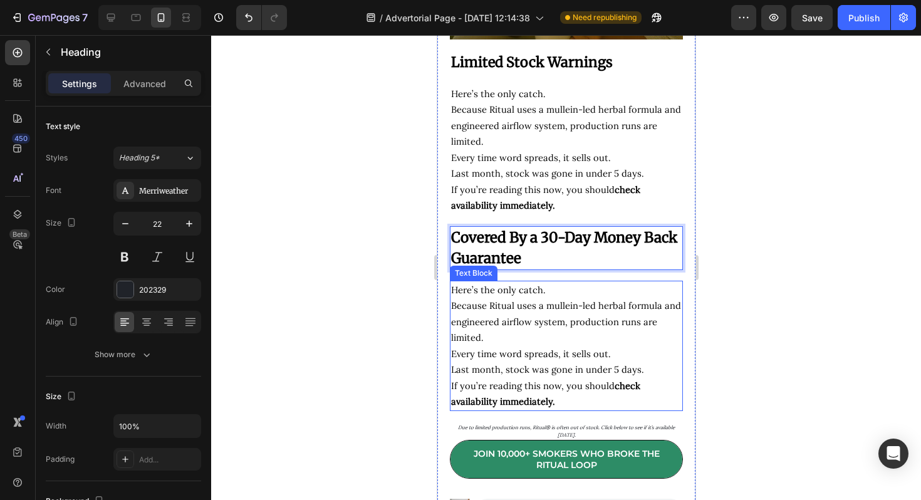
click at [528, 346] on p "Because Ritual uses a mullein-led herbal formula and engineered airflow system,…" at bounding box center [565, 321] width 230 height 48
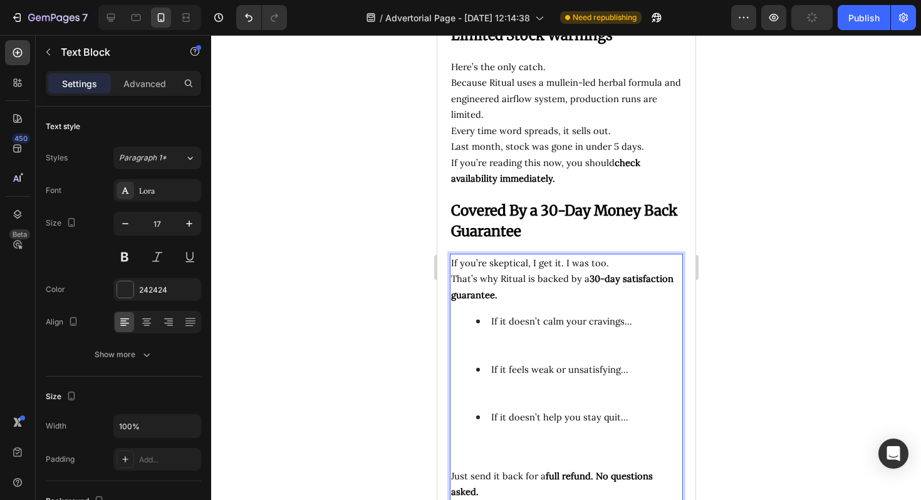
scroll to position [5739, 0]
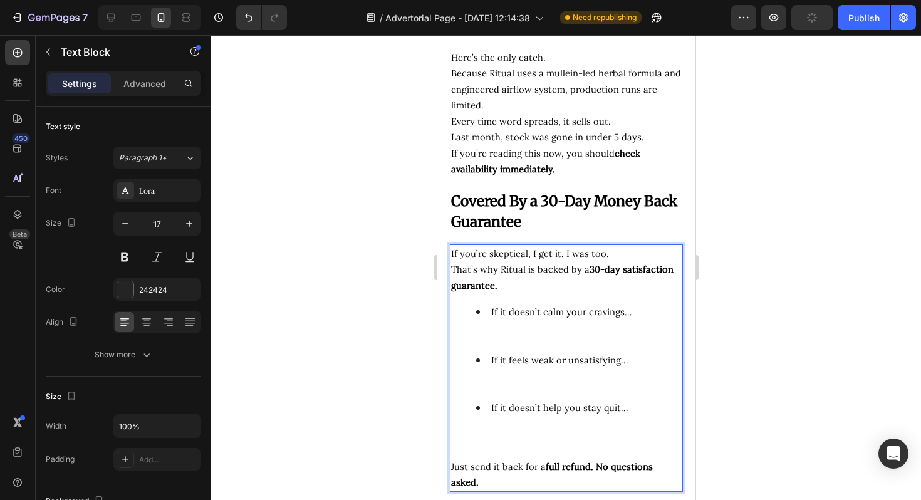
click at [743, 308] on div at bounding box center [566, 267] width 710 height 465
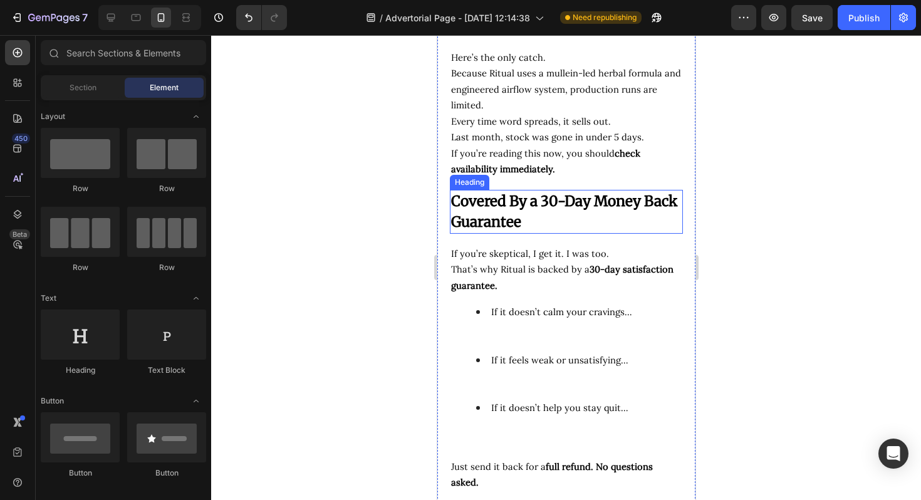
click at [529, 201] on p "⁠⁠⁠⁠⁠⁠⁠ Covered By a 30-Day Money Back Guarantee" at bounding box center [565, 211] width 230 height 41
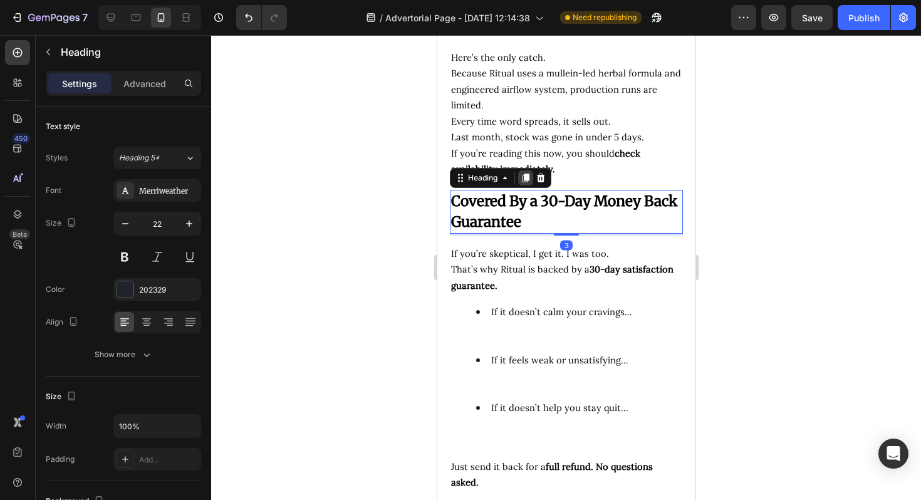
click at [522, 183] on icon at bounding box center [525, 178] width 10 height 10
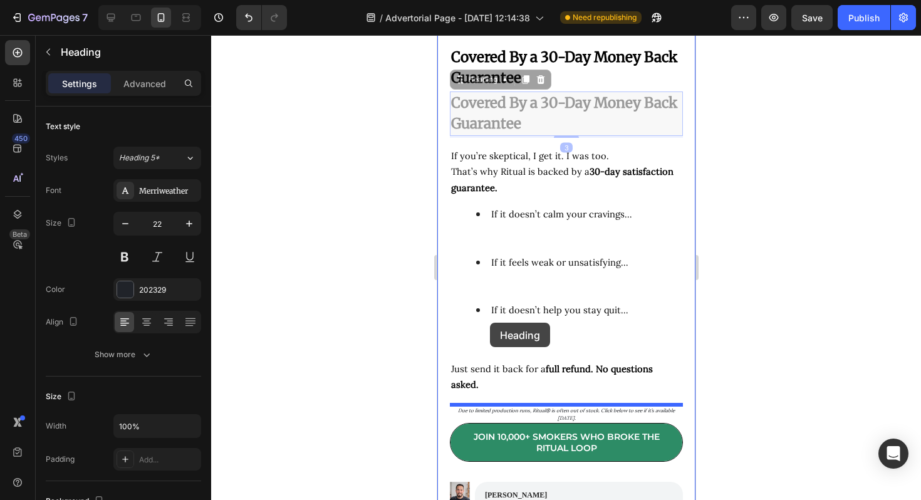
scroll to position [5920, 0]
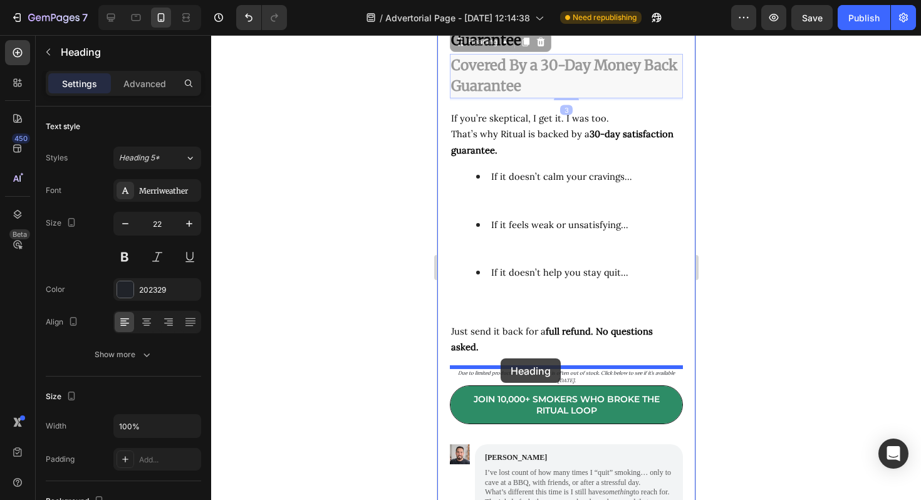
drag, startPoint x: 464, startPoint y: 234, endPoint x: 500, endPoint y: 358, distance: 129.6
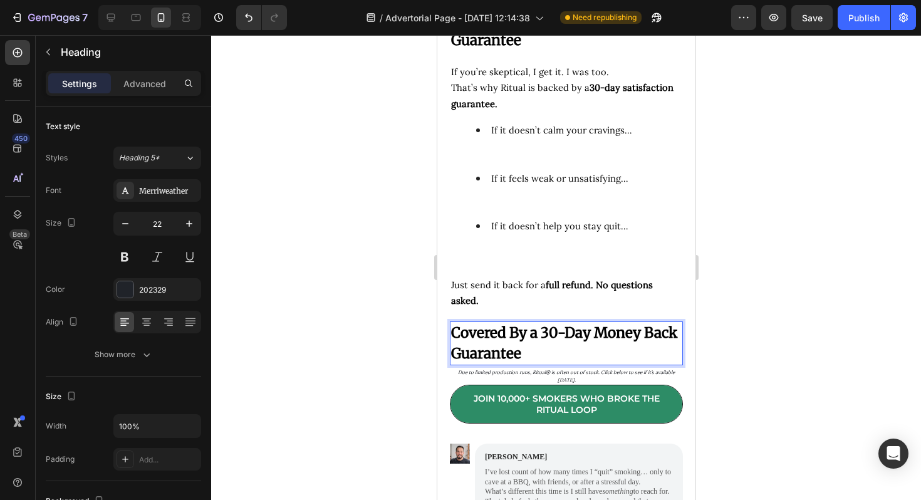
click at [549, 343] on h2 "Covered By a 30-Day Money Back Guarantee" at bounding box center [565, 343] width 233 height 44
click at [549, 343] on p "Covered By a 30-Day Money Back Guarantee" at bounding box center [565, 343] width 230 height 41
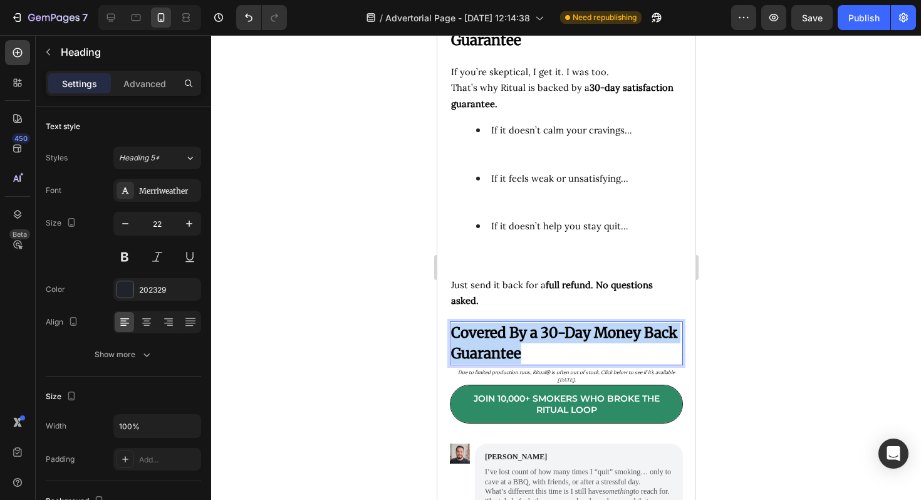
click at [549, 343] on p "Covered By a 30-Day Money Back Guarantee" at bounding box center [565, 343] width 230 height 41
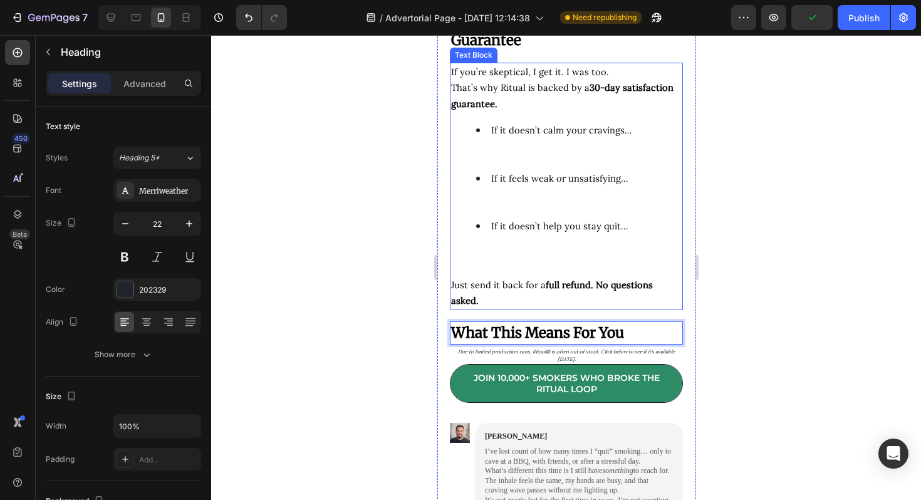
click at [573, 136] on span "If it doesn’t calm your cravings…" at bounding box center [560, 130] width 141 height 12
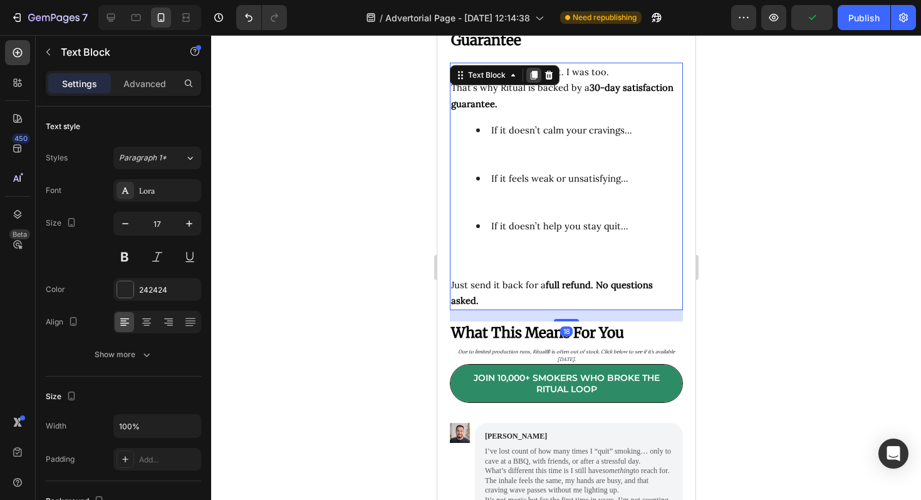
click at [534, 80] on icon at bounding box center [533, 75] width 7 height 9
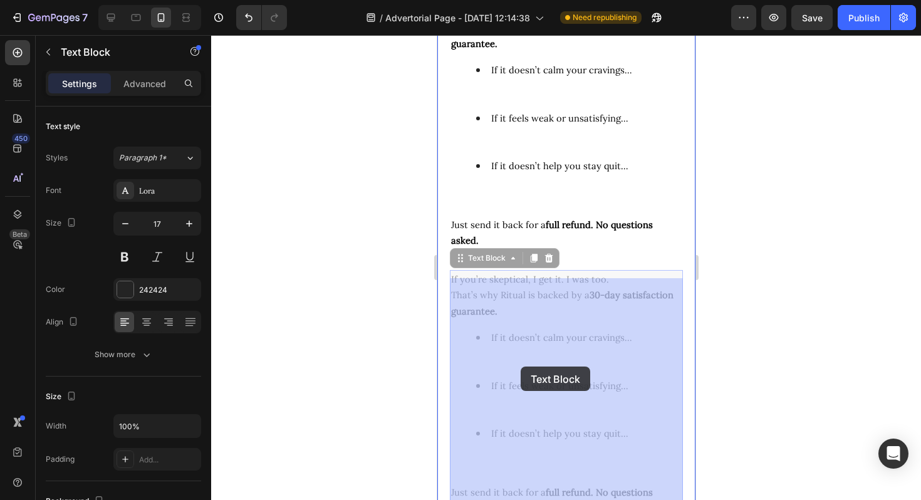
scroll to position [6096, 0]
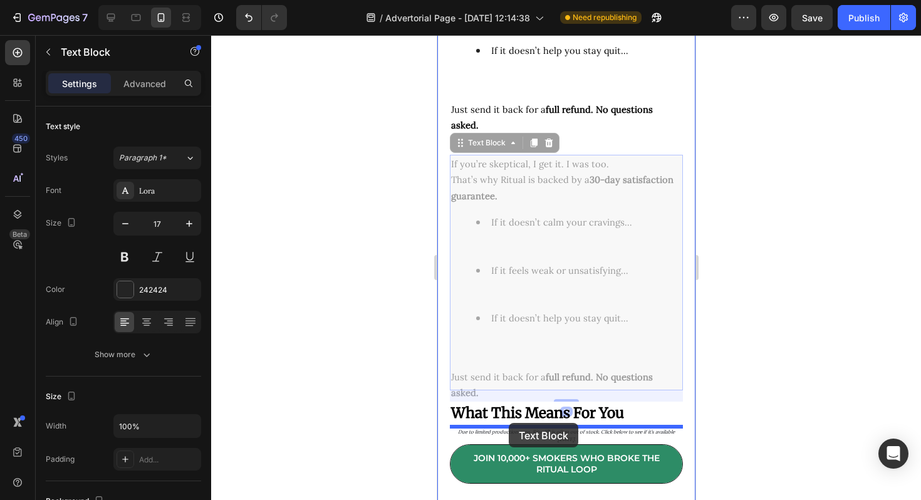
drag, startPoint x: 458, startPoint y: 311, endPoint x: 507, endPoint y: 423, distance: 122.0
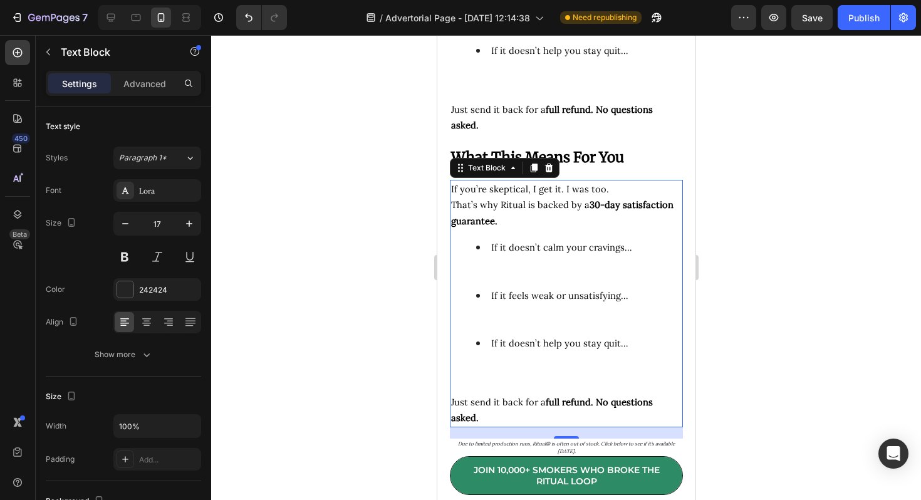
click at [548, 301] on span "If it feels weak or unsatisfying…" at bounding box center [558, 295] width 137 height 12
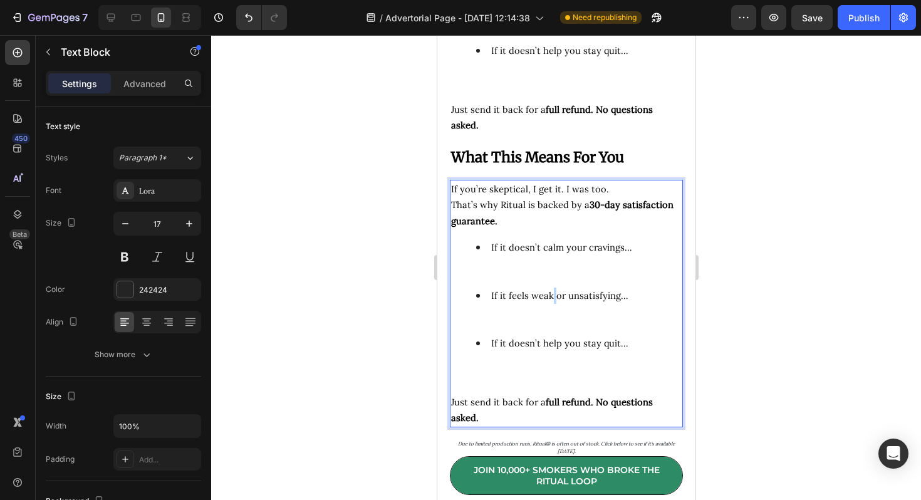
click at [548, 301] on span "If it feels weak or unsatisfying…" at bounding box center [558, 295] width 137 height 12
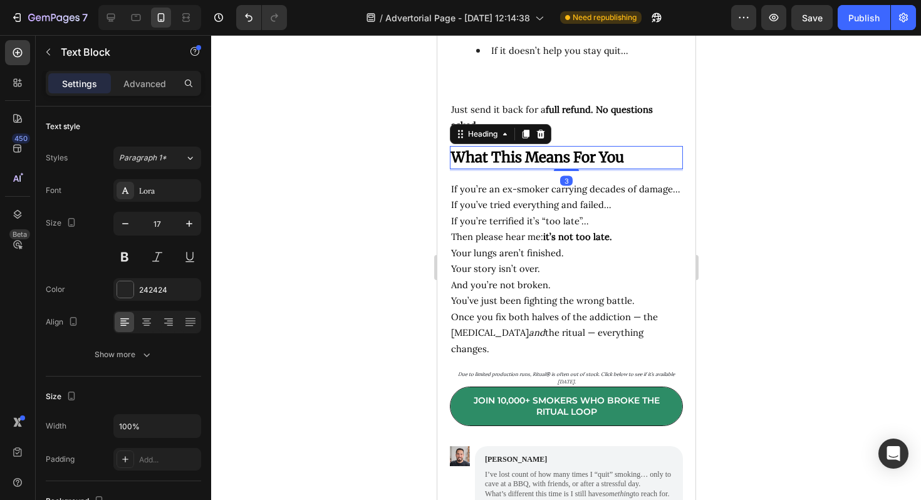
click at [539, 156] on strong "What This Means For You" at bounding box center [536, 157] width 173 height 18
click at [523, 135] on icon at bounding box center [525, 134] width 10 height 10
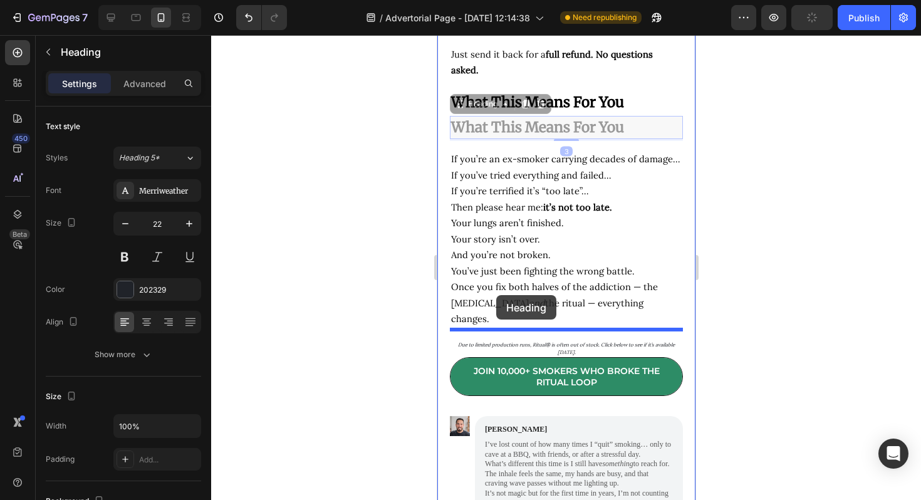
scroll to position [6202, 0]
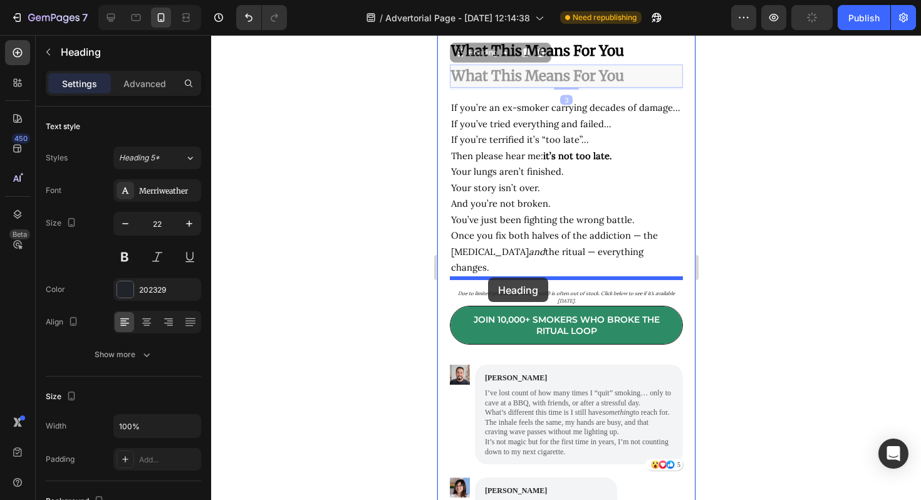
drag, startPoint x: 461, startPoint y: 160, endPoint x: 487, endPoint y: 277, distance: 120.6
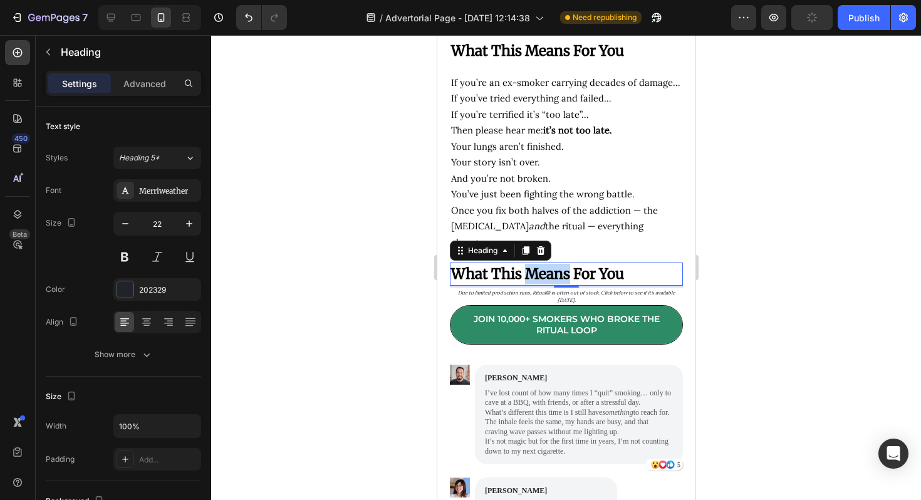
click at [530, 265] on strong "What This Means For You" at bounding box center [536, 274] width 173 height 18
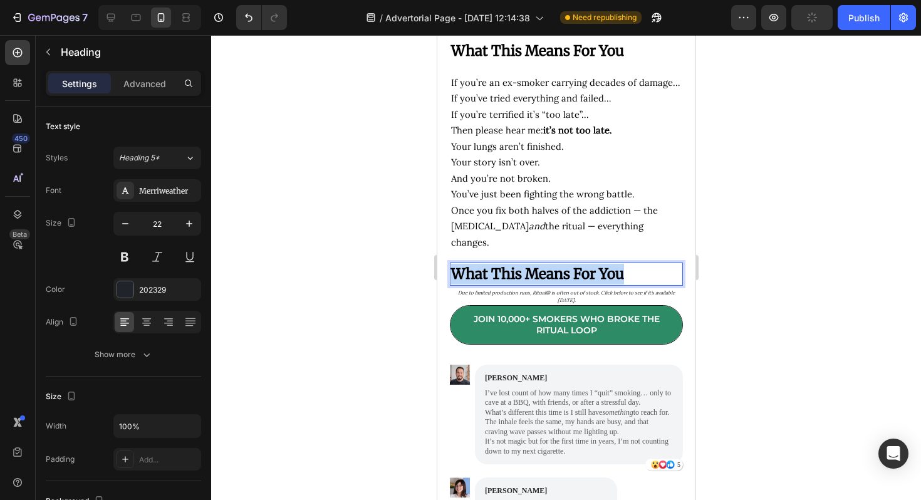
click at [530, 265] on strong "What This Means For You" at bounding box center [536, 274] width 173 height 18
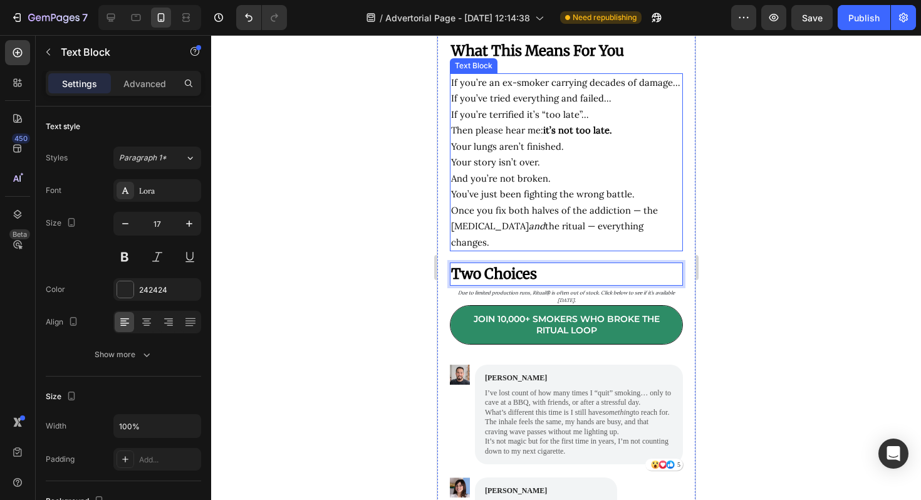
click at [540, 119] on span "If you’re terrified it’s “too late”…" at bounding box center [519, 114] width 138 height 12
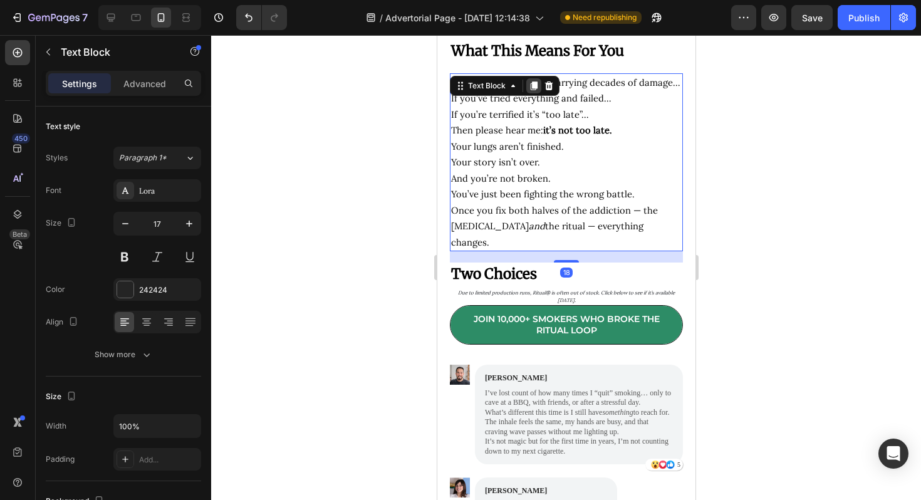
click at [529, 88] on icon at bounding box center [533, 86] width 10 height 10
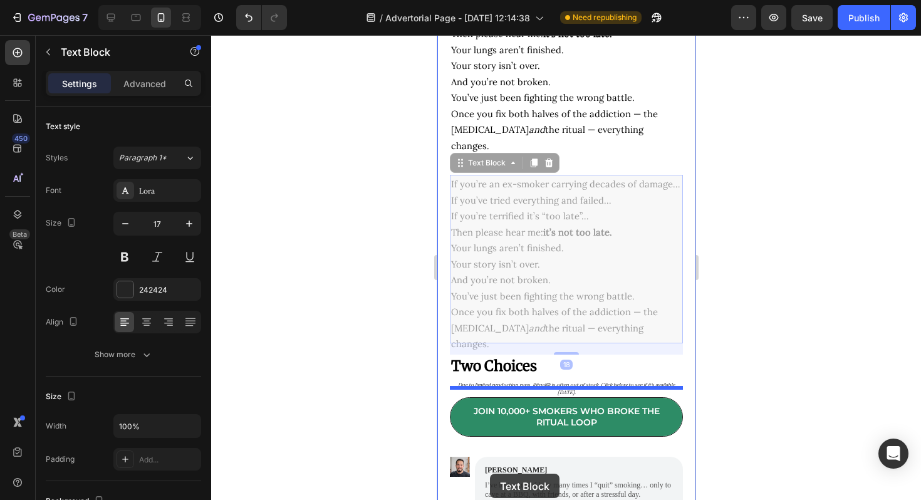
scroll to position [6305, 0]
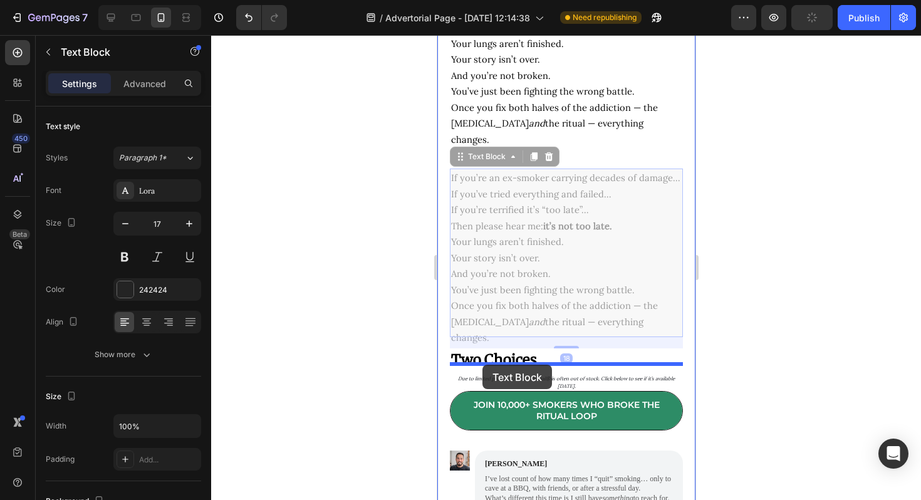
drag, startPoint x: 460, startPoint y: 246, endPoint x: 482, endPoint y: 364, distance: 120.3
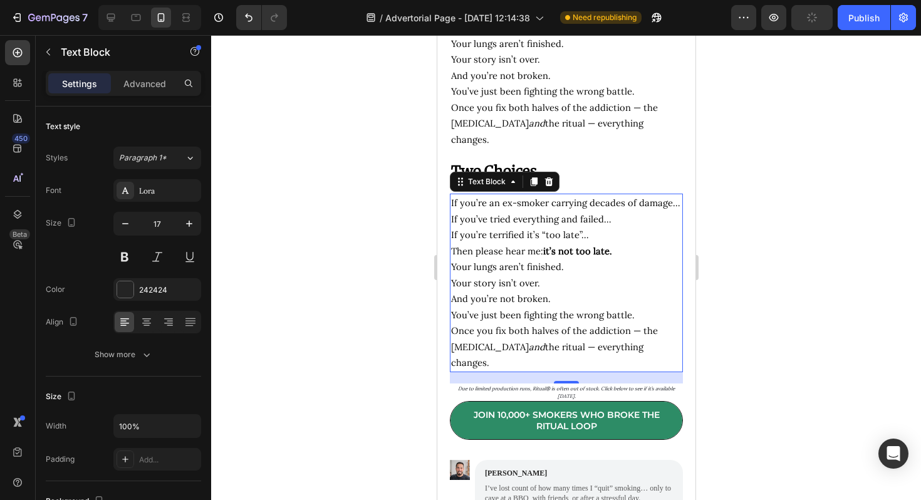
click at [530, 301] on p "Your lungs aren’t finished. Your story isn’t over. And you’re not broken." at bounding box center [565, 283] width 230 height 48
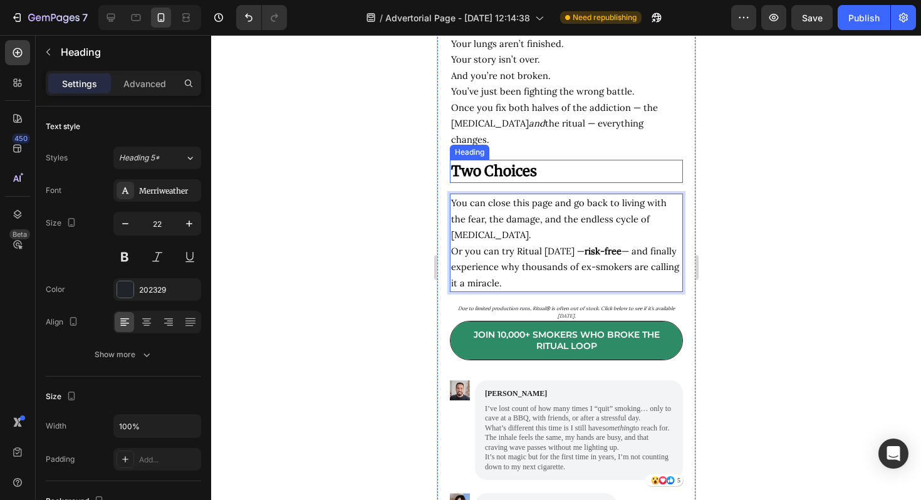
click at [490, 167] on strong "Two Choices" at bounding box center [493, 171] width 86 height 18
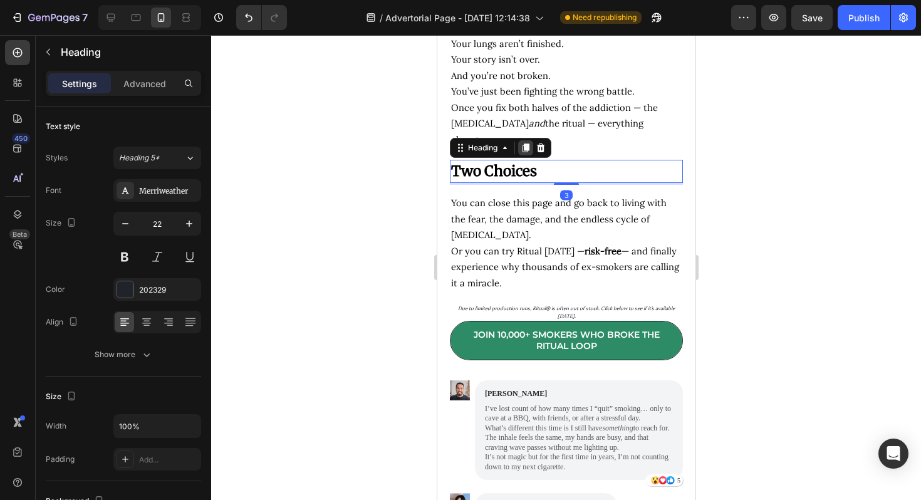
click at [524, 143] on icon at bounding box center [525, 147] width 7 height 9
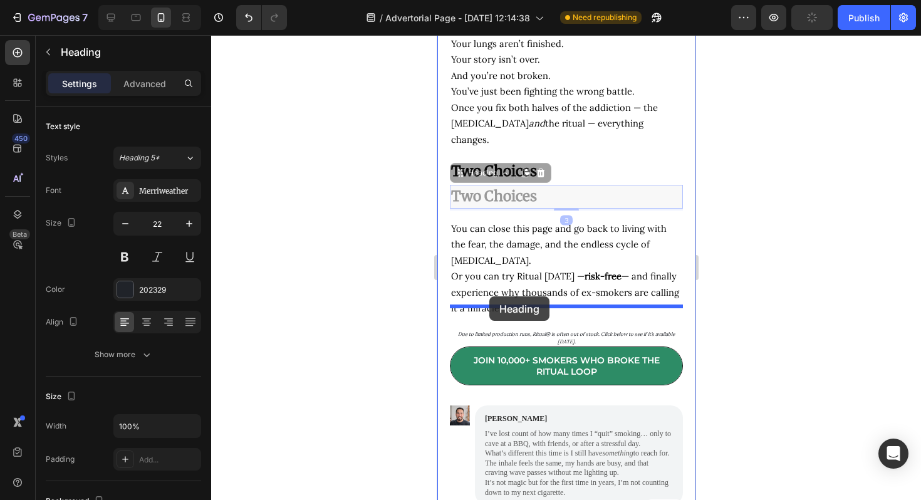
drag, startPoint x: 458, startPoint y: 168, endPoint x: 488, endPoint y: 296, distance: 132.0
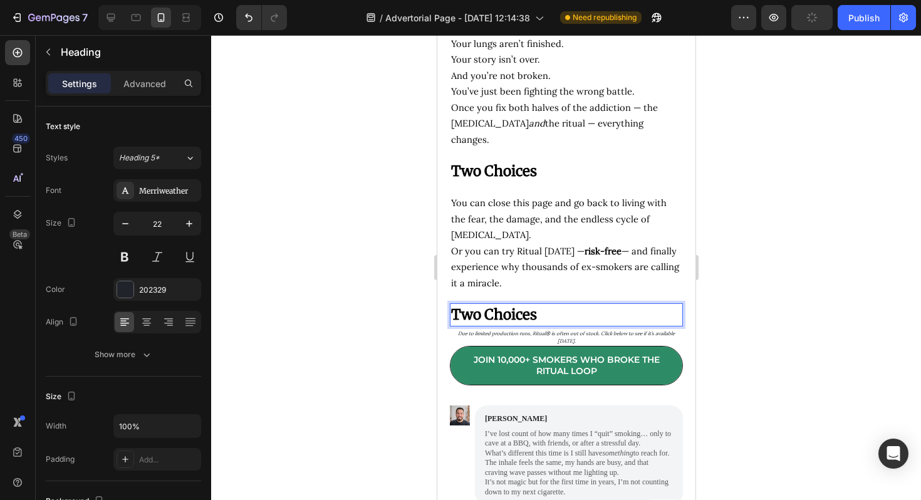
click at [520, 306] on strong "Two Choices" at bounding box center [493, 315] width 86 height 18
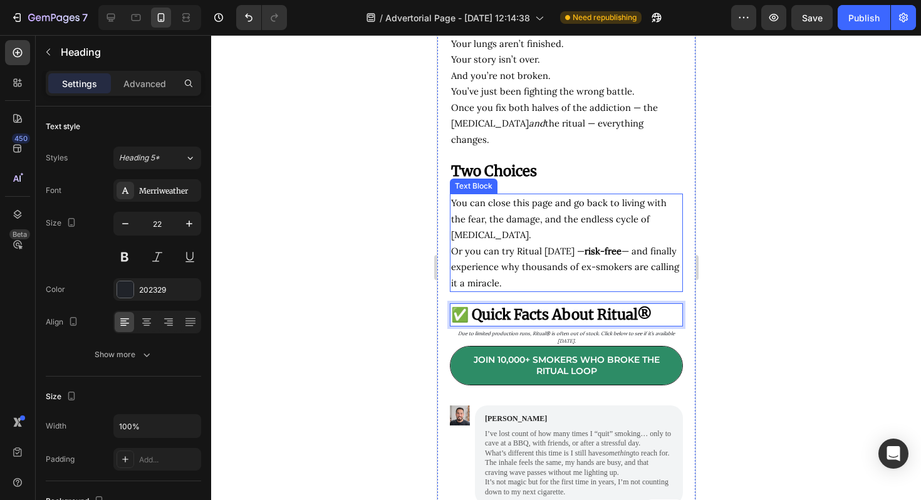
click at [528, 245] on span "Or you can try Ritual [DATE] — risk-free — and finally experience why thousands…" at bounding box center [564, 267] width 228 height 44
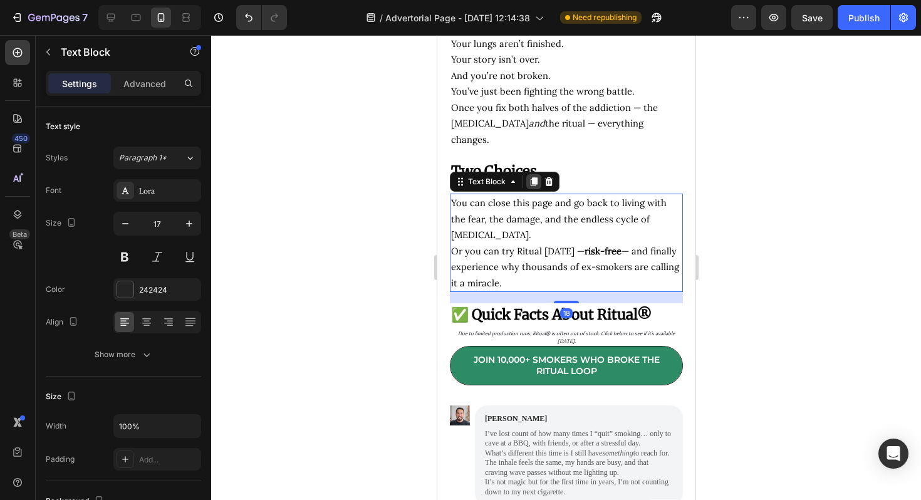
click at [533, 177] on icon at bounding box center [533, 182] width 10 height 10
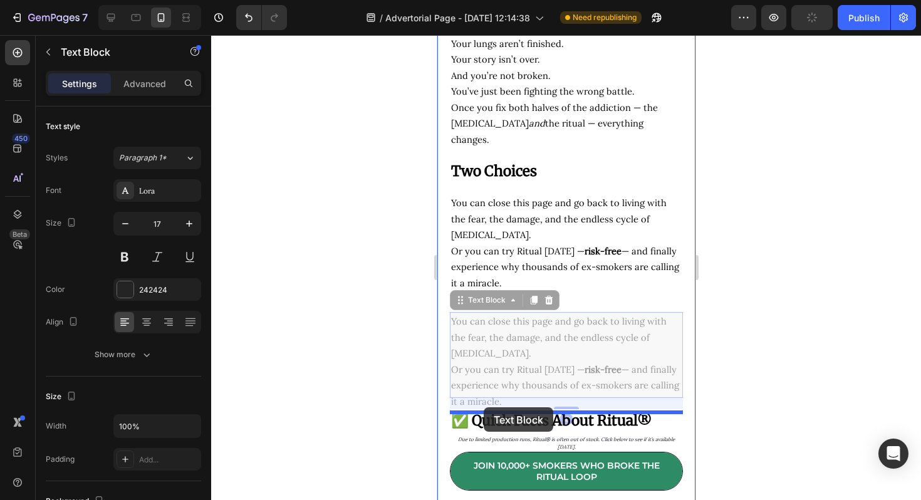
drag, startPoint x: 461, startPoint y: 275, endPoint x: 483, endPoint y: 407, distance: 133.9
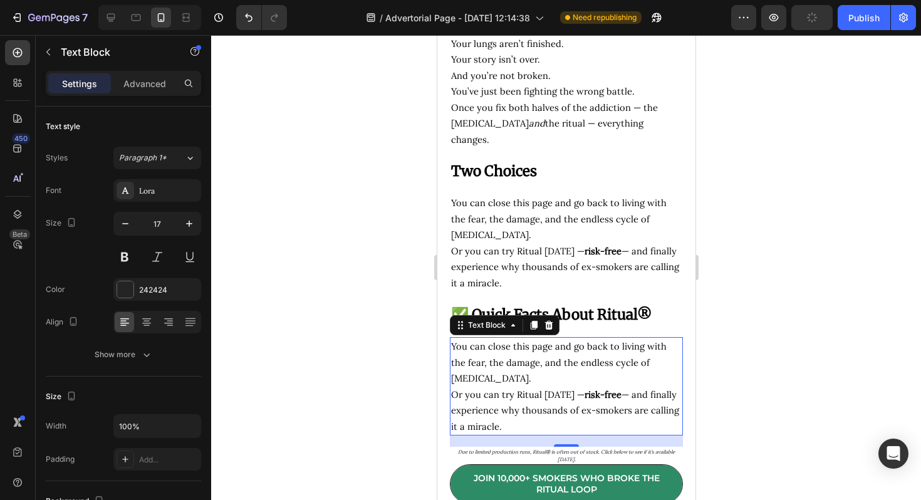
click at [525, 386] on p "Or you can try Ritual [DATE] — risk-free — and finally experience why thousands…" at bounding box center [565, 410] width 230 height 48
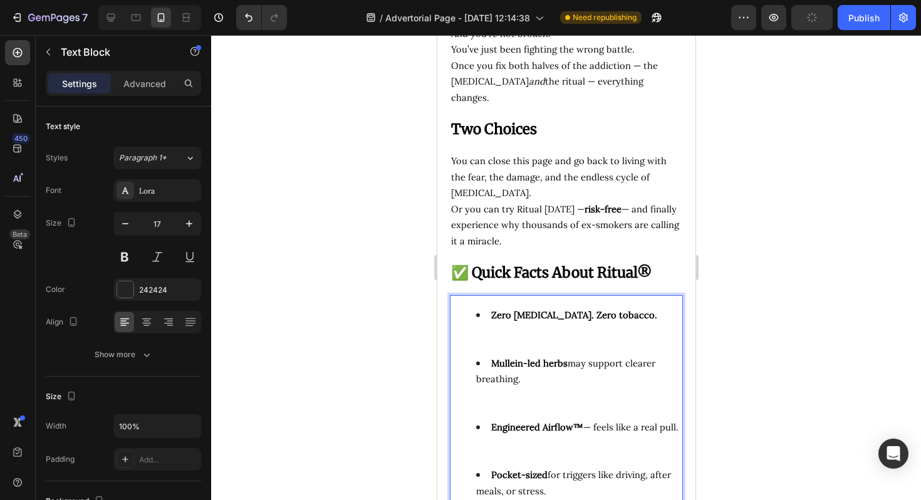
scroll to position [6463, 0]
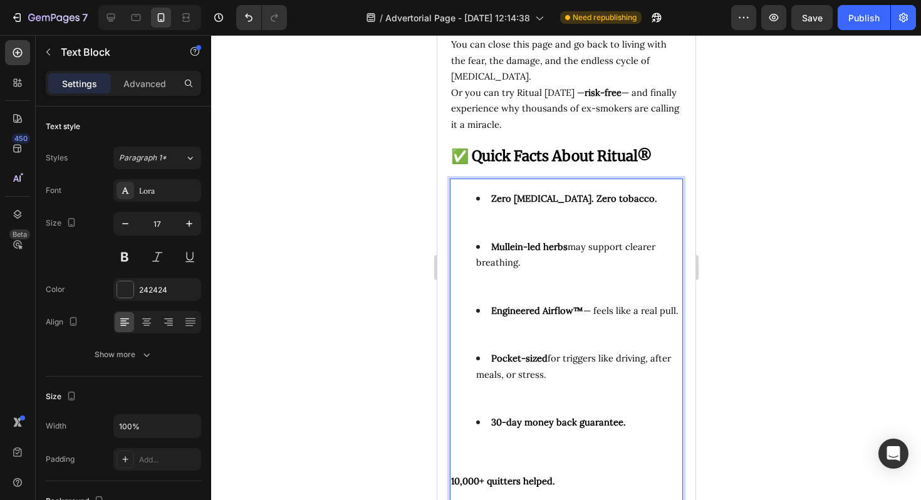
click at [528, 193] on li "Zero [MEDICAL_DATA]. Zero tobacco." at bounding box center [577, 214] width 205 height 48
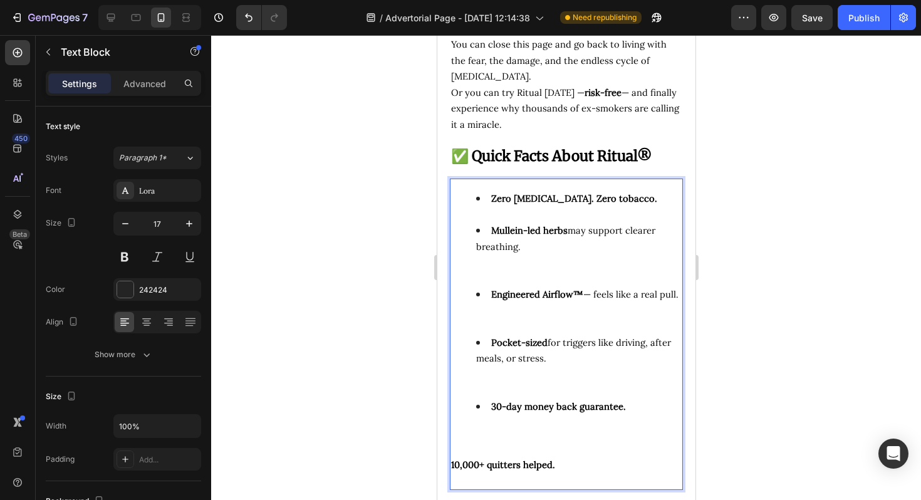
click at [495, 258] on li "Mullein-led herbs may support clearer breathing." at bounding box center [577, 254] width 205 height 64
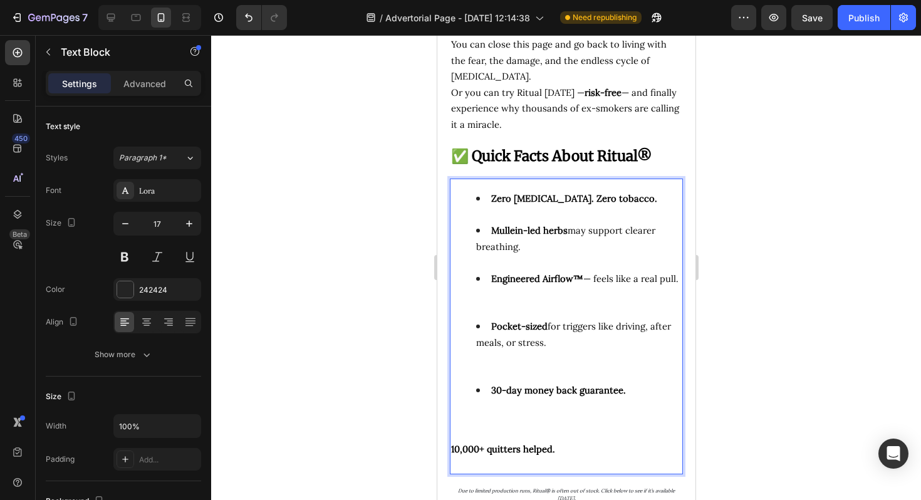
click at [497, 318] on li "Pocket-sized for triggers like driving, after meals, or stress." at bounding box center [577, 350] width 205 height 64
click at [497, 283] on li "Engineered Airflow™ — feels like a real pull." at bounding box center [577, 295] width 205 height 48
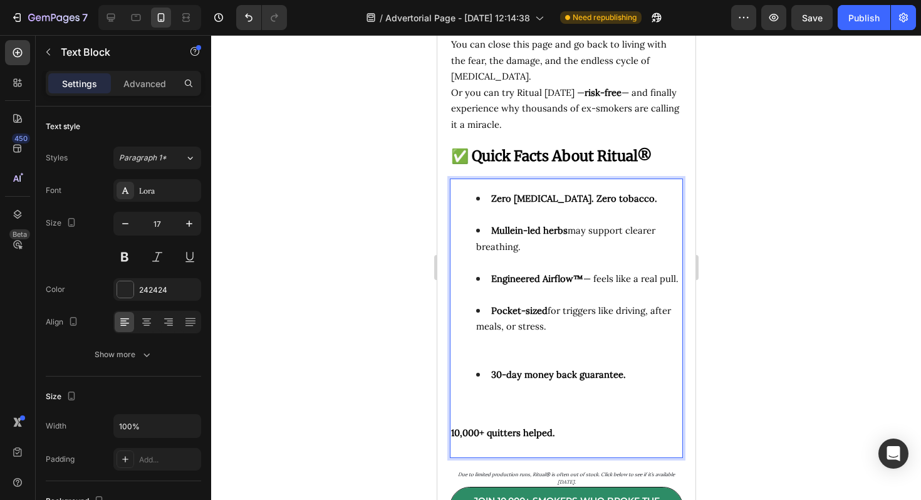
click at [483, 334] on li "Pocket-sized for triggers like driving, after meals, or stress." at bounding box center [577, 334] width 205 height 64
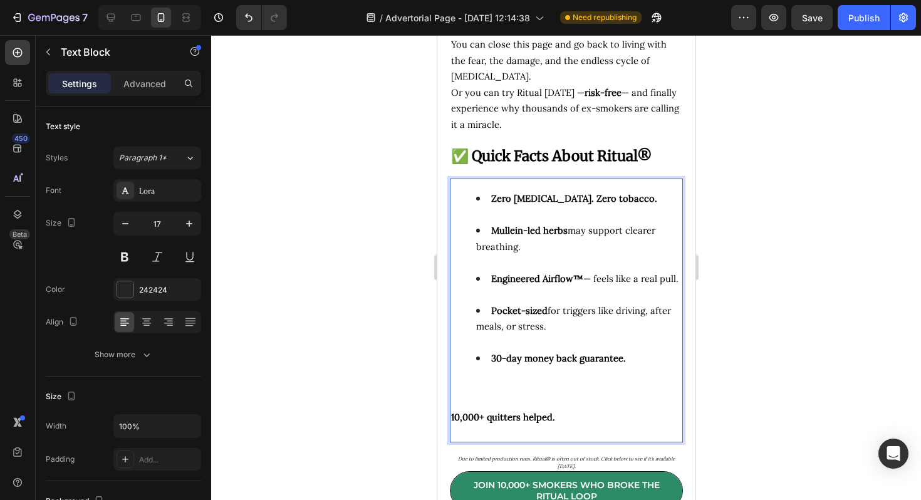
click at [490, 367] on li "30-day money back guarantee." at bounding box center [577, 374] width 205 height 48
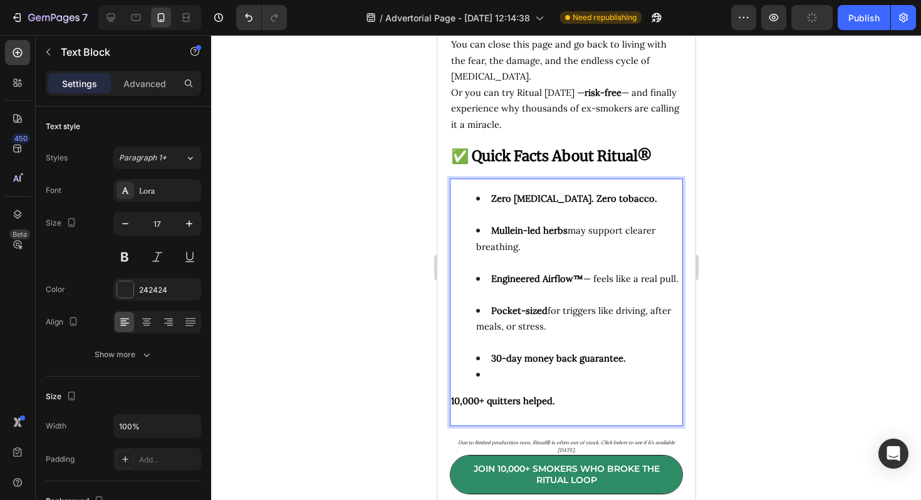
click at [459, 395] on strong "10,000+ quitters helped." at bounding box center [502, 401] width 104 height 12
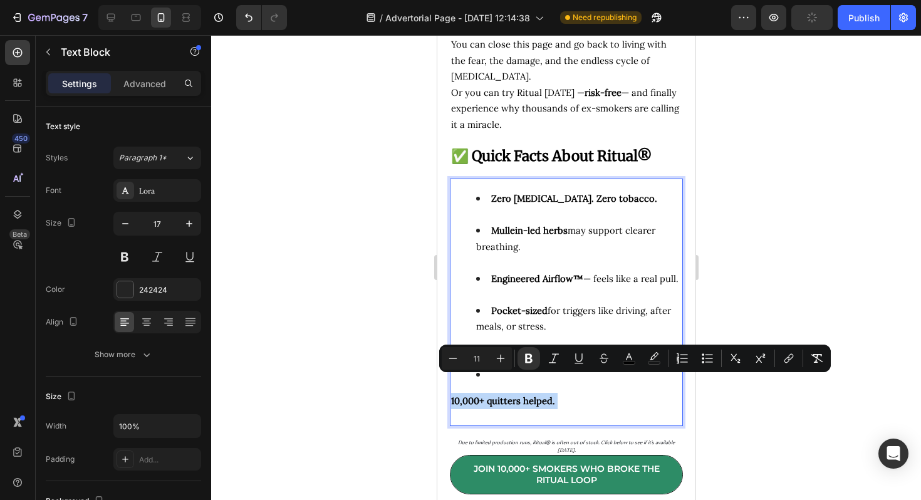
copy strong "10,000+ quitters helped."
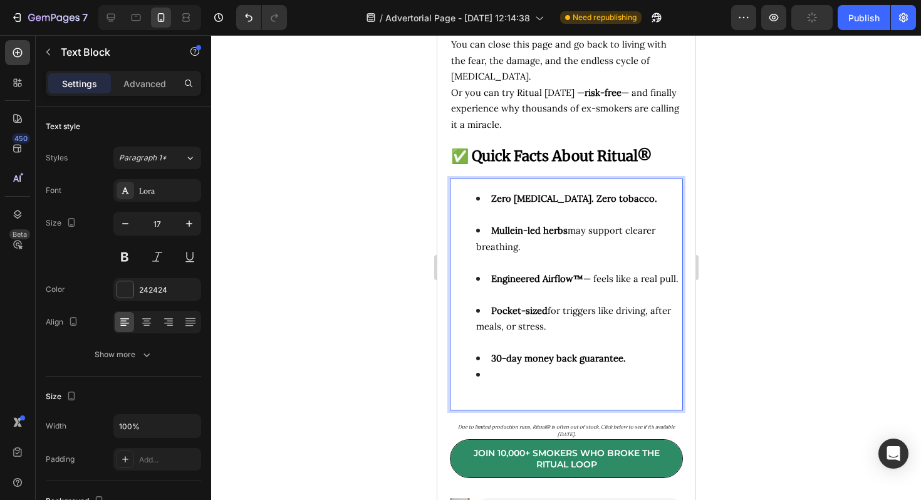
click at [521, 366] on li "Rich Text Editor. Editing area: main" at bounding box center [577, 374] width 205 height 16
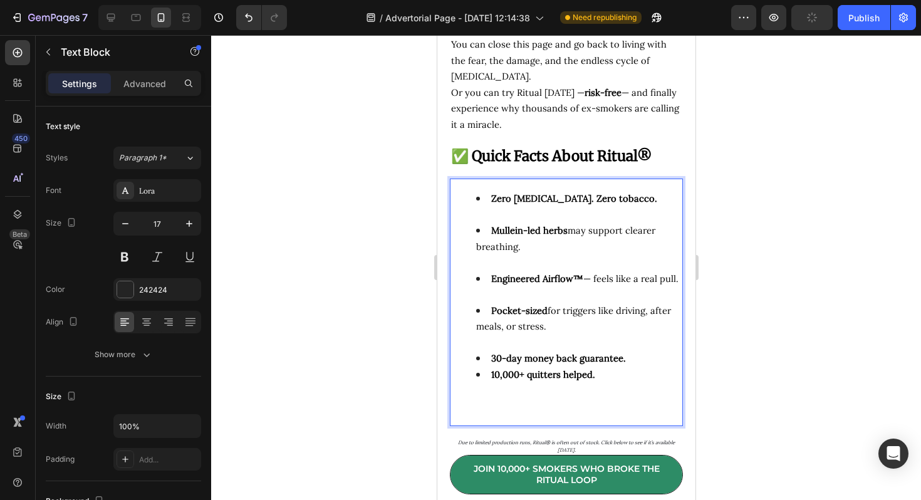
click at [631, 350] on li "30-day money back guarantee." at bounding box center [577, 358] width 205 height 16
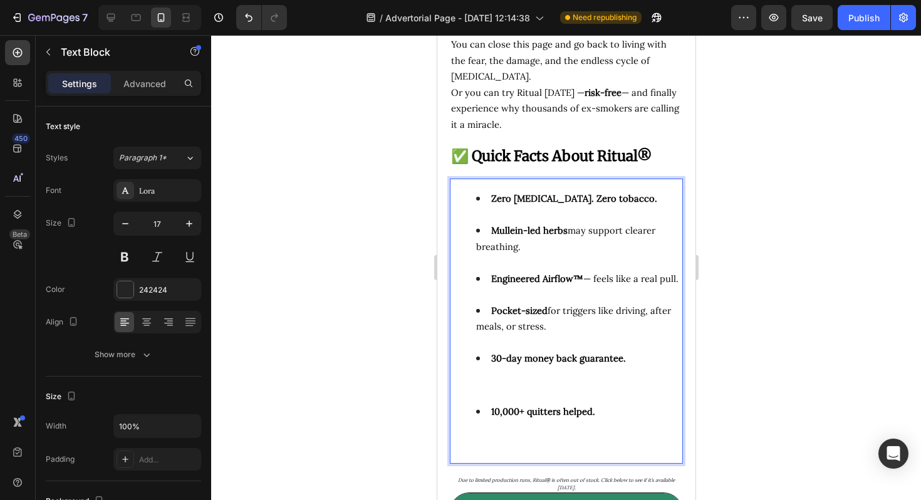
click at [590, 427] on div "Zero [MEDICAL_DATA]. Zero tobacco. Mullein-led herbs may support clearer breath…" at bounding box center [565, 320] width 233 height 285
click at [559, 318] on li "Pocket-sized for triggers like driving, after meals, or stress." at bounding box center [577, 326] width 205 height 48
click at [536, 376] on div "Zero [MEDICAL_DATA]. Zero tobacco. Mullein-led herbs may support clearer breath…" at bounding box center [565, 320] width 233 height 285
click at [506, 403] on li "10,000+ quitters helped." at bounding box center [577, 419] width 205 height 32
click at [489, 377] on p "Rich Text Editor. Editing area: main" at bounding box center [565, 385] width 230 height 16
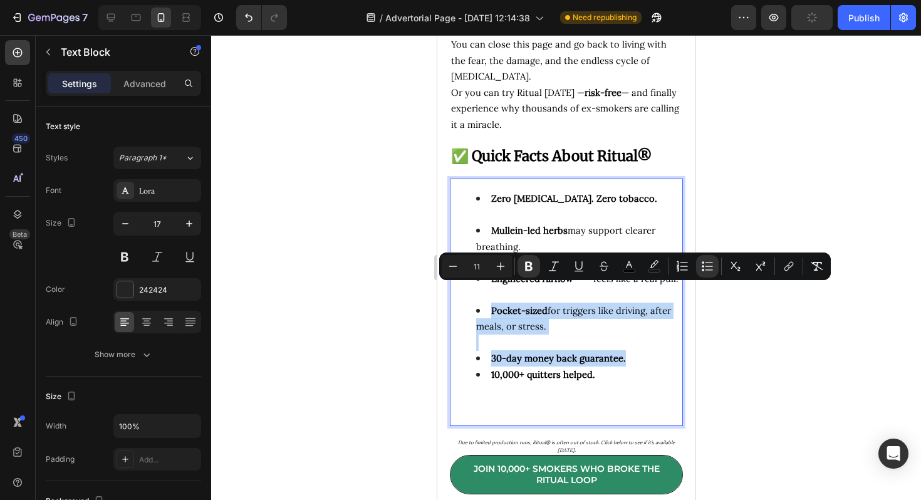
drag, startPoint x: 624, startPoint y: 339, endPoint x: 467, endPoint y: 290, distance: 164.6
click at [467, 290] on ul "Zero [MEDICAL_DATA]. Zero tobacco. Mullein-led herbs may support clearer breath…" at bounding box center [565, 294] width 230 height 208
copy ul "Pocket-sized for triggers like driving, after meals, or stress. 30-day money ba…"
click at [654, 350] on li "30-day money back guarantee." at bounding box center [577, 358] width 205 height 16
click at [624, 350] on li "30-day money back guarantee." at bounding box center [577, 358] width 205 height 16
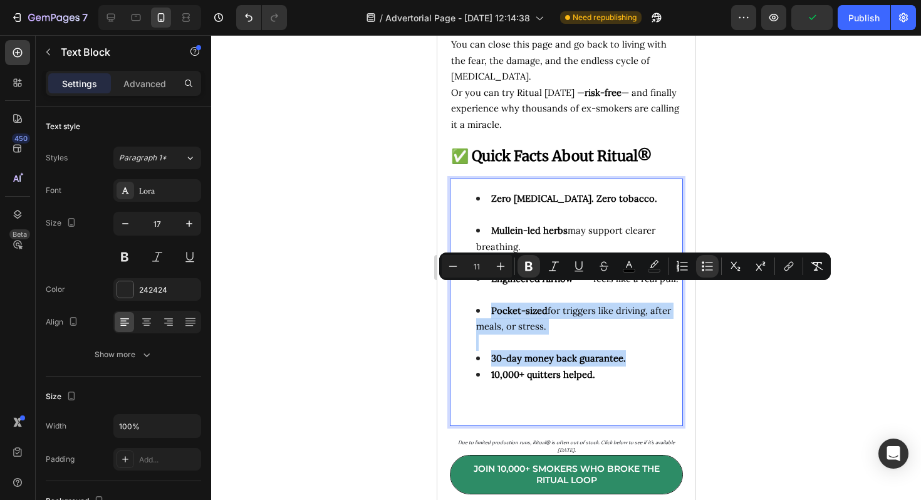
click at [616, 352] on strong "30-day money back guarantee." at bounding box center [557, 358] width 135 height 12
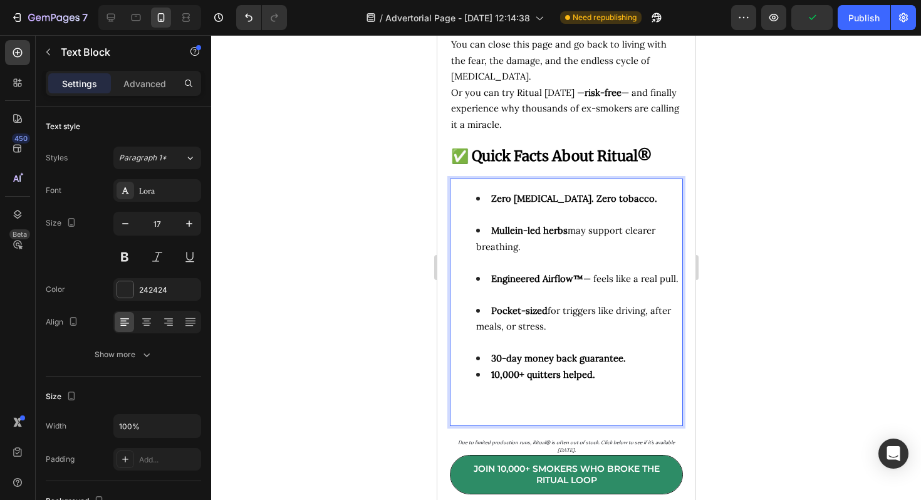
click at [621, 350] on li "30-day money back guarantee." at bounding box center [577, 358] width 205 height 16
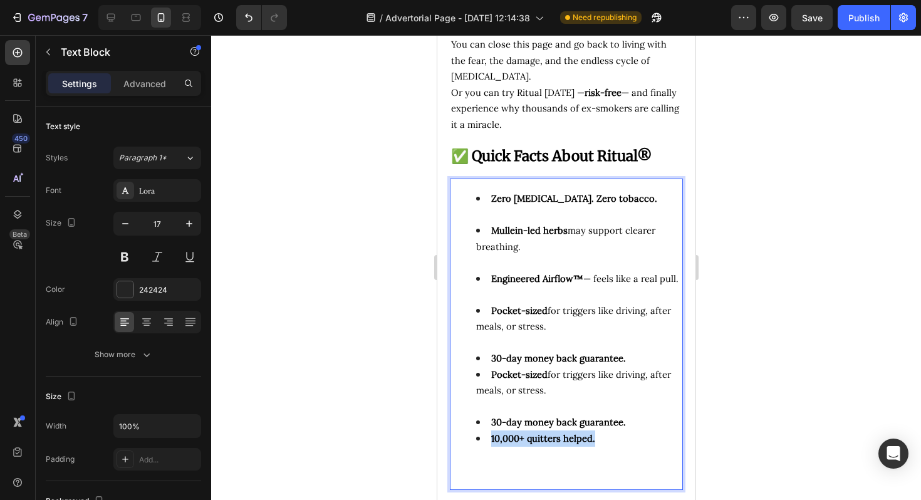
drag, startPoint x: 604, startPoint y: 424, endPoint x: 479, endPoint y: 425, distance: 125.3
click at [479, 430] on li "10,000+ quitters helped." at bounding box center [577, 446] width 205 height 32
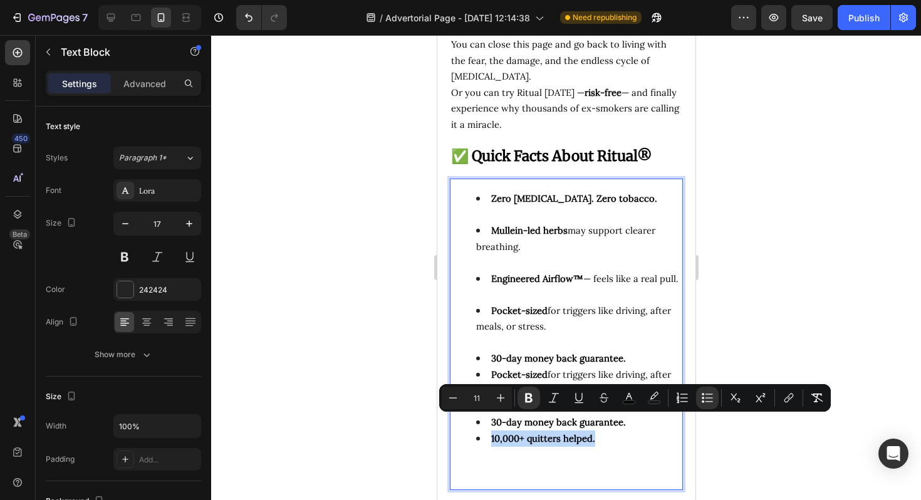
copy strong "10,000+ quitters helped."
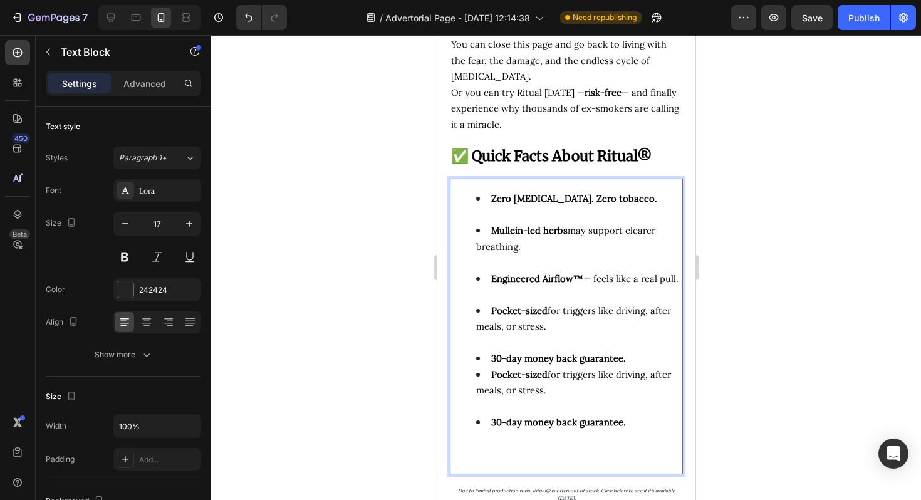
click at [517, 368] on strong "Pocket-sized" at bounding box center [518, 374] width 56 height 12
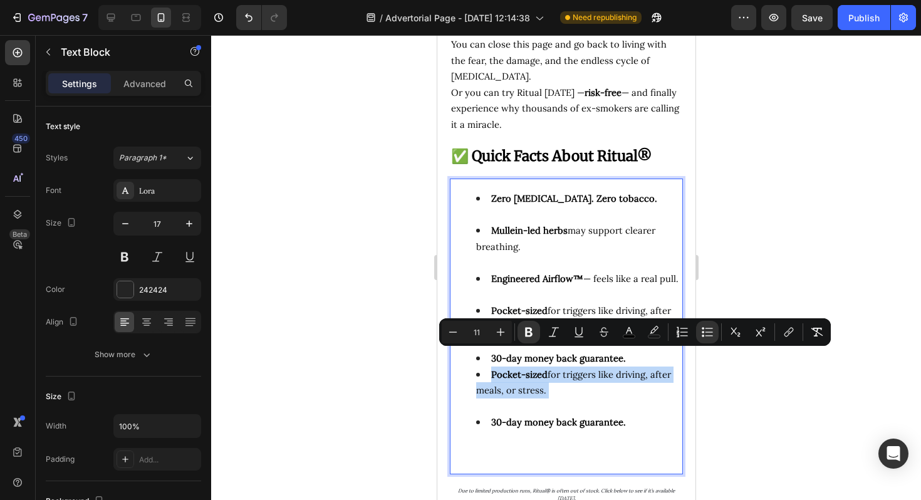
click at [561, 376] on li "Pocket-sized for triggers like driving, after meals, or stress." at bounding box center [577, 390] width 205 height 48
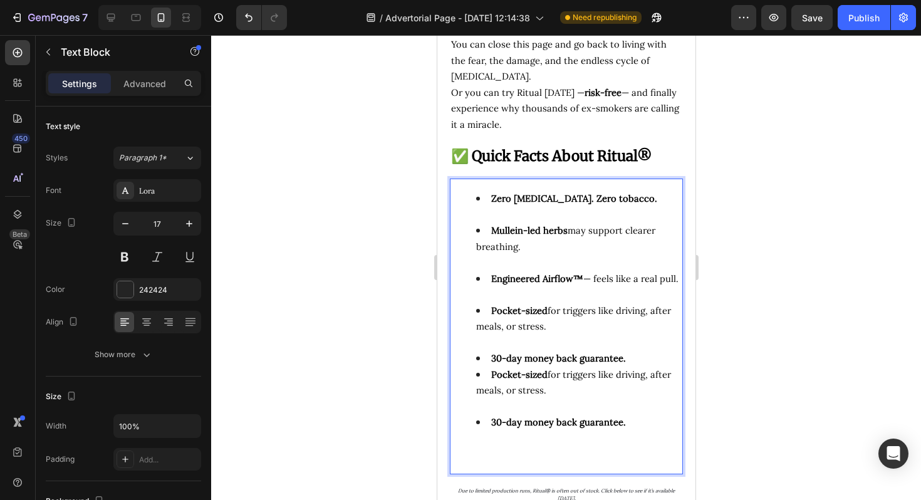
click at [529, 368] on strong "Pocket-sized" at bounding box center [518, 374] width 56 height 12
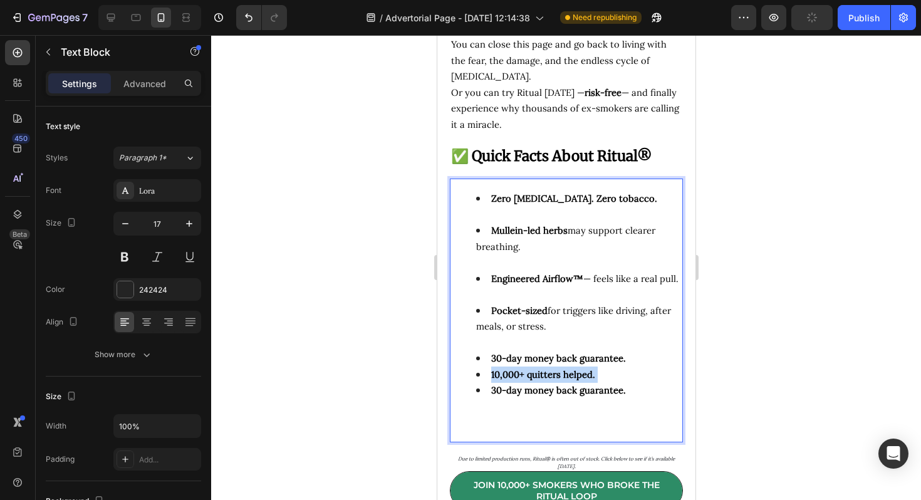
drag, startPoint x: 603, startPoint y: 357, endPoint x: 479, endPoint y: 361, distance: 124.1
click at [479, 366] on li "10,000+ quitters helped." at bounding box center [577, 374] width 205 height 16
click at [541, 330] on li "Pocket-sized for triggers like driving, after meals, or stress." at bounding box center [577, 326] width 205 height 48
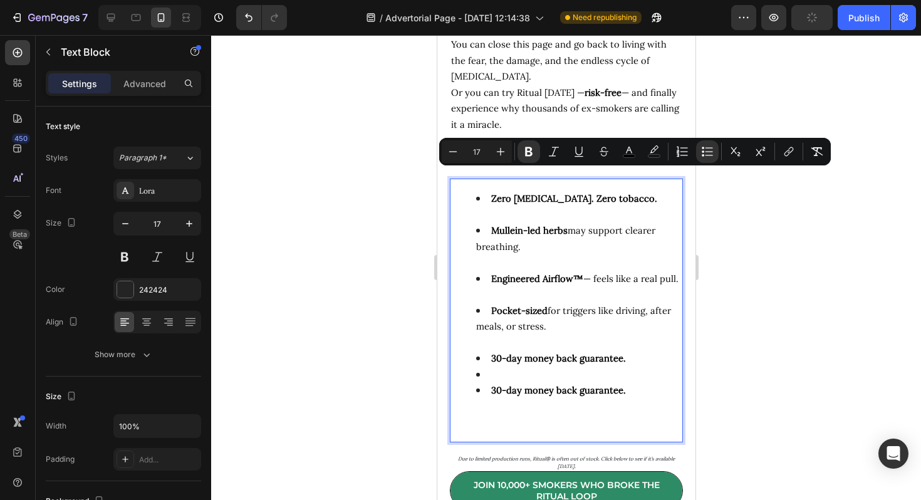
scroll to position [6479, 0]
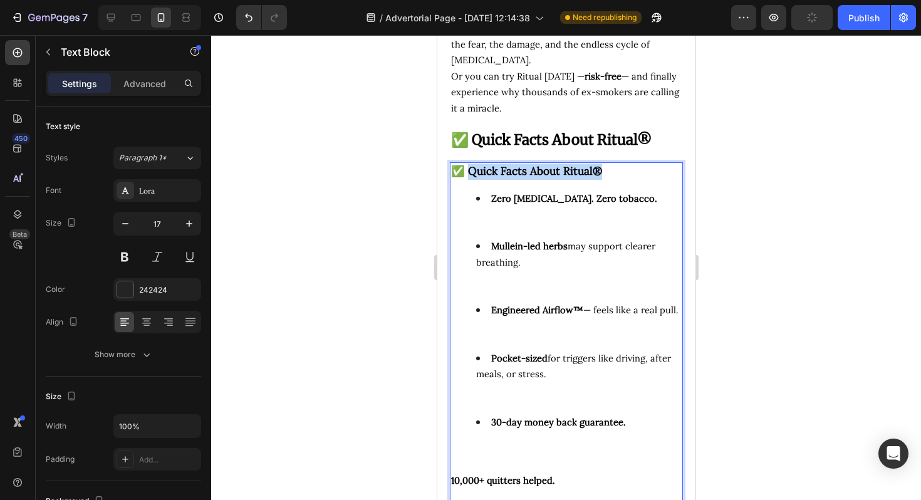
drag, startPoint x: 610, startPoint y: 150, endPoint x: 466, endPoint y: 153, distance: 144.1
click at [466, 163] on p "✅ Quick Facts About Ritual®" at bounding box center [565, 171] width 230 height 16
click at [530, 242] on li "Mullein-led herbs may support clearer breathing." at bounding box center [577, 270] width 205 height 64
click at [538, 262] on li "Mullein-led herbs may support clearer breathing." at bounding box center [577, 270] width 205 height 64
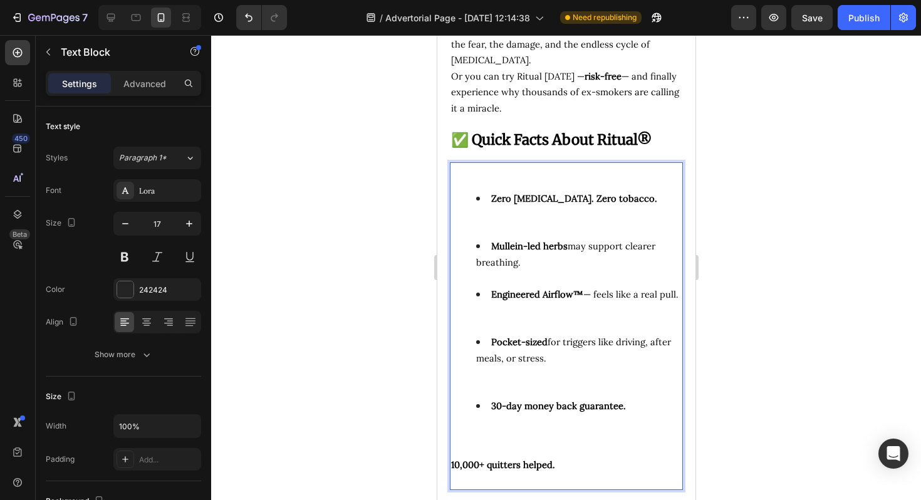
click at [522, 299] on li "Engineered Airflow™ — feels like a real pull." at bounding box center [577, 310] width 205 height 48
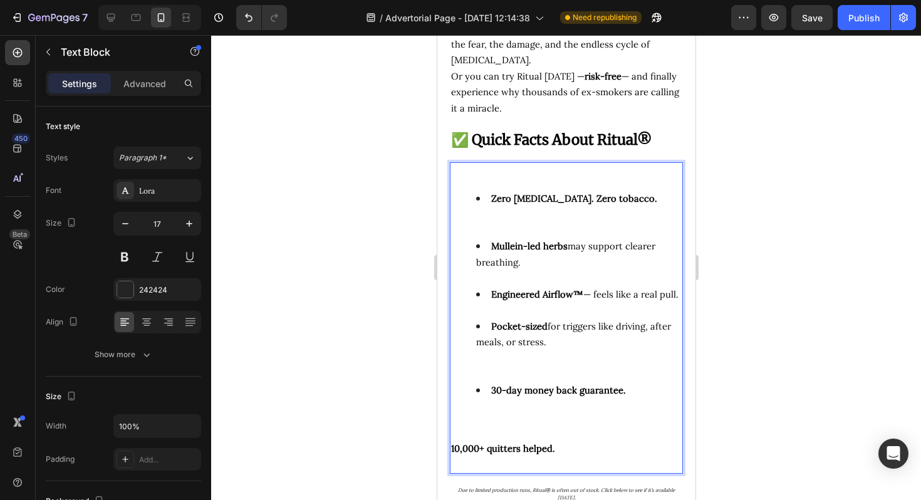
click at [513, 345] on li "Pocket-sized for triggers like driving, after meals, or stress." at bounding box center [577, 350] width 205 height 64
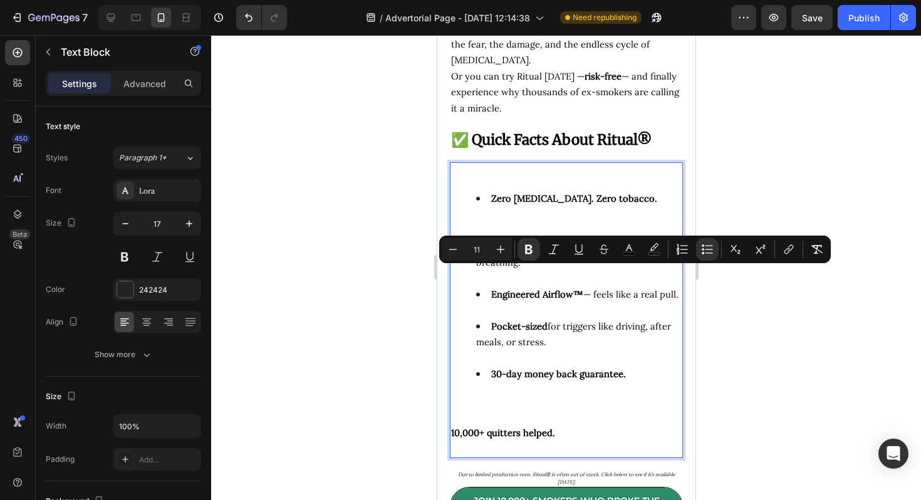
drag, startPoint x: 559, startPoint y: 325, endPoint x: 482, endPoint y: 276, distance: 91.2
click at [482, 276] on ul "Zero [MEDICAL_DATA]. Zero tobacco. Mullein-led herbs may support clearer breath…" at bounding box center [565, 302] width 230 height 224
copy ul "Engineered Airflow™ — feels like a real pull. Pocket-sized for triggers like dr…"
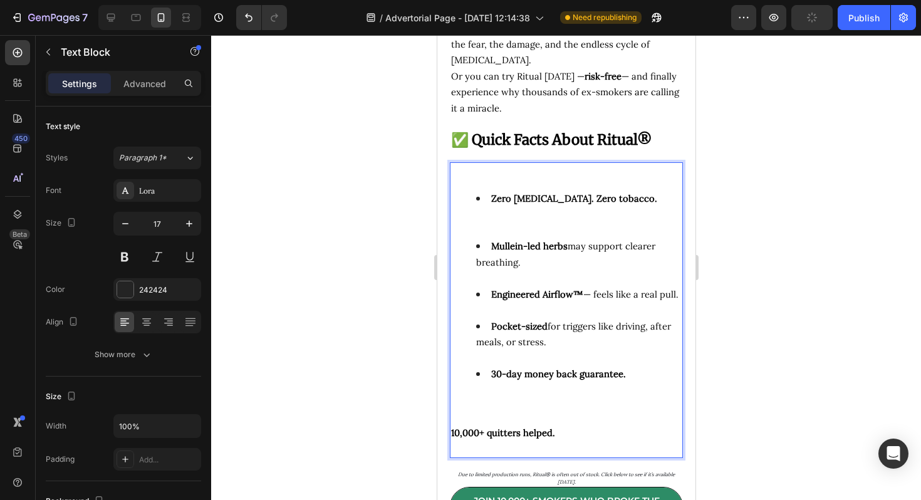
click at [500, 380] on li "30-day money back guarantee." at bounding box center [577, 390] width 205 height 48
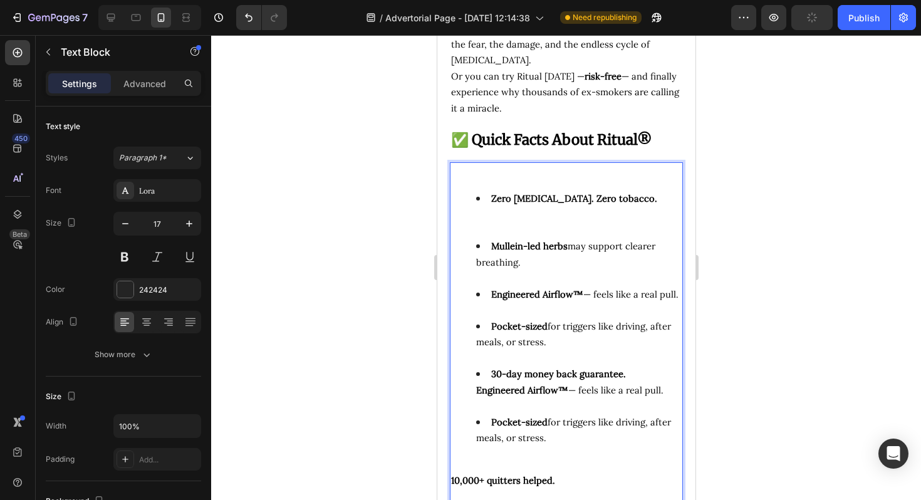
click at [543, 384] on strong "Engineered Airflow™" at bounding box center [521, 390] width 92 height 12
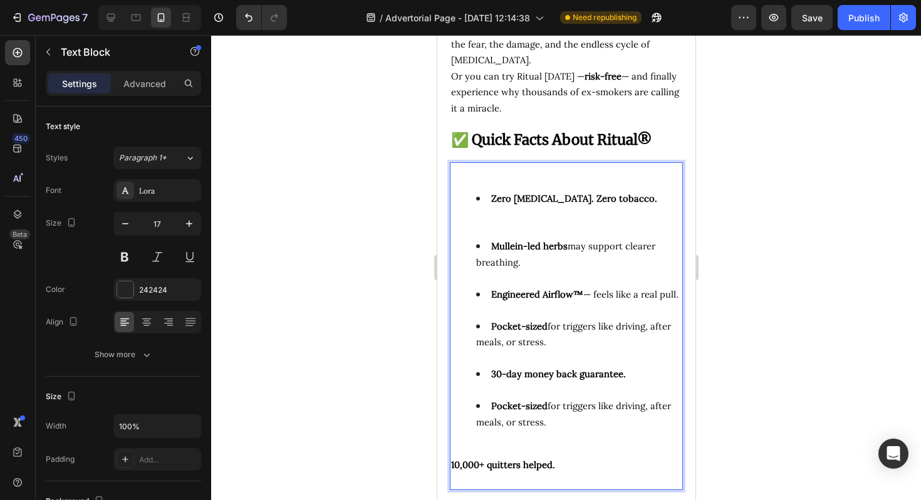
click at [524, 457] on p "10,000+ quitters helped." at bounding box center [565, 473] width 230 height 32
click at [518, 458] on strong "10,000+ quitters helped." at bounding box center [502, 464] width 104 height 12
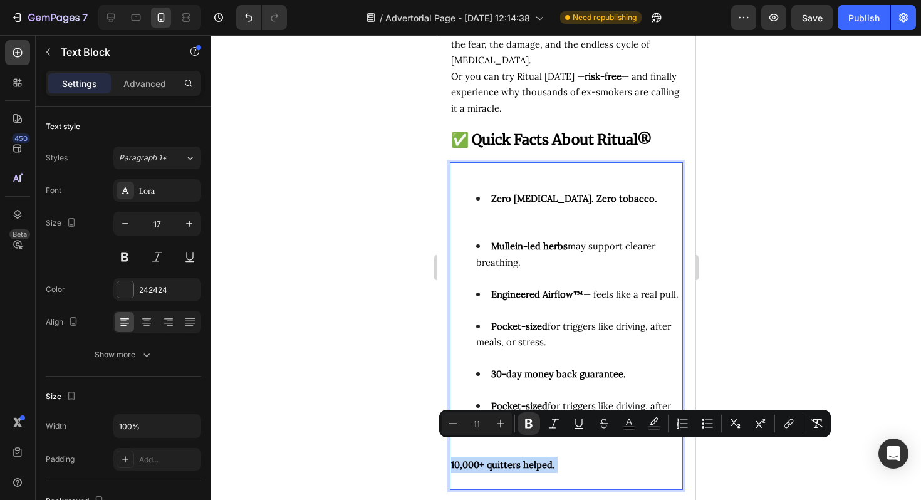
copy strong "10,000+ quitters helped."
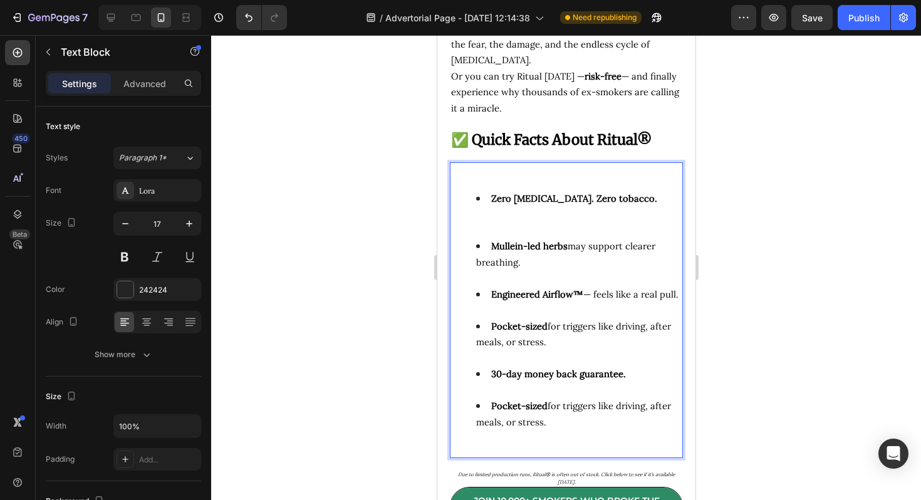
click at [535, 400] on strong "Pocket-sized" at bounding box center [518, 406] width 56 height 12
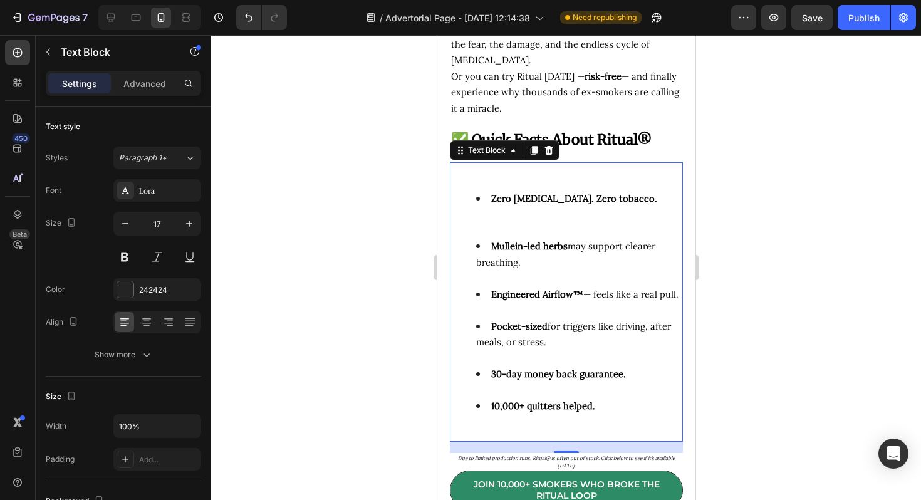
click at [752, 325] on div at bounding box center [566, 267] width 710 height 465
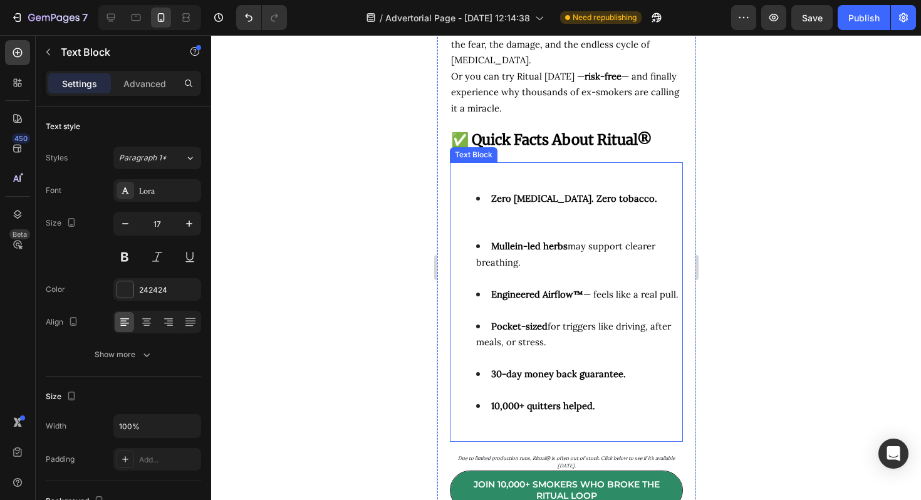
click at [510, 204] on li "Zero [MEDICAL_DATA]. Zero tobacco." at bounding box center [577, 214] width 205 height 48
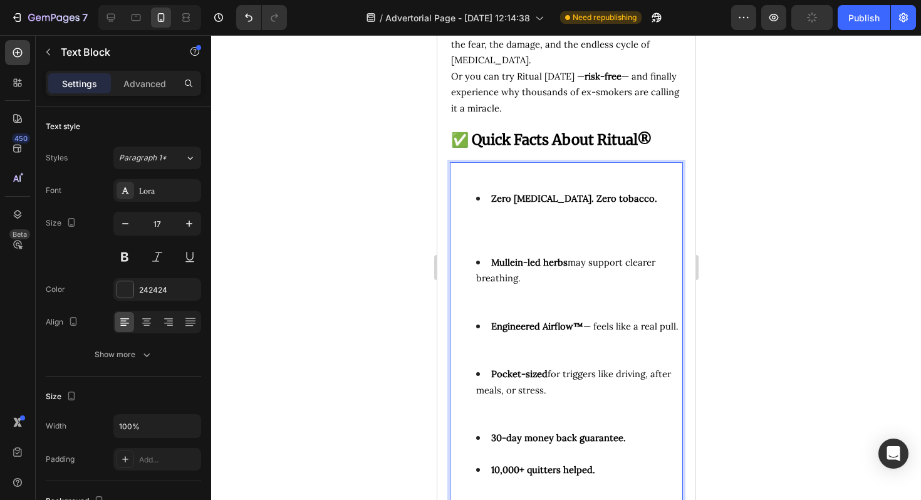
click at [496, 204] on li "Zero [MEDICAL_DATA]. Zero tobacco." at bounding box center [577, 222] width 205 height 64
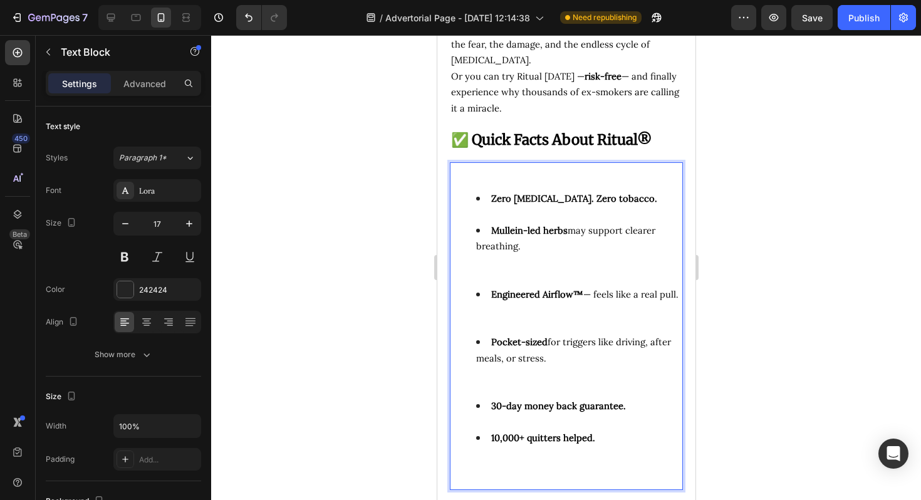
click at [519, 250] on li "Mullein-led herbs may support clearer breathing." at bounding box center [577, 254] width 205 height 64
click at [524, 296] on li "Engineered Airflow™ — feels like a real pull." at bounding box center [577, 310] width 205 height 48
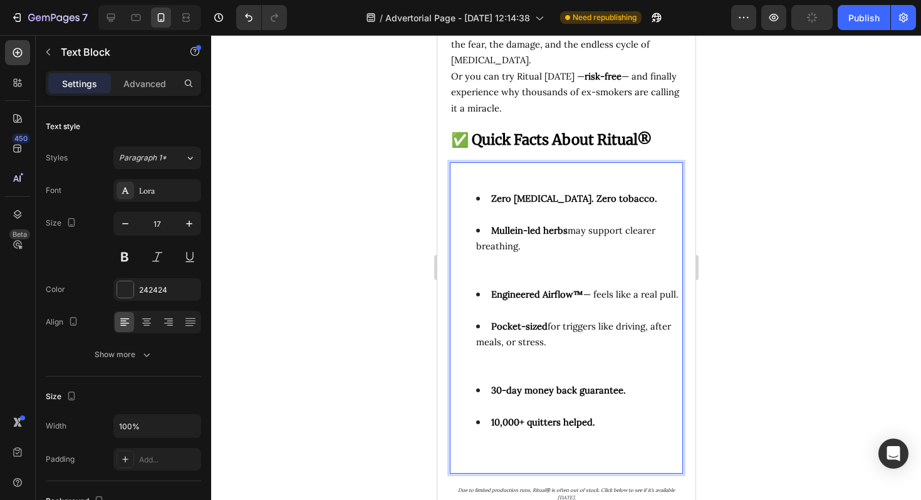
click at [517, 255] on li "Mullein-led herbs may support clearer breathing." at bounding box center [577, 254] width 205 height 64
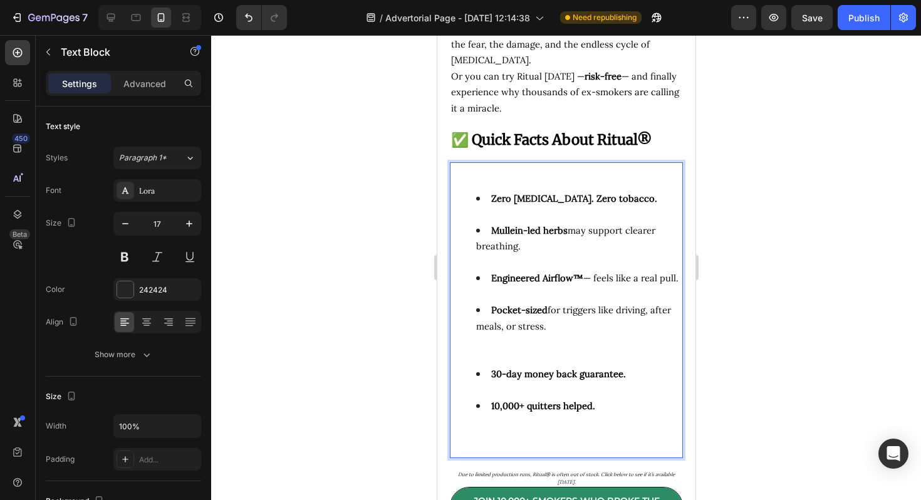
click at [527, 334] on li "Pocket-sized for triggers like driving, after meals, or stress." at bounding box center [577, 334] width 205 height 64
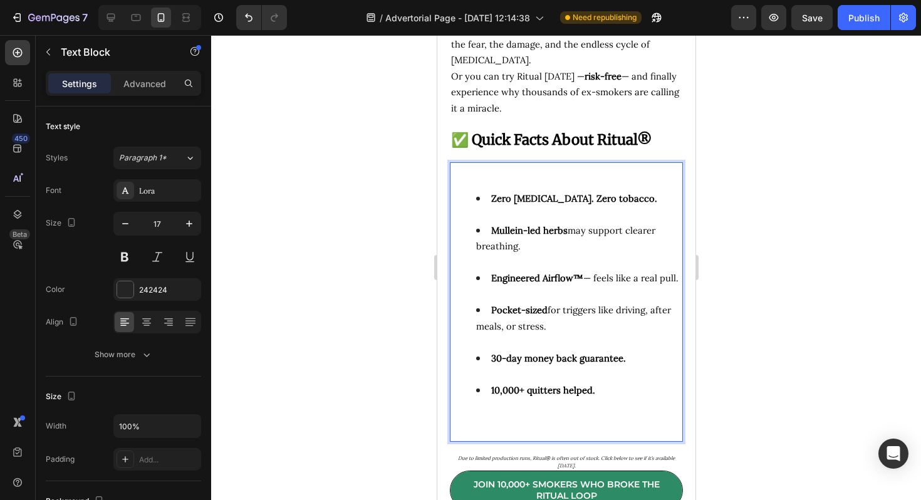
click at [779, 240] on div at bounding box center [566, 267] width 710 height 465
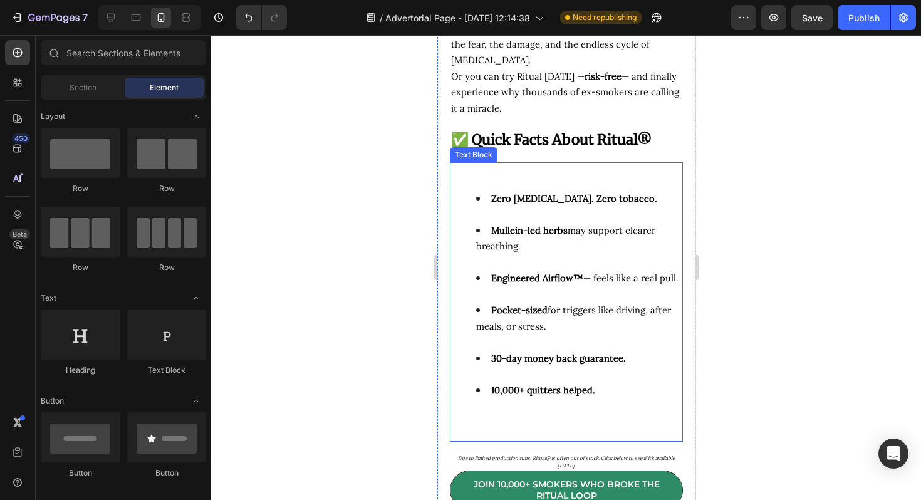
click at [596, 162] on div "Zero [MEDICAL_DATA]. Zero tobacco. Mullein-led herbs may support clearer breath…" at bounding box center [565, 301] width 233 height 279
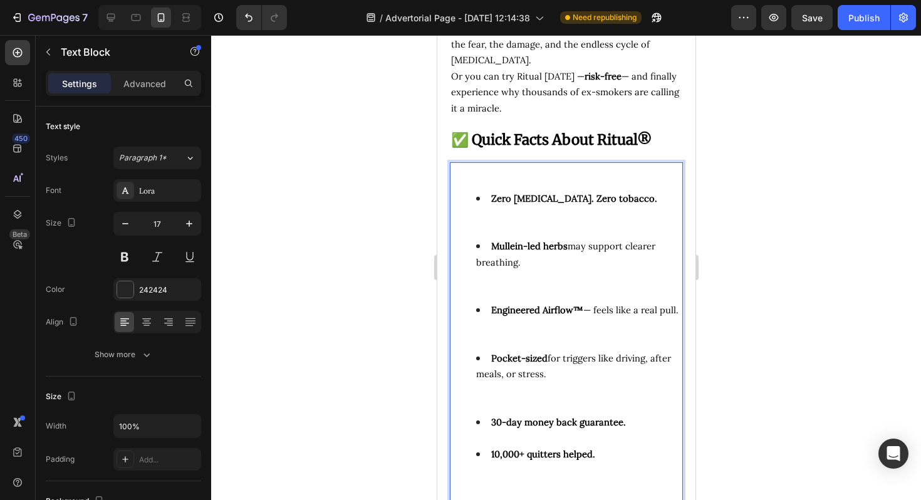
click at [762, 190] on div at bounding box center [566, 267] width 710 height 465
click at [482, 190] on li "Zero [MEDICAL_DATA]. Zero tobacco." at bounding box center [577, 214] width 205 height 48
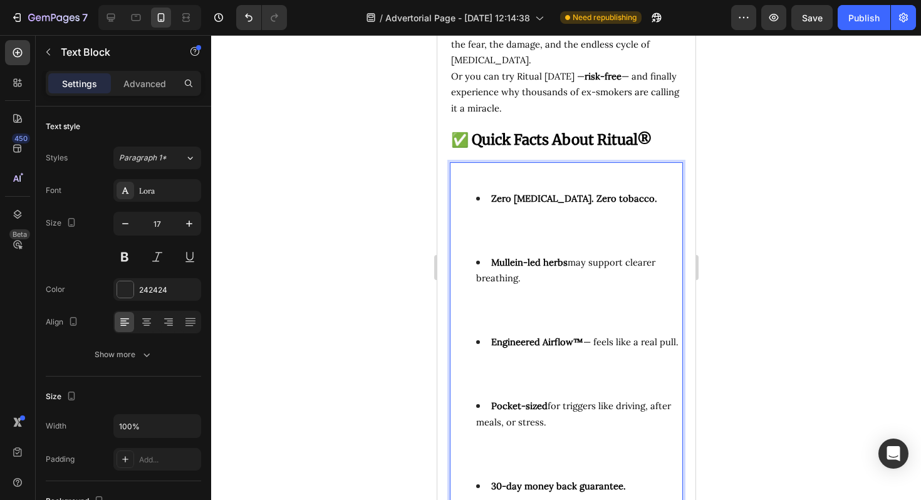
click at [612, 196] on li "Zero [MEDICAL_DATA]. Zero tobacco." at bounding box center [577, 222] width 205 height 64
click at [747, 212] on div at bounding box center [566, 267] width 710 height 465
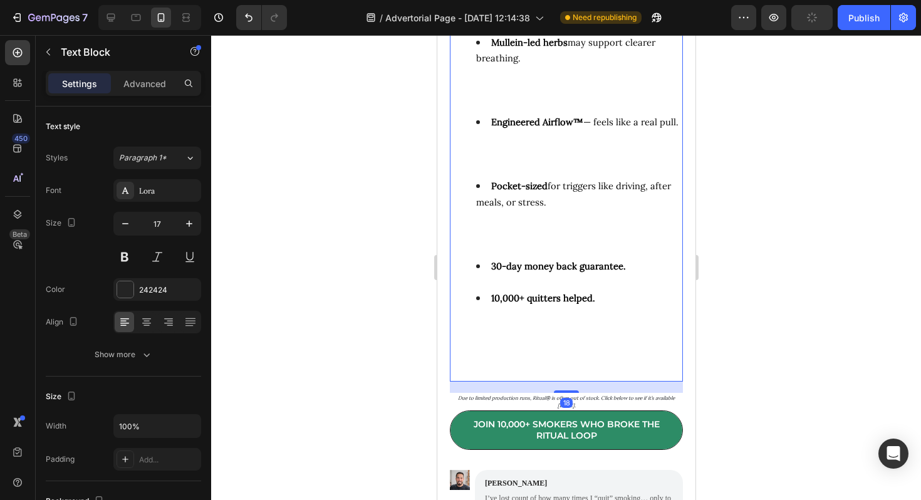
click at [557, 234] on li "Pocket-sized for triggers like driving, after meals, or stress." at bounding box center [577, 218] width 205 height 80
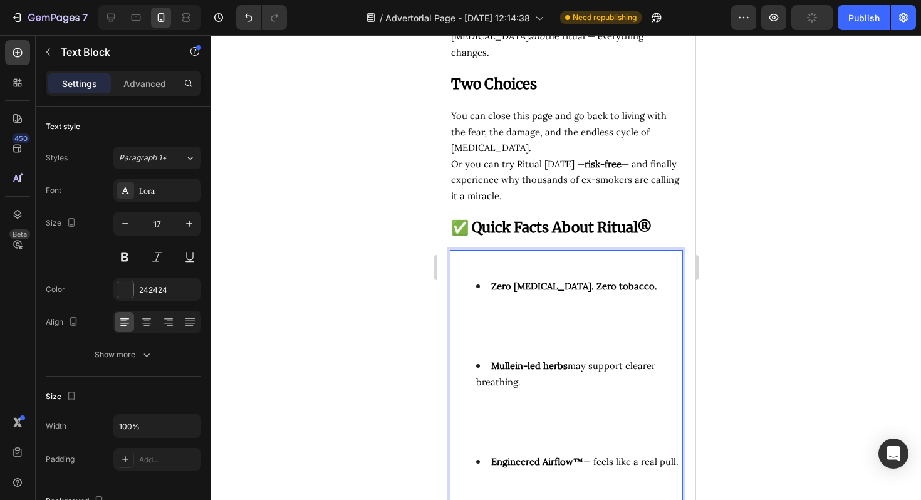
scroll to position [6362, 0]
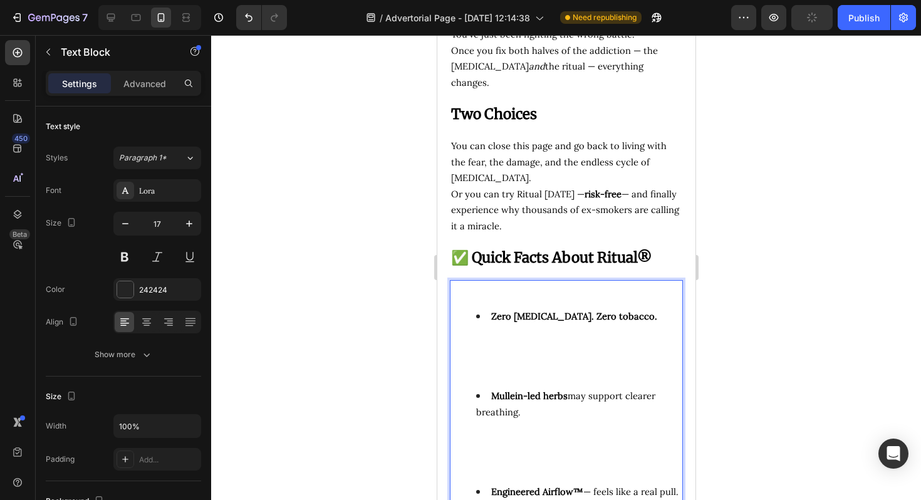
click at [519, 336] on li "Zero [MEDICAL_DATA]. Zero tobacco." at bounding box center [577, 348] width 205 height 80
click at [864, 340] on div at bounding box center [566, 267] width 710 height 465
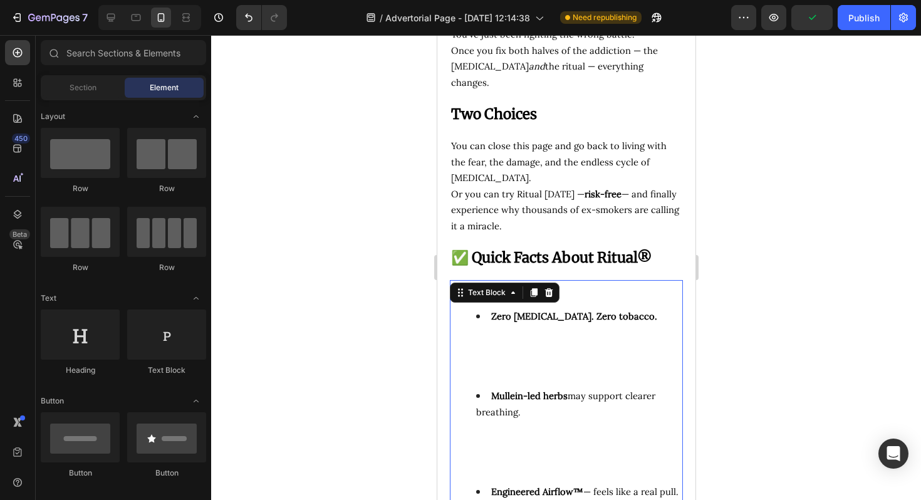
click at [864, 340] on div at bounding box center [566, 267] width 710 height 465
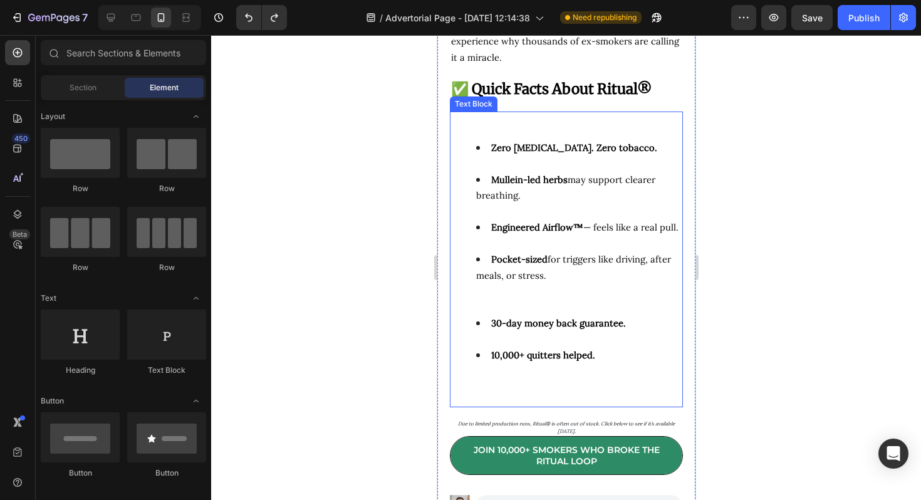
scroll to position [6543, 0]
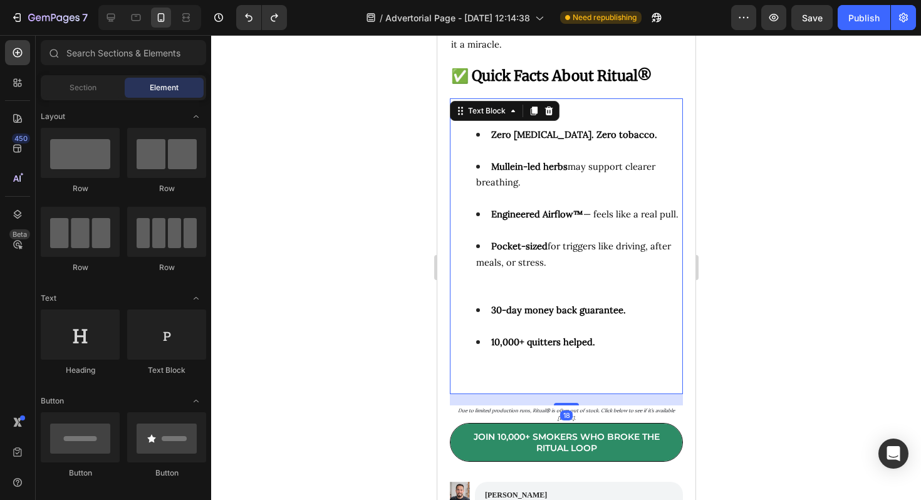
click at [593, 275] on li "Pocket-sized for triggers like driving, after meals, or stress." at bounding box center [577, 270] width 205 height 64
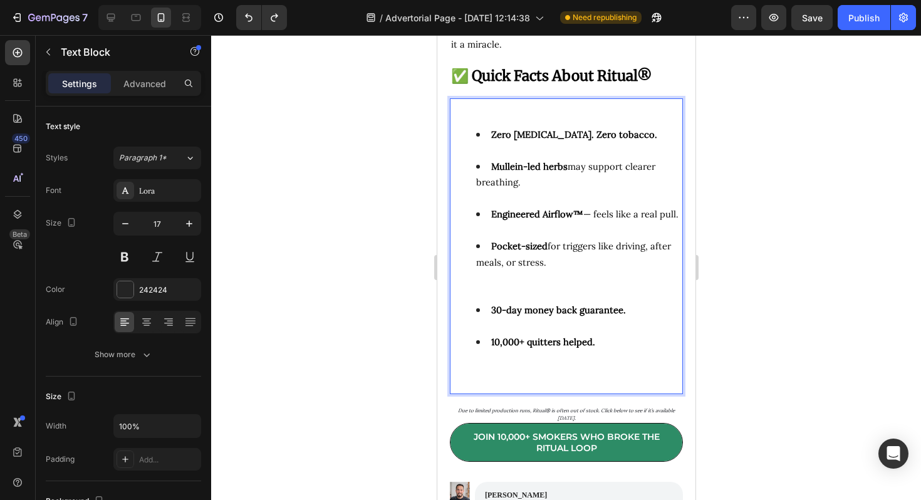
click at [489, 267] on li "Pocket-sized for triggers like driving, after meals, or stress." at bounding box center [577, 270] width 205 height 64
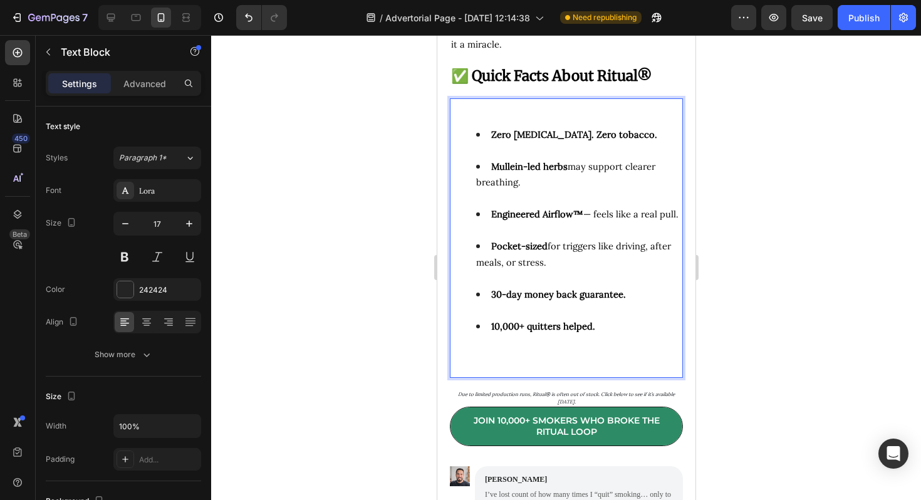
click at [525, 338] on li "10,000+ quitters helped." at bounding box center [577, 342] width 205 height 48
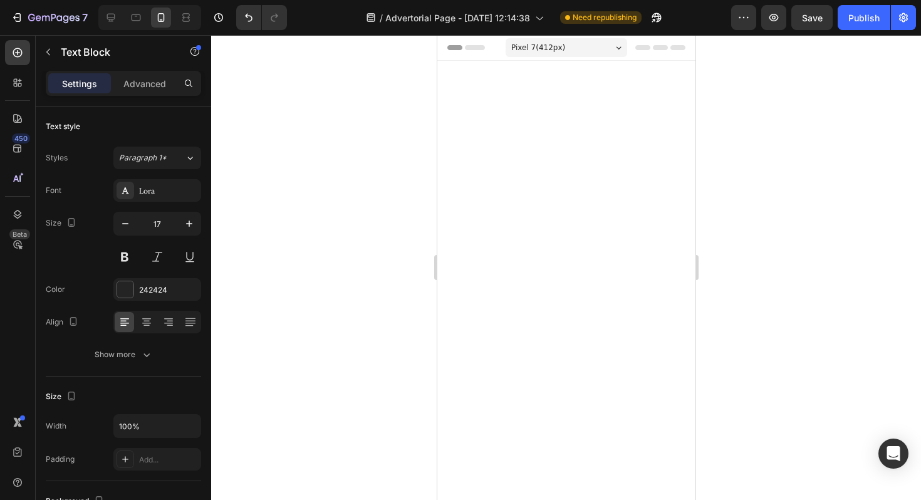
scroll to position [6543, 0]
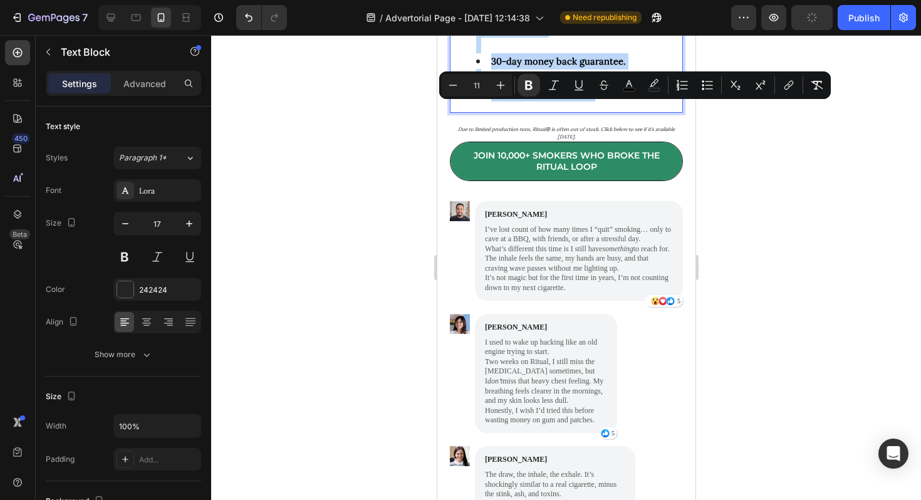
drag, startPoint x: 599, startPoint y: 313, endPoint x: 456, endPoint y: 93, distance: 262.1
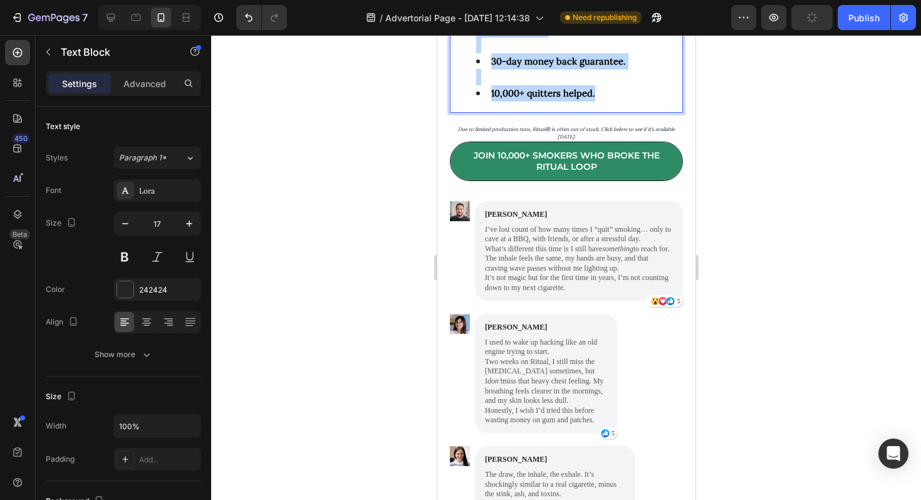
drag, startPoint x: 494, startPoint y: 96, endPoint x: 603, endPoint y: 308, distance: 238.4
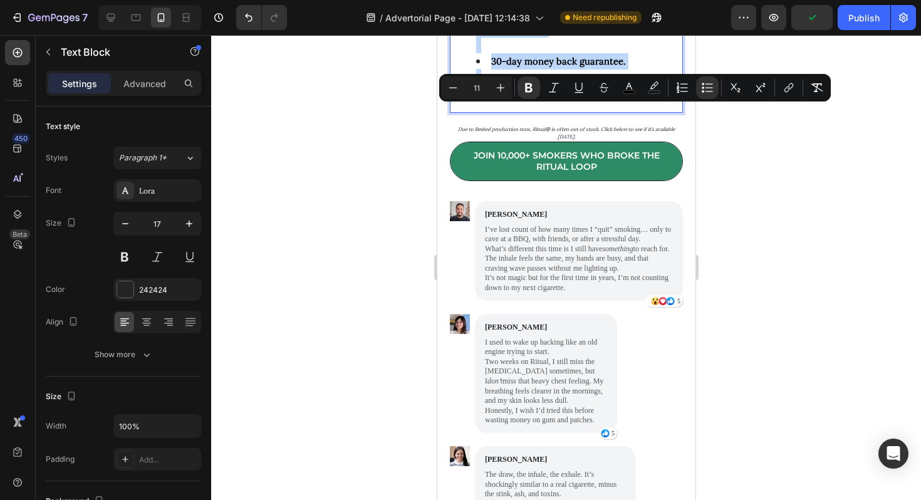
copy ul "Zero [MEDICAL_DATA]. Zero tobacco. Mullein-led herbs may support clearer breath…"
click at [363, 98] on div at bounding box center [566, 267] width 710 height 465
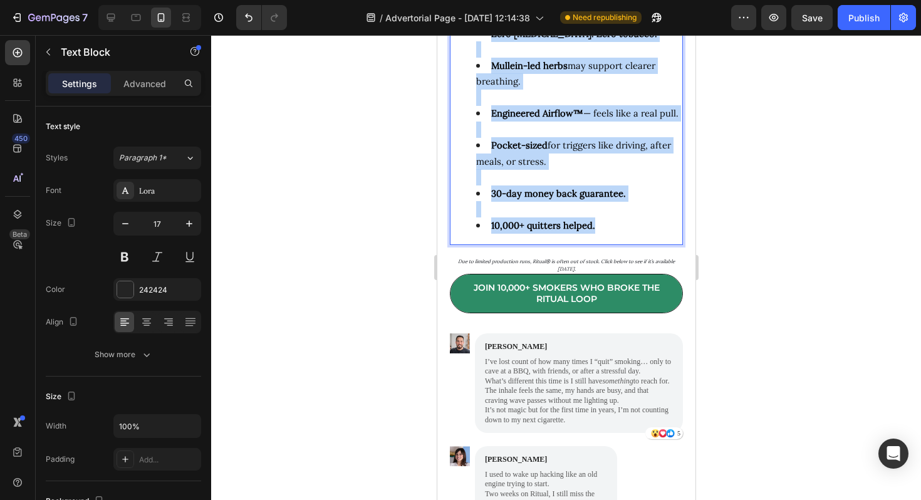
scroll to position [6710, 0]
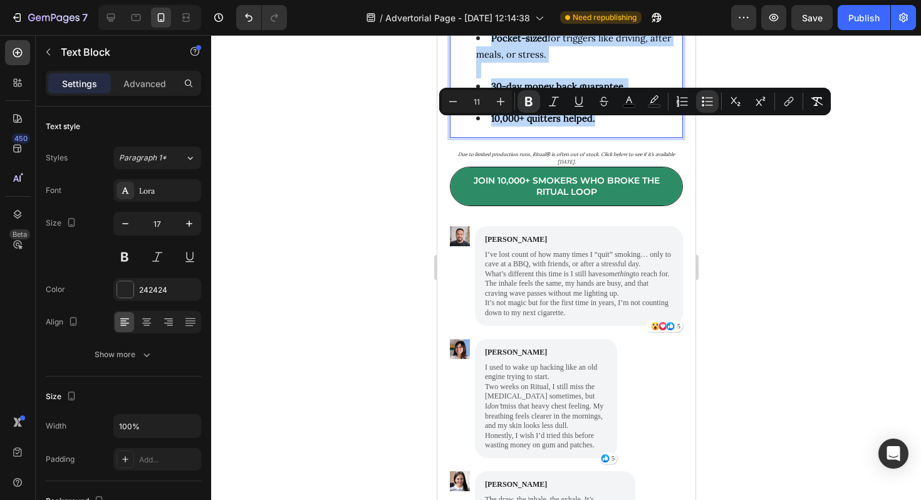
drag, startPoint x: 612, startPoint y: 292, endPoint x: 644, endPoint y: 416, distance: 128.1
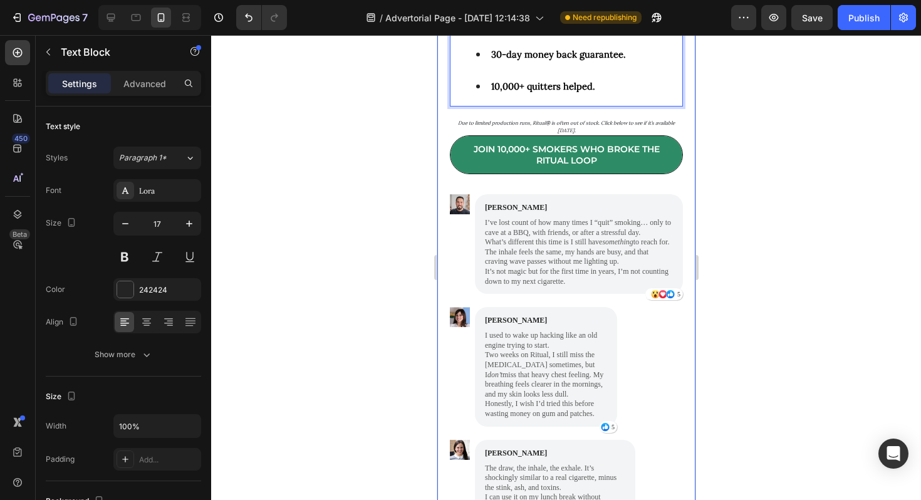
scroll to position [6505, 0]
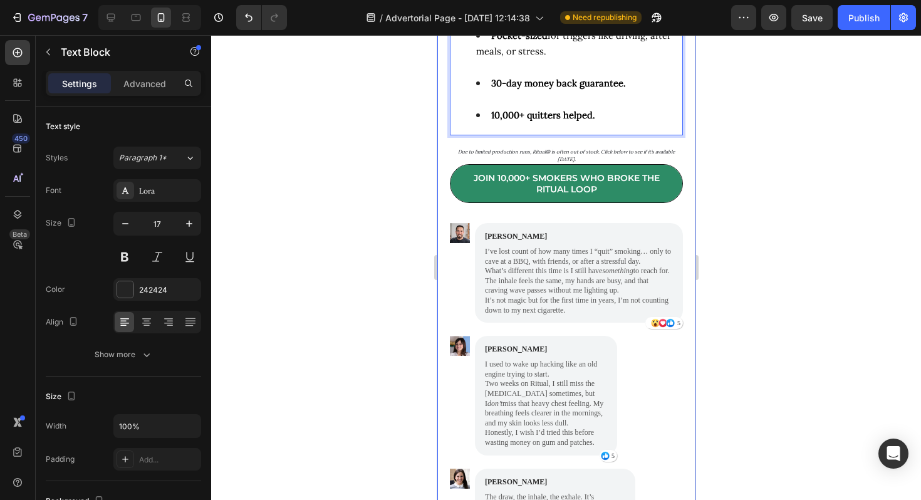
click at [724, 208] on div at bounding box center [566, 267] width 710 height 465
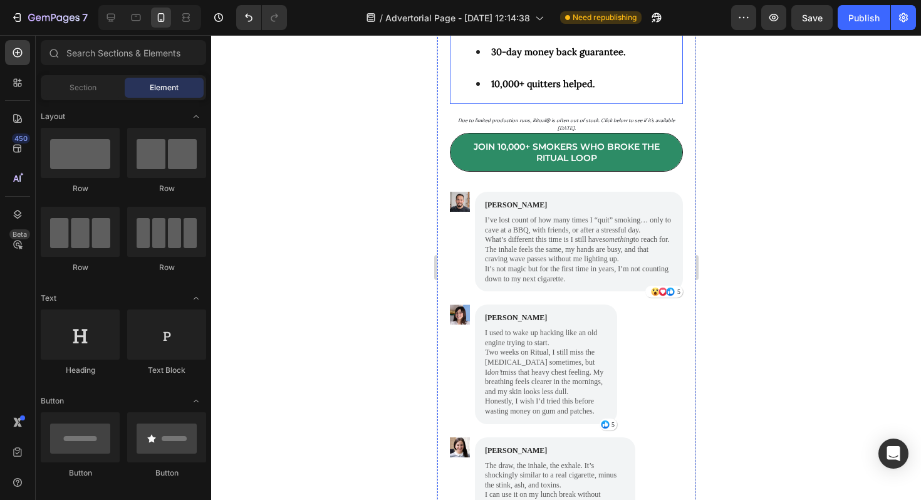
scroll to position [6619, 0]
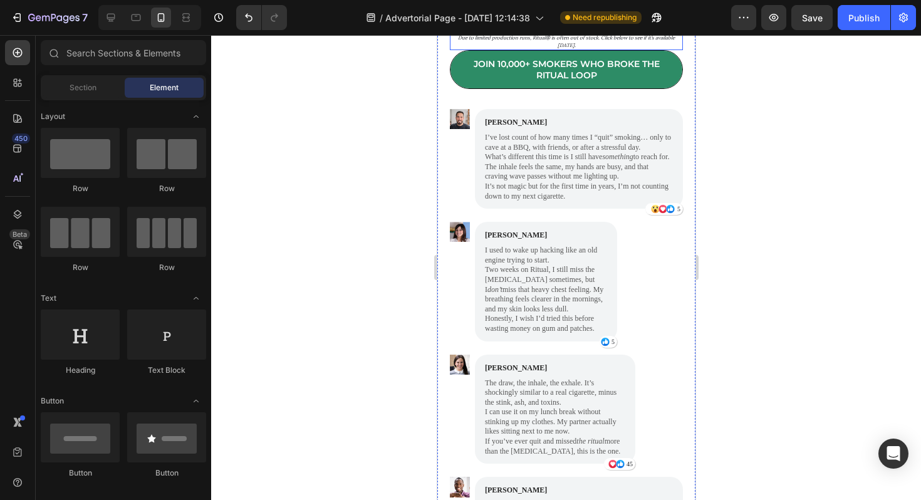
click at [557, 48] on icon "Due to limited production runs, Ritual® is often out of stock. Click below to s…" at bounding box center [565, 41] width 217 height 14
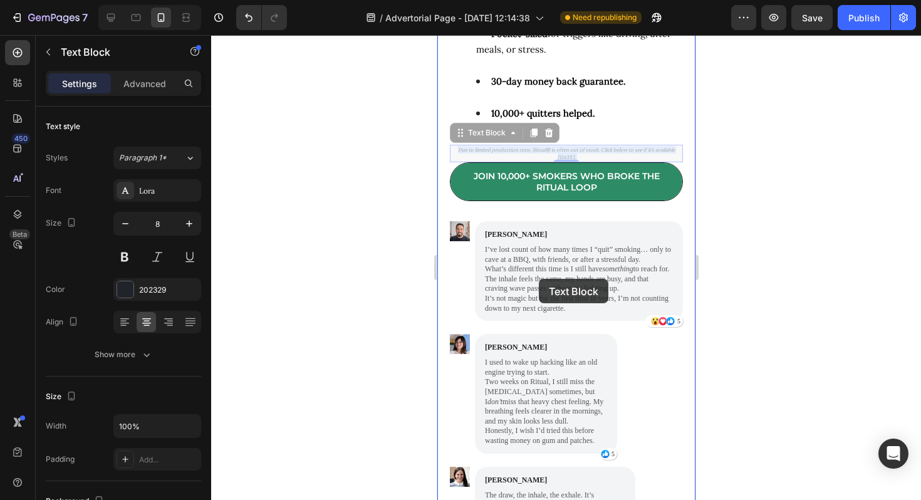
scroll to position [6607, 0]
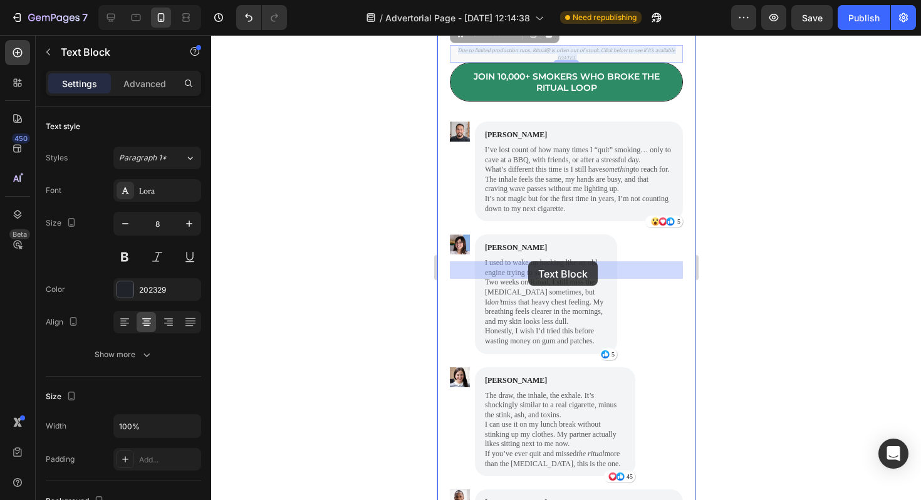
drag, startPoint x: 535, startPoint y: 258, endPoint x: 527, endPoint y: 261, distance: 8.7
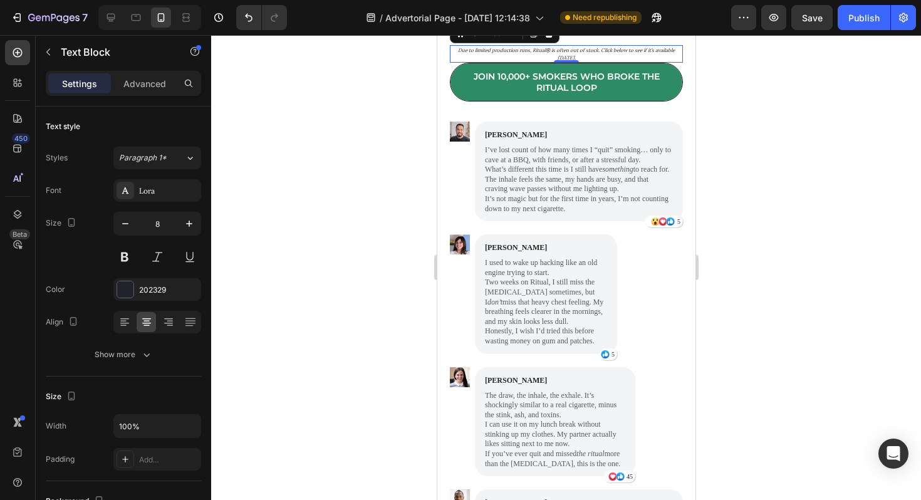
click at [809, 252] on div at bounding box center [566, 267] width 710 height 465
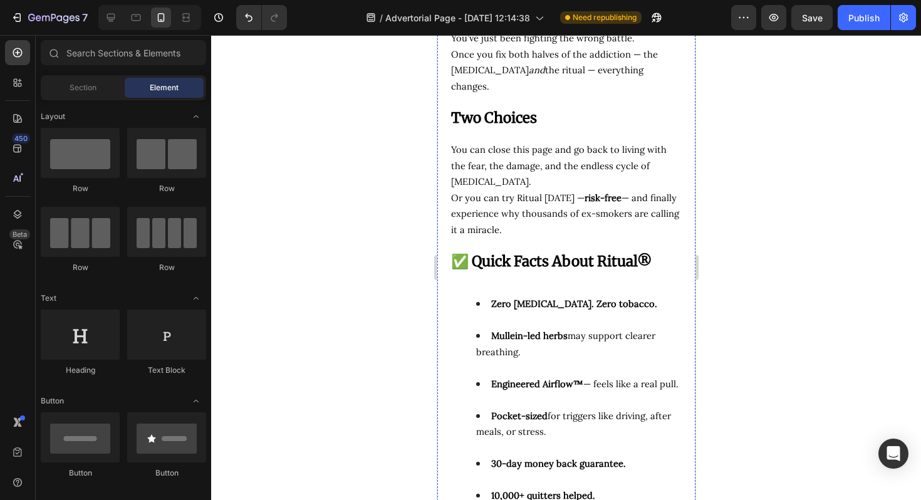
scroll to position [4868, 0]
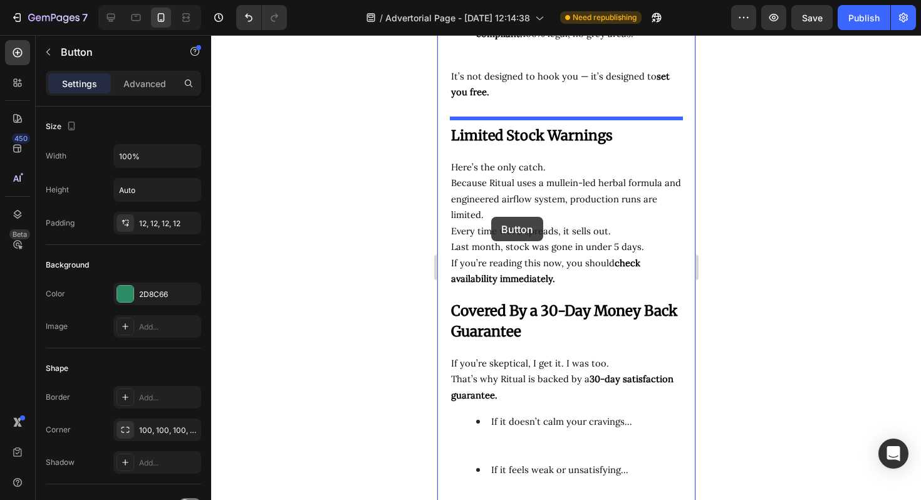
scroll to position [5363, 0]
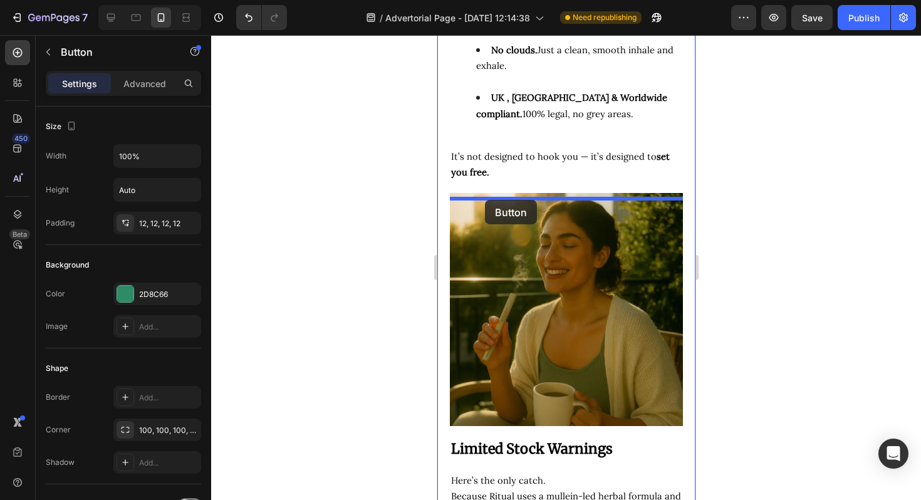
drag, startPoint x: 455, startPoint y: 318, endPoint x: 484, endPoint y: 199, distance: 122.4
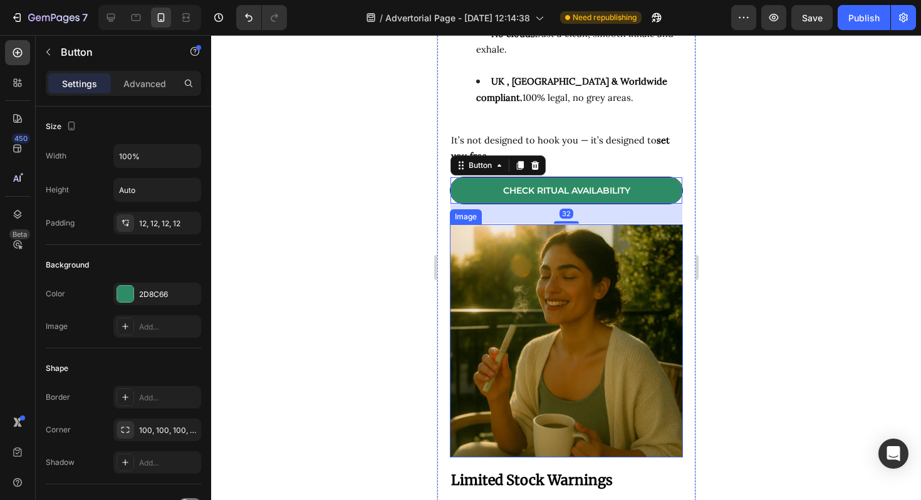
scroll to position [5382, 0]
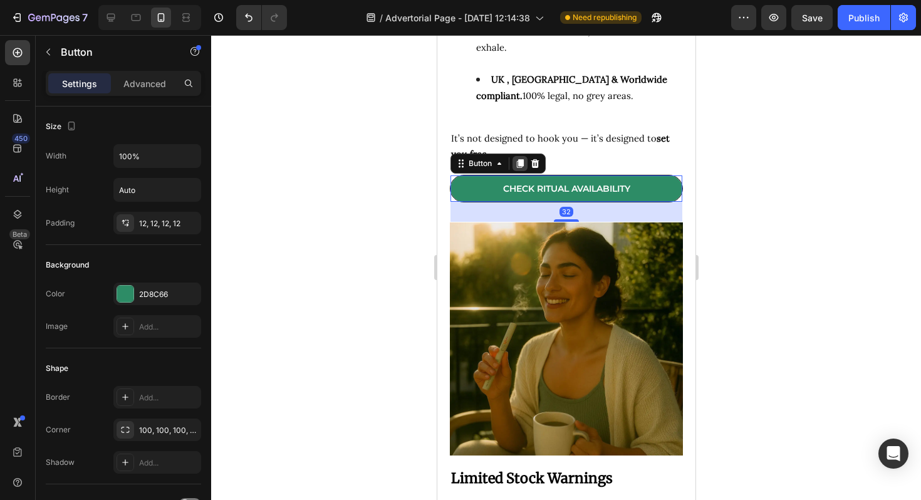
click at [524, 167] on icon at bounding box center [519, 163] width 10 height 10
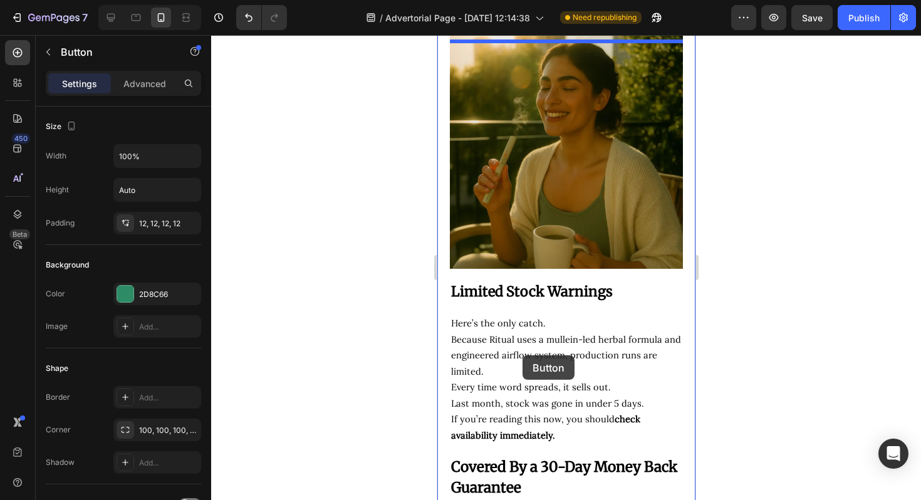
scroll to position [5690, 0]
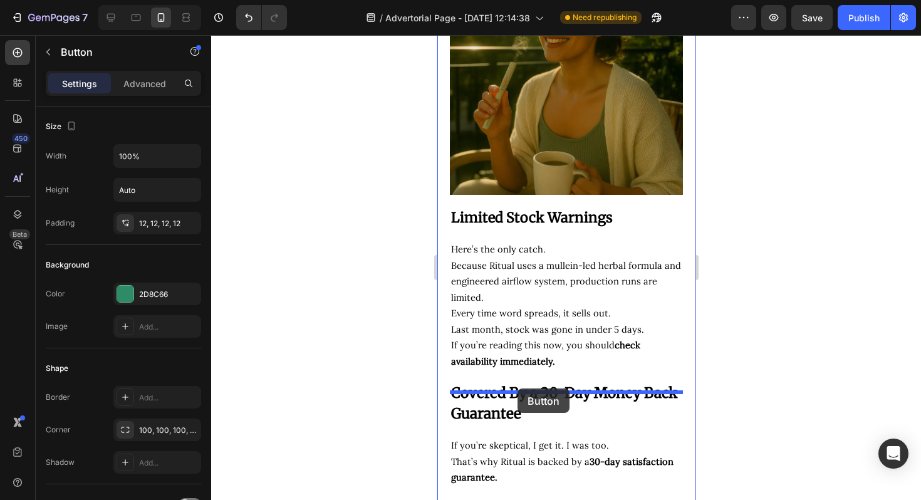
drag, startPoint x: 477, startPoint y: 219, endPoint x: 517, endPoint y: 388, distance: 173.6
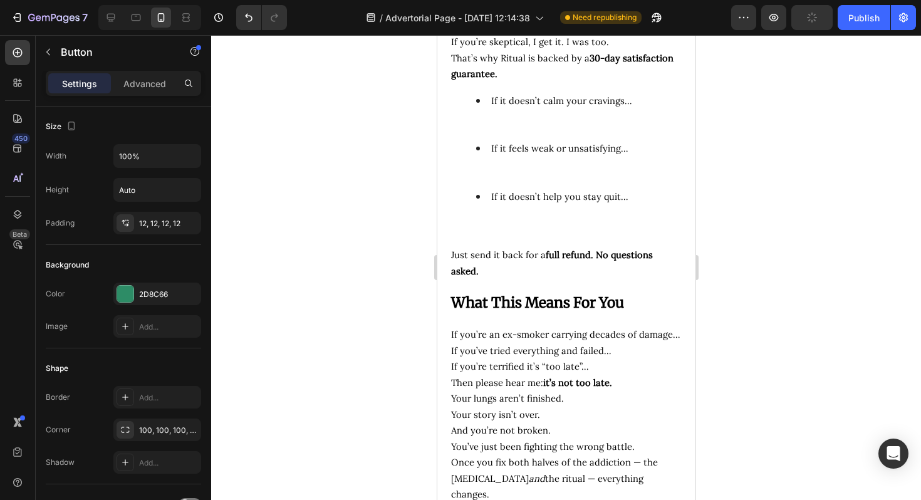
click at [738, 281] on div at bounding box center [566, 267] width 710 height 465
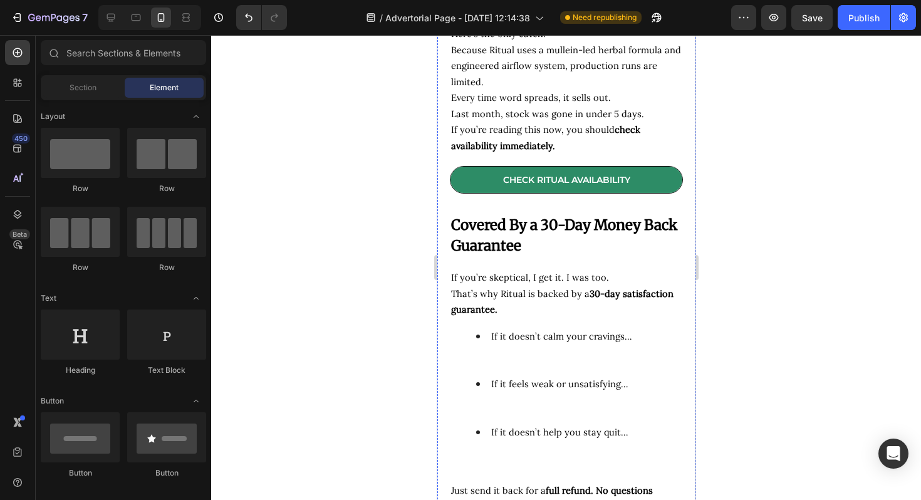
scroll to position [5853, 0]
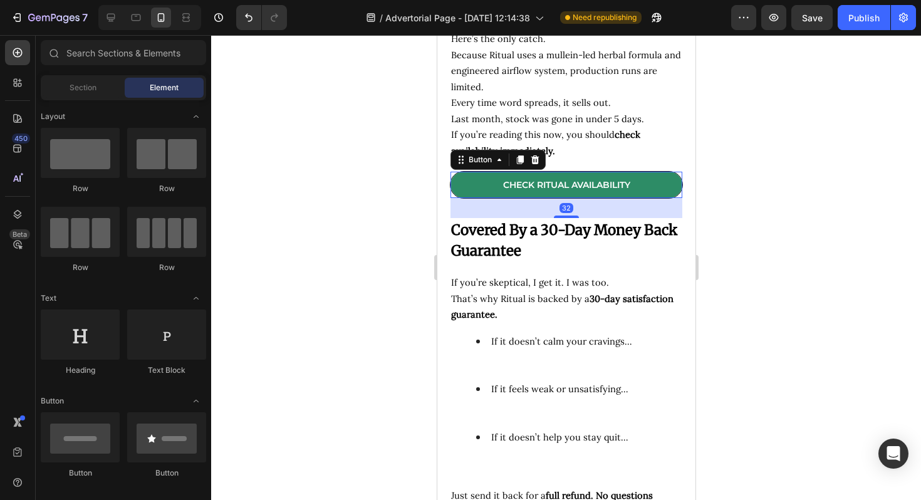
click at [468, 192] on link "CHECK RITUAL AVAILABILITY" at bounding box center [566, 185] width 232 height 26
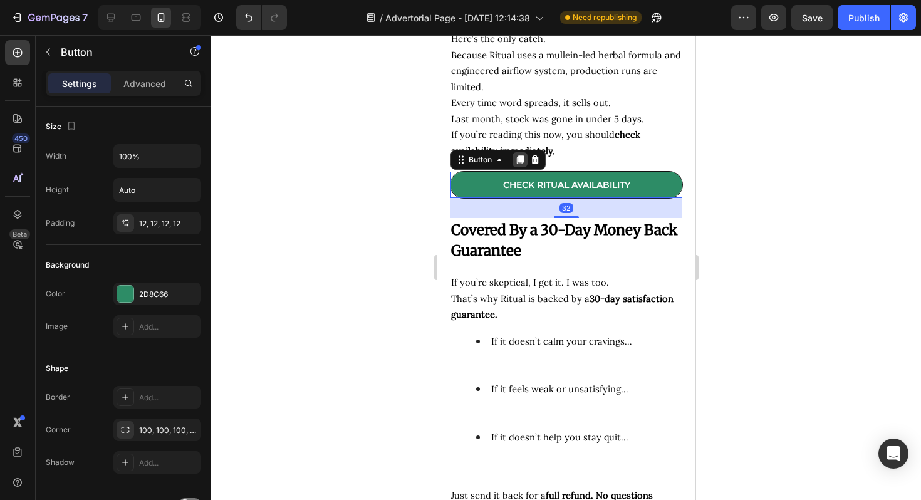
click at [517, 165] on icon at bounding box center [519, 160] width 10 height 10
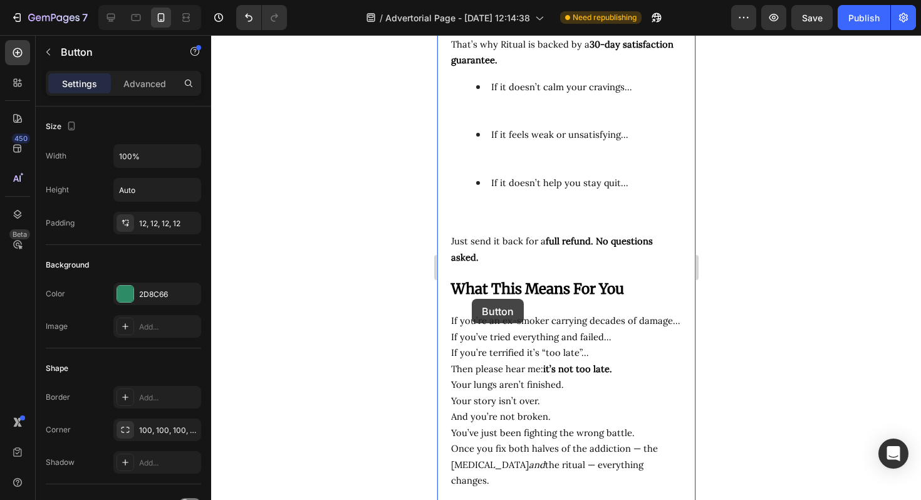
scroll to position [6226, 0]
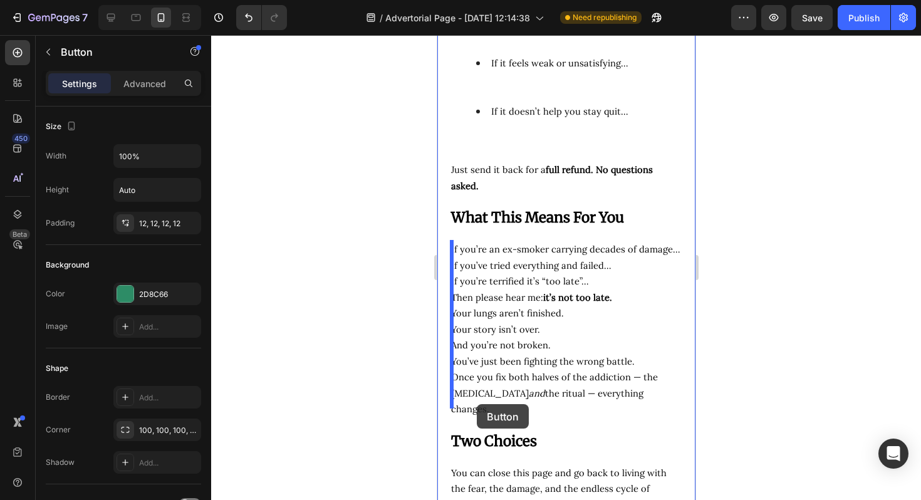
drag, startPoint x: 463, startPoint y: 217, endPoint x: 476, endPoint y: 405, distance: 187.7
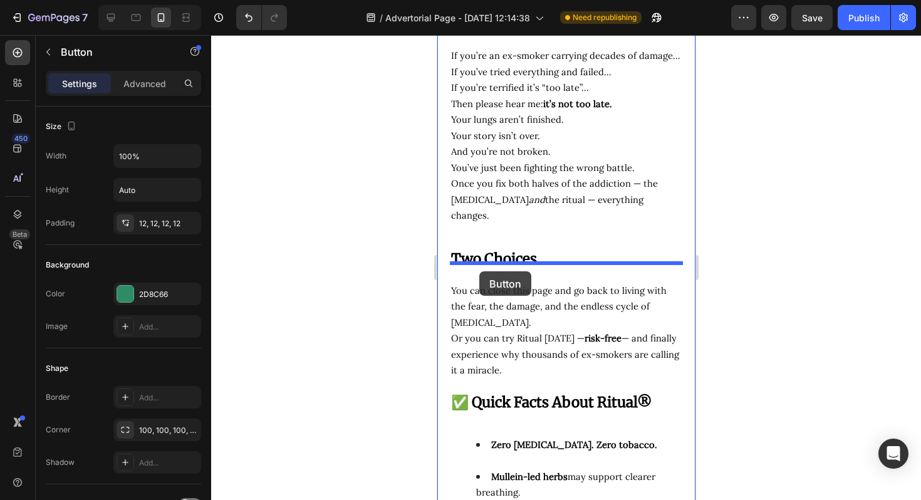
scroll to position [6431, 0]
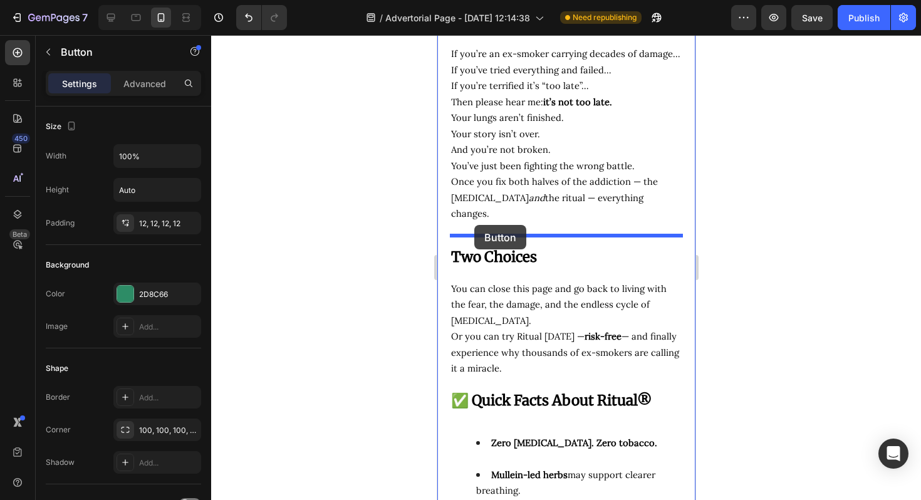
drag, startPoint x: 475, startPoint y: 215, endPoint x: 473, endPoint y: 225, distance: 10.1
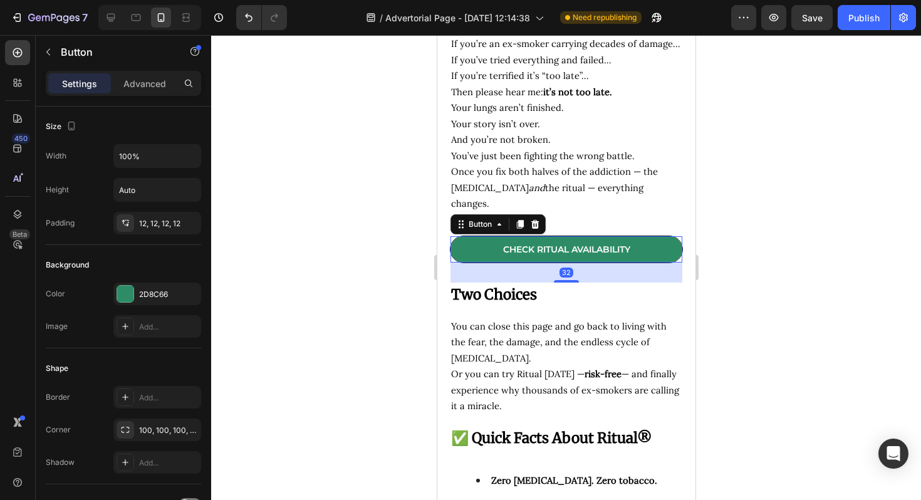
scroll to position [6421, 0]
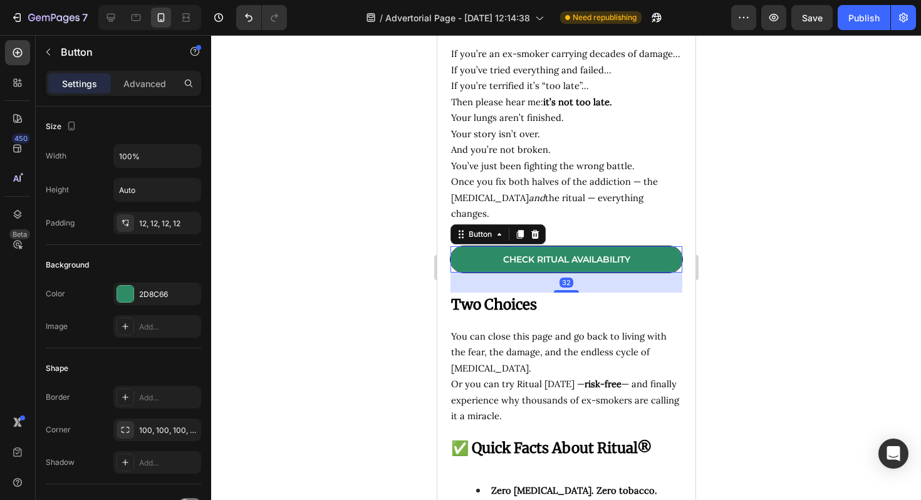
click at [746, 199] on div at bounding box center [566, 267] width 710 height 465
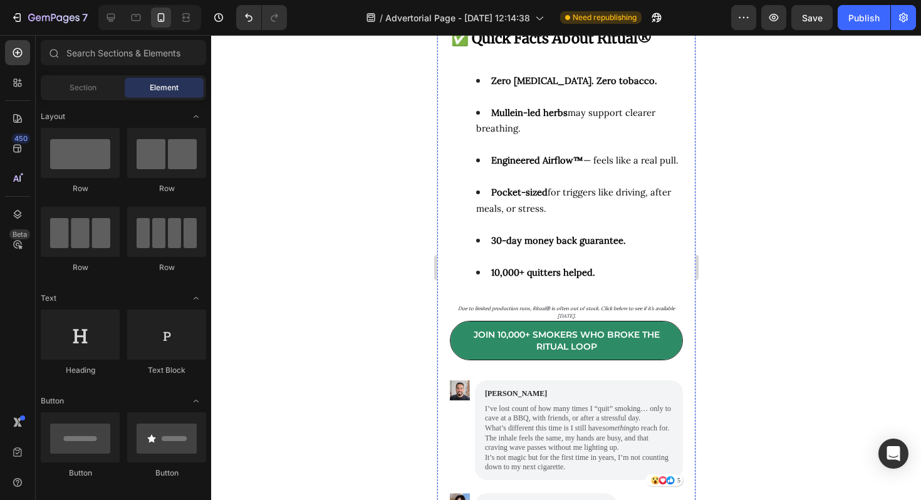
scroll to position [6861, 0]
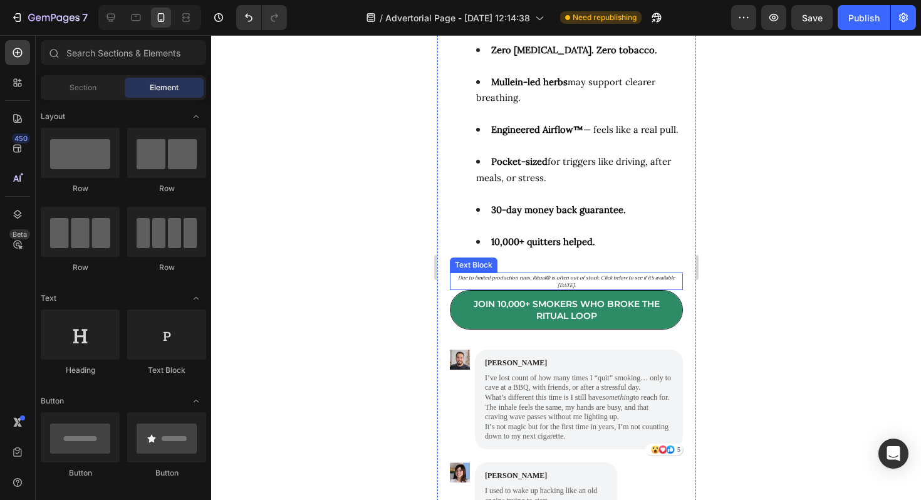
click at [544, 274] on icon "Due to limited production runs, Ritual® is often out of stock. Click below to s…" at bounding box center [565, 281] width 217 height 14
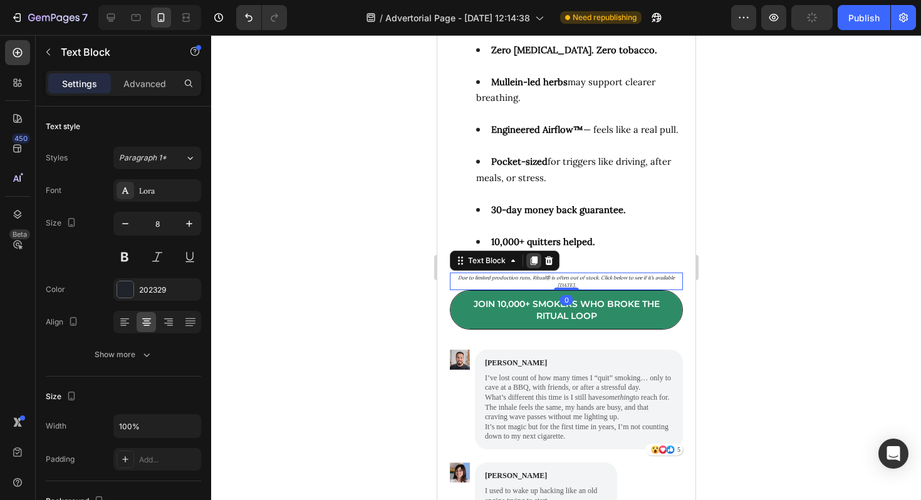
click at [527, 253] on div at bounding box center [532, 260] width 15 height 15
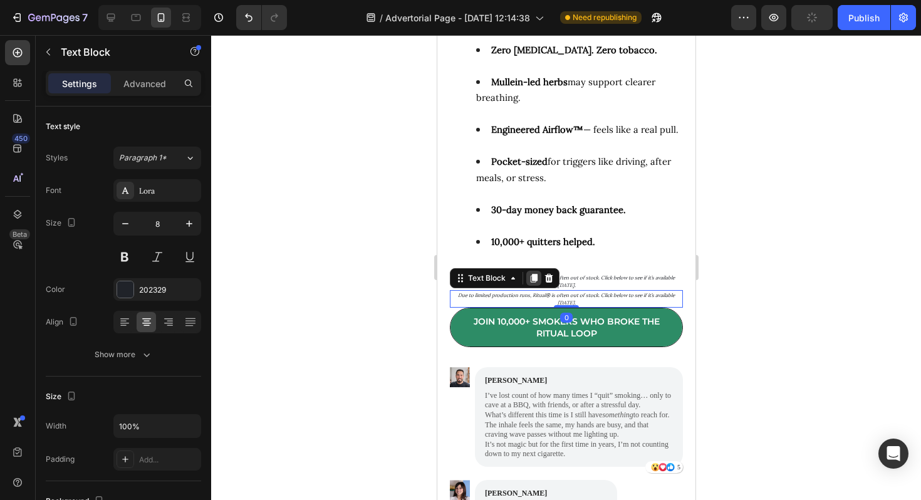
click at [529, 273] on icon at bounding box center [533, 278] width 10 height 10
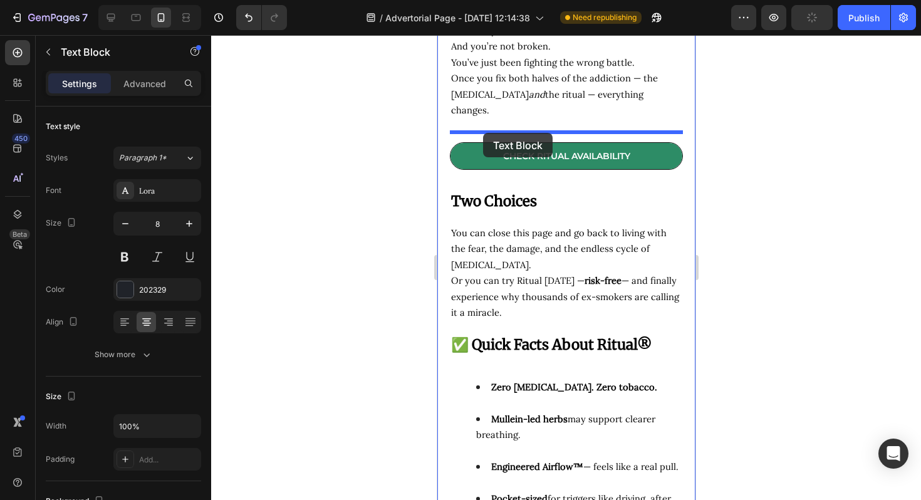
scroll to position [6437, 0]
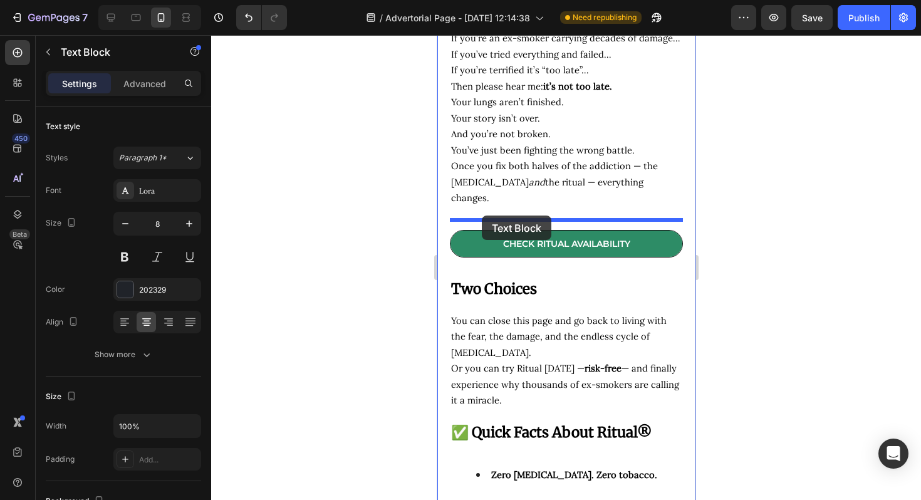
drag, startPoint x: 460, startPoint y: 243, endPoint x: 481, endPoint y: 215, distance: 34.4
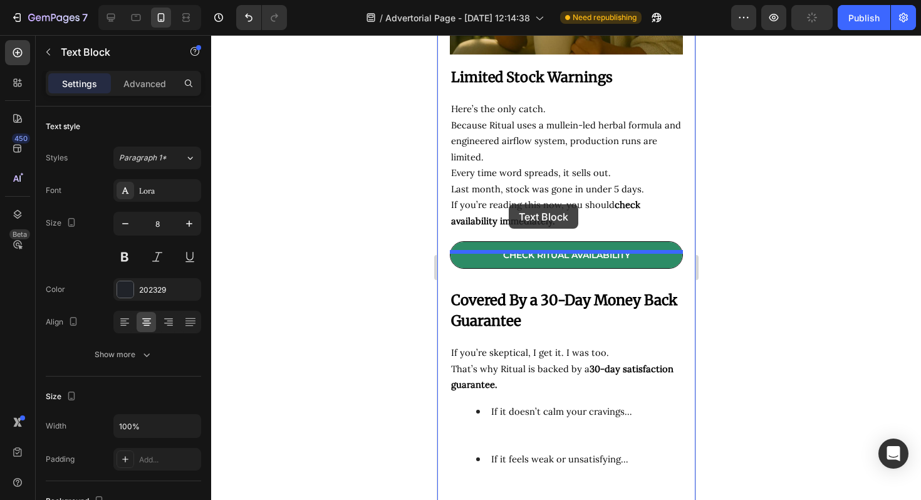
scroll to position [5779, 0]
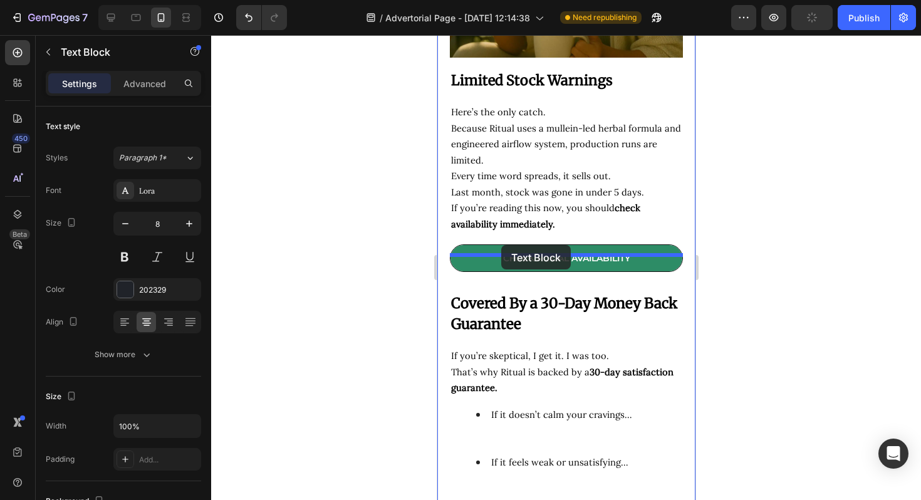
drag, startPoint x: 472, startPoint y: 152, endPoint x: 500, endPoint y: 245, distance: 97.7
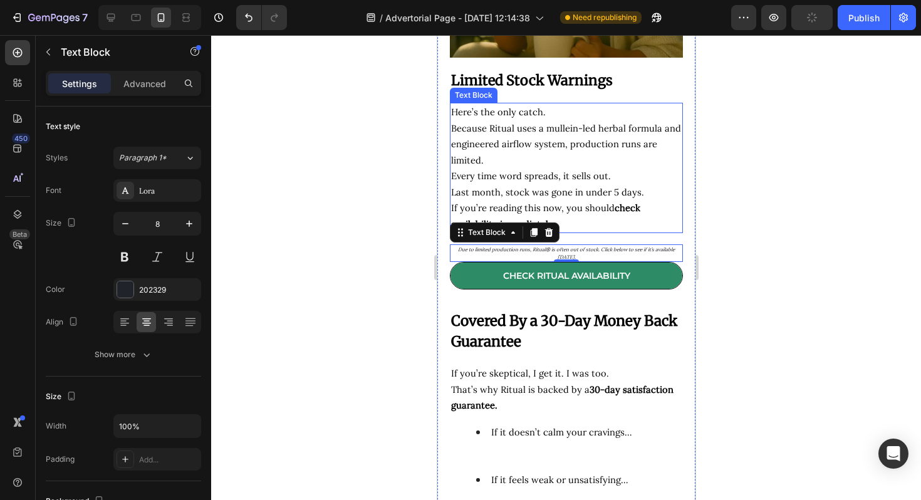
click at [666, 232] on p "If you’re reading this now, you should check availability immediately." at bounding box center [565, 216] width 230 height 32
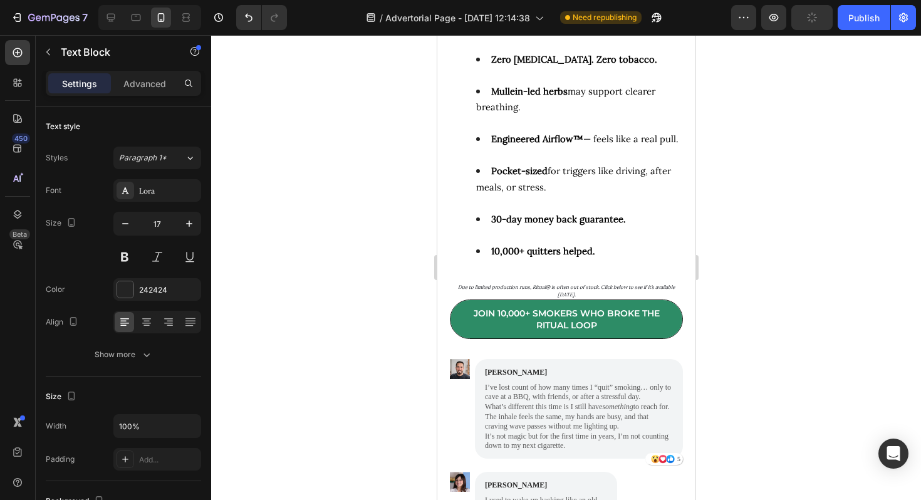
scroll to position [6886, 0]
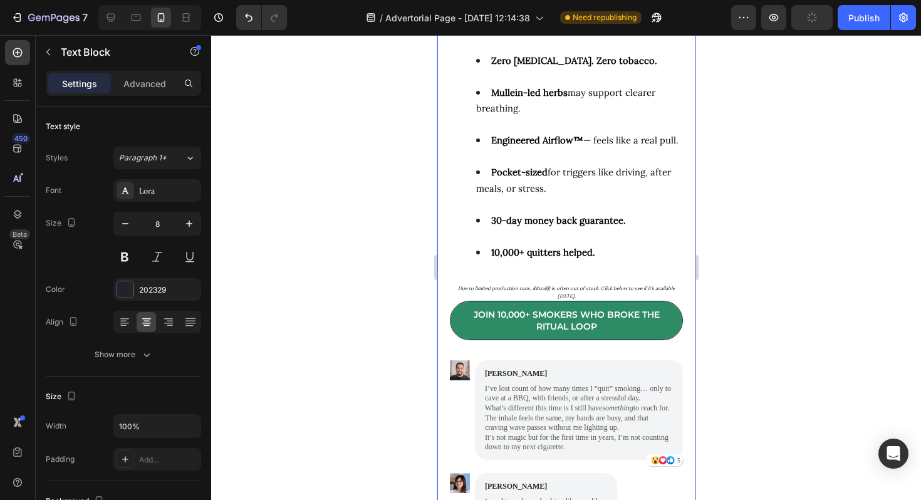
click at [534, 285] on icon "Due to limited production runs, Ritual® is often out of stock. Click below to s…" at bounding box center [565, 292] width 217 height 14
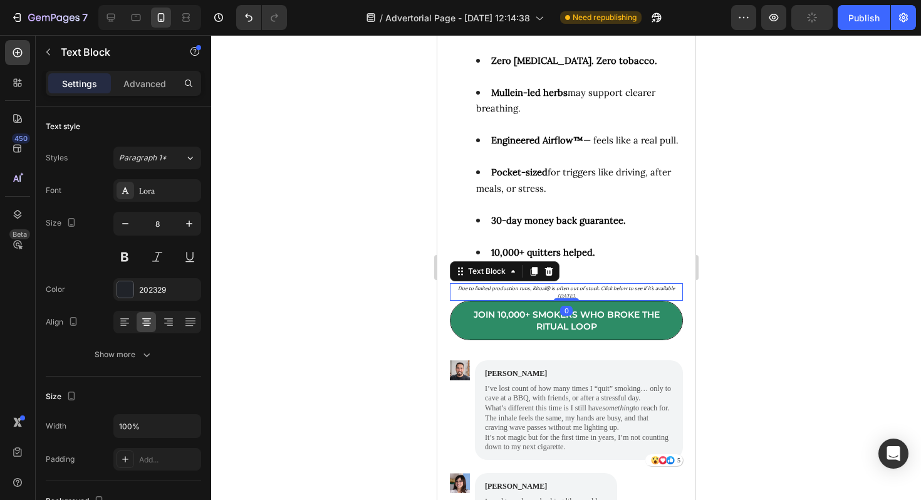
click at [534, 285] on icon "Due to limited production runs, Ritual® is often out of stock. Click below to s…" at bounding box center [565, 292] width 217 height 14
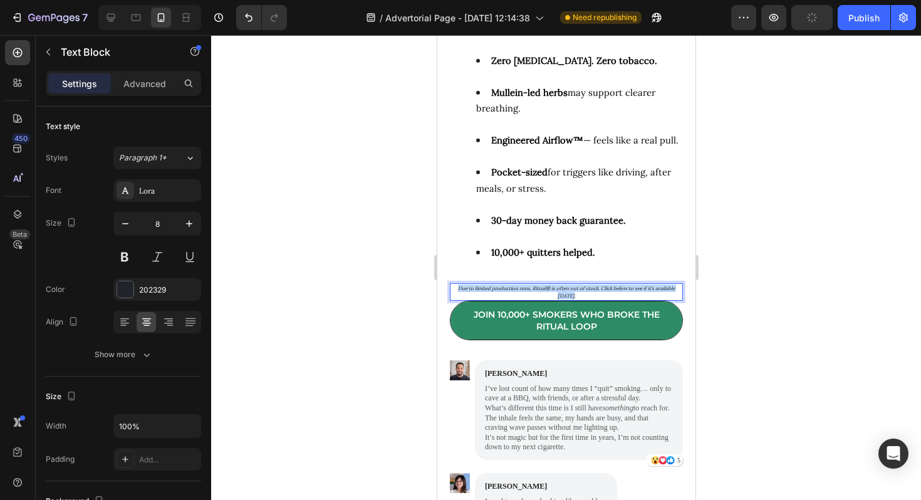
click at [534, 285] on icon "Due to limited production runs, Ritual® is often out of stock. Click below to s…" at bounding box center [565, 292] width 217 height 14
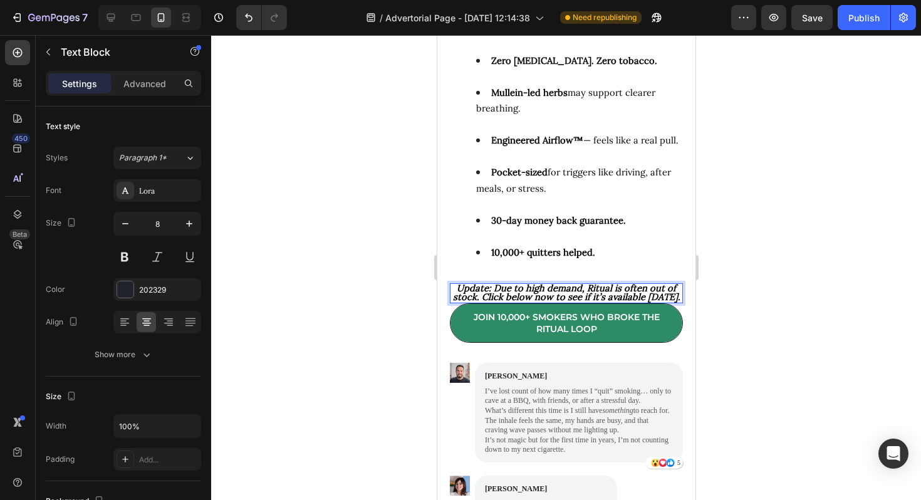
click at [493, 282] on strong "Update: Due to high demand, Ritual is often out of stock. Click below now to se…" at bounding box center [565, 292] width 227 height 21
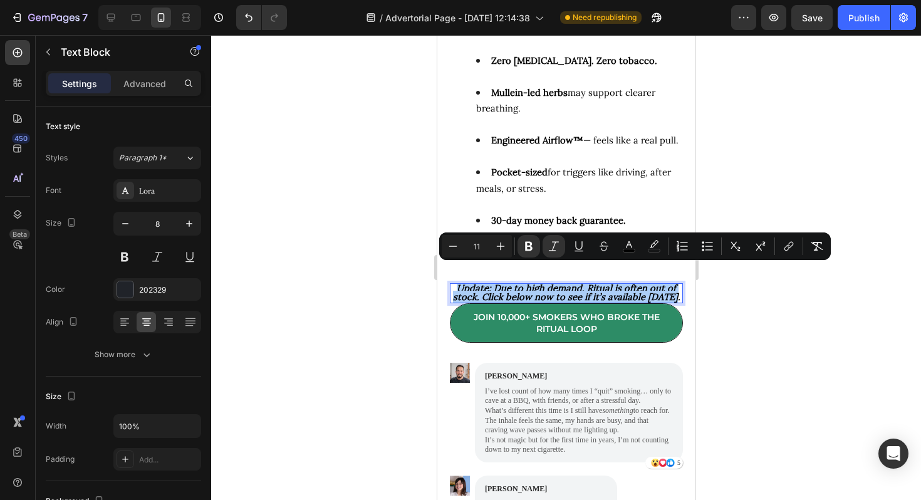
click at [479, 249] on input "11" at bounding box center [476, 246] width 25 height 15
type input "1"
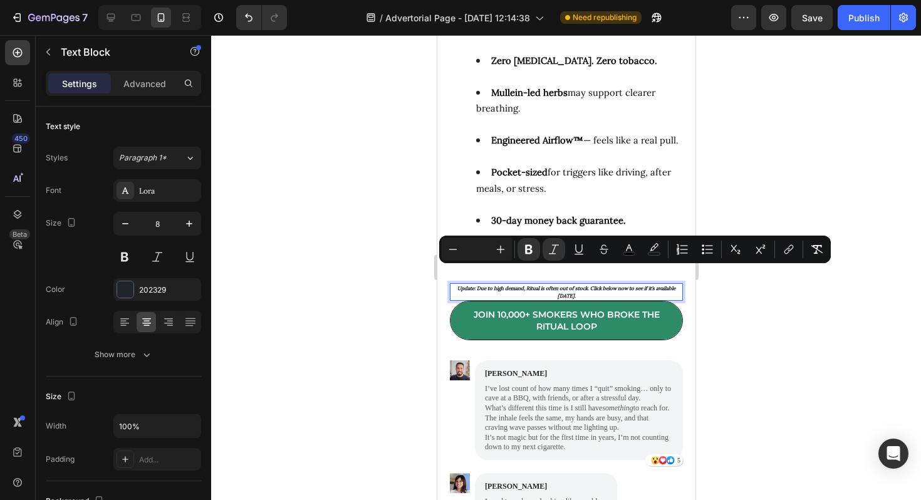
click at [721, 307] on div at bounding box center [566, 267] width 710 height 465
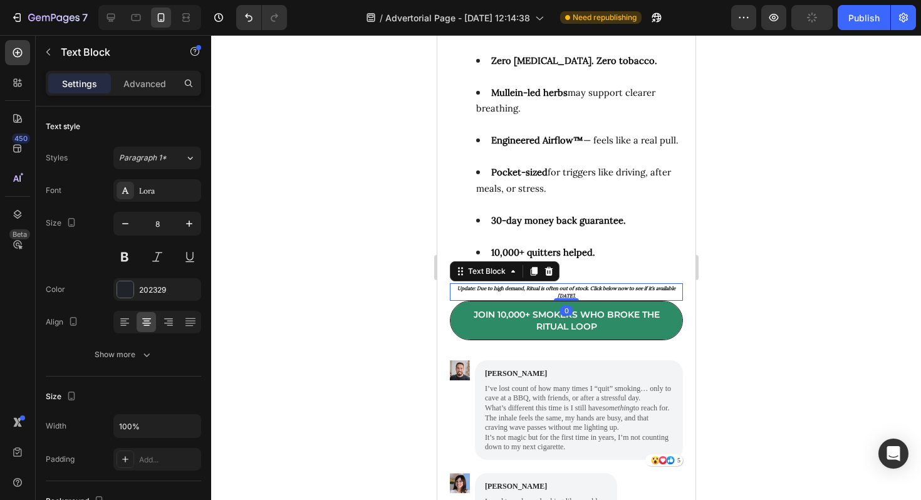
click at [576, 285] on strong "Update: Due to high demand, Ritual is often out of stock. Click below now to se…" at bounding box center [566, 292] width 218 height 14
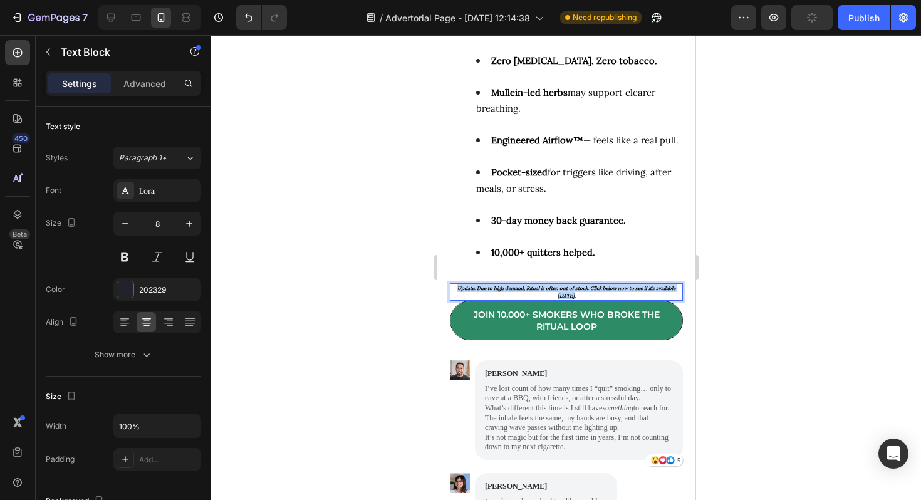
click at [576, 285] on strong "Update: Due to high demand, Ritual is often out of stock. Click below now to se…" at bounding box center [566, 292] width 218 height 14
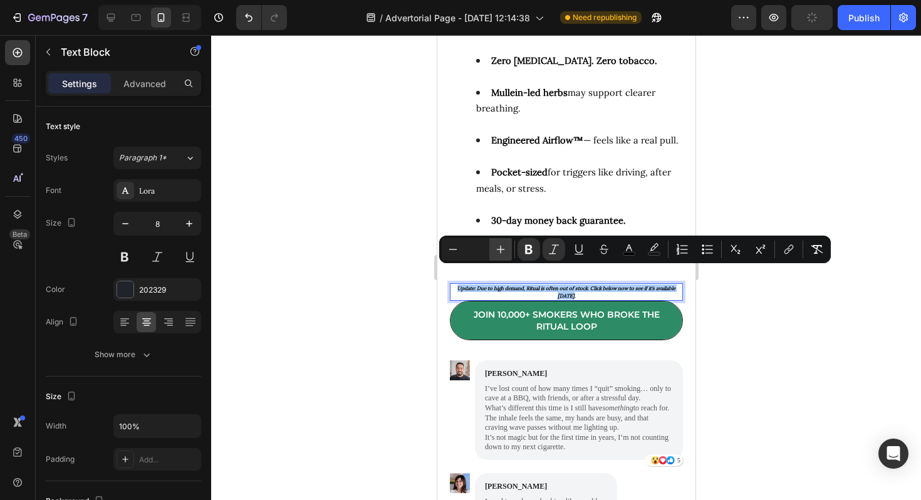
click at [502, 249] on icon "Editor contextual toolbar" at bounding box center [501, 250] width 8 height 8
click at [477, 252] on input "Editor contextual toolbar" at bounding box center [476, 249] width 25 height 15
type input "9"
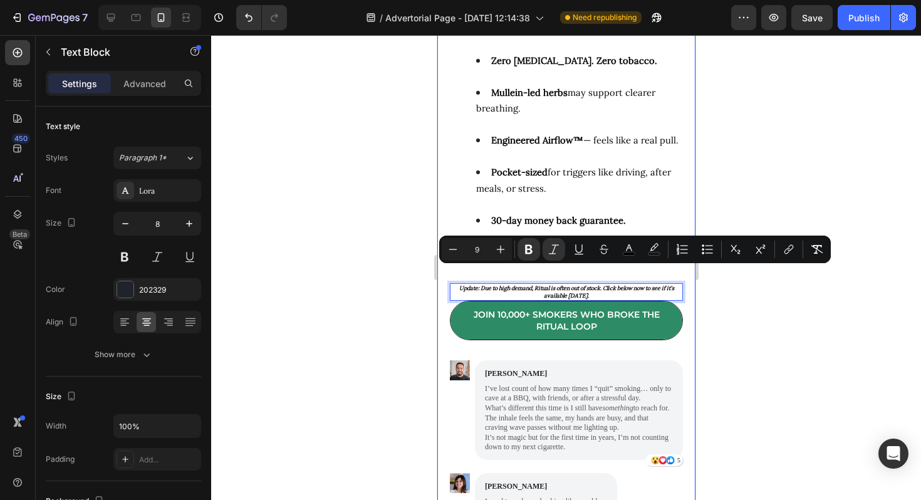
click at [720, 324] on div at bounding box center [566, 267] width 710 height 465
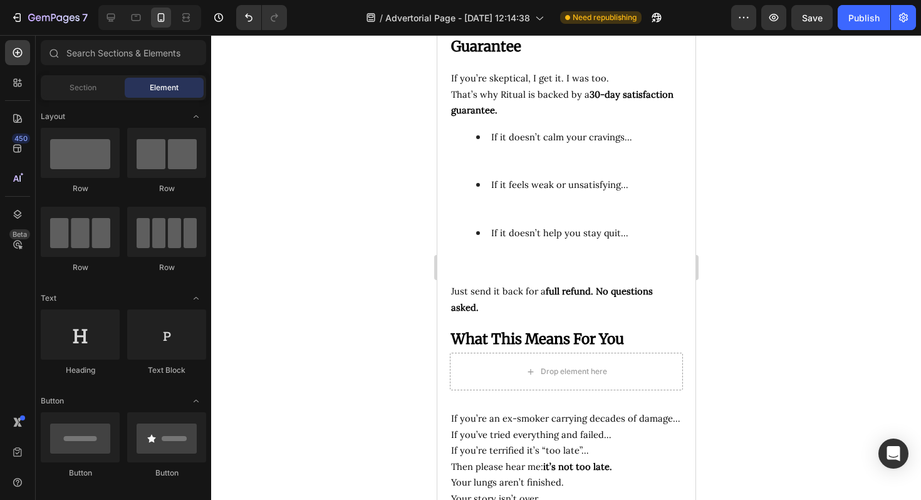
scroll to position [6079, 0]
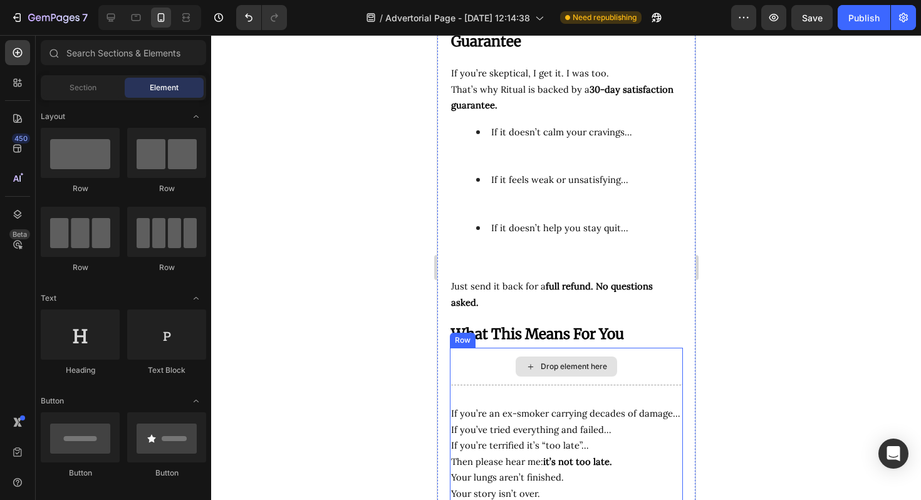
click at [609, 372] on div "Drop element here" at bounding box center [565, 366] width 101 height 20
click at [654, 378] on div "Drop element here" at bounding box center [565, 367] width 233 height 38
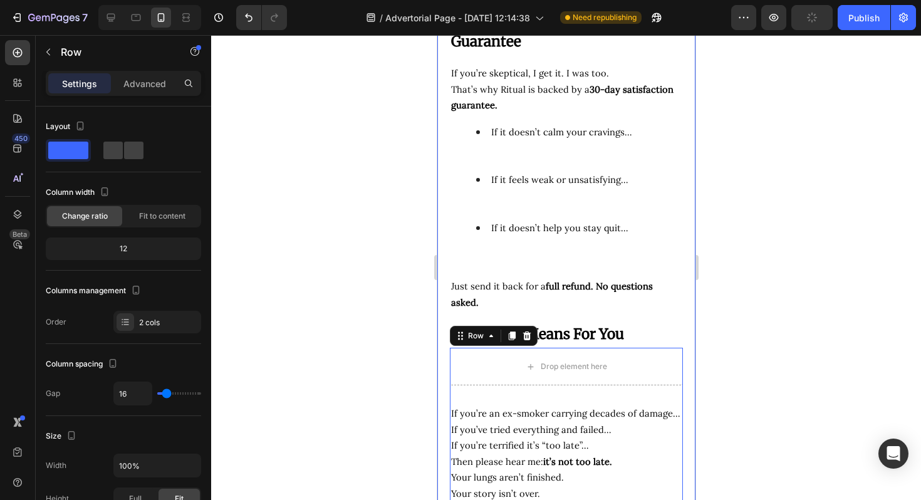
click at [757, 357] on div at bounding box center [566, 267] width 710 height 465
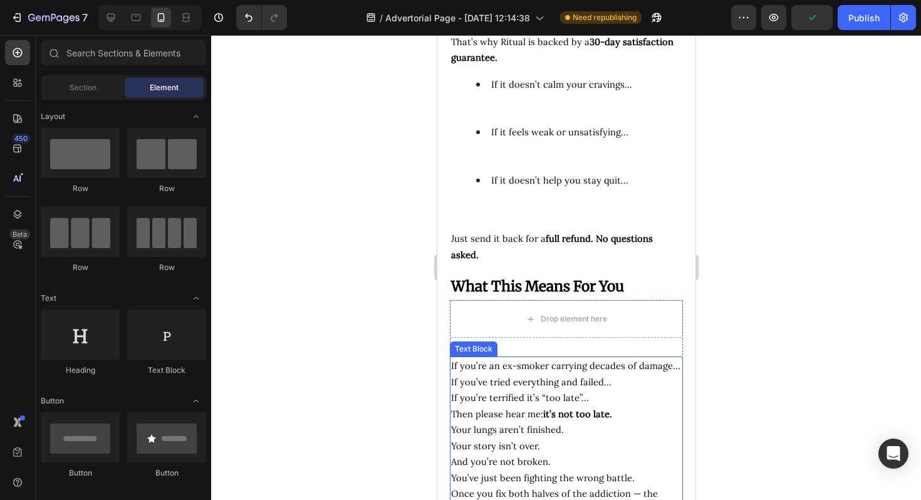
scroll to position [6131, 0]
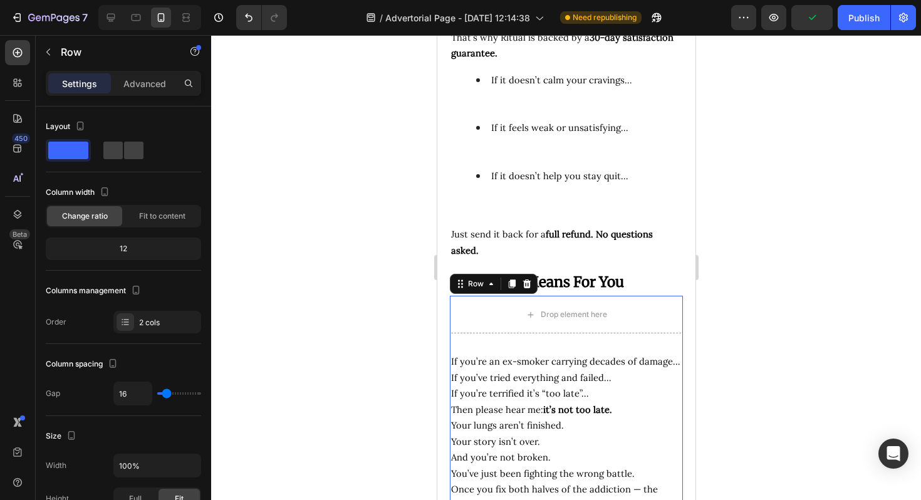
click at [612, 339] on div "Drop element here If you’re an ex-smoker carrying decades of damage… If you’ve …" at bounding box center [565, 419] width 233 height 246
click at [471, 278] on div "Row" at bounding box center [475, 283] width 21 height 11
click at [664, 343] on div "If you’re an ex-smoker carrying decades of damage… If you’ve tried everything a…" at bounding box center [565, 442] width 233 height 199
click at [767, 376] on div at bounding box center [566, 267] width 710 height 465
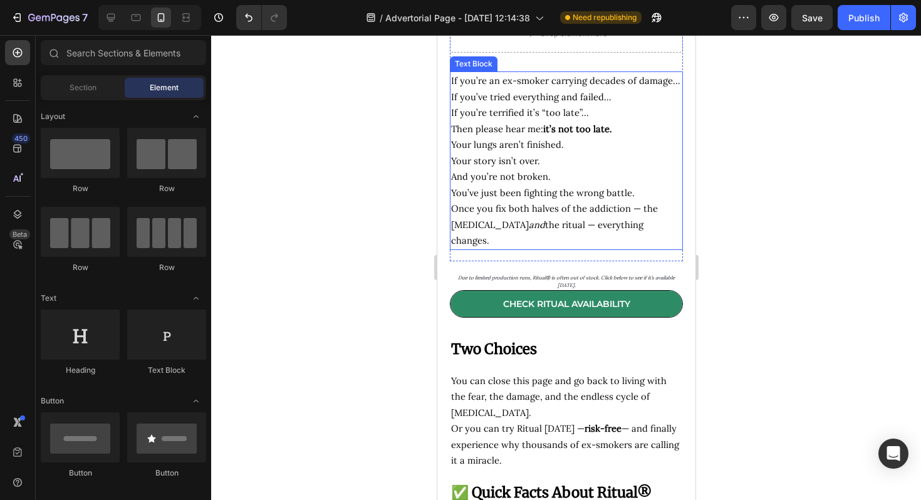
scroll to position [6422, 0]
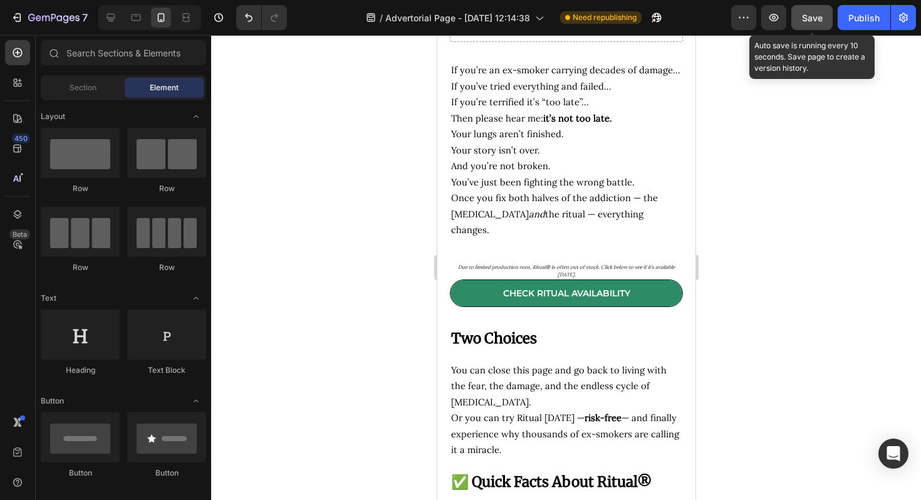
click at [810, 21] on span "Save" at bounding box center [812, 18] width 21 height 11
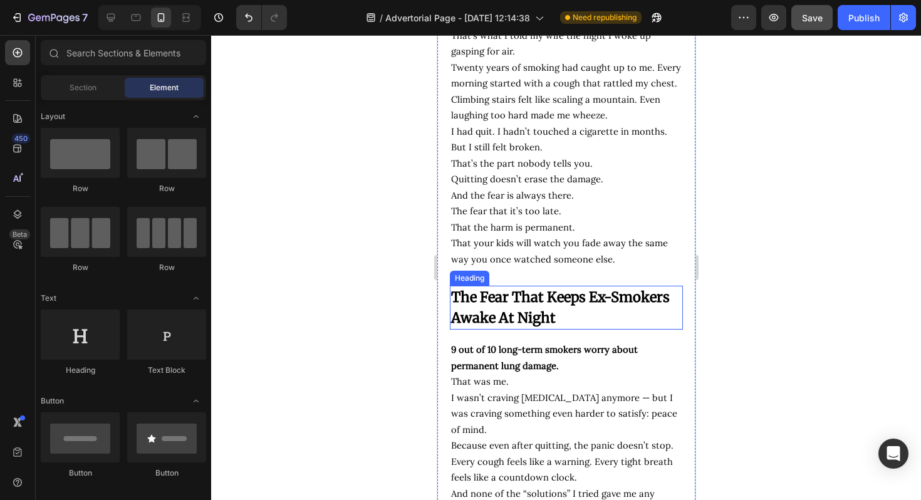
scroll to position [0, 0]
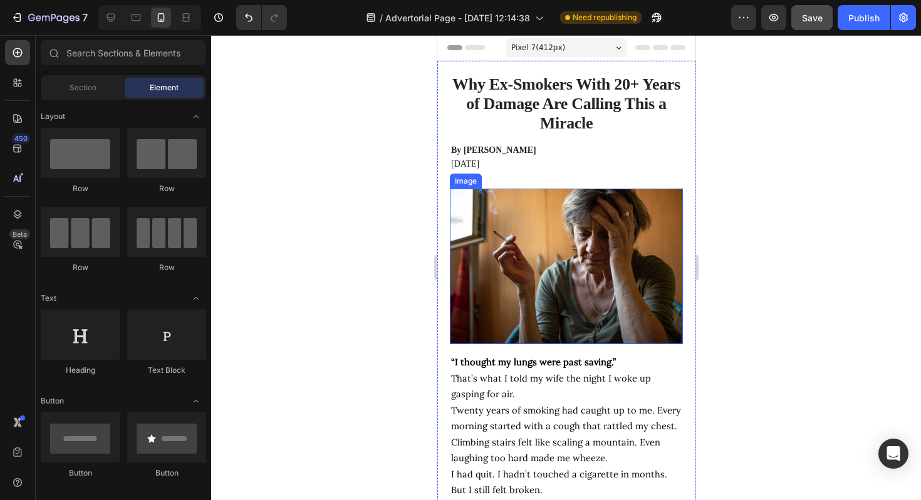
click at [599, 244] on img at bounding box center [565, 266] width 233 height 155
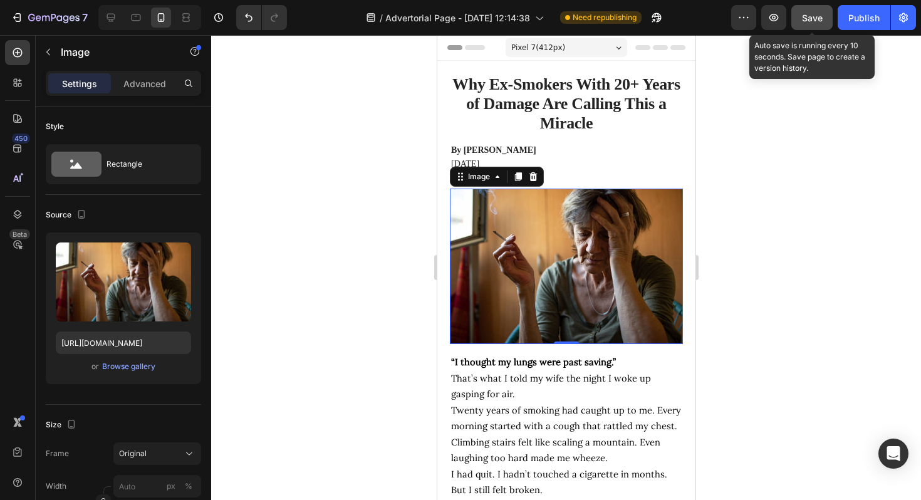
click at [797, 16] on button "Save" at bounding box center [811, 17] width 41 height 25
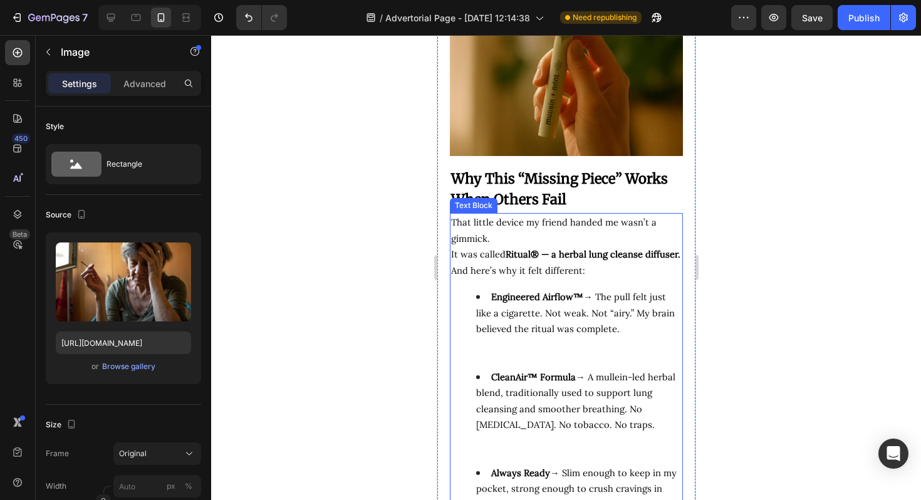
scroll to position [2849, 0]
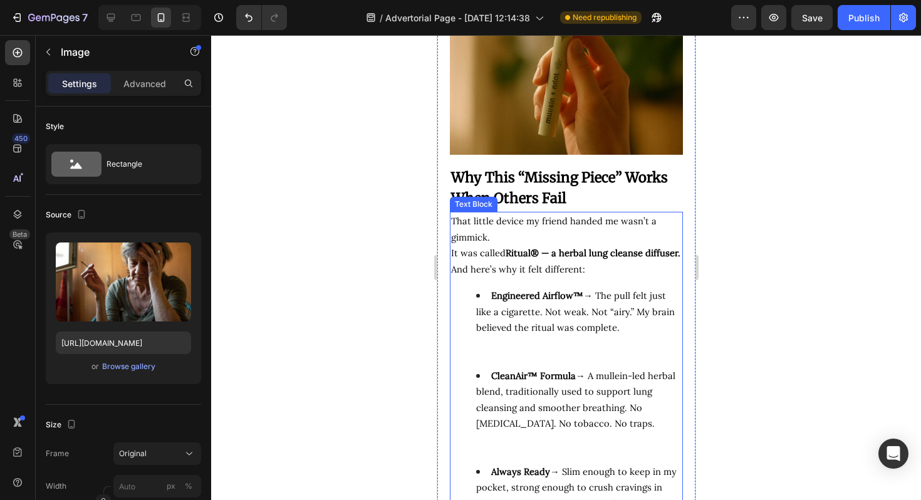
click at [533, 259] on strong "Ritual® — a herbal lung cleanse diffuser." at bounding box center [592, 253] width 175 height 12
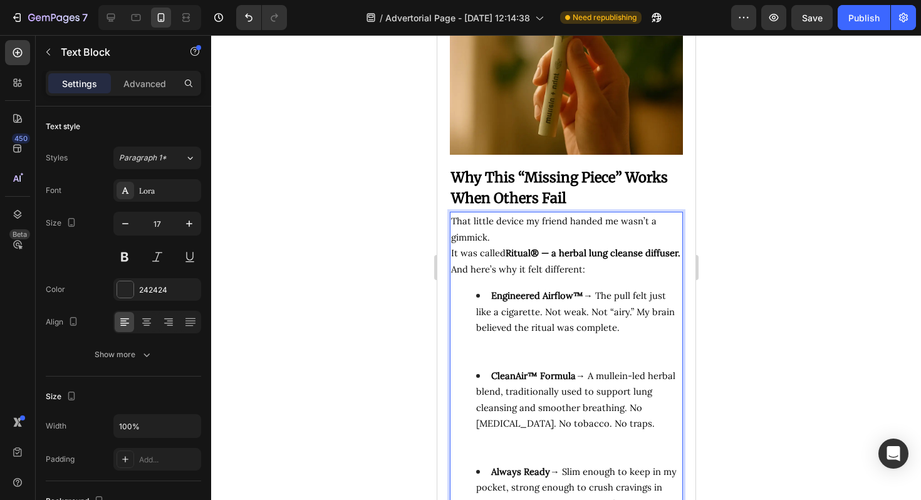
click at [535, 259] on strong "Ritual® — a herbal lung cleanse diffuser." at bounding box center [592, 253] width 175 height 12
click at [607, 333] on span "Engineered Airflow™ → The pull felt just like a cigarette. Not weak. Not “airy.…" at bounding box center [574, 311] width 199 height 44
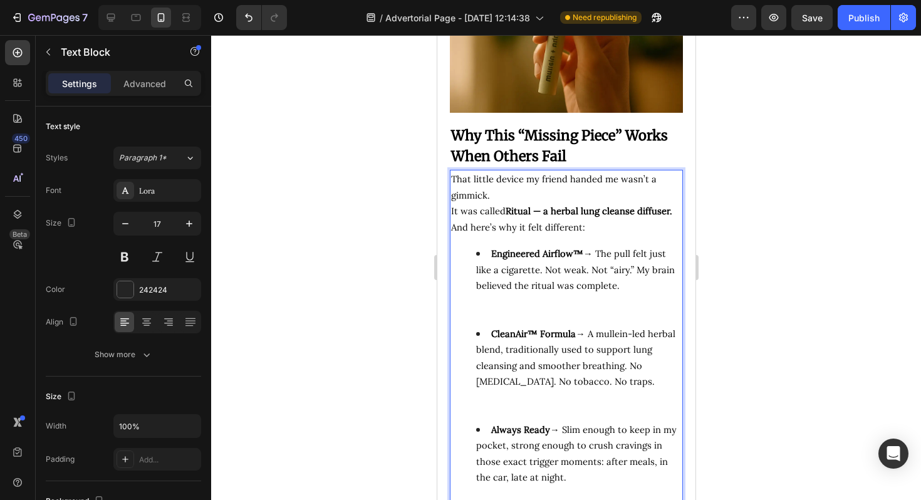
scroll to position [2899, 0]
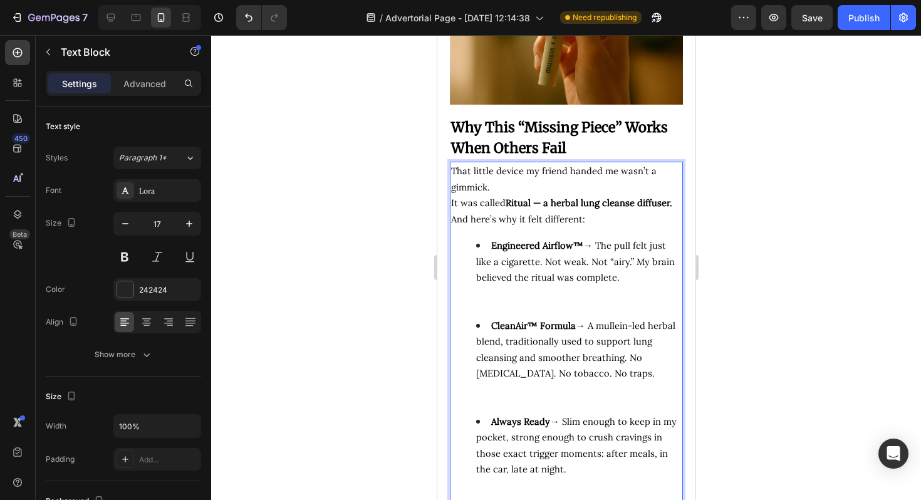
click at [581, 251] on strong "Engineered Airflow™" at bounding box center [536, 245] width 92 height 12
click at [550, 361] on li "CleanAir™ Formula → A mullein-led herbal blend, traditionally used to support l…" at bounding box center [577, 366] width 205 height 96
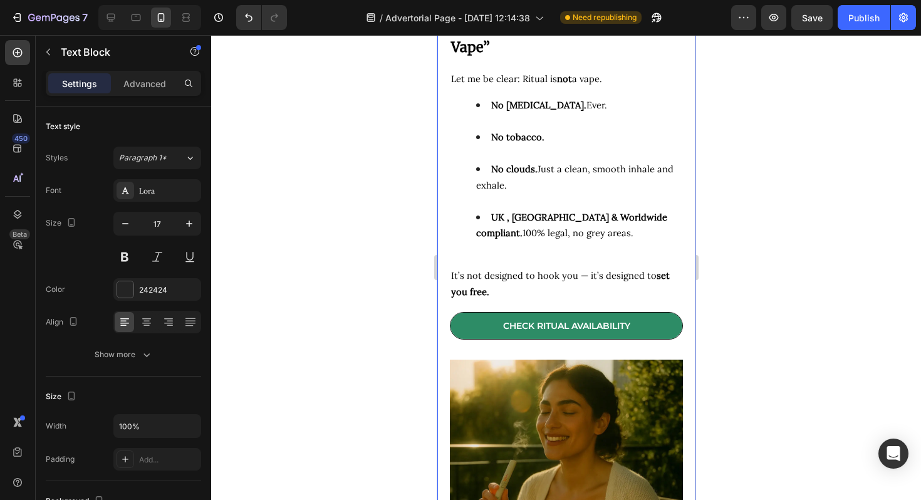
scroll to position [5161, 0]
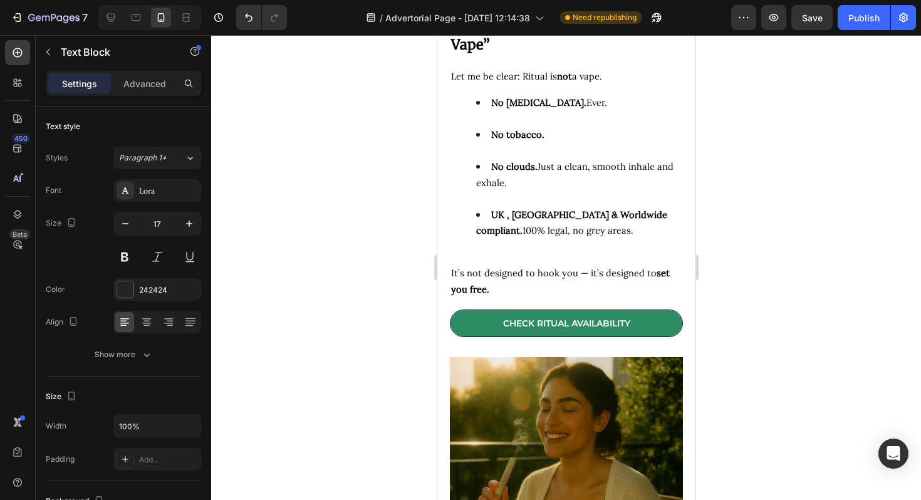
click at [822, 21] on span "Save" at bounding box center [812, 18] width 21 height 11
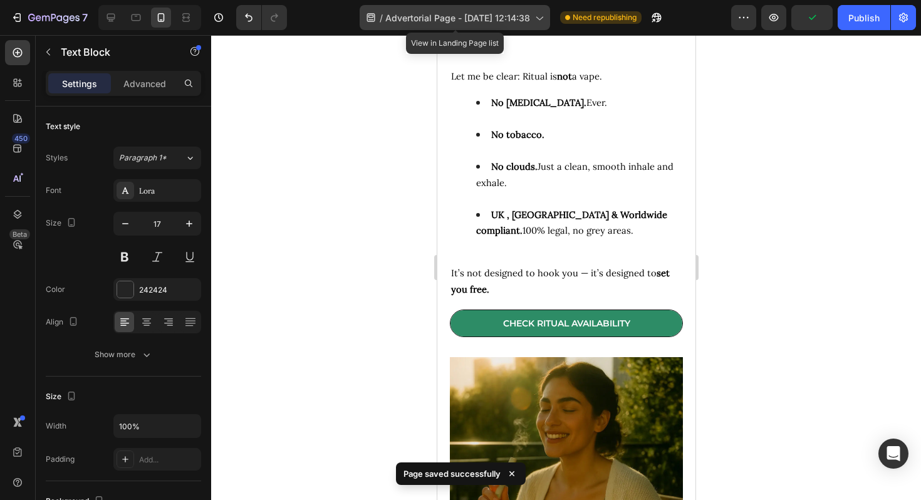
click at [449, 21] on span "Advertorial Page - [DATE] 12:14:38" at bounding box center [457, 17] width 145 height 13
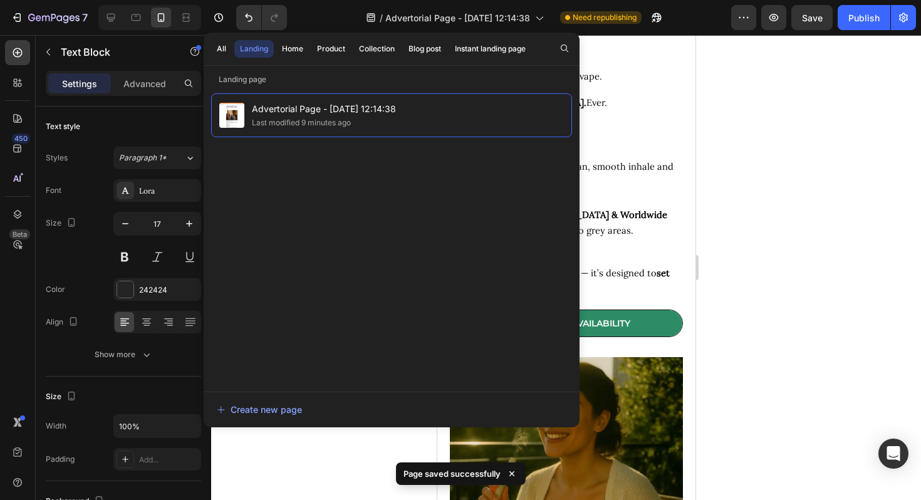
click at [328, 79] on p "Landing page" at bounding box center [392, 79] width 376 height 13
click at [829, 81] on div at bounding box center [566, 267] width 710 height 465
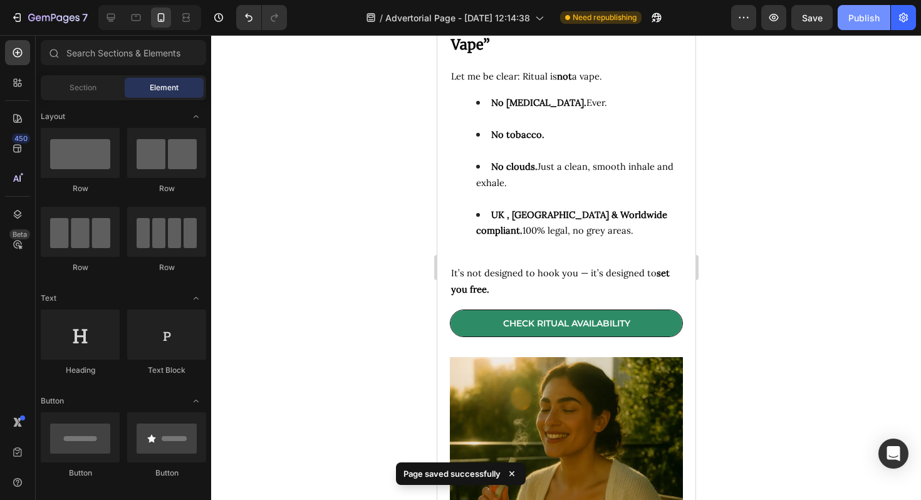
click at [862, 18] on div "Publish" at bounding box center [863, 17] width 31 height 13
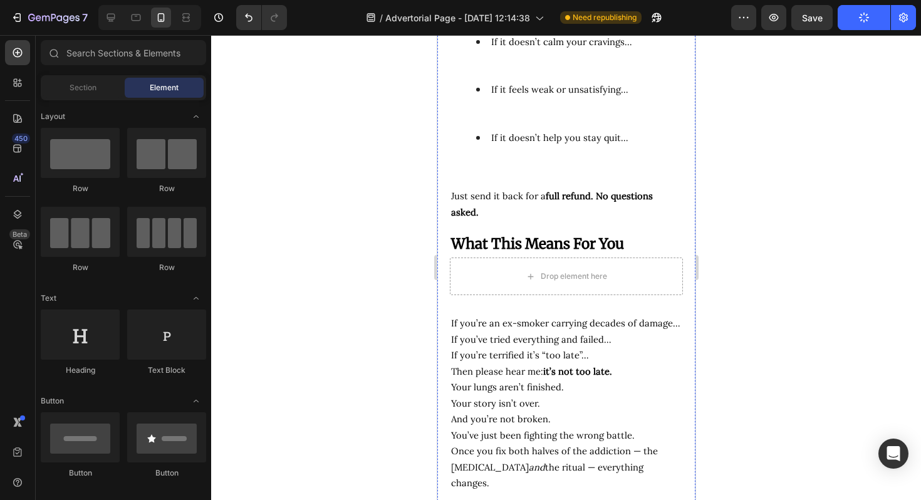
scroll to position [6116, 0]
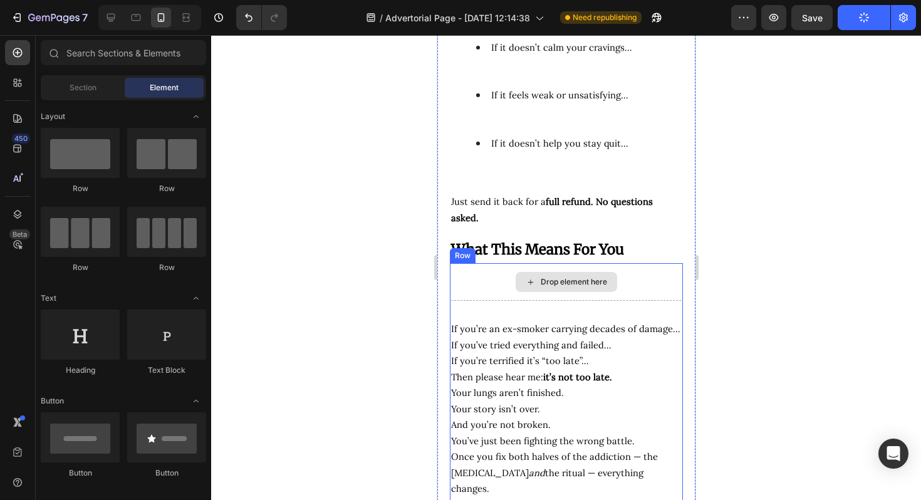
click at [573, 282] on div "Drop element here" at bounding box center [573, 282] width 66 height 10
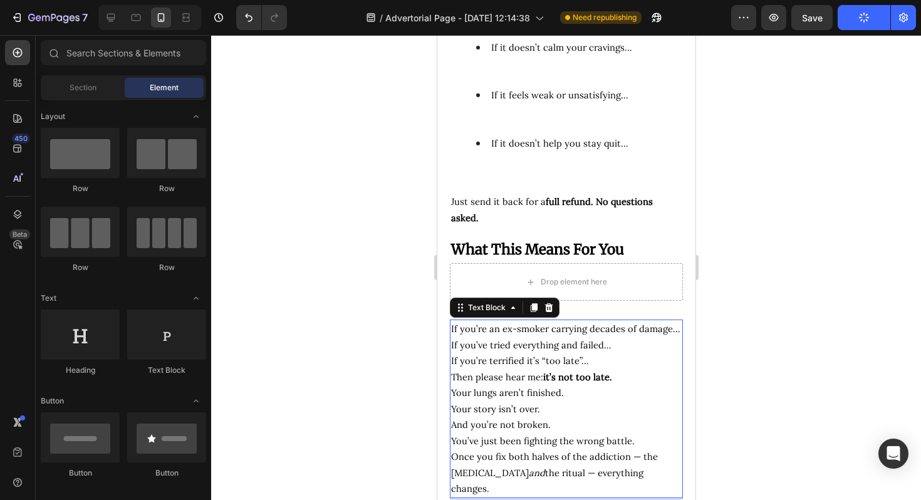
click at [563, 325] on span "If you’re an ex-smoker carrying decades of damage…" at bounding box center [564, 329] width 229 height 12
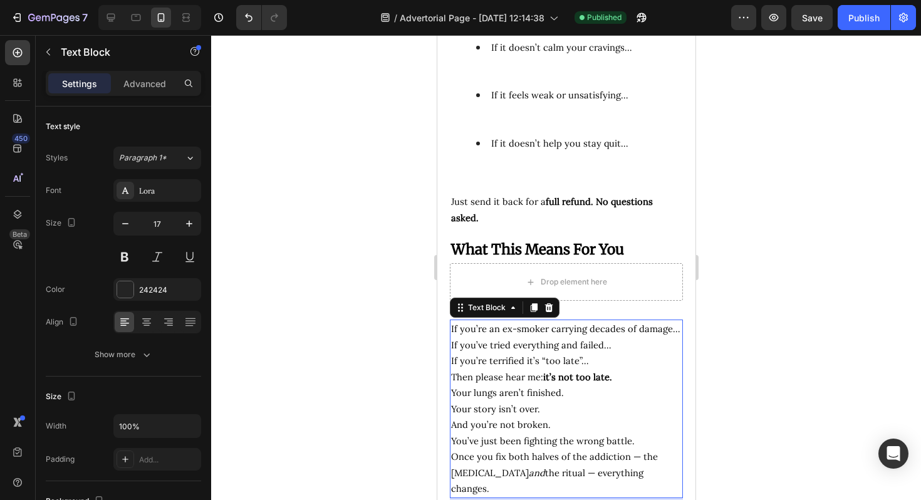
click at [590, 345] on span "If you’ve tried everything and failed…" at bounding box center [530, 345] width 160 height 12
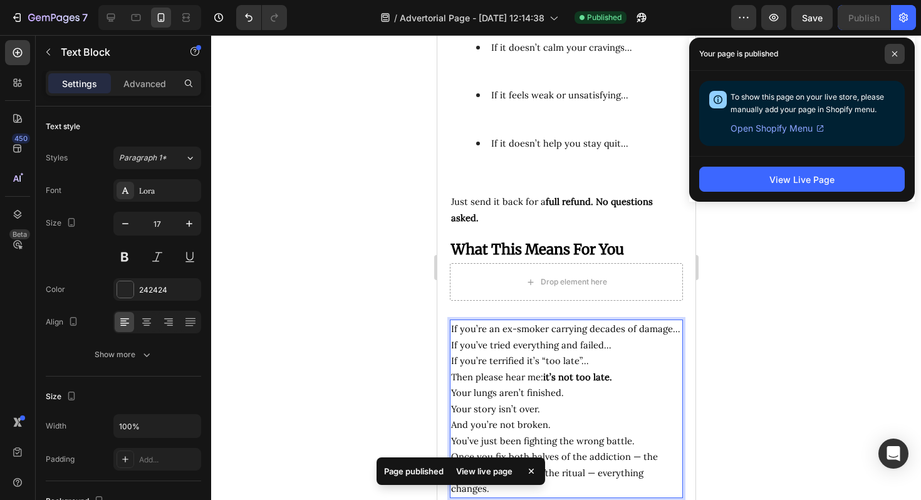
click at [896, 56] on icon at bounding box center [894, 53] width 5 height 5
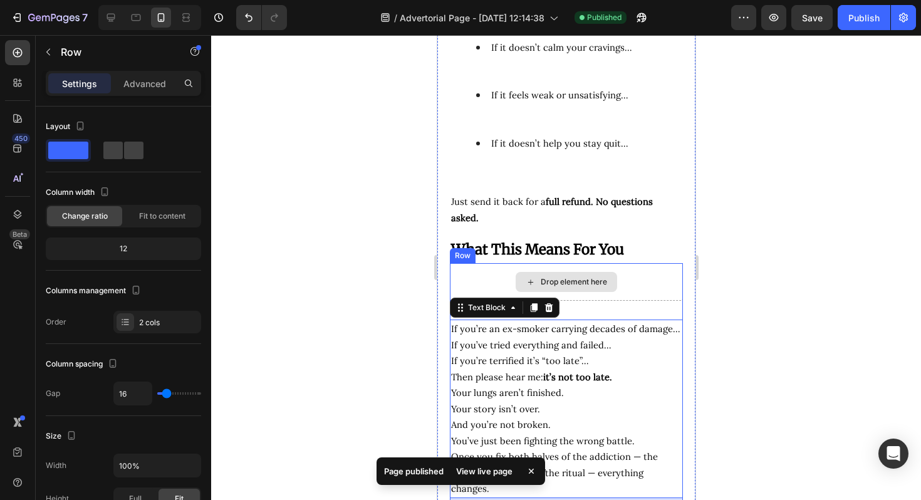
click at [450, 282] on div "Drop element here" at bounding box center [565, 282] width 233 height 38
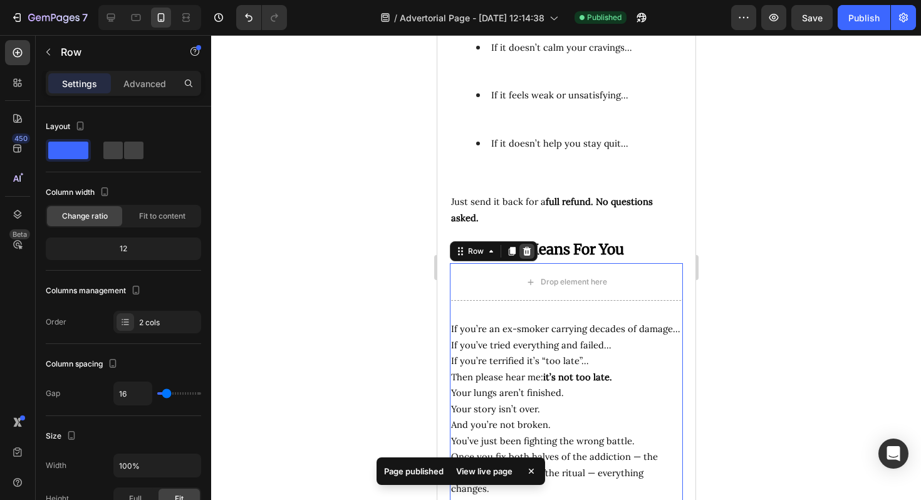
click at [524, 251] on icon at bounding box center [526, 251] width 8 height 9
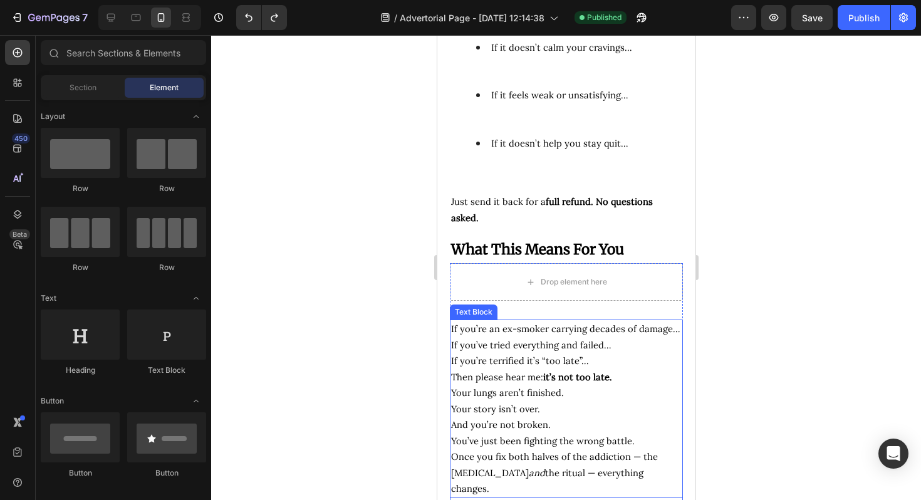
click at [544, 383] on strong "it’s not too late." at bounding box center [576, 377] width 69 height 12
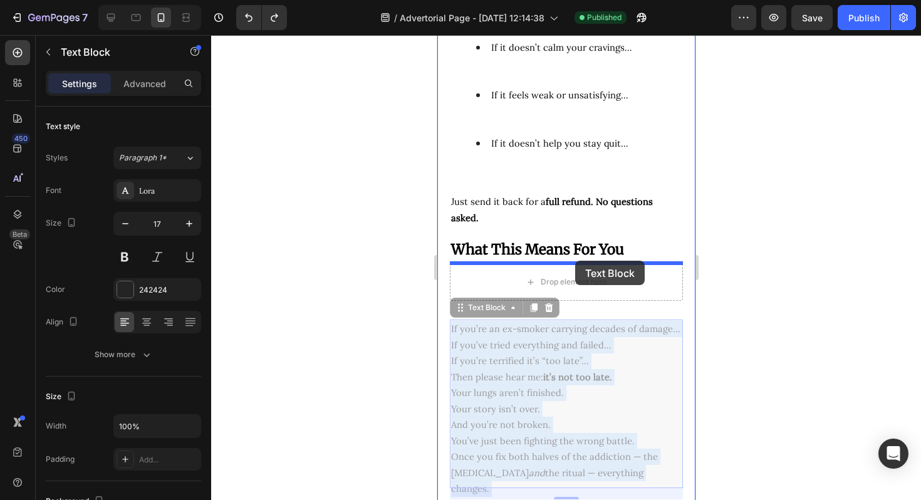
drag, startPoint x: 567, startPoint y: 381, endPoint x: 574, endPoint y: 261, distance: 121.1
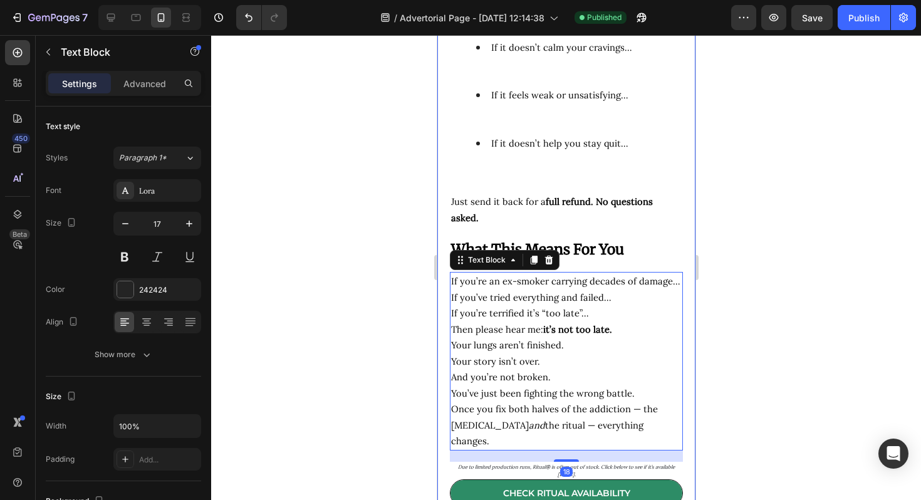
click at [710, 311] on div at bounding box center [566, 267] width 710 height 465
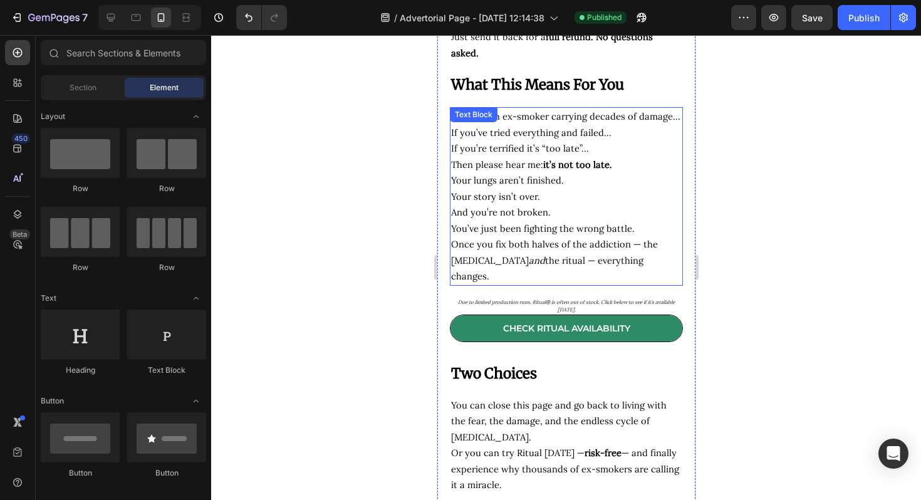
scroll to position [6196, 0]
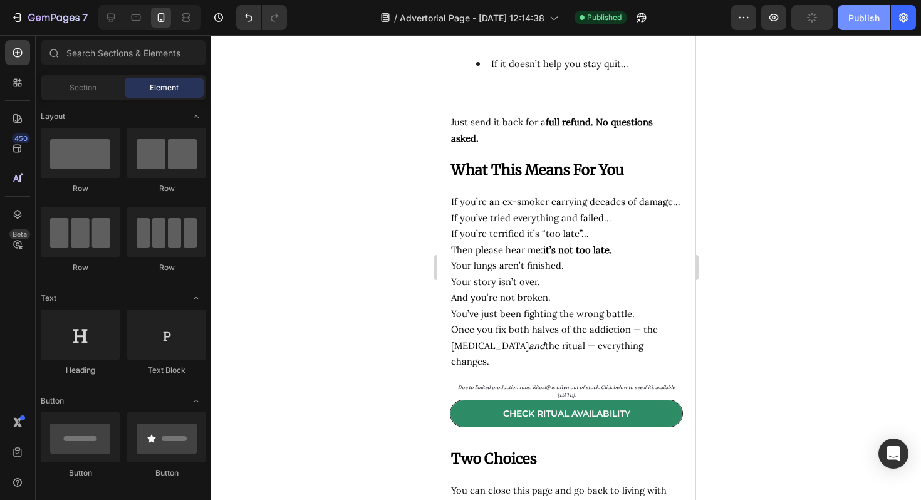
click at [859, 16] on div "Publish" at bounding box center [863, 17] width 31 height 13
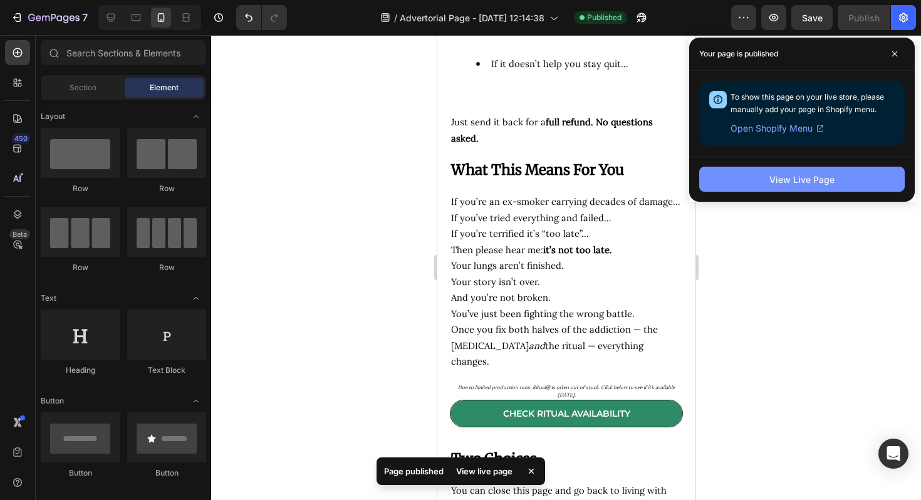
click at [849, 177] on button "View Live Page" at bounding box center [801, 179] width 205 height 25
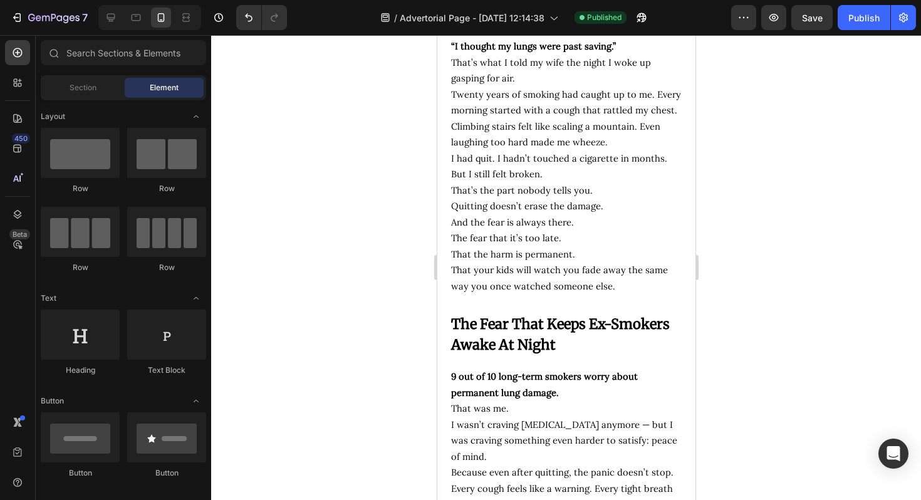
scroll to position [0, 0]
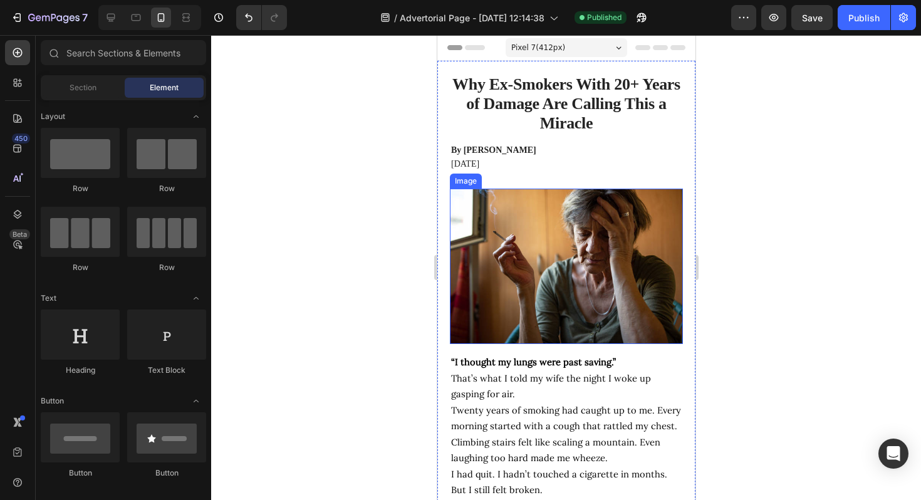
click at [514, 247] on img at bounding box center [565, 266] width 233 height 155
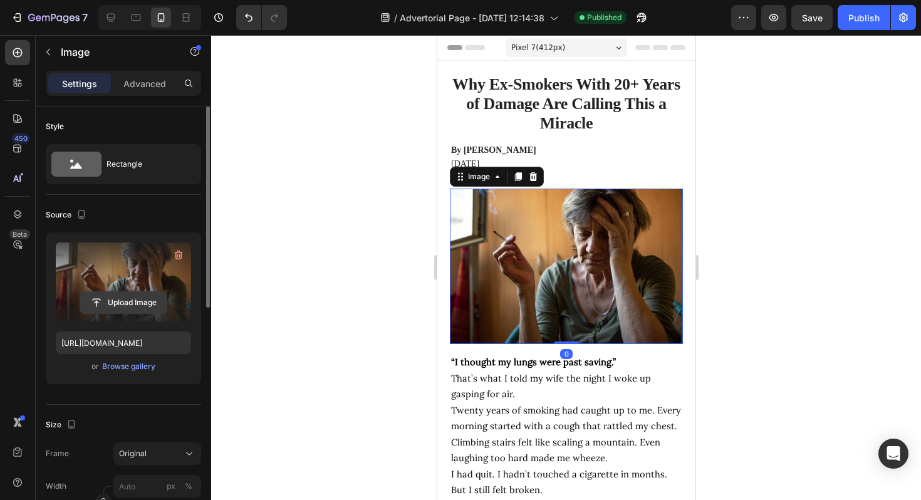
click at [125, 294] on input "file" at bounding box center [123, 302] width 86 height 21
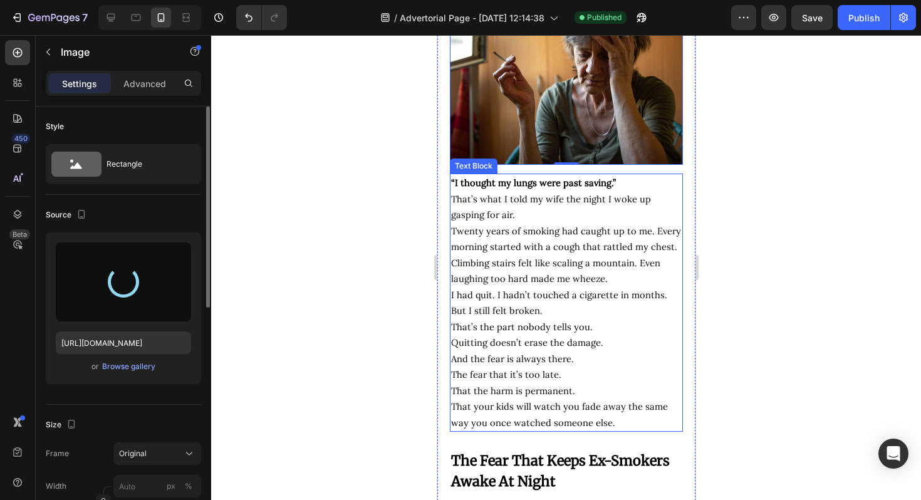
scroll to position [347, 0]
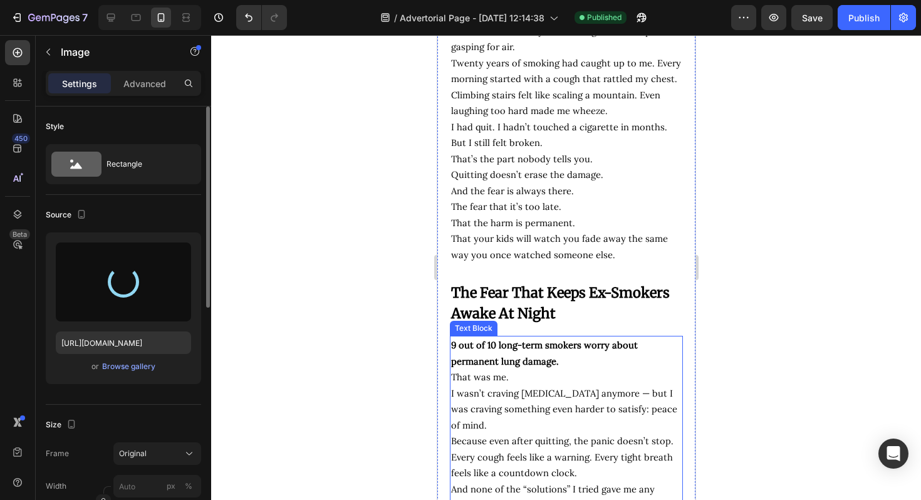
type input "https://cdn.shopify.com/s/files/1/0694/4548/4683/files/gempages_579295714790605…"
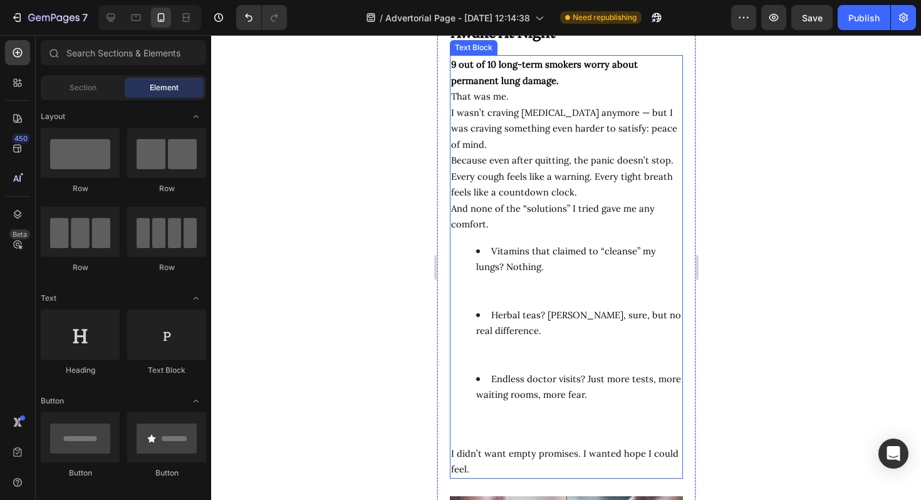
scroll to position [959, 0]
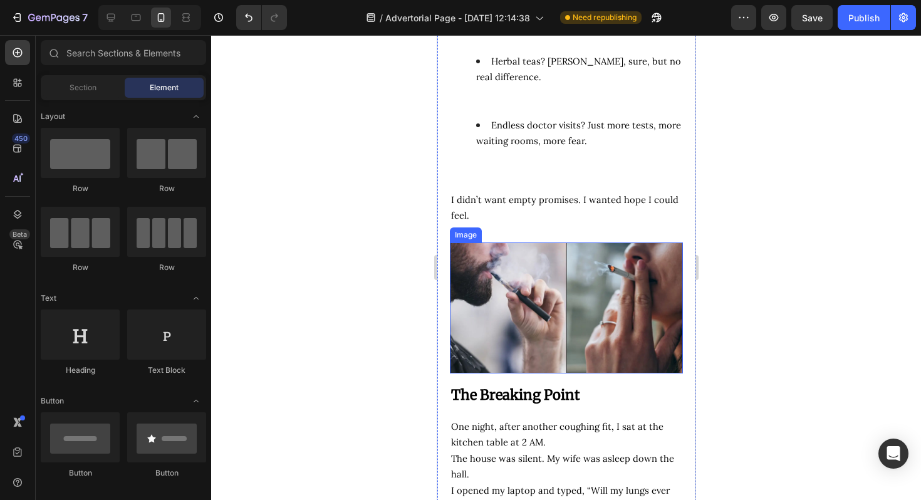
click at [546, 323] on img at bounding box center [565, 307] width 233 height 131
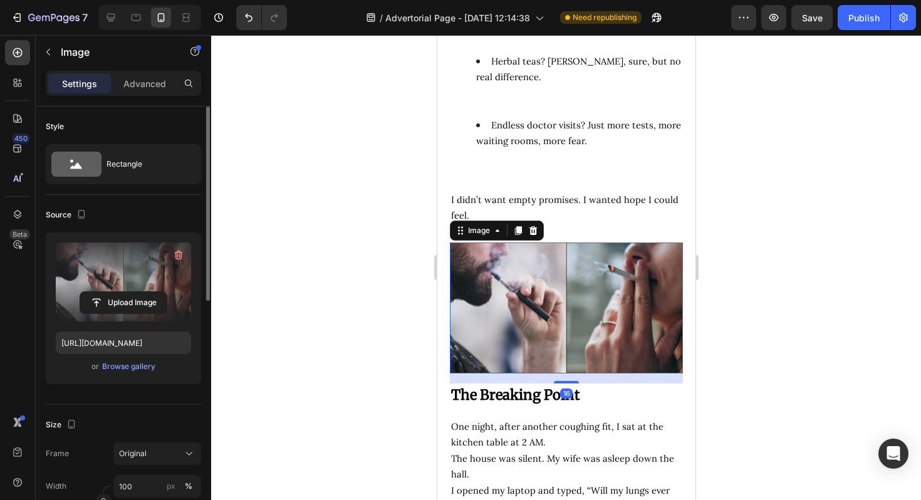
click at [129, 289] on label at bounding box center [123, 281] width 135 height 79
click at [129, 292] on input "file" at bounding box center [123, 302] width 86 height 21
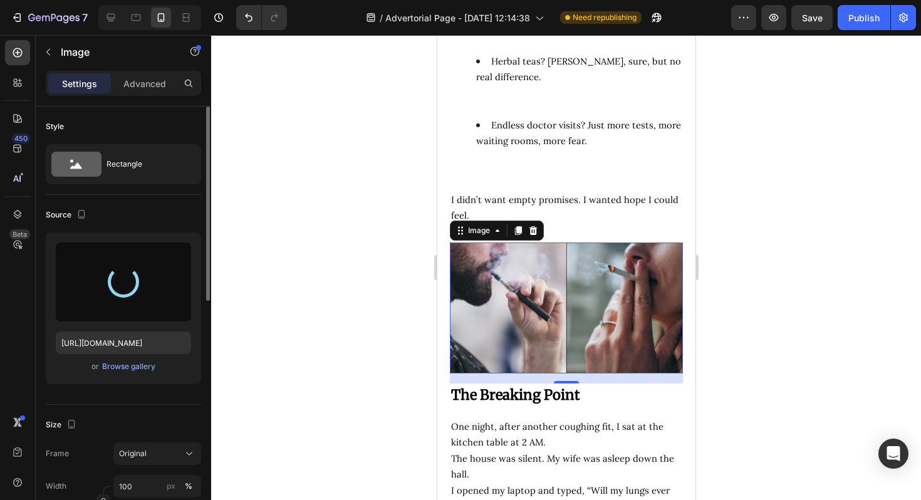
type input "https://cdn.shopify.com/s/files/1/0694/4548/4683/files/gempages_579295714790605…"
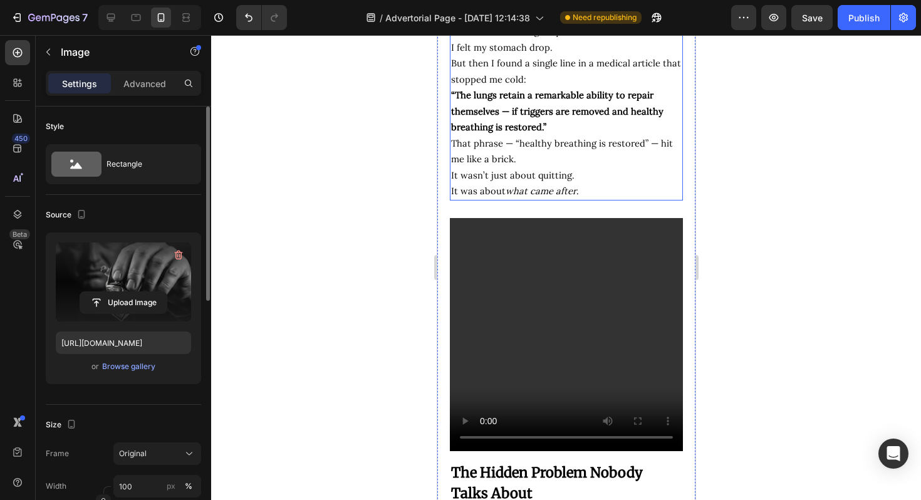
scroll to position [1574, 0]
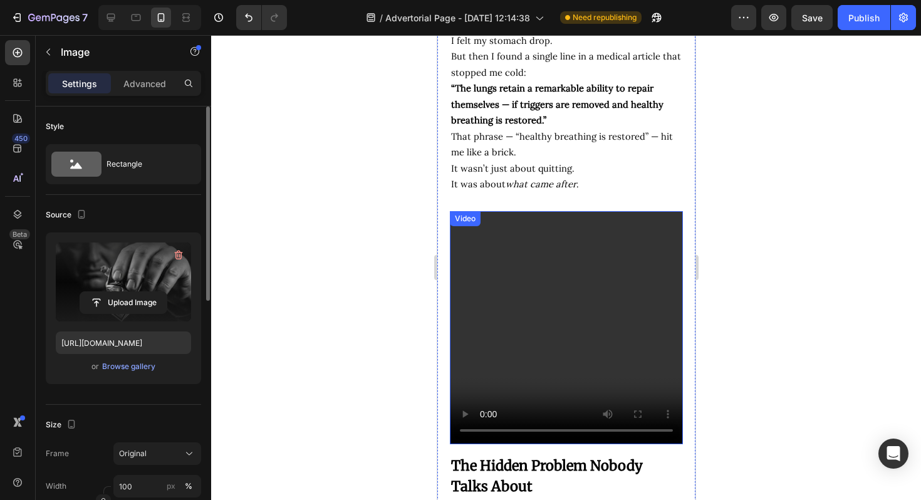
click at [577, 251] on video at bounding box center [565, 327] width 233 height 233
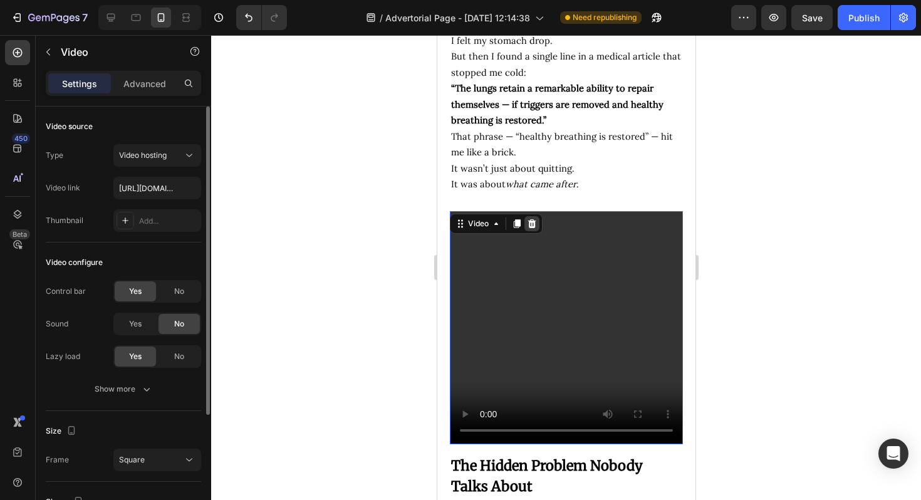
click at [529, 227] on icon at bounding box center [531, 223] width 8 height 9
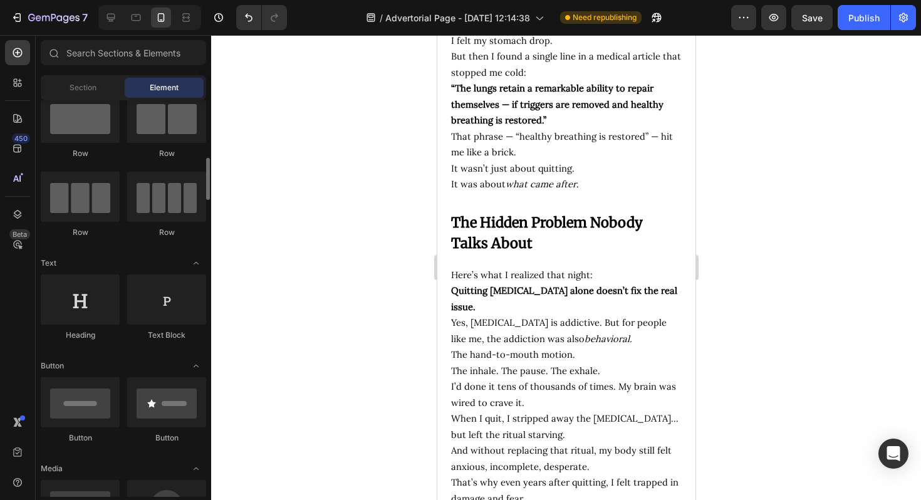
scroll to position [92, 0]
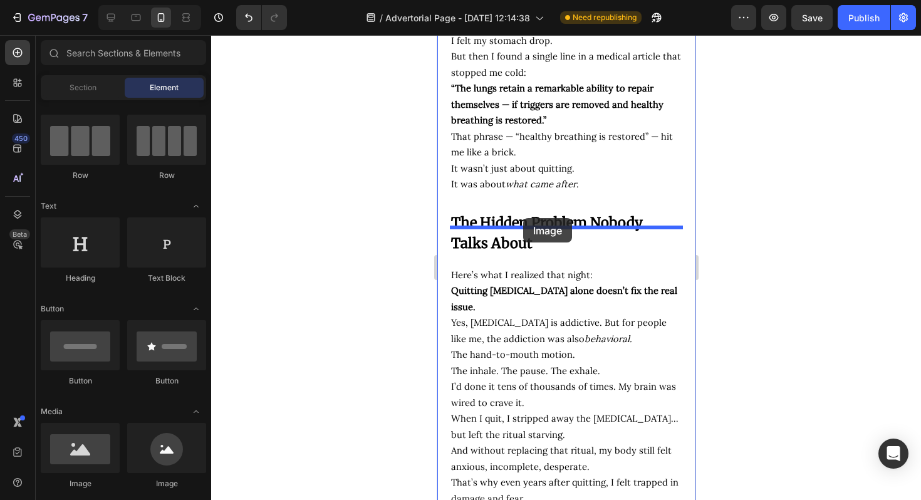
drag, startPoint x: 508, startPoint y: 505, endPoint x: 522, endPoint y: 218, distance: 287.8
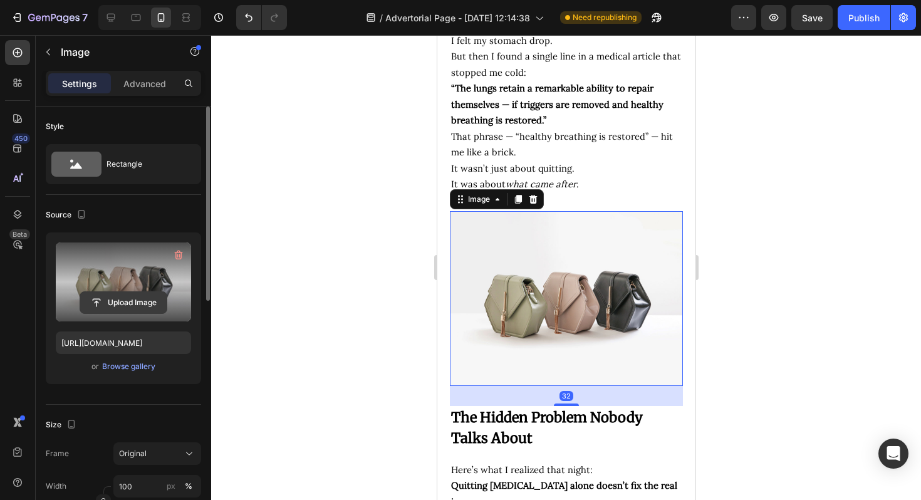
click at [128, 305] on input "file" at bounding box center [123, 302] width 86 height 21
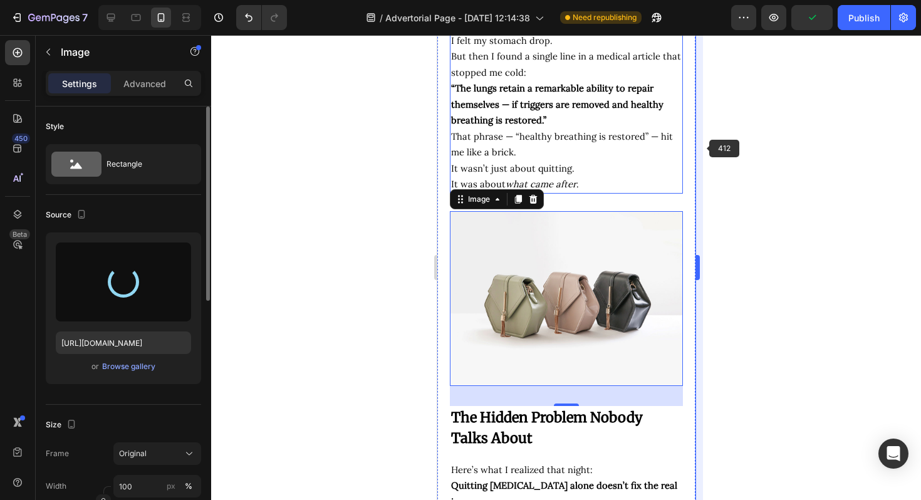
type input "https://cdn.shopify.com/s/files/1/0694/4548/4683/files/gempages_579295714790605…"
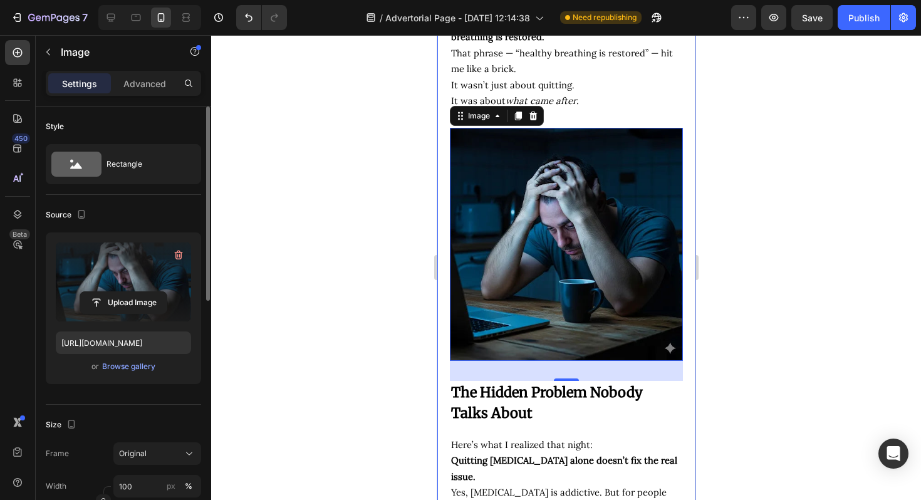
scroll to position [1672, 0]
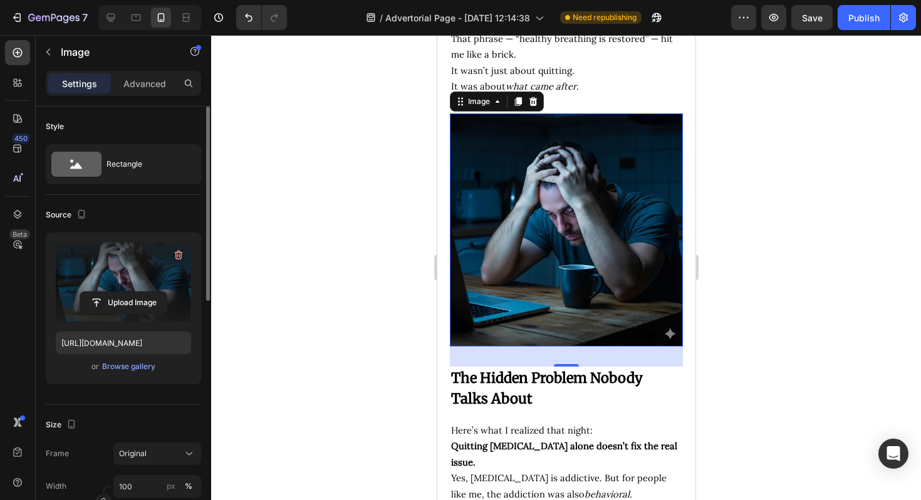
click at [800, 215] on div at bounding box center [566, 267] width 710 height 465
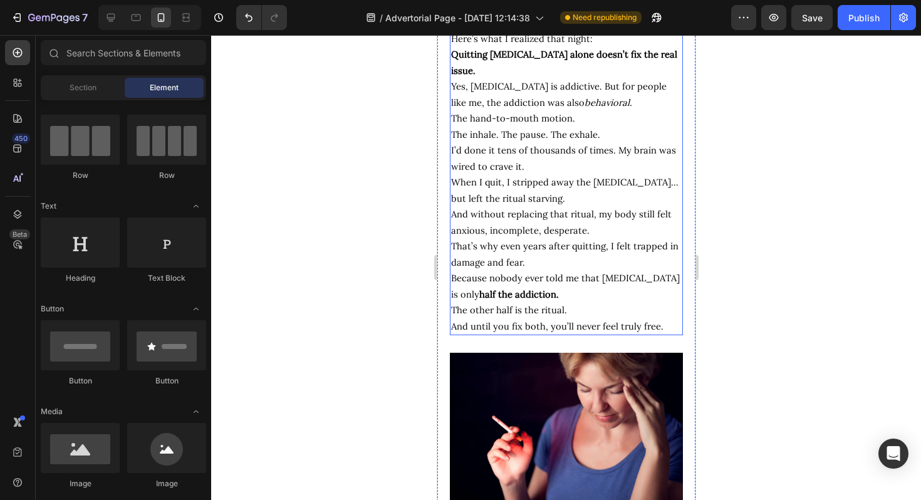
scroll to position [2135, 0]
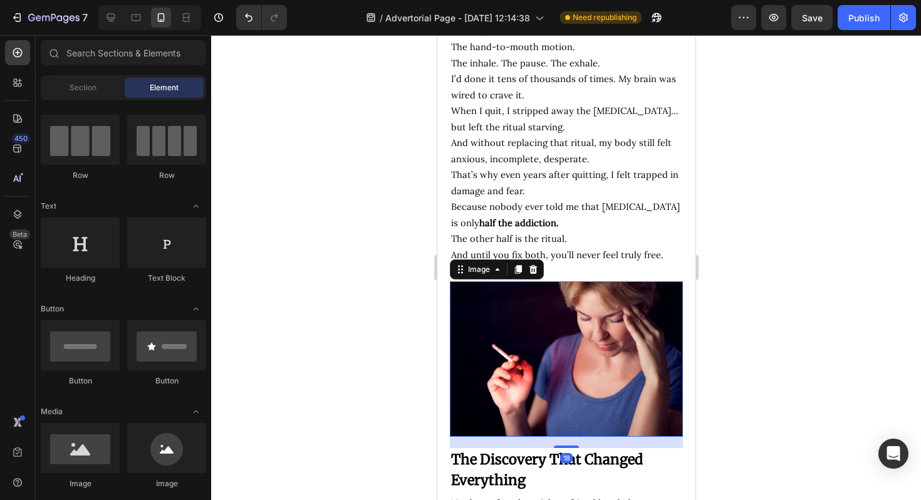
click at [607, 341] on img at bounding box center [565, 358] width 233 height 155
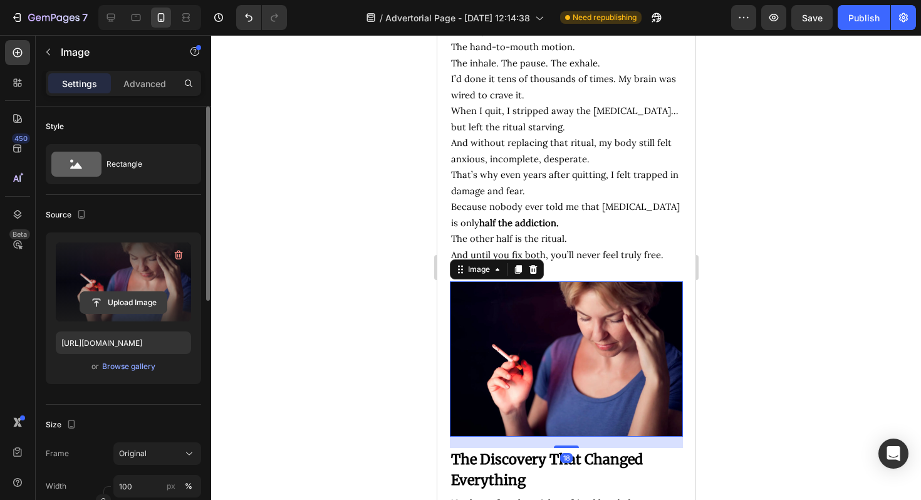
click at [103, 297] on input "file" at bounding box center [123, 302] width 86 height 21
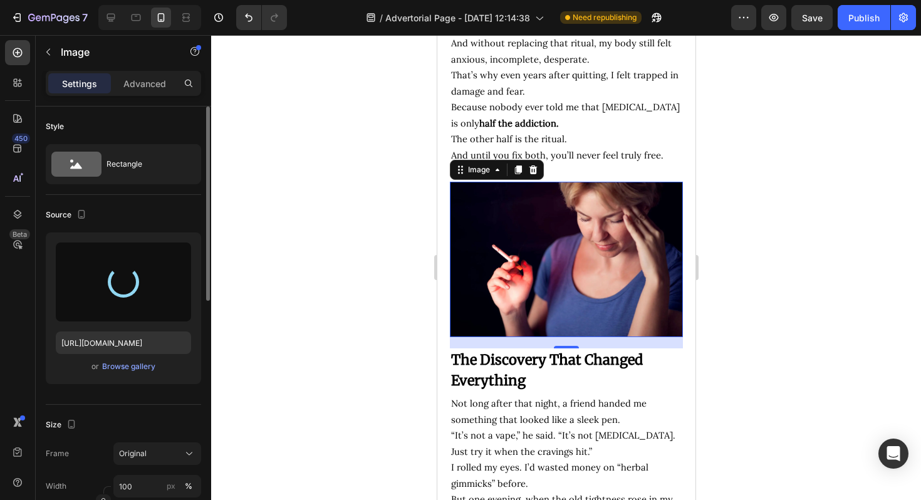
scroll to position [2251, 0]
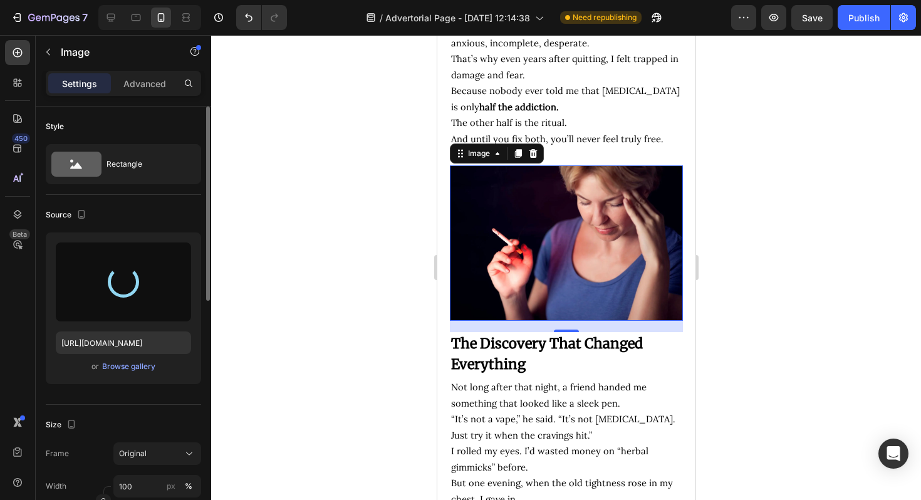
type input "https://cdn.shopify.com/s/files/1/0694/4548/4683/files/gempages_579295714790605…"
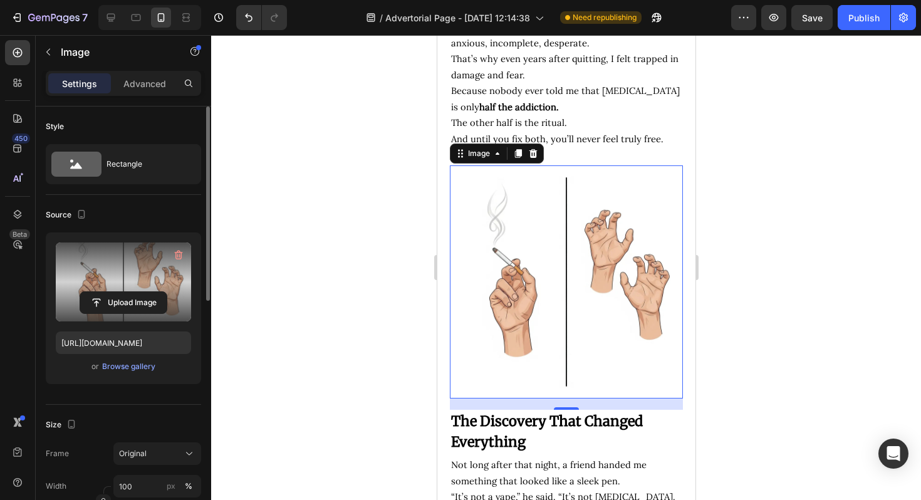
click at [423, 166] on div at bounding box center [566, 267] width 710 height 465
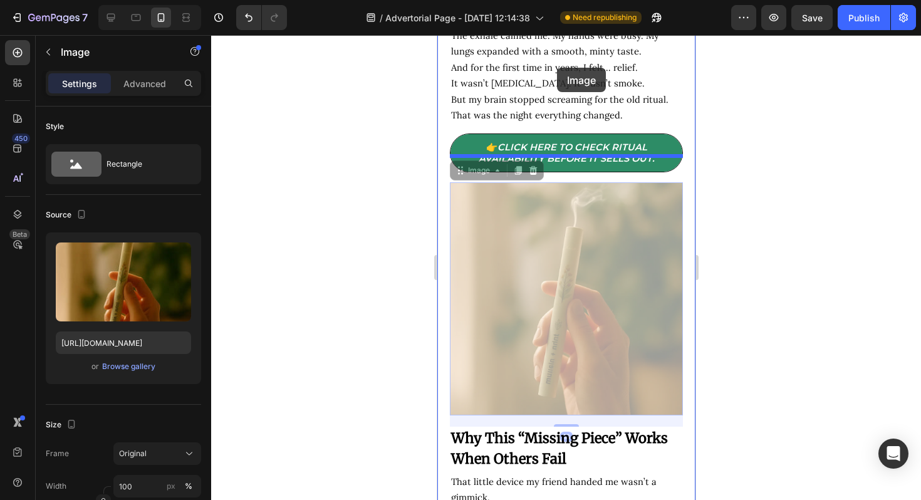
scroll to position [2846, 0]
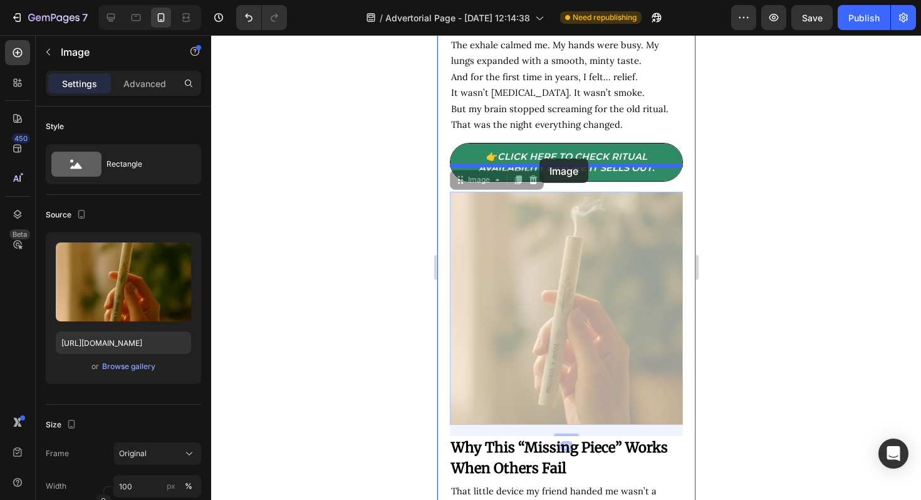
drag, startPoint x: 563, startPoint y: 265, endPoint x: 539, endPoint y: 155, distance: 112.9
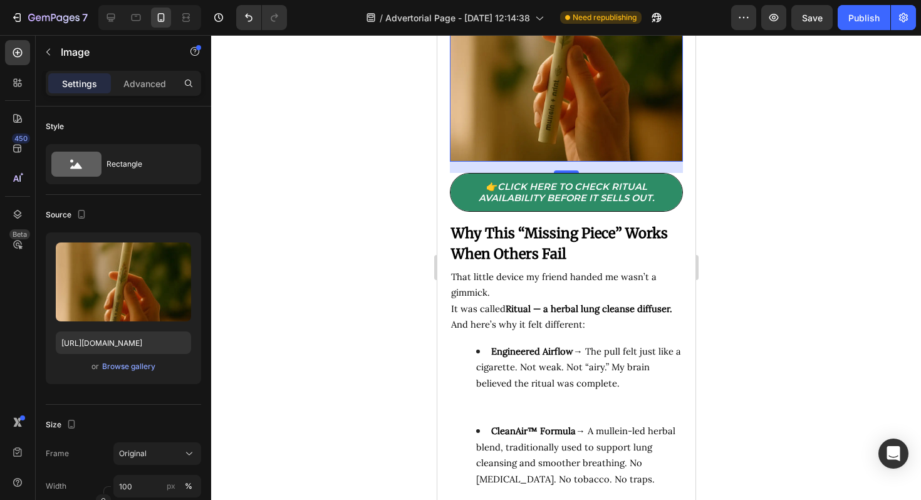
click at [743, 281] on div at bounding box center [566, 267] width 710 height 465
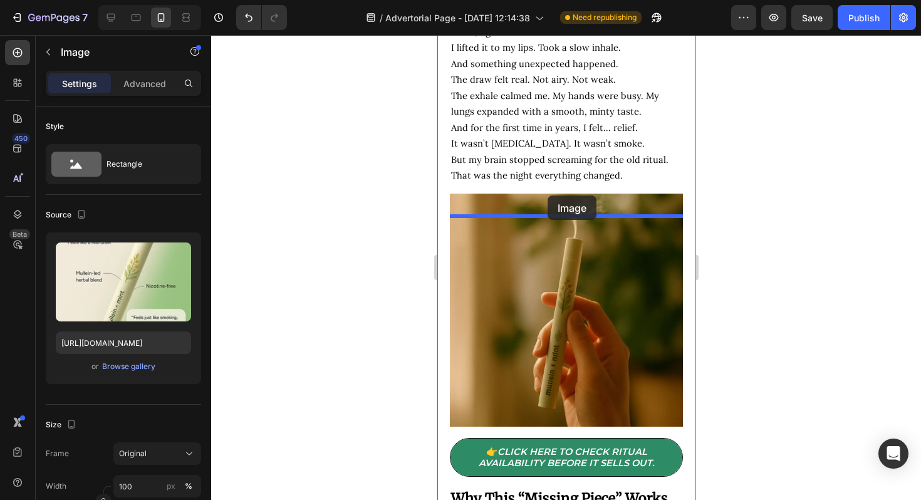
scroll to position [2794, 0]
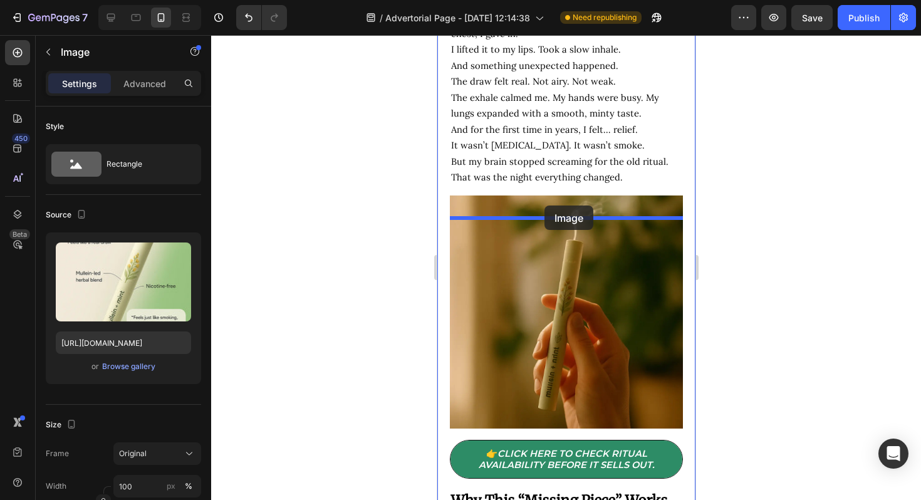
drag, startPoint x: 545, startPoint y: 301, endPoint x: 543, endPoint y: 209, distance: 92.7
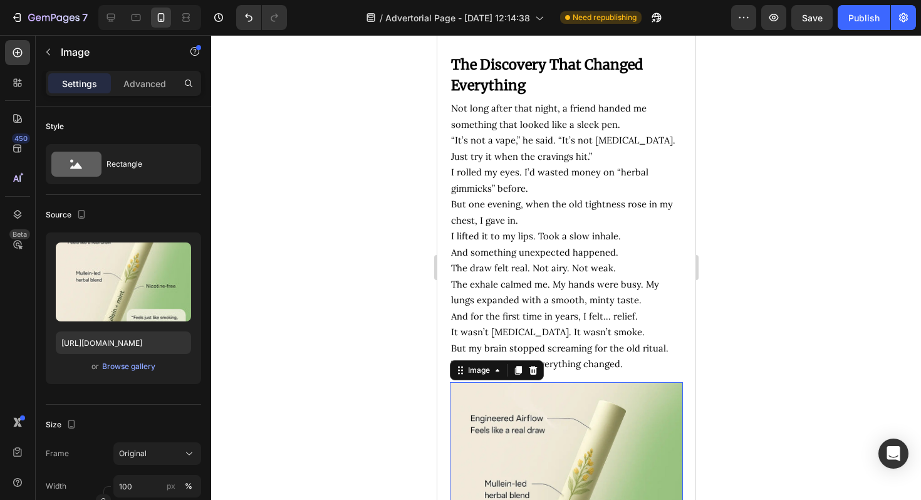
scroll to position [2603, 0]
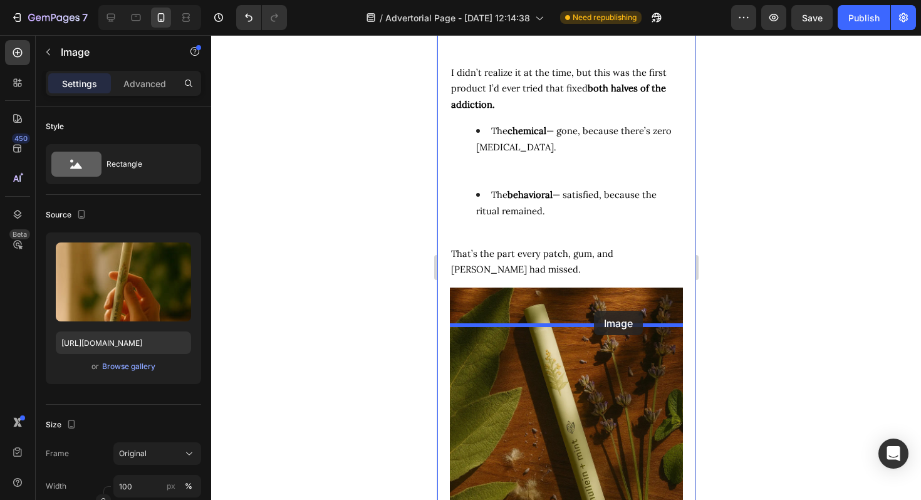
drag, startPoint x: 594, startPoint y: 202, endPoint x: 593, endPoint y: 310, distance: 108.4
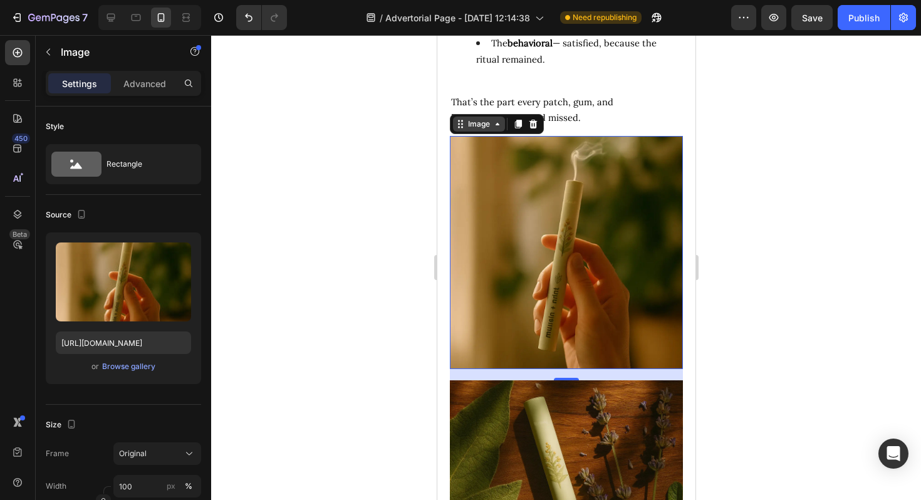
scroll to position [3715, 0]
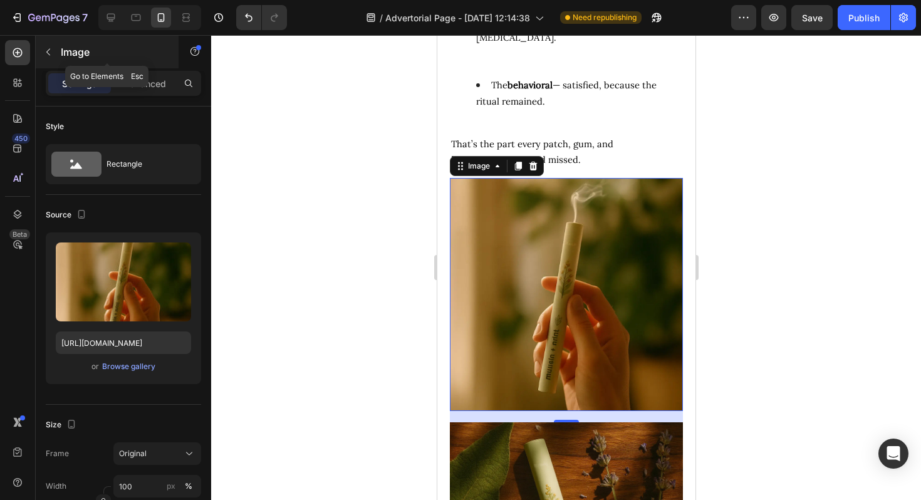
click at [51, 46] on button "button" at bounding box center [48, 52] width 20 height 20
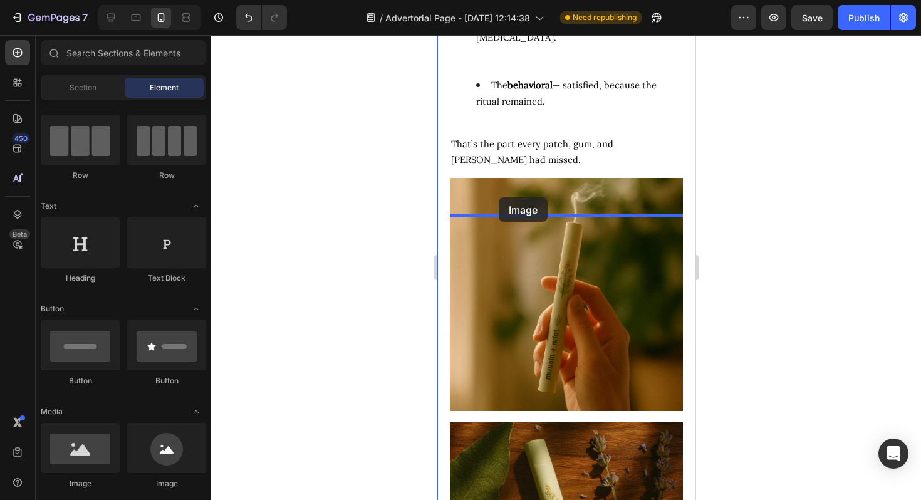
drag, startPoint x: 522, startPoint y: 479, endPoint x: 498, endPoint y: 197, distance: 282.9
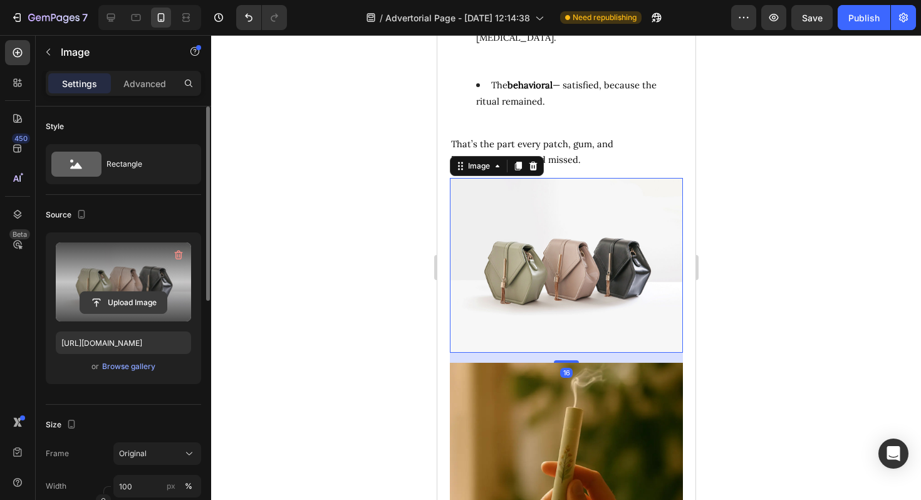
click at [107, 304] on input "file" at bounding box center [123, 302] width 86 height 21
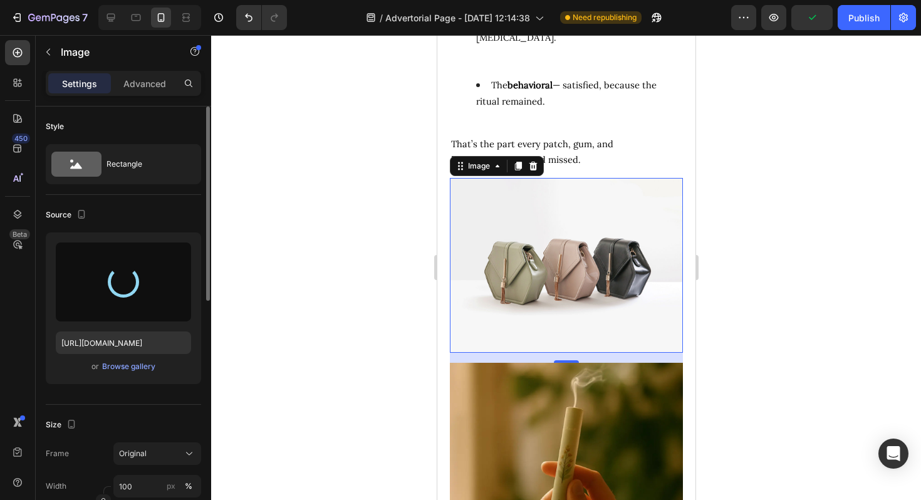
type input "https://cdn.shopify.com/s/files/1/0694/4548/4683/files/gempages_579295714790605…"
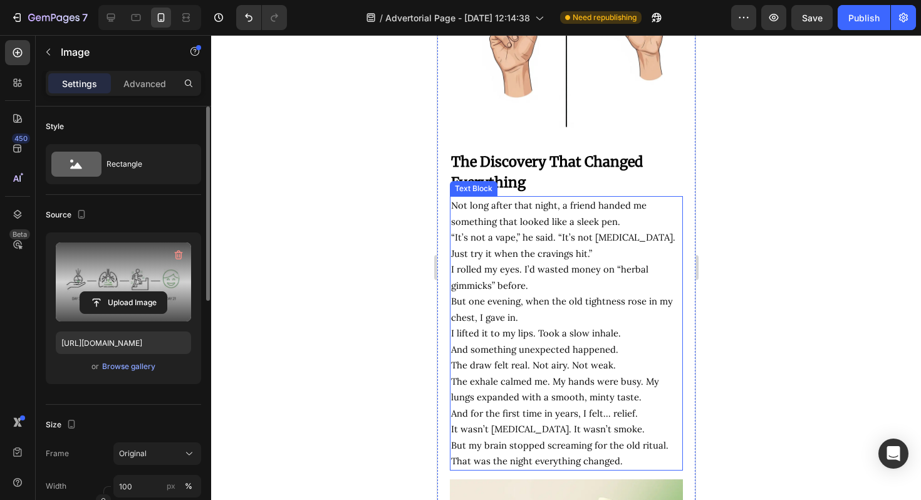
scroll to position [2504, 0]
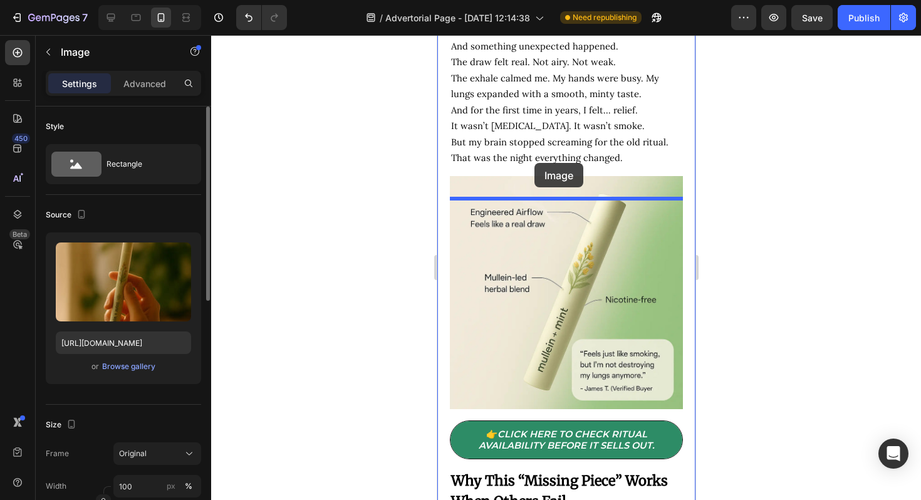
drag, startPoint x: 551, startPoint y: 319, endPoint x: 534, endPoint y: 163, distance: 157.5
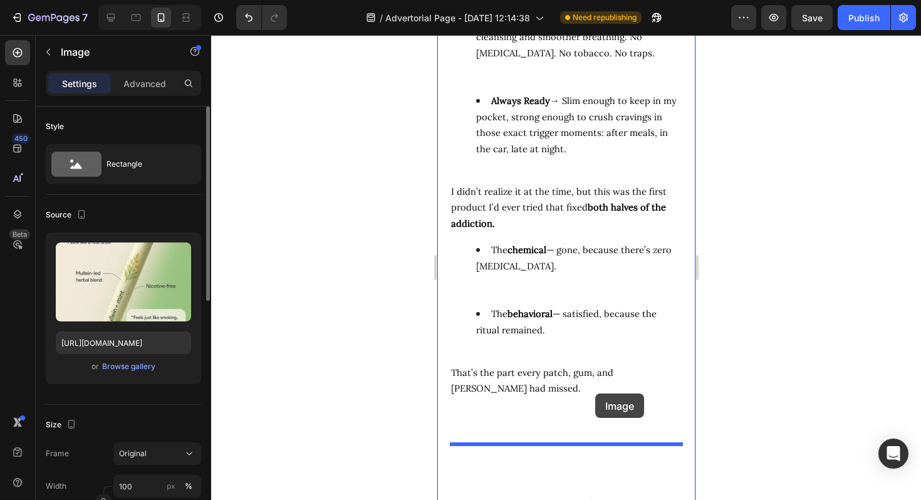
drag, startPoint x: 559, startPoint y: 257, endPoint x: 594, endPoint y: 393, distance: 140.5
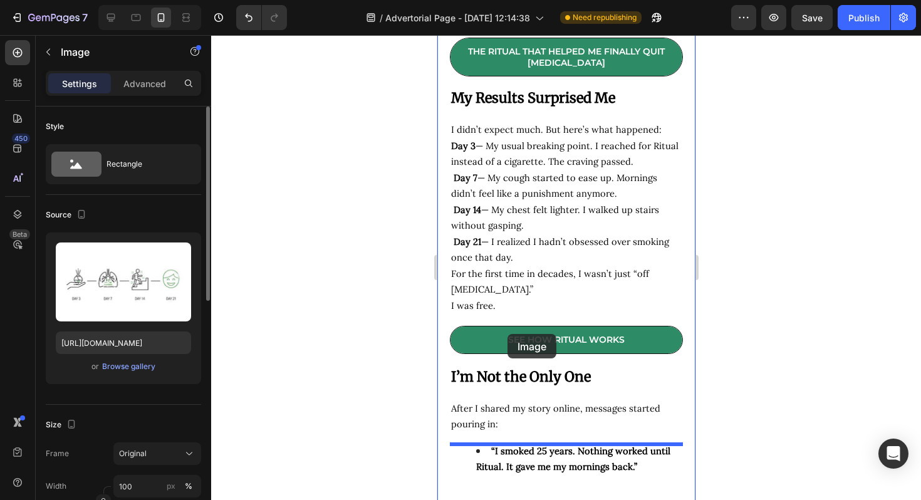
scroll to position [4563, 0]
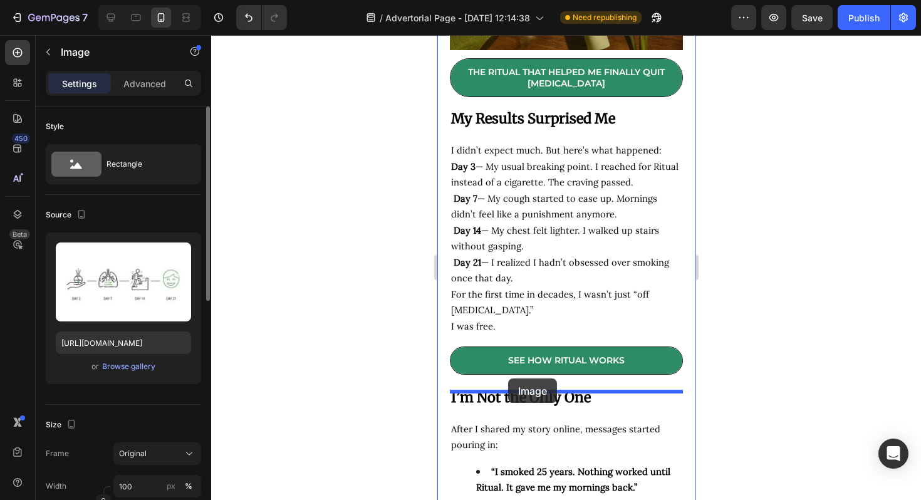
drag, startPoint x: 488, startPoint y: 176, endPoint x: 507, endPoint y: 378, distance: 203.2
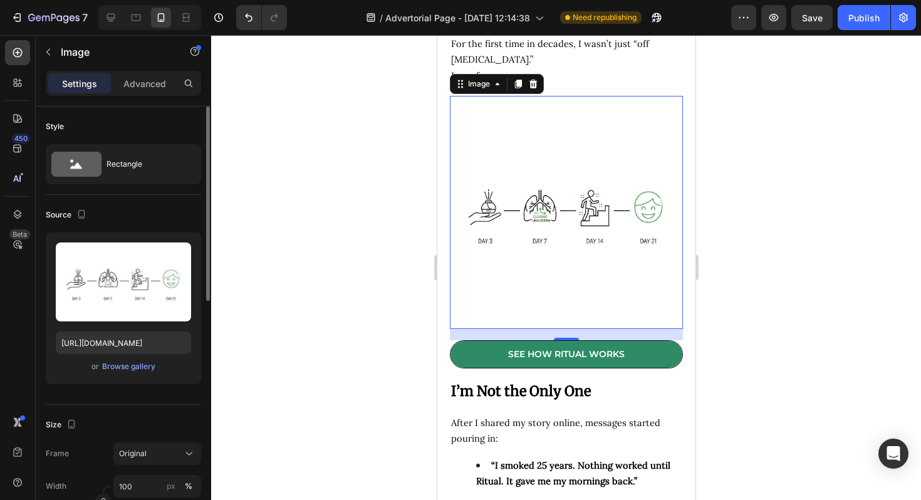
scroll to position [4593, 0]
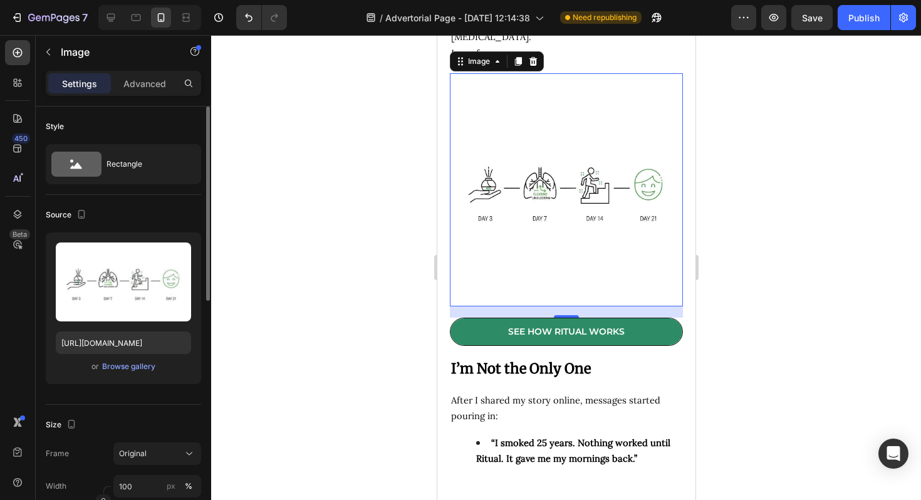
click at [785, 233] on div at bounding box center [566, 267] width 710 height 465
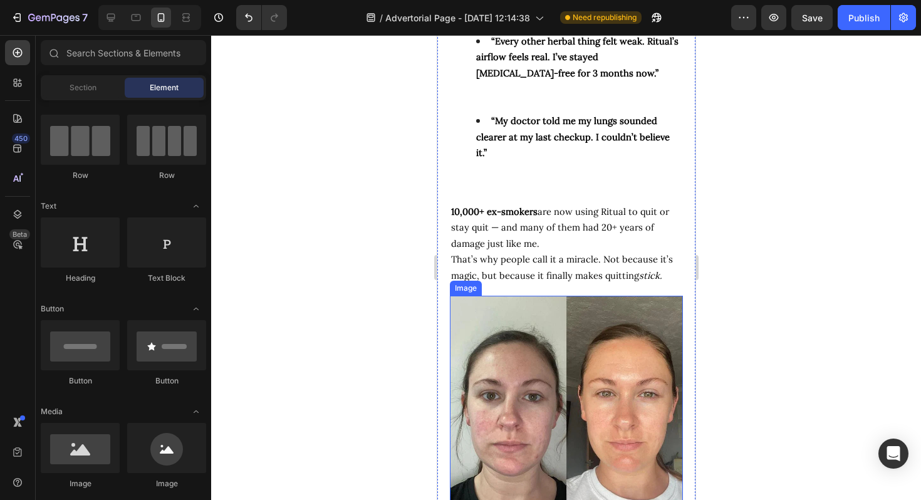
scroll to position [5053, 0]
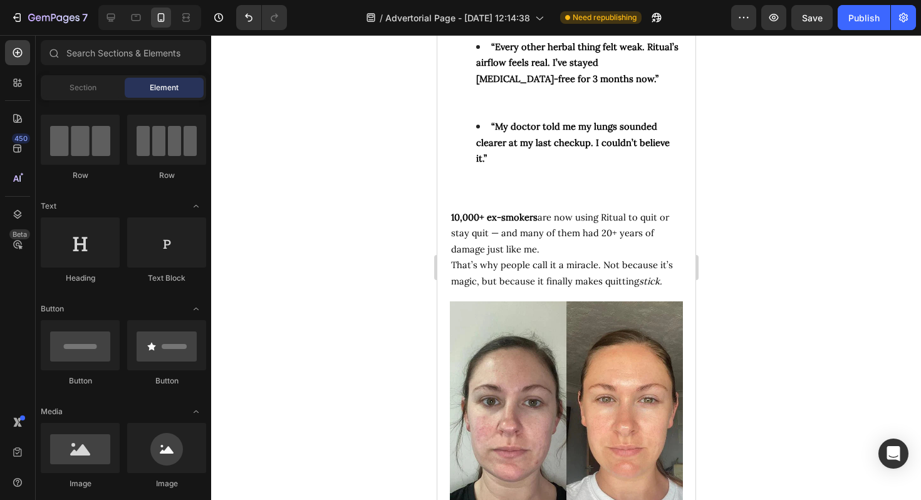
click at [746, 268] on div at bounding box center [566, 267] width 710 height 465
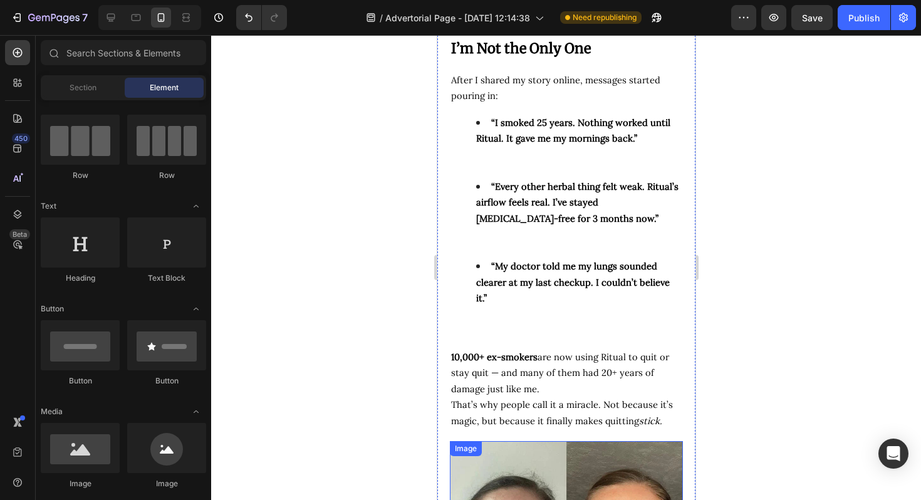
scroll to position [4913, 0]
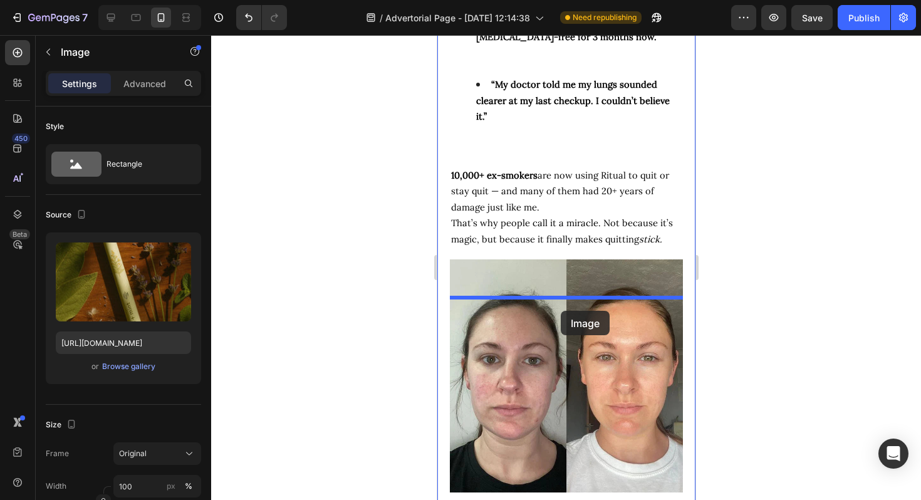
drag, startPoint x: 572, startPoint y: 257, endPoint x: 560, endPoint y: 311, distance: 54.7
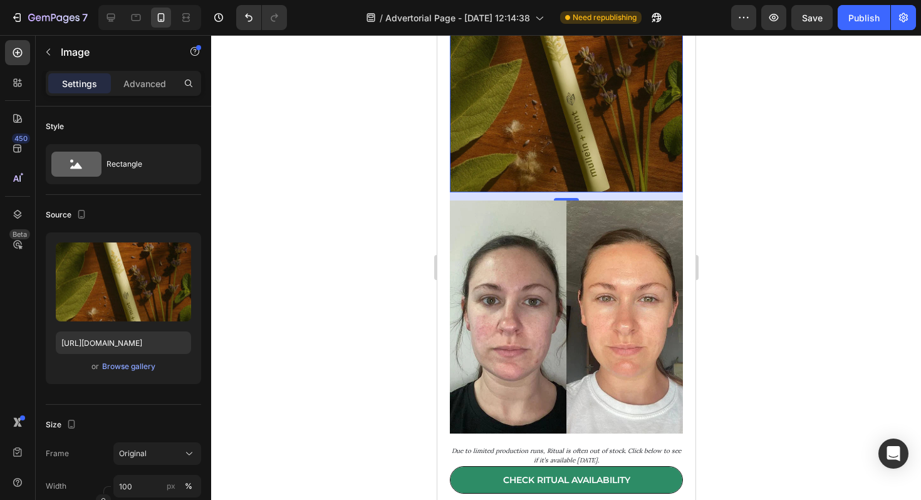
scroll to position [5235, 0]
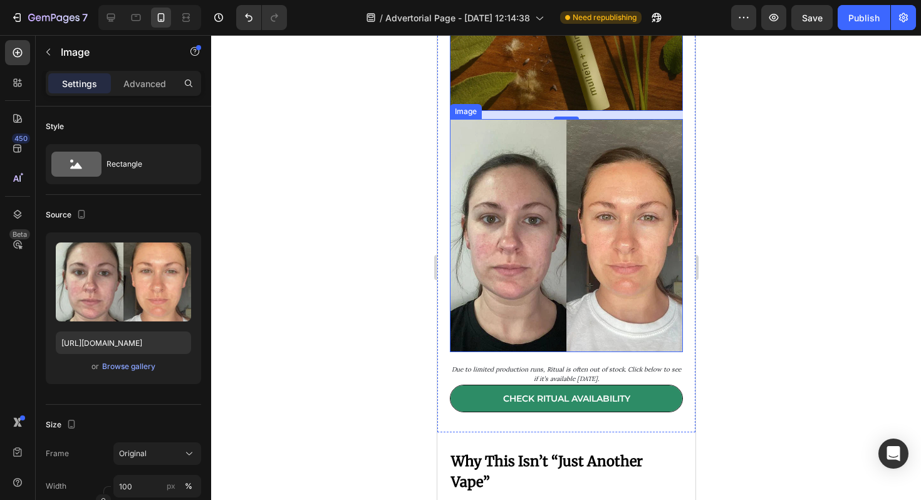
click at [569, 280] on img at bounding box center [565, 235] width 233 height 233
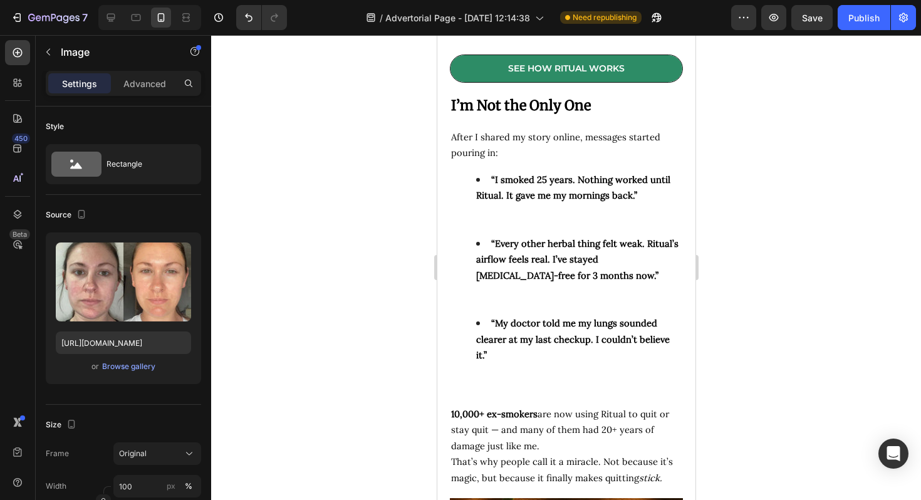
scroll to position [4608, 0]
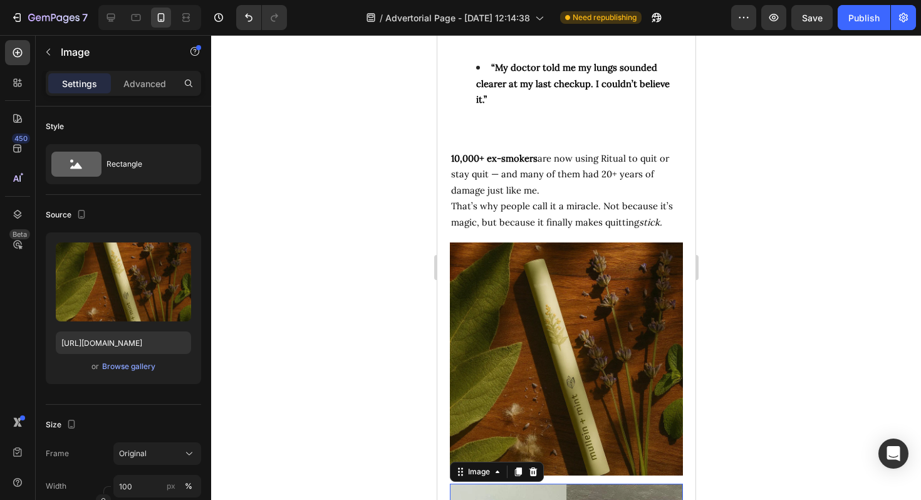
click at [584, 347] on img at bounding box center [565, 358] width 233 height 233
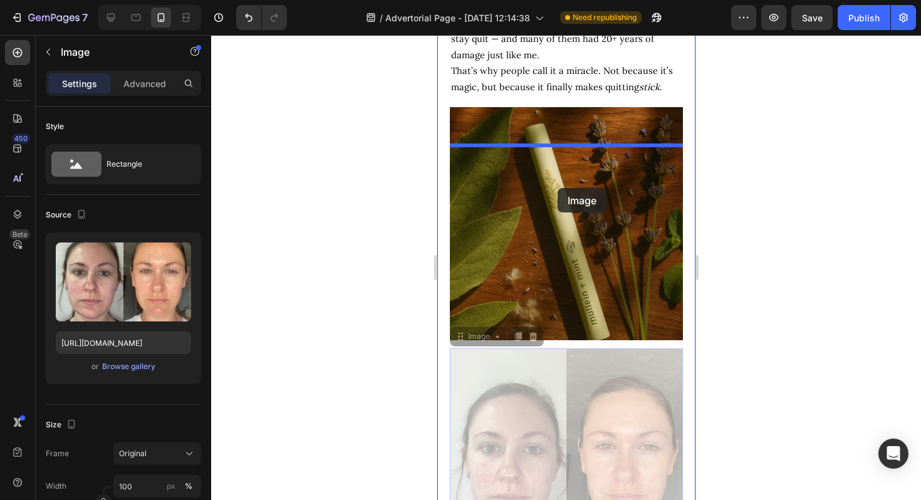
scroll to position [4988, 0]
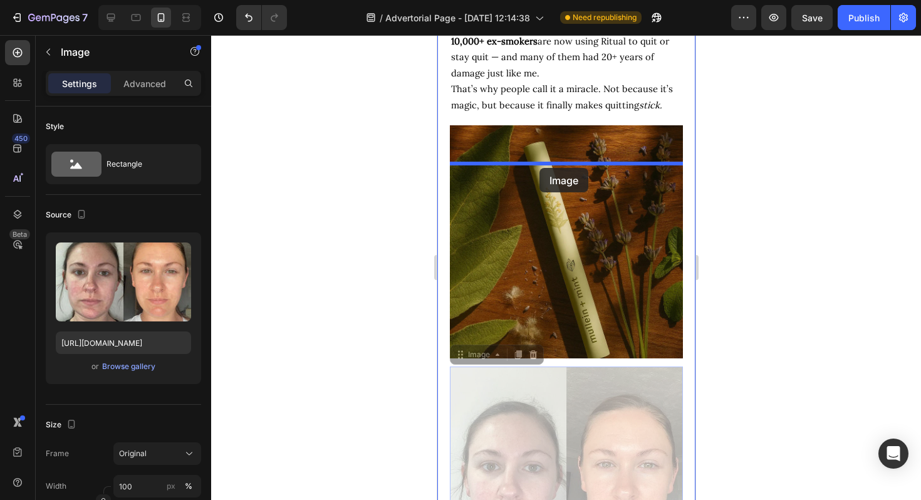
drag, startPoint x: 566, startPoint y: 240, endPoint x: 539, endPoint y: 168, distance: 77.1
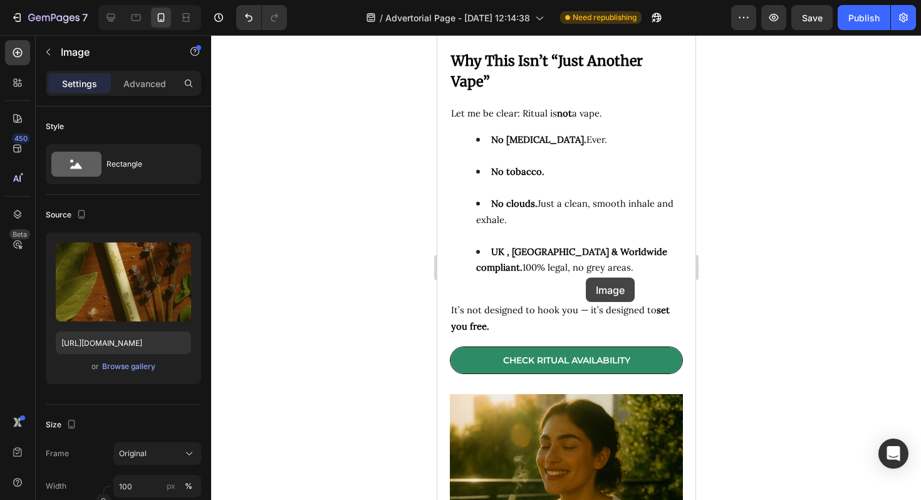
scroll to position [5709, 0]
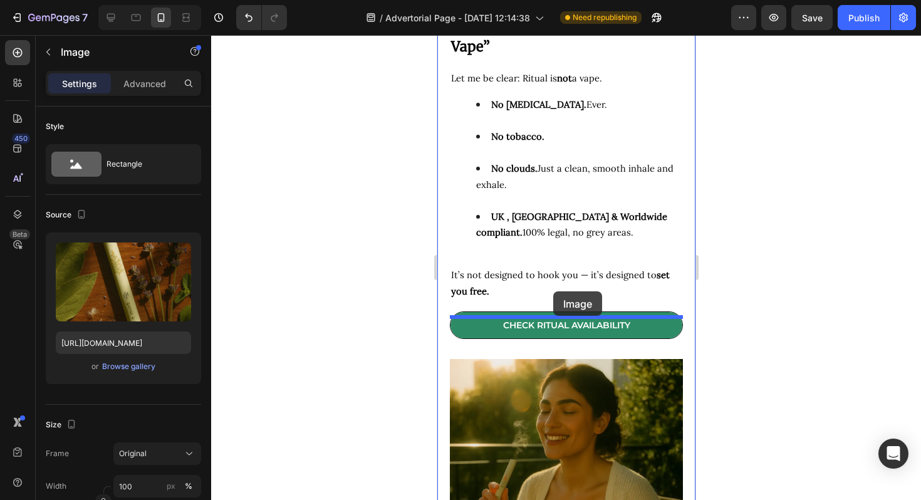
drag, startPoint x: 595, startPoint y: 131, endPoint x: 552, endPoint y: 291, distance: 165.9
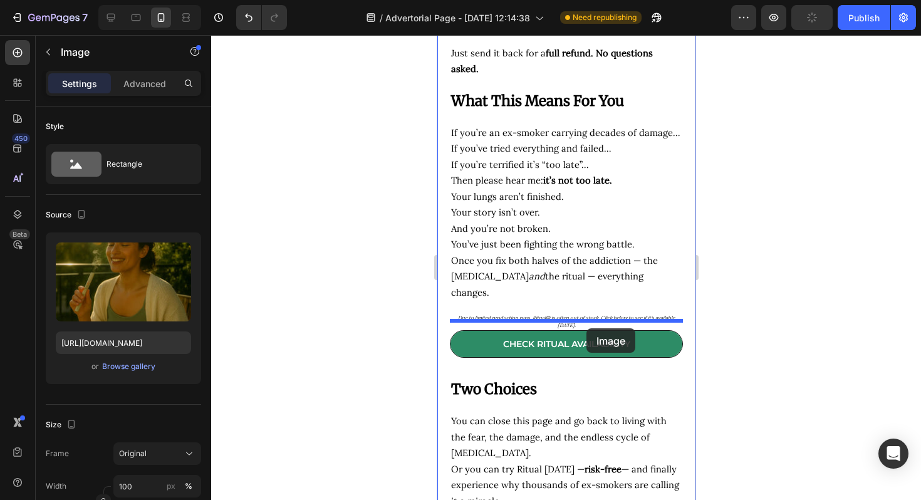
scroll to position [7018, 0]
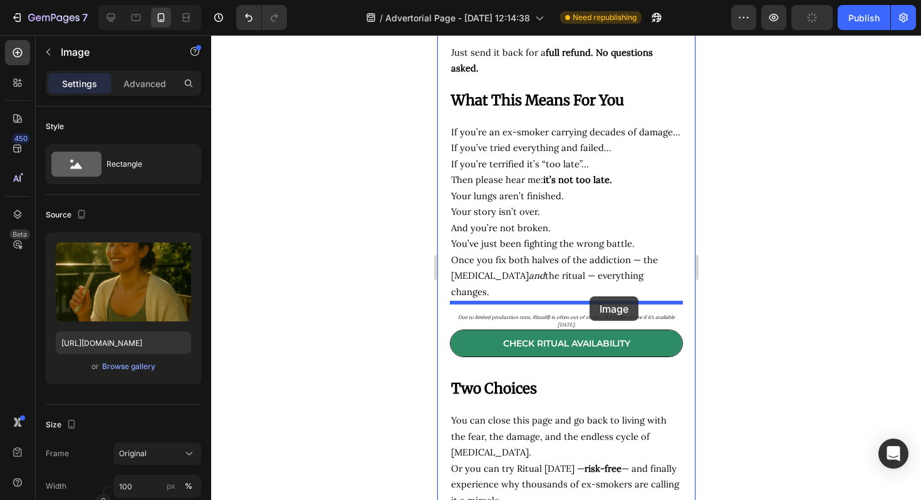
drag, startPoint x: 614, startPoint y: 220, endPoint x: 589, endPoint y: 296, distance: 80.6
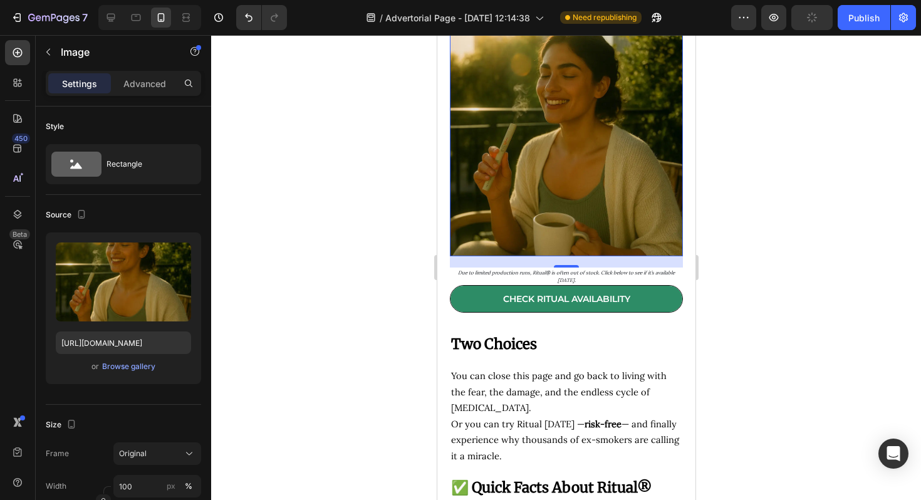
scroll to position [7074, 0]
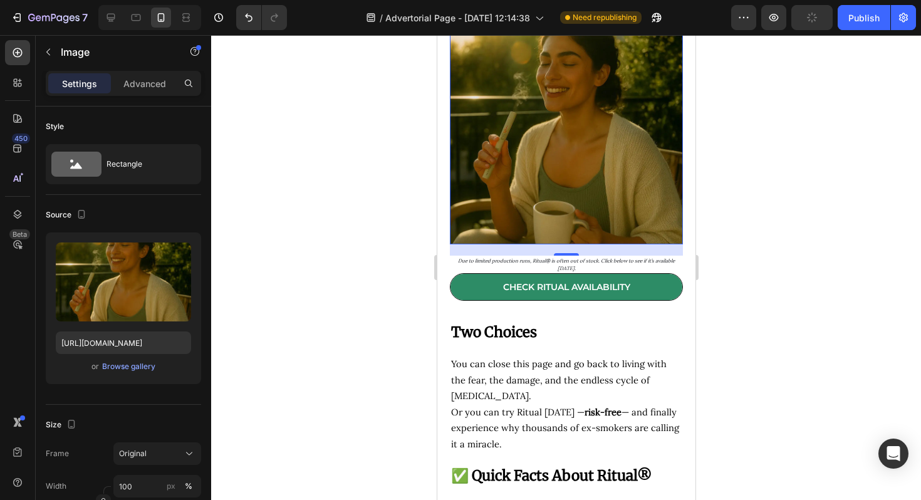
click at [742, 290] on div at bounding box center [566, 267] width 710 height 465
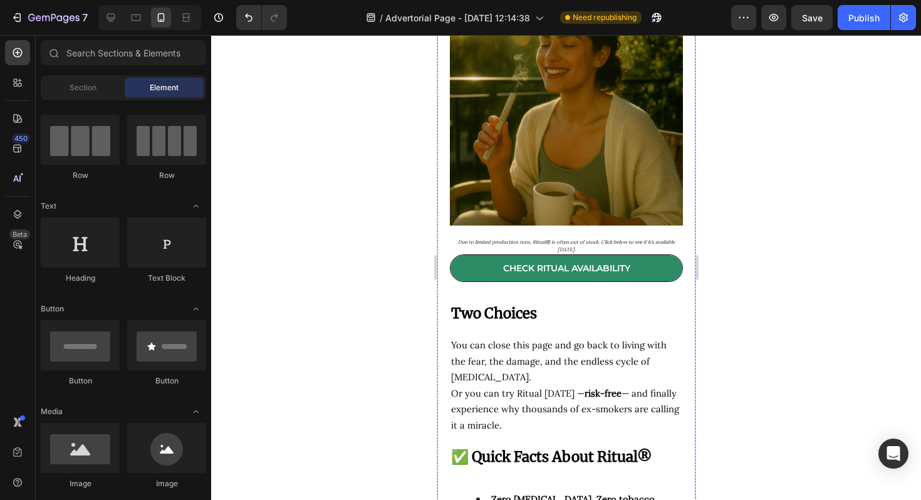
scroll to position [7002, 0]
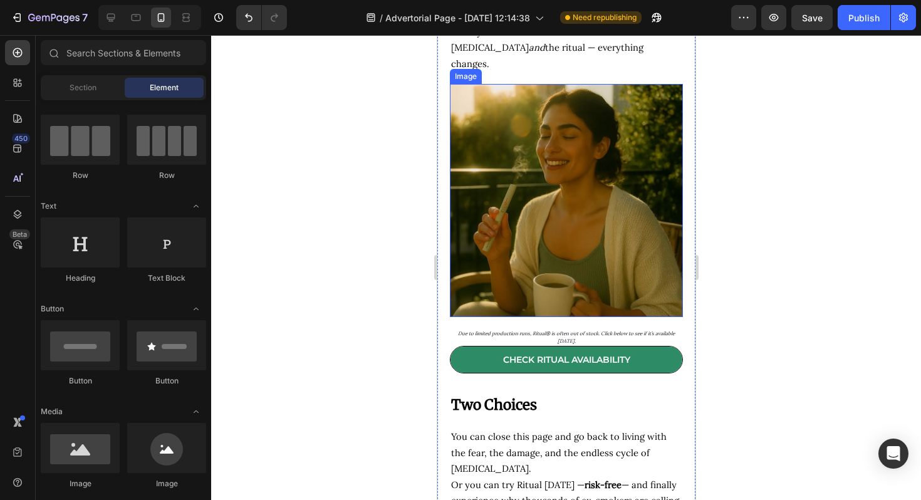
click at [548, 218] on img at bounding box center [565, 200] width 233 height 233
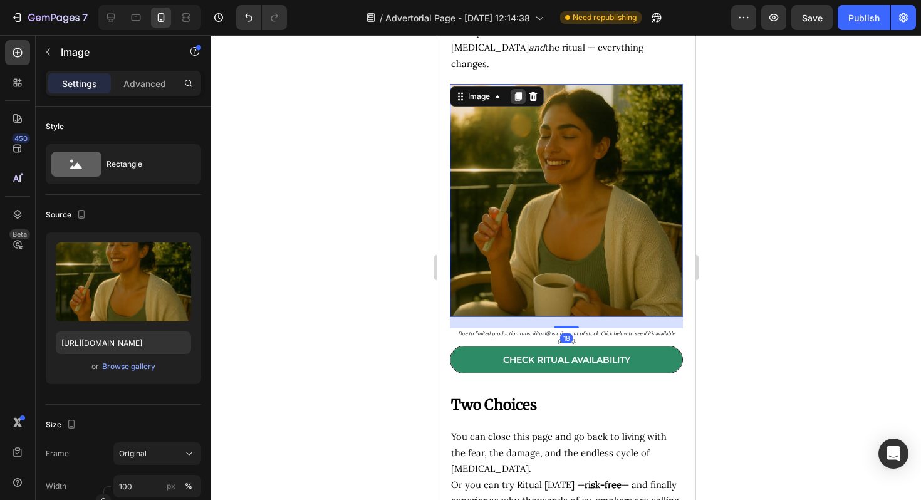
click at [514, 91] on icon at bounding box center [517, 96] width 10 height 10
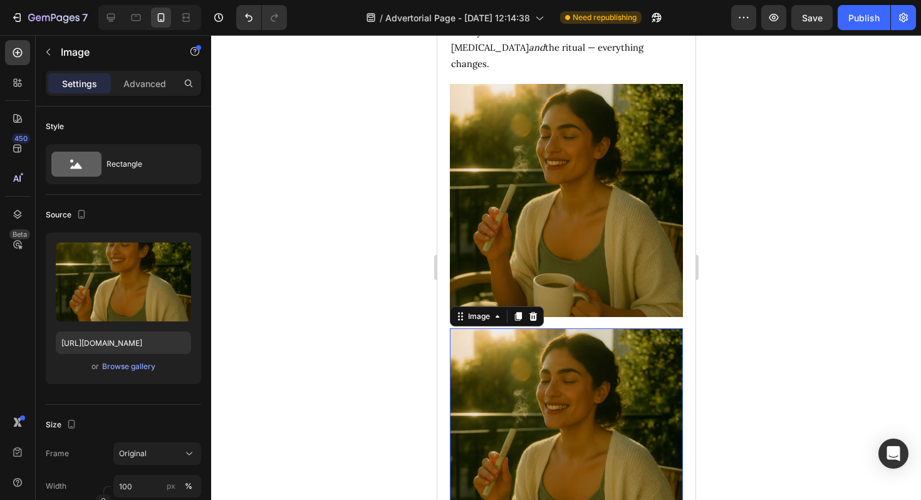
click at [517, 356] on img at bounding box center [565, 444] width 233 height 233
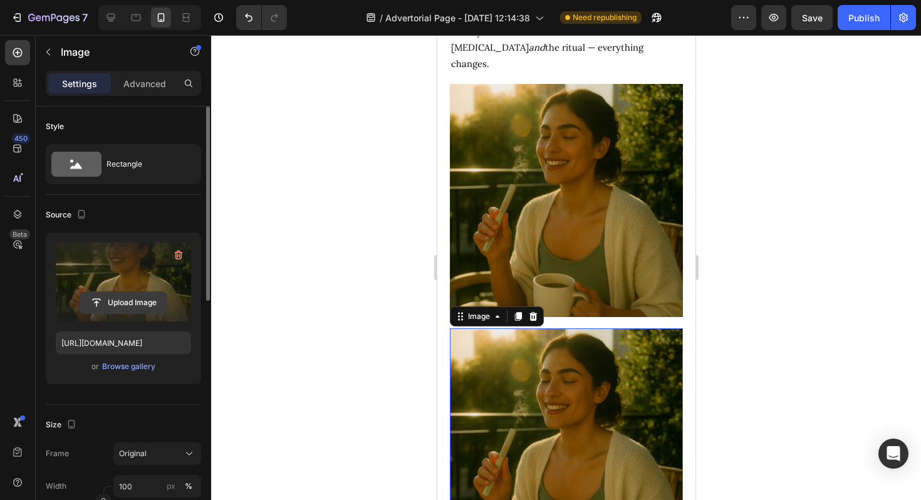
click at [113, 304] on input "file" at bounding box center [123, 302] width 86 height 21
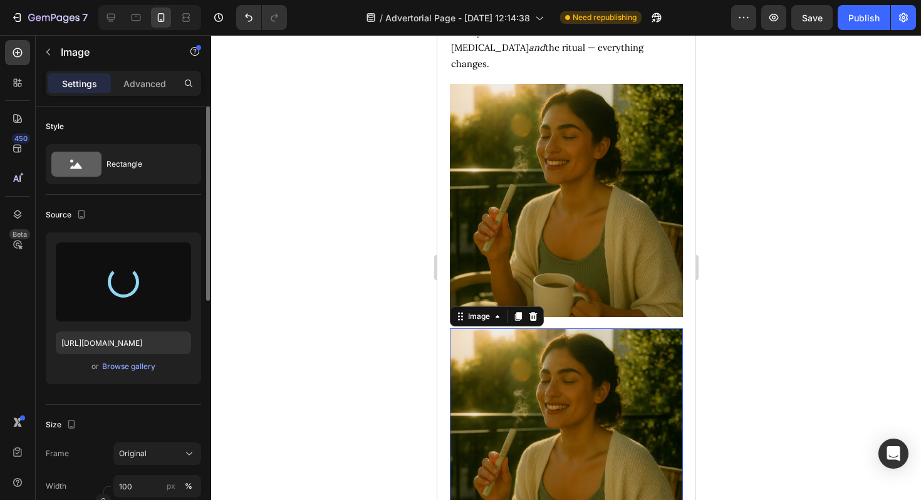
click at [506, 388] on img at bounding box center [565, 444] width 233 height 233
type input "https://cdn.shopify.com/s/files/1/0694/4548/4683/files/gempages_579295714790605…"
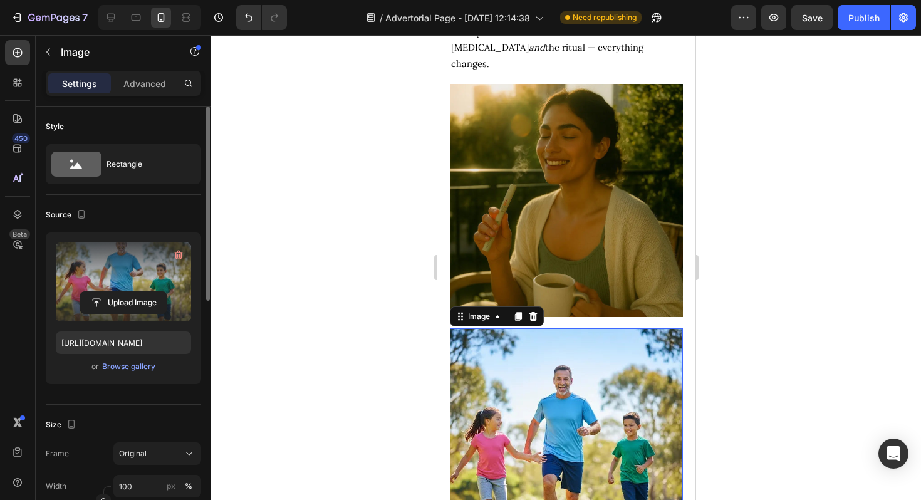
click at [809, 301] on div at bounding box center [566, 267] width 710 height 465
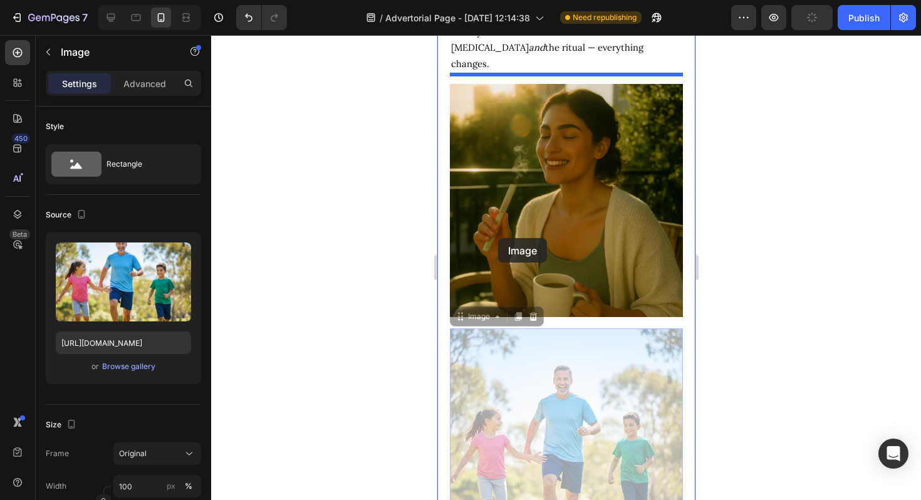
drag, startPoint x: 458, startPoint y: 314, endPoint x: 497, endPoint y: 238, distance: 85.4
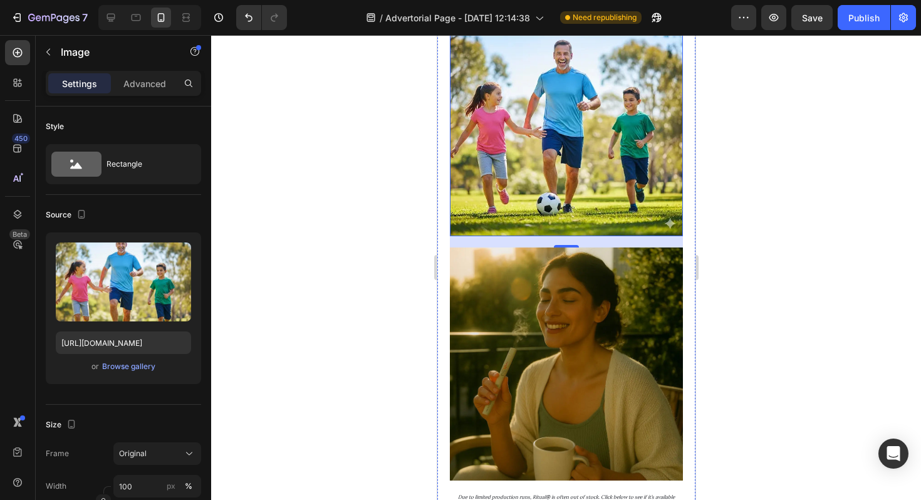
scroll to position [7086, 0]
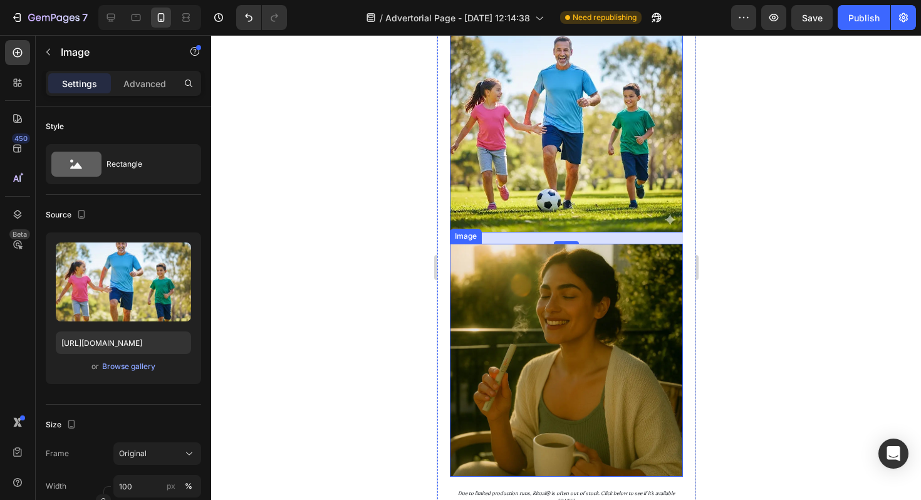
click at [564, 313] on img at bounding box center [565, 360] width 233 height 233
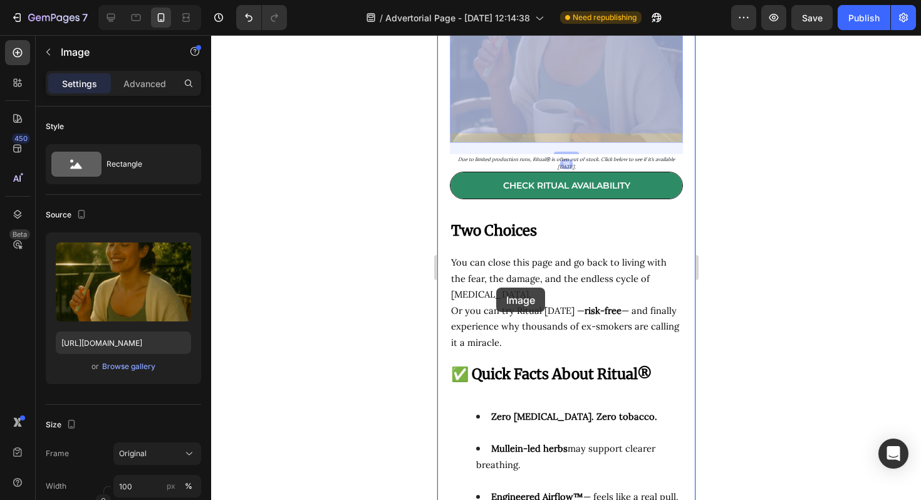
scroll to position [7423, 0]
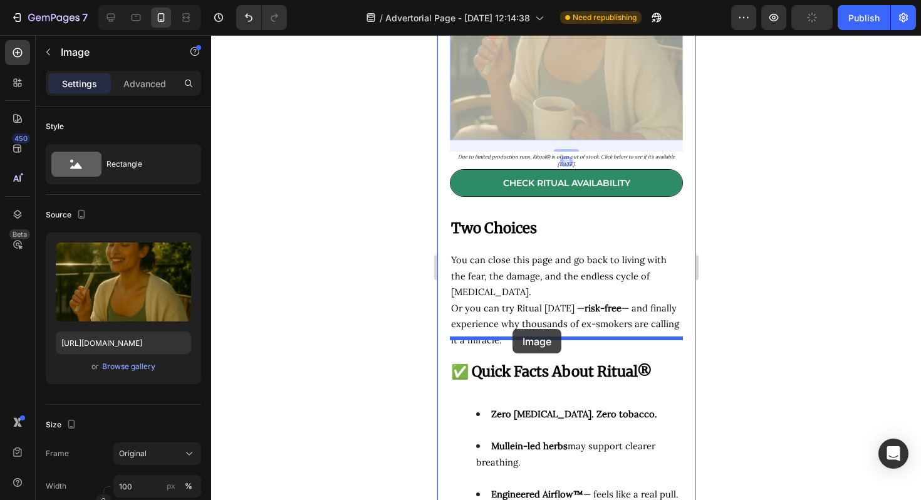
drag, startPoint x: 477, startPoint y: 221, endPoint x: 512, endPoint y: 329, distance: 113.3
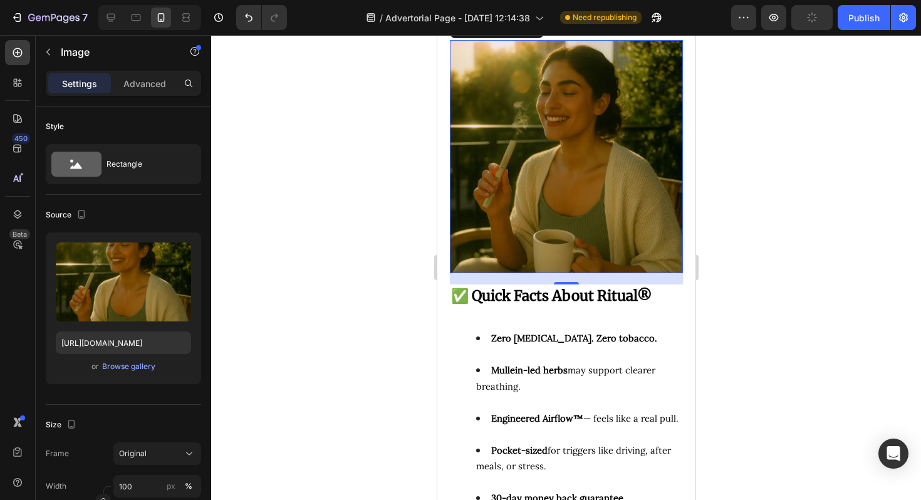
click at [753, 318] on div at bounding box center [566, 267] width 710 height 465
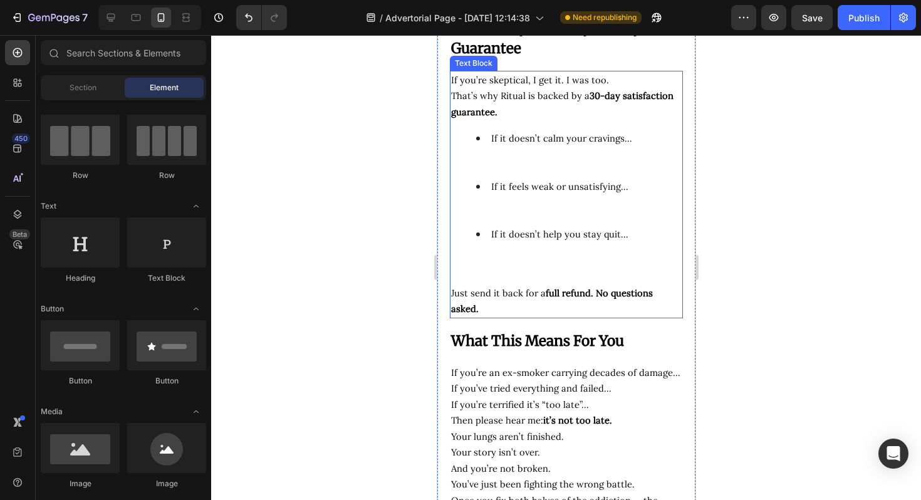
scroll to position [6541, 0]
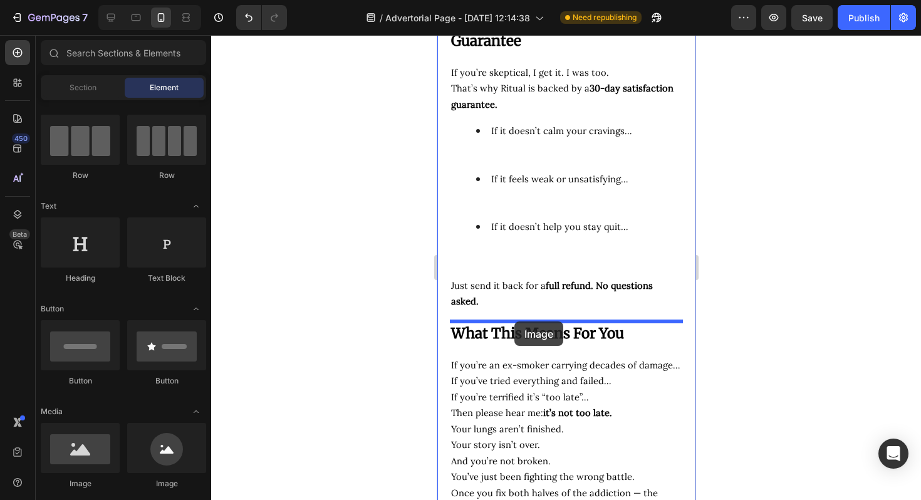
drag, startPoint x: 517, startPoint y: 491, endPoint x: 514, endPoint y: 321, distance: 169.7
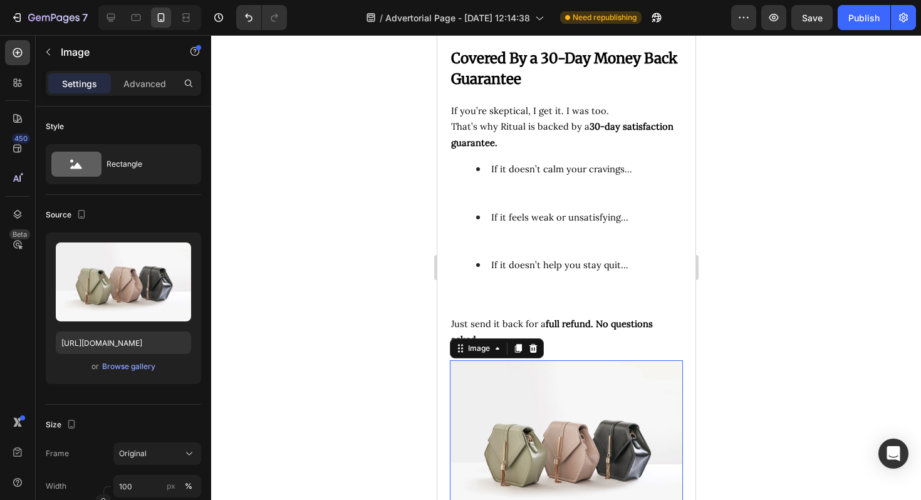
scroll to position [6458, 0]
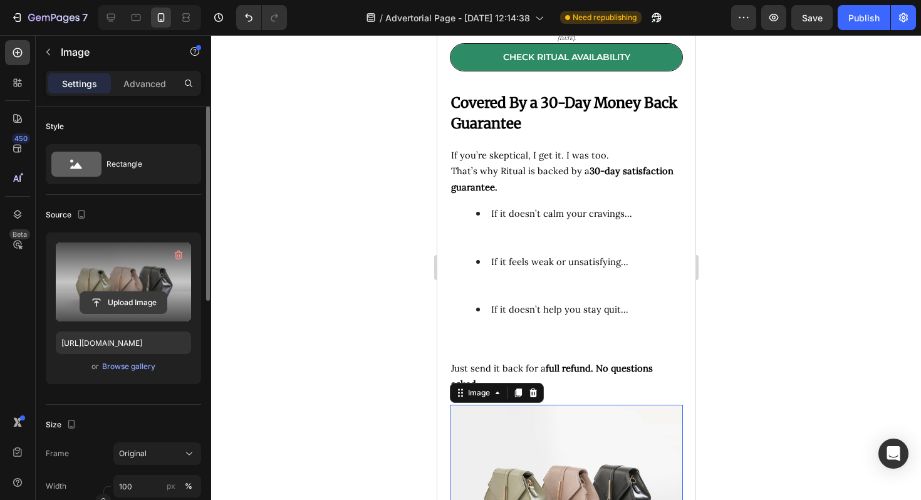
click at [98, 294] on input "file" at bounding box center [123, 302] width 86 height 21
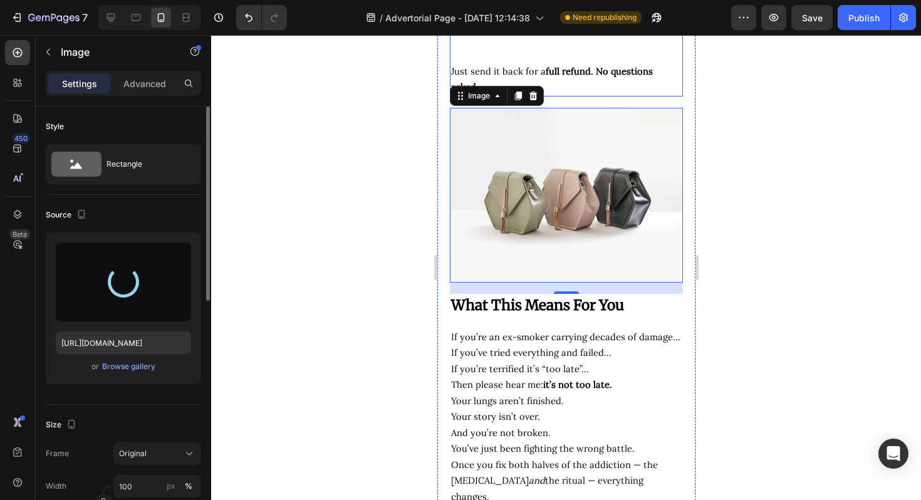
scroll to position [6756, 0]
type input "https://cdn.shopify.com/s/files/1/0694/4548/4683/files/gempages_579295714790605…"
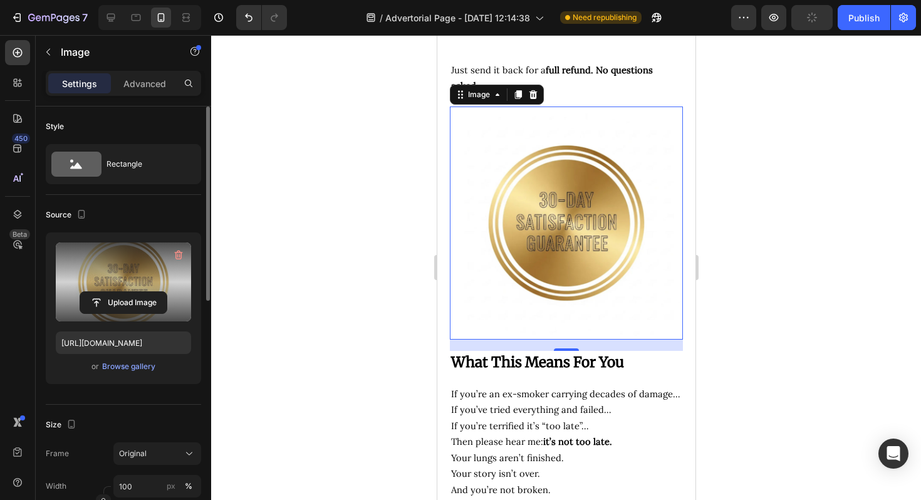
click at [806, 316] on div at bounding box center [566, 267] width 710 height 465
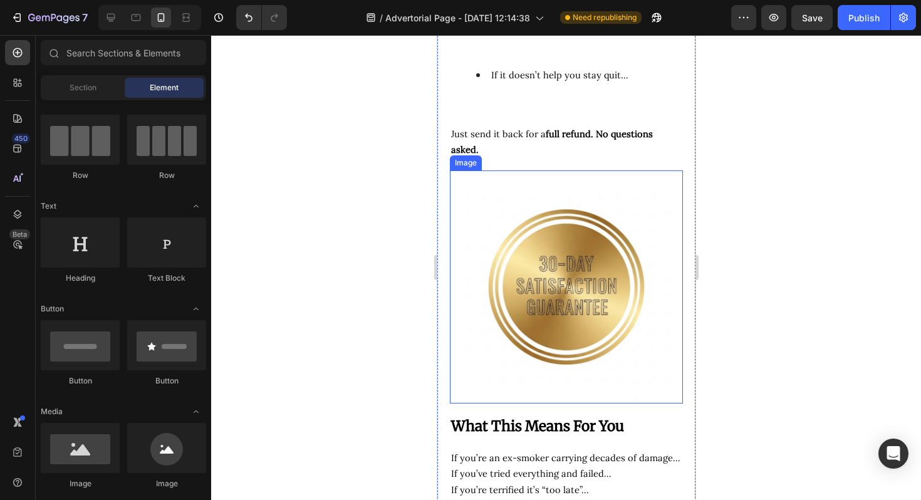
scroll to position [6741, 0]
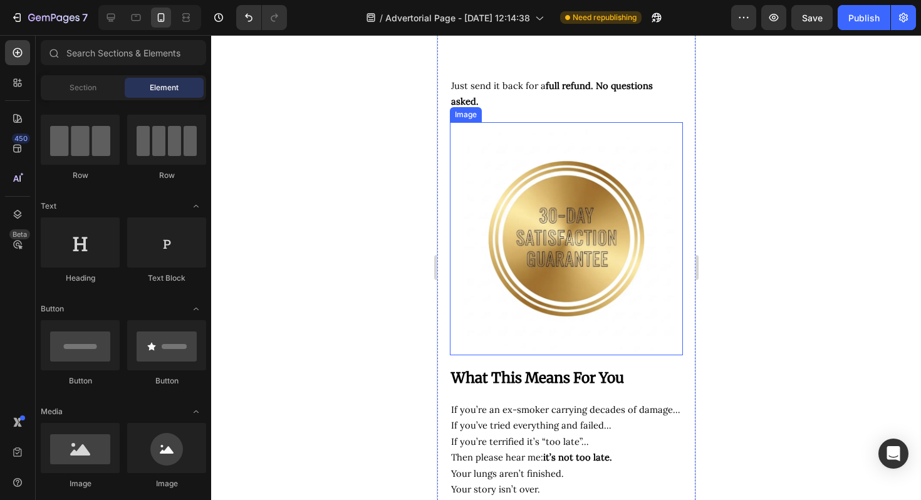
click at [572, 254] on img at bounding box center [565, 238] width 233 height 233
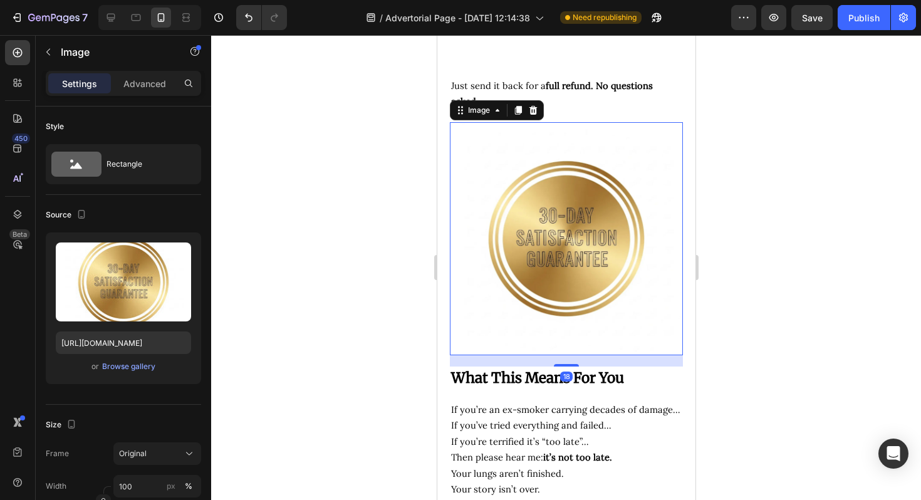
scroll to position [6746, 0]
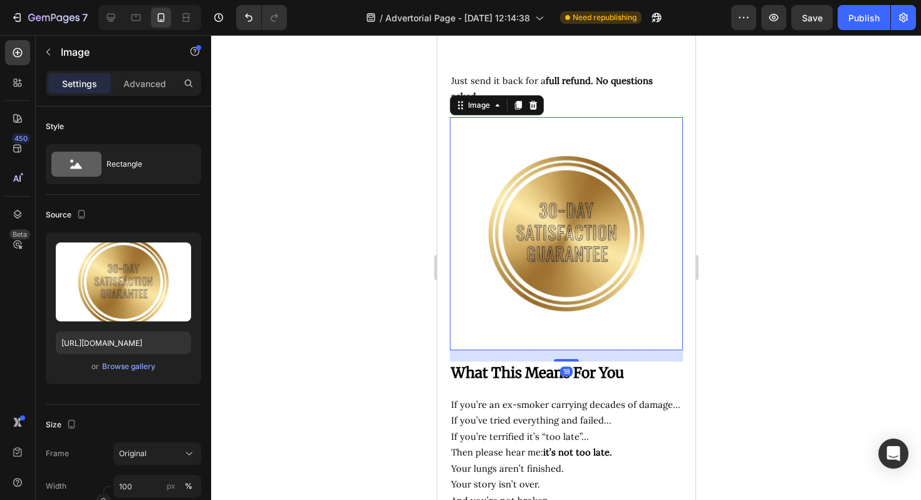
click at [857, 185] on div at bounding box center [566, 267] width 710 height 465
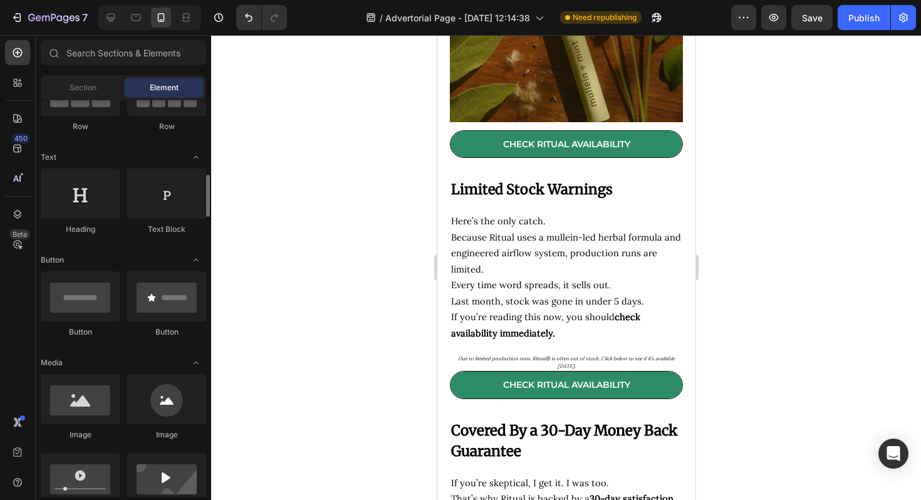
scroll to position [195, 0]
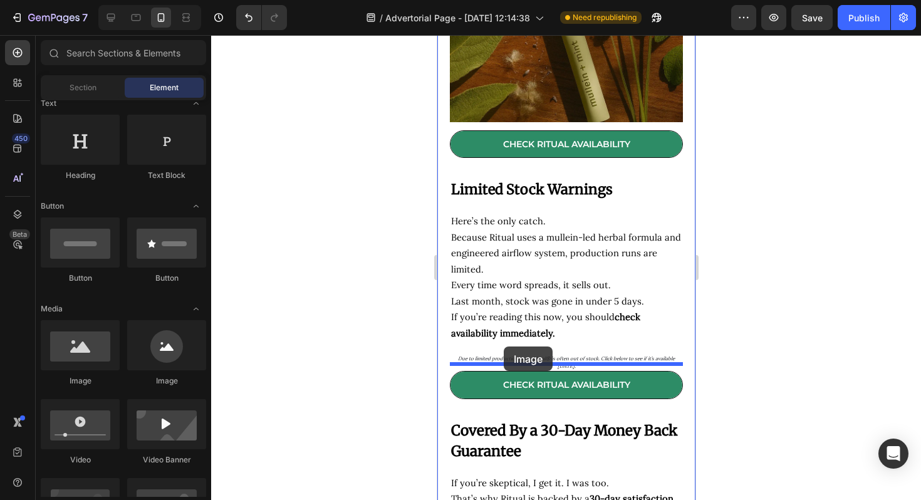
drag, startPoint x: 748, startPoint y: 422, endPoint x: 503, endPoint y: 346, distance: 256.9
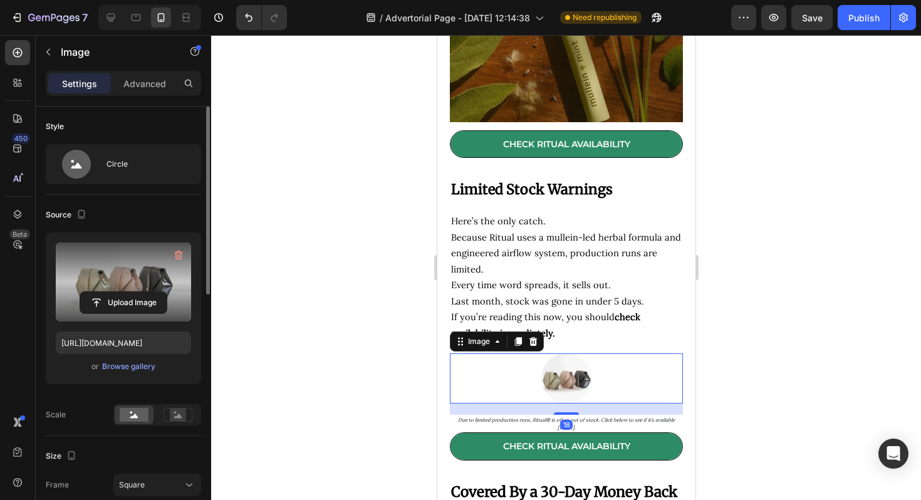
click at [106, 290] on label at bounding box center [123, 281] width 135 height 79
click at [106, 292] on input "file" at bounding box center [123, 302] width 86 height 21
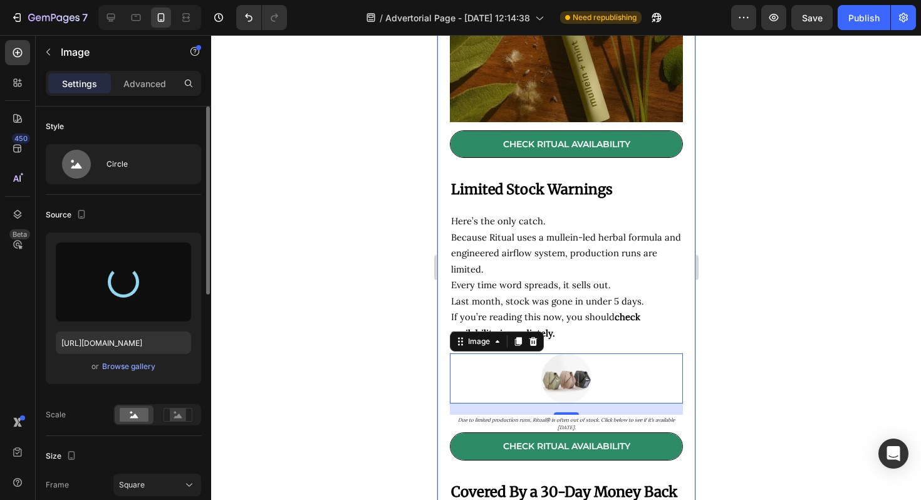
type input "https://cdn.shopify.com/s/files/1/0694/4548/4683/files/gempages_579295714790605…"
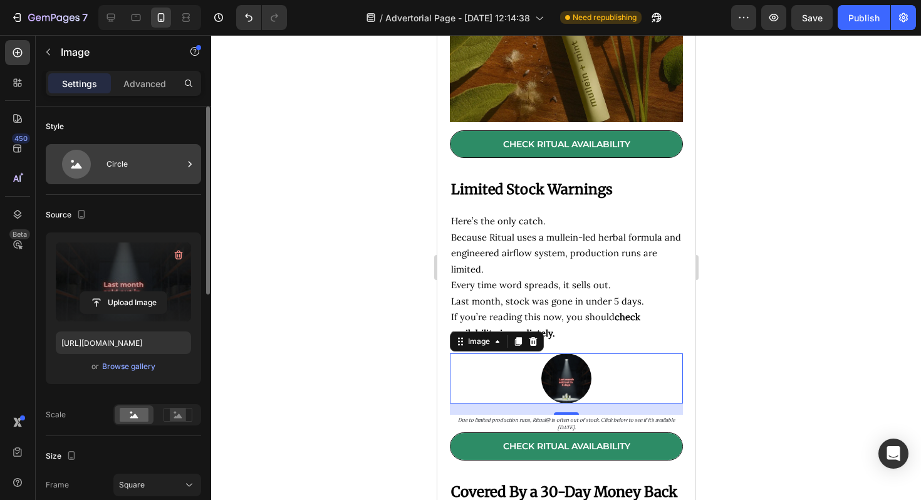
click at [100, 178] on div "Circle" at bounding box center [123, 164] width 155 height 40
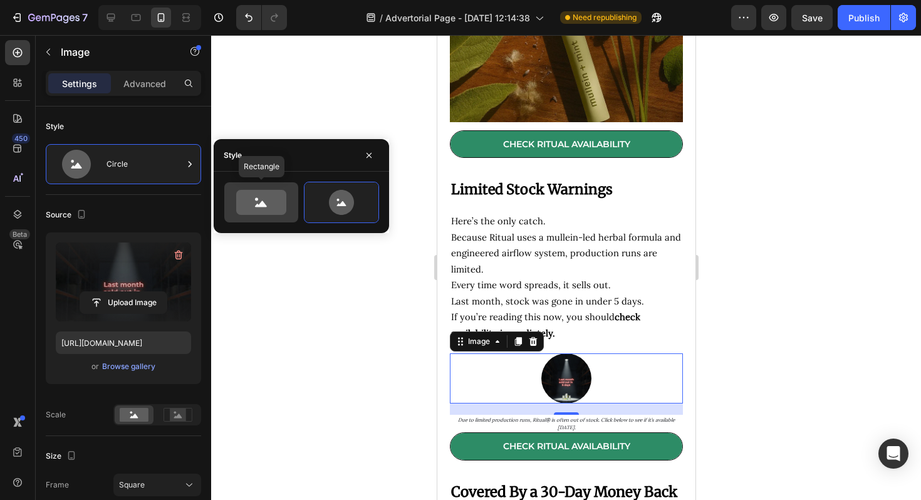
click at [281, 197] on icon at bounding box center [261, 202] width 50 height 25
type input "100"
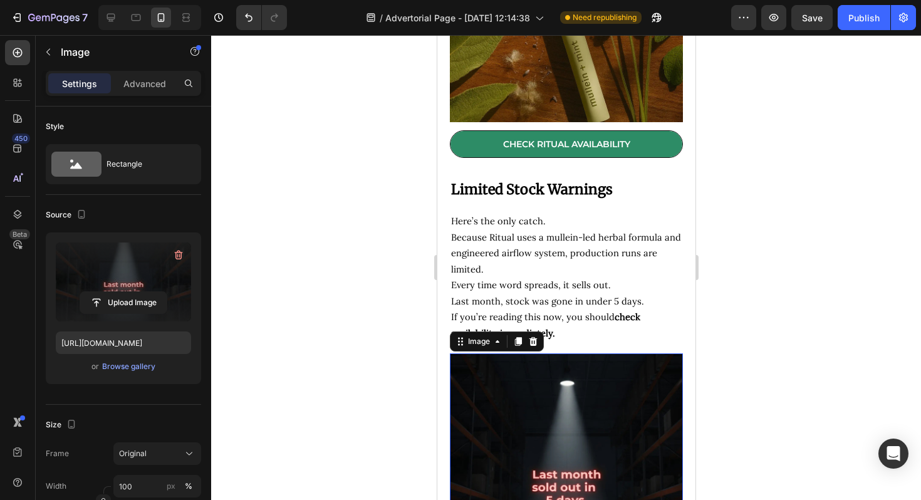
click at [744, 292] on div at bounding box center [566, 267] width 710 height 465
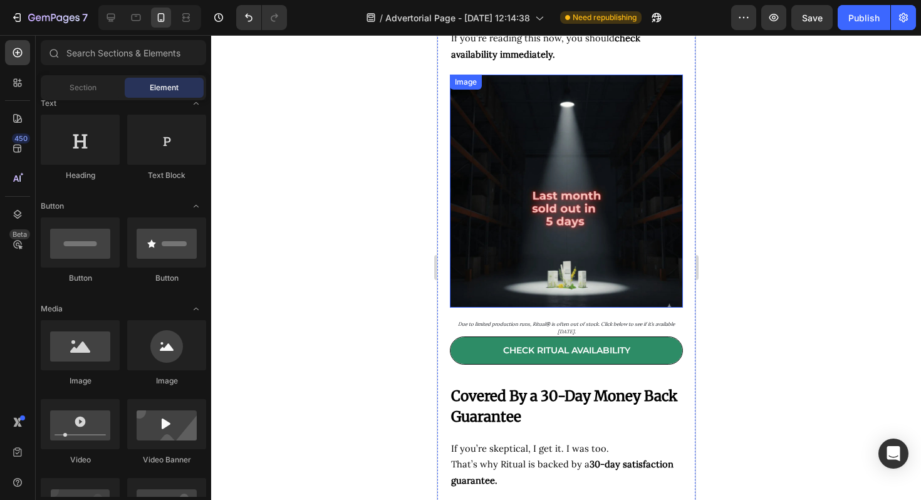
scroll to position [6112, 0]
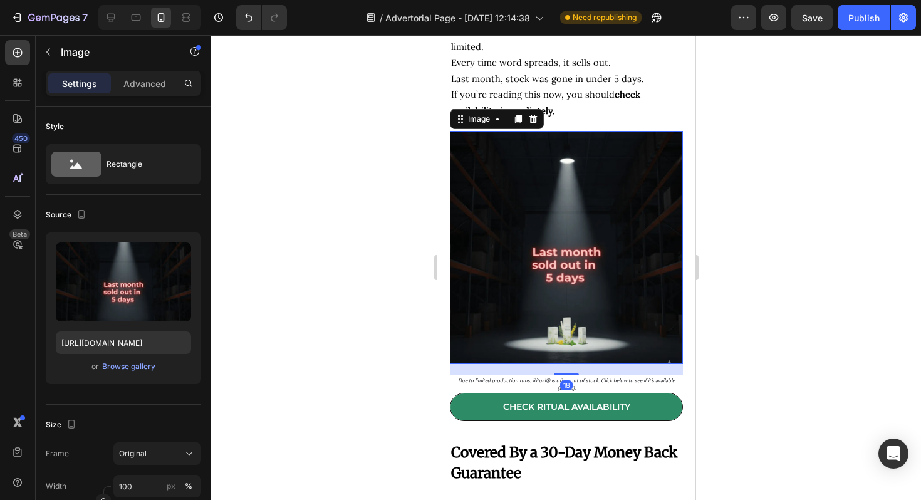
click at [477, 236] on img at bounding box center [565, 247] width 233 height 233
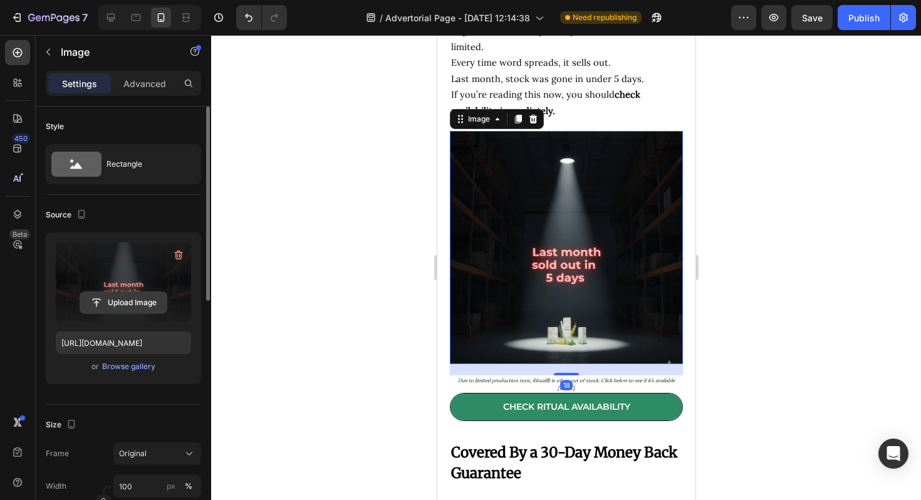
click at [119, 301] on input "file" at bounding box center [123, 302] width 86 height 21
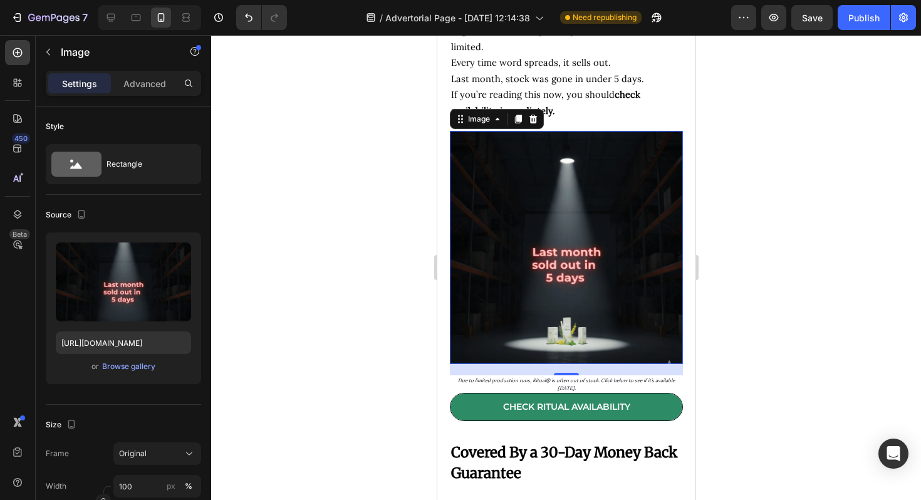
click at [871, 235] on div at bounding box center [566, 267] width 710 height 465
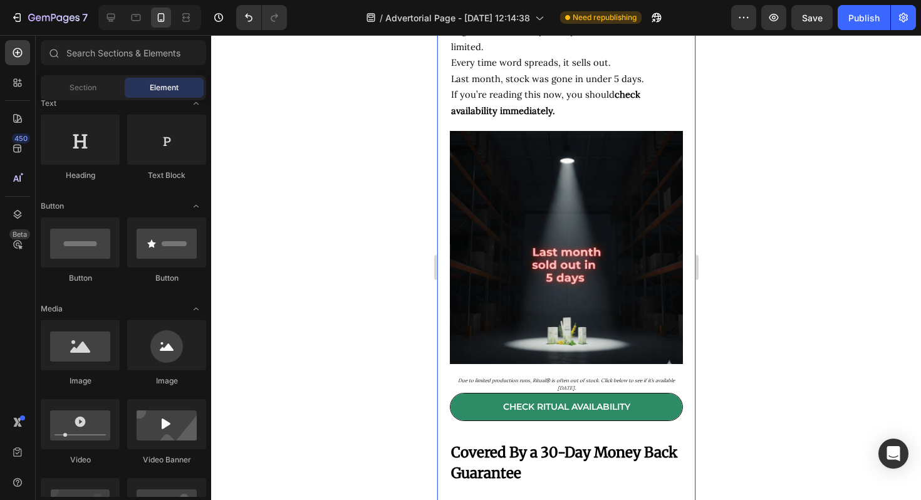
click at [793, 324] on div at bounding box center [566, 267] width 710 height 465
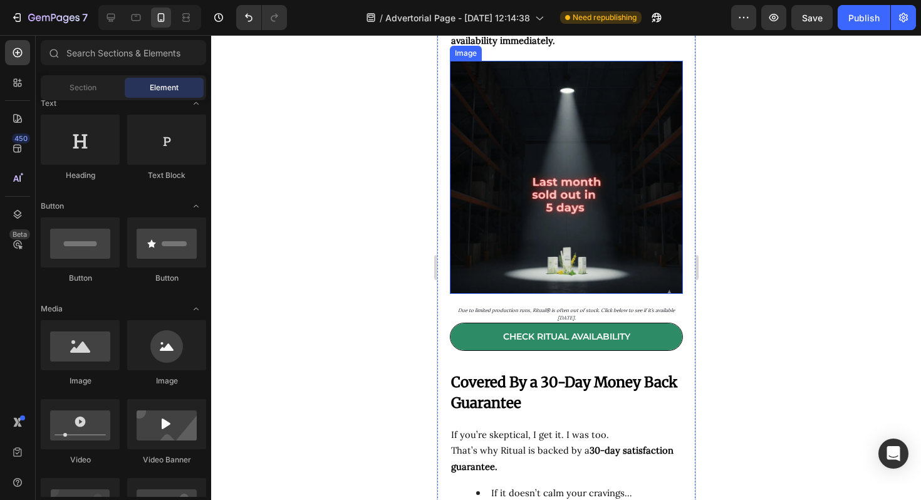
scroll to position [4979, 0]
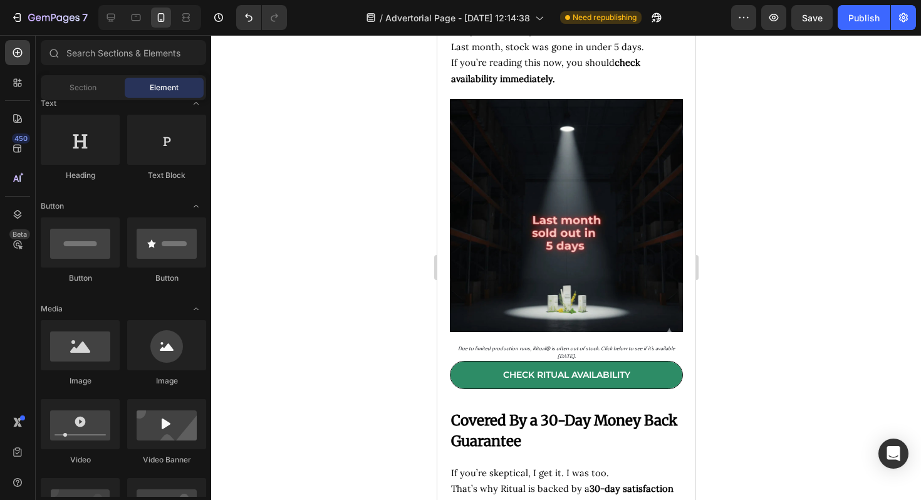
click at [810, 215] on div at bounding box center [566, 267] width 710 height 465
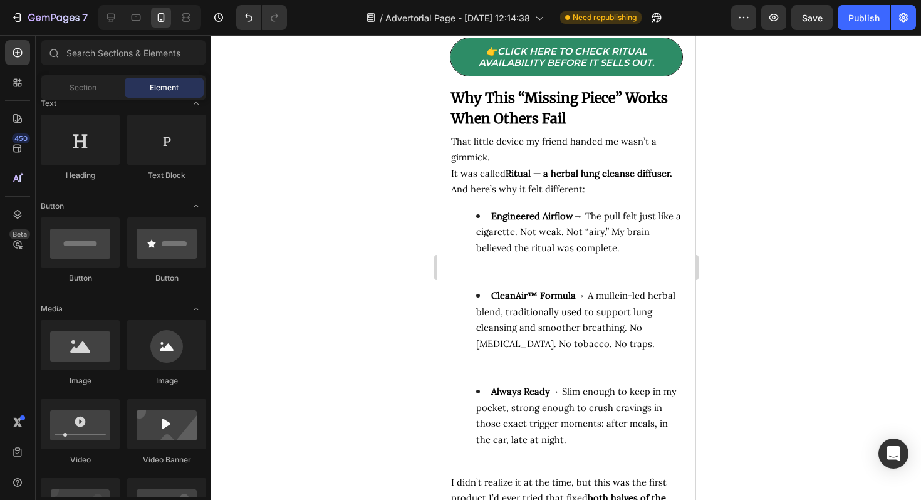
scroll to position [3104, 0]
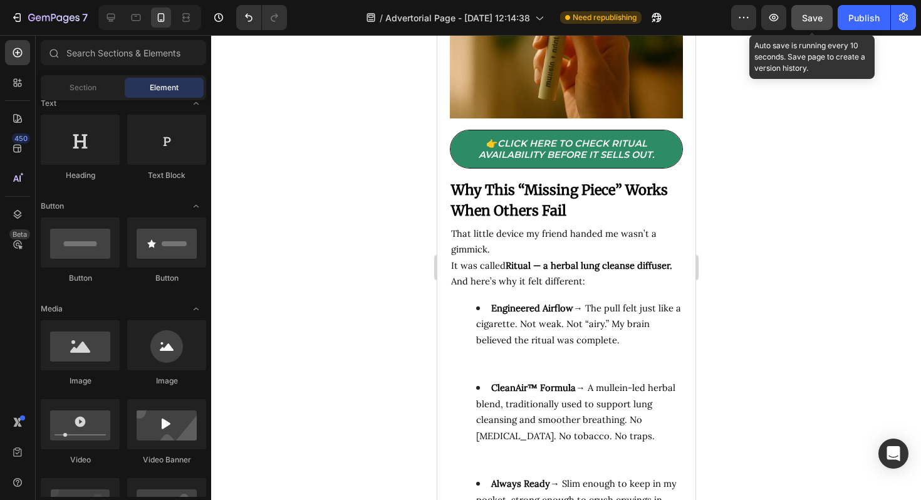
click at [794, 17] on button "Save" at bounding box center [811, 17] width 41 height 25
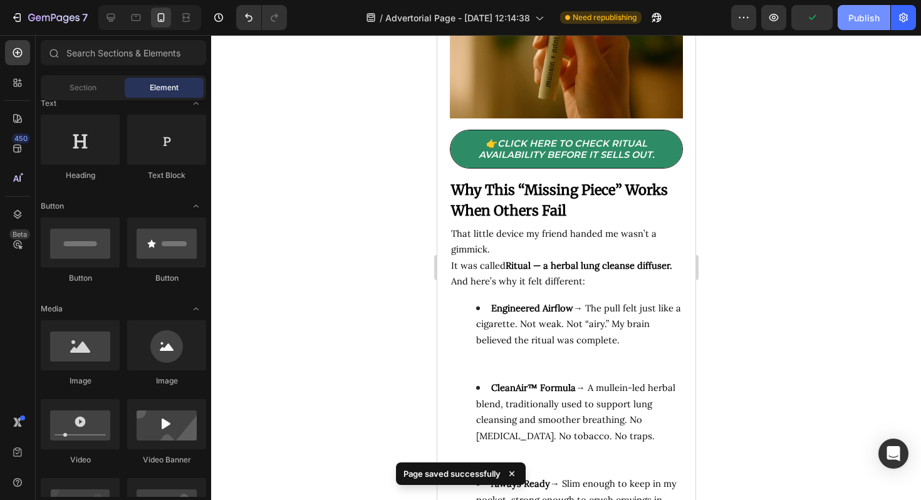
click at [876, 10] on button "Publish" at bounding box center [863, 17] width 53 height 25
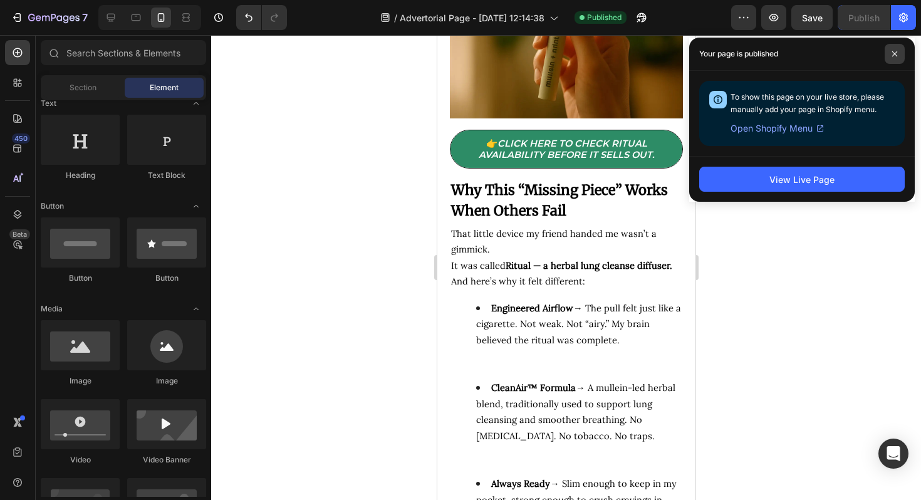
click at [896, 58] on span at bounding box center [894, 54] width 20 height 20
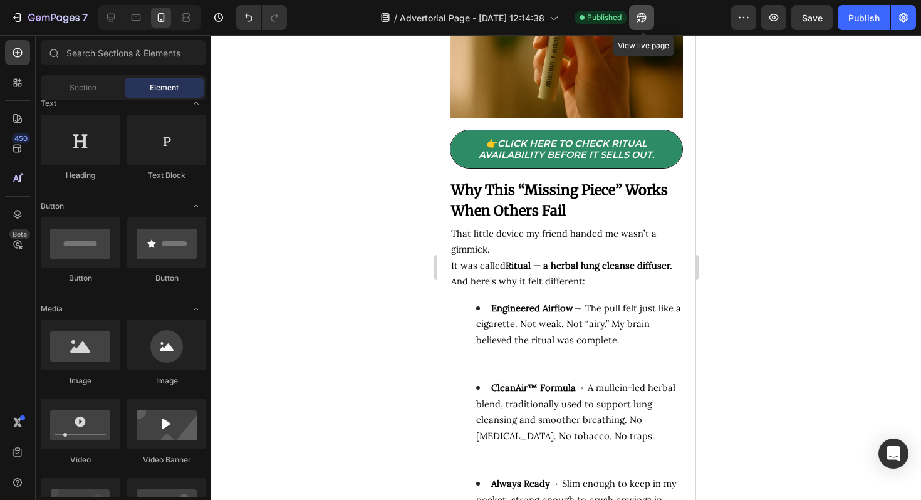
click at [641, 24] on button "button" at bounding box center [641, 17] width 25 height 25
click at [849, 10] on button "Publish" at bounding box center [863, 17] width 53 height 25
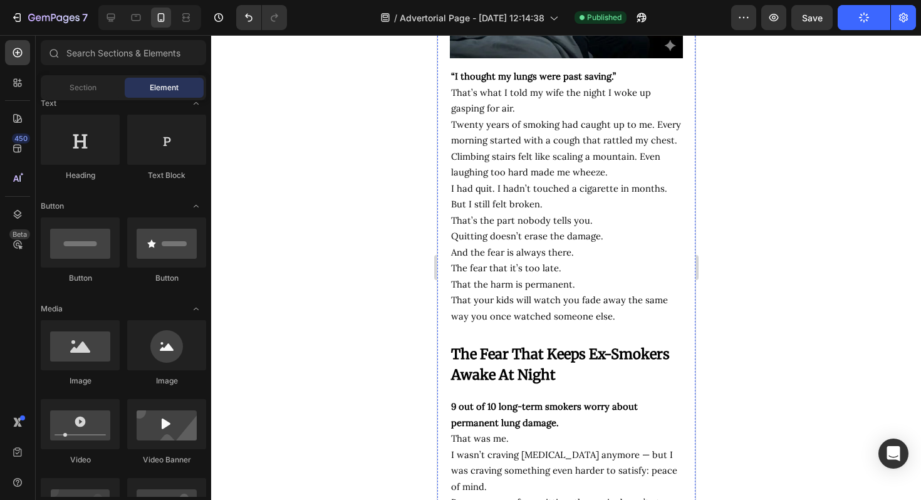
scroll to position [0, 0]
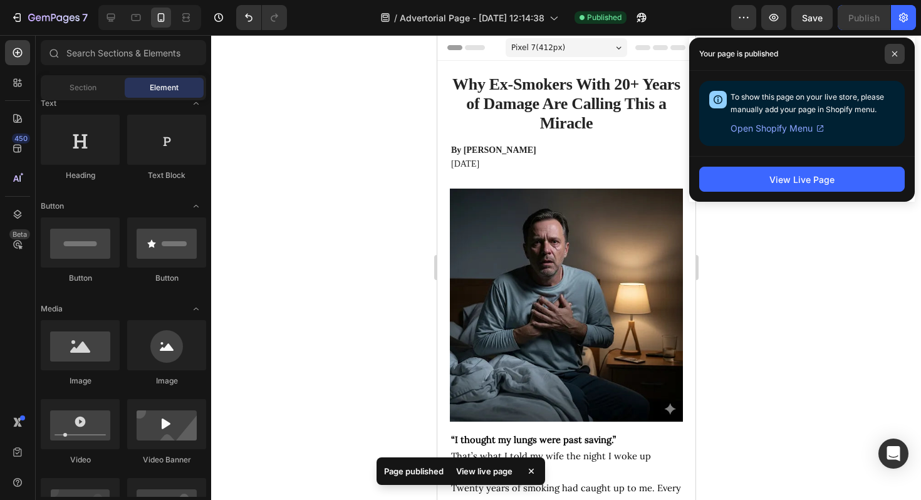
click at [895, 57] on span at bounding box center [894, 54] width 20 height 20
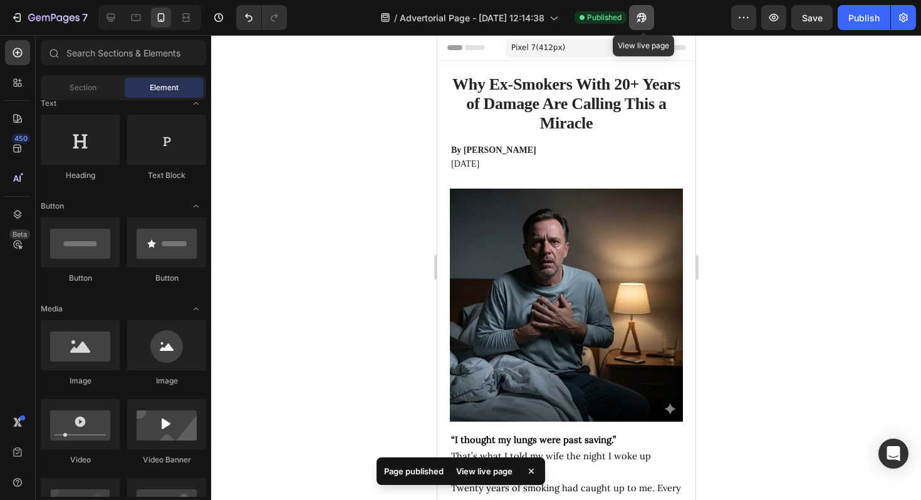
click at [647, 22] on icon "button" at bounding box center [641, 17] width 13 height 13
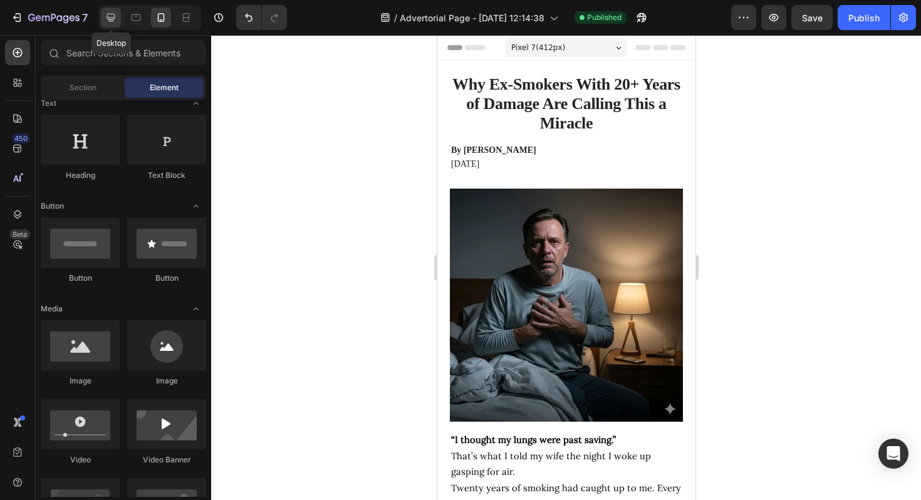
click at [110, 22] on icon at bounding box center [111, 17] width 13 height 13
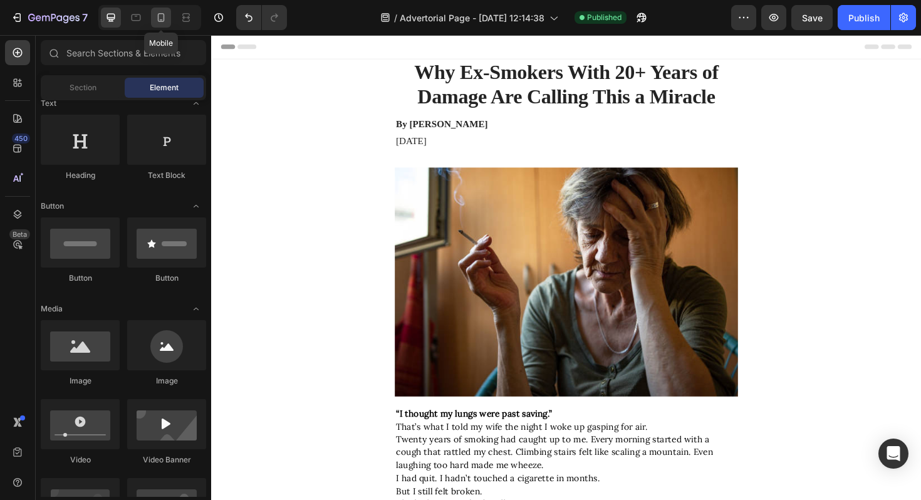
click at [168, 24] on div at bounding box center [161, 18] width 20 height 20
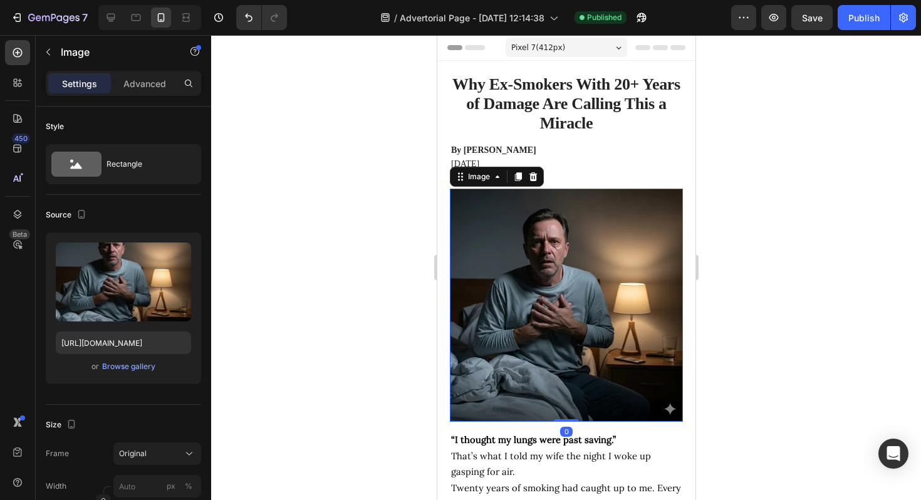
click at [526, 311] on img at bounding box center [565, 305] width 233 height 233
click at [78, 219] on icon "button" at bounding box center [81, 214] width 13 height 13
click at [86, 234] on icon "button" at bounding box center [84, 234] width 8 height 8
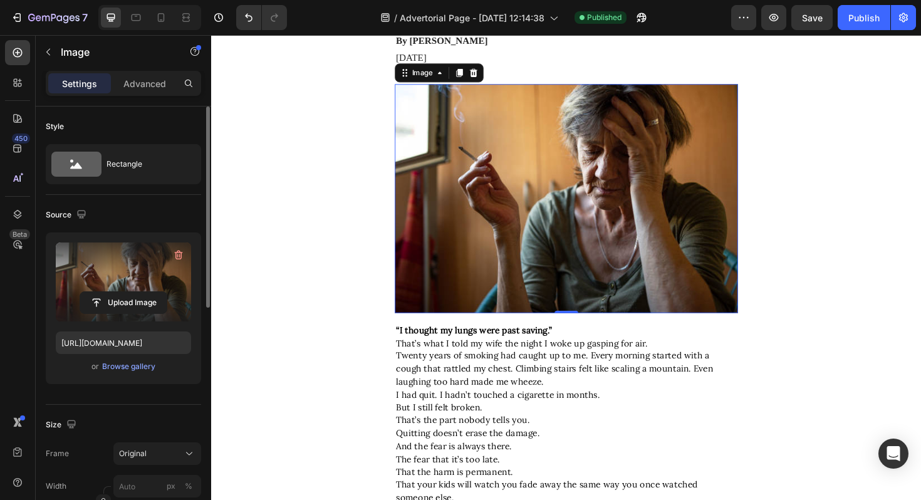
click at [106, 271] on label at bounding box center [123, 281] width 135 height 79
click at [106, 292] on input "file" at bounding box center [123, 302] width 86 height 21
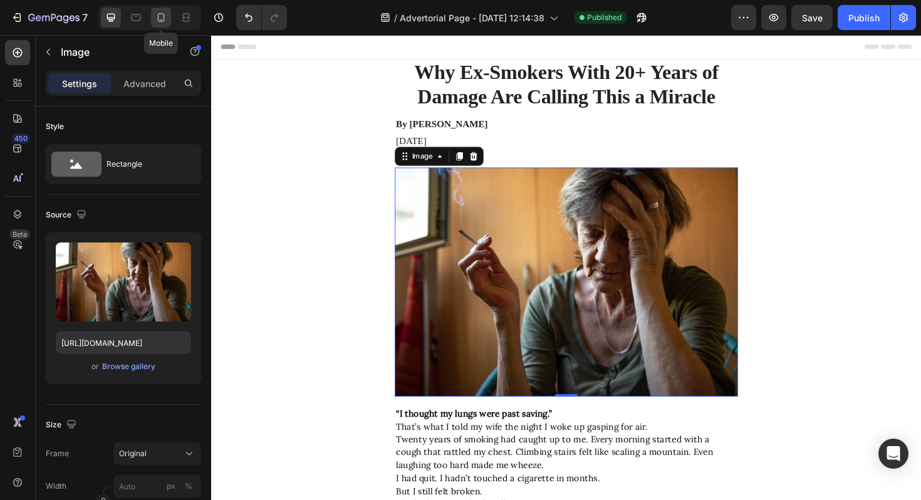
click at [163, 19] on icon at bounding box center [161, 17] width 7 height 9
type input "https://cdn.shopify.com/s/files/1/0694/4548/4683/files/gempages_579295714790605…"
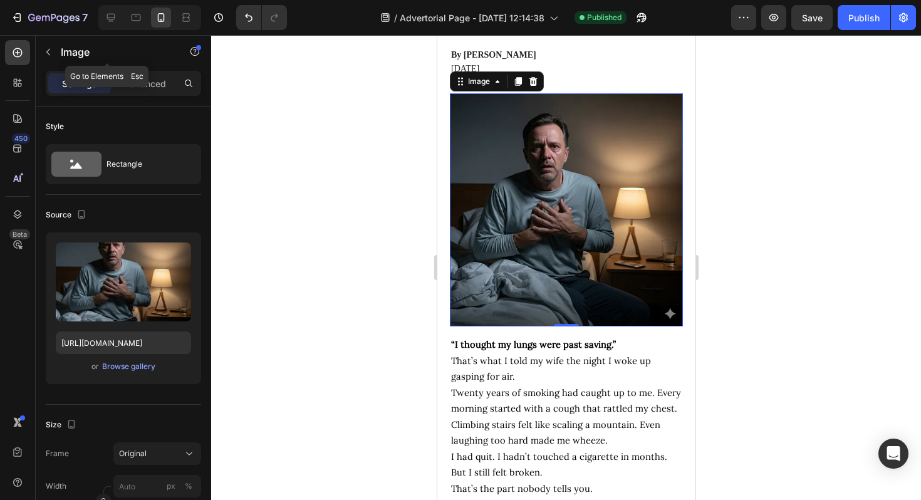
scroll to position [110, 0]
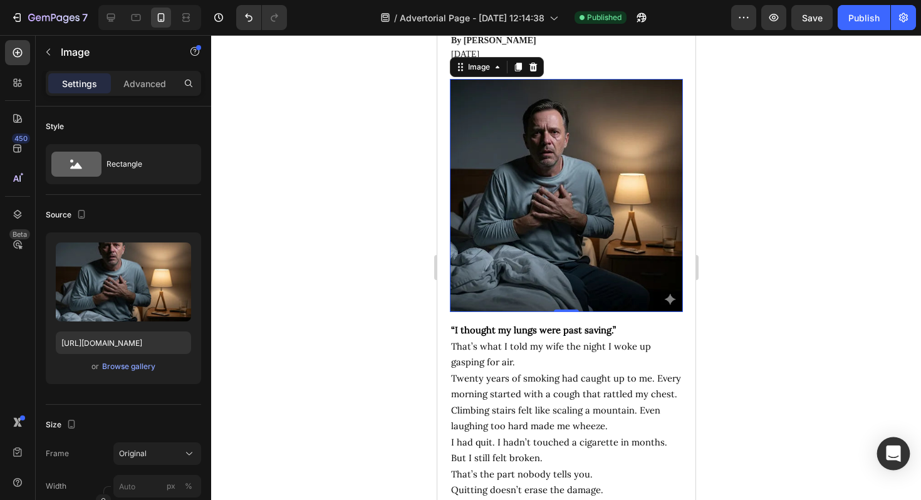
click at [901, 447] on div "Open Intercom Messenger" at bounding box center [893, 453] width 33 height 33
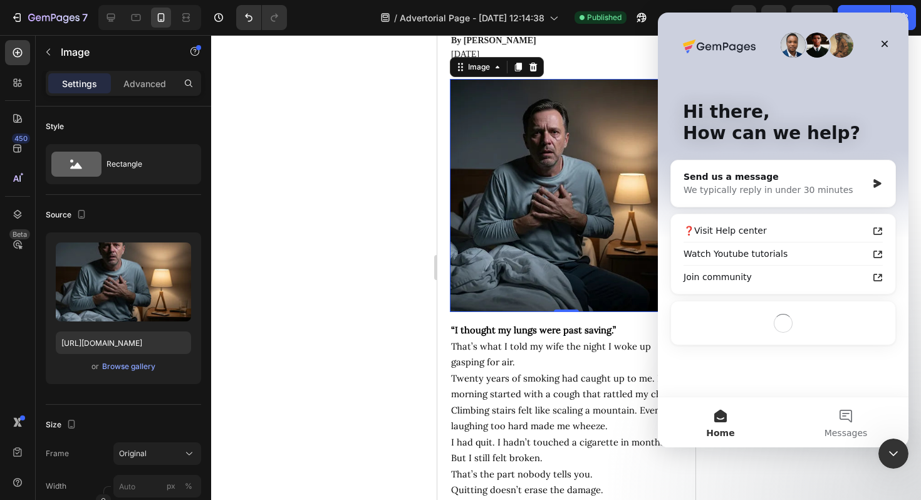
scroll to position [0, 0]
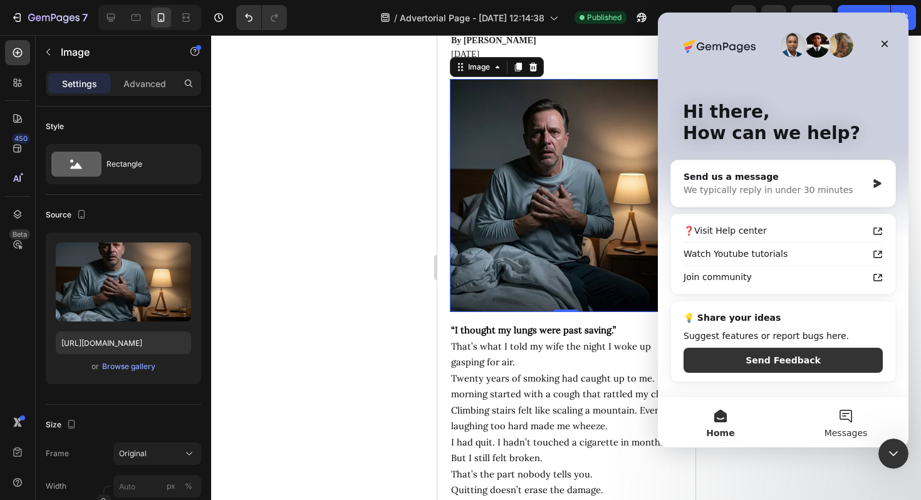
click at [820, 410] on button "Messages" at bounding box center [845, 422] width 125 height 50
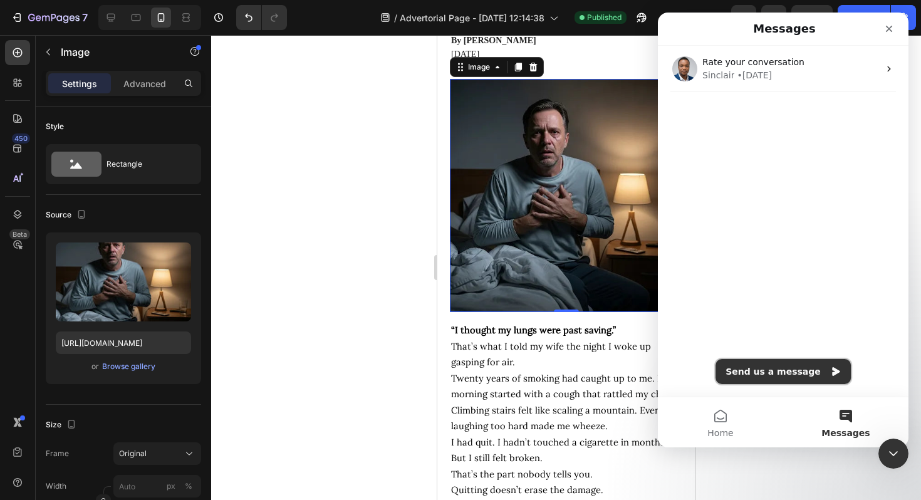
click at [792, 366] on button "Send us a message" at bounding box center [782, 371] width 135 height 25
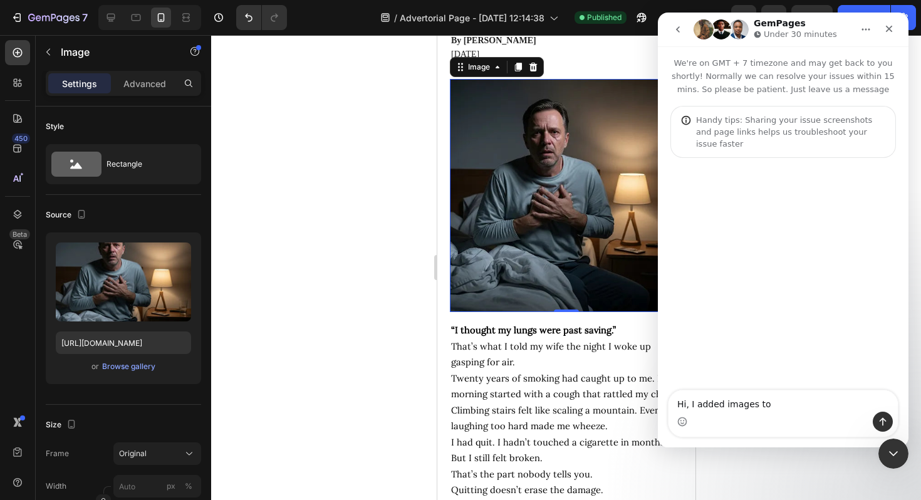
click at [750, 408] on textarea "Hi, I added images to" at bounding box center [782, 400] width 229 height 21
click at [848, 406] on textarea "Hi, I added images and edited this page to" at bounding box center [782, 400] width 229 height 21
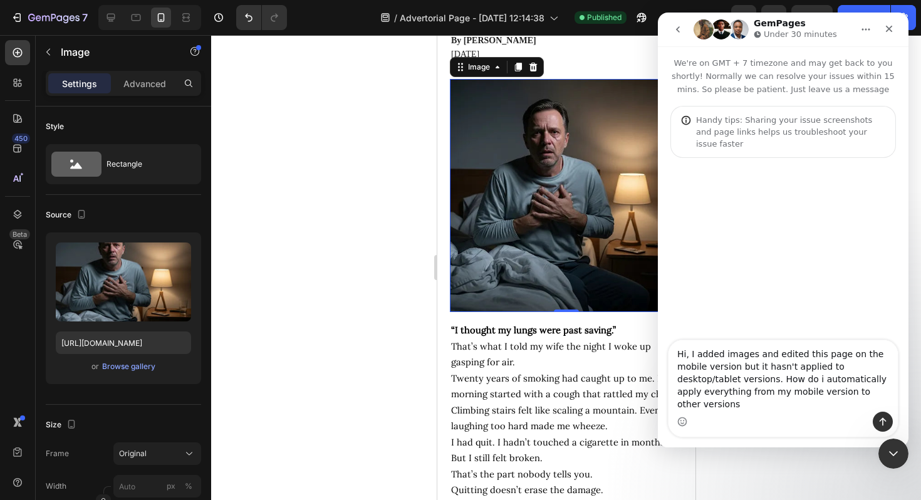
type textarea "Hi, I added images and edited this page on the mobile version but it hasn't app…"
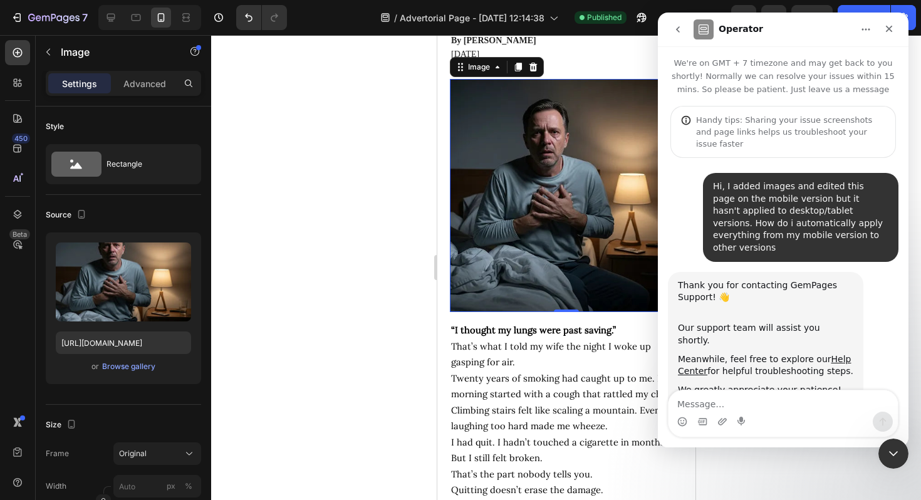
scroll to position [3, 0]
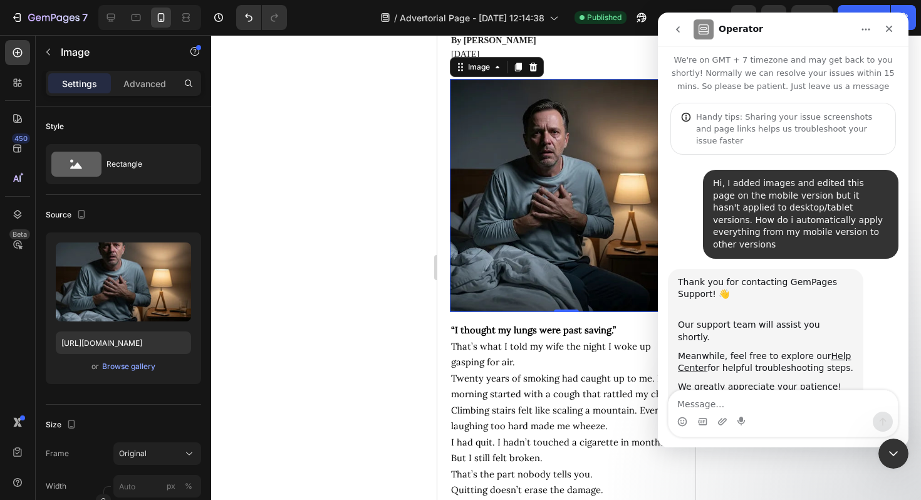
click at [326, 274] on div at bounding box center [566, 267] width 710 height 465
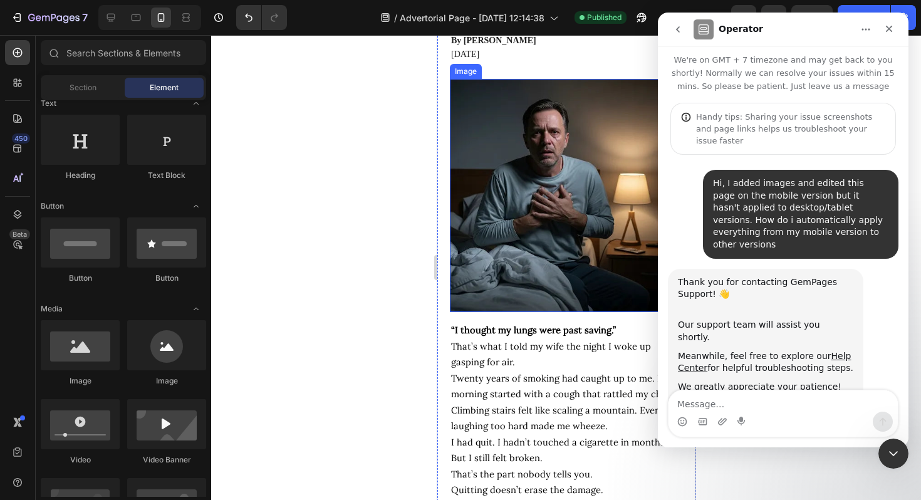
scroll to position [0, 0]
